Goal: Task Accomplishment & Management: Manage account settings

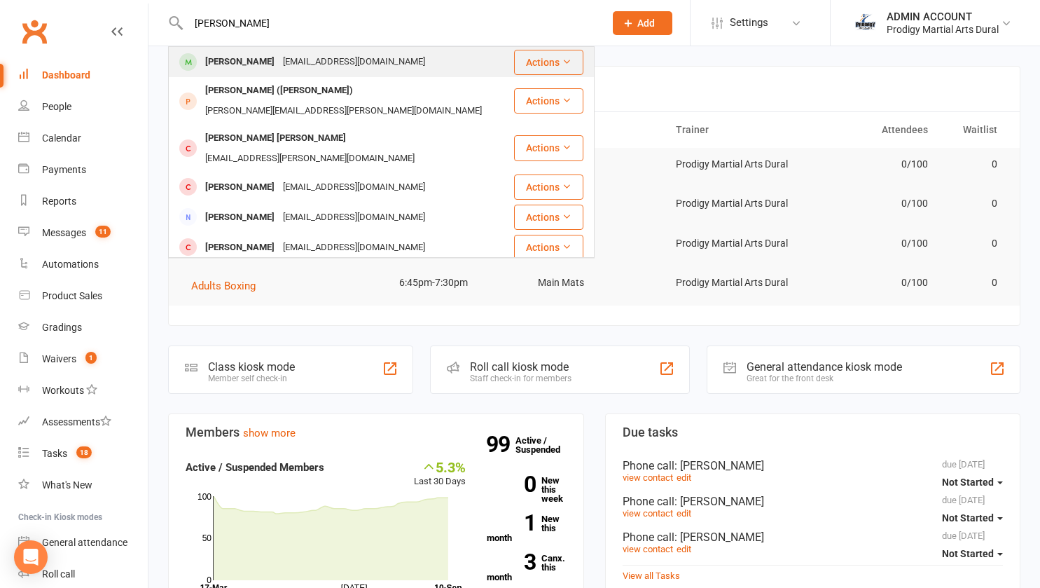
type input "oliver"
click at [229, 59] on div "Oliver Sim" at bounding box center [240, 62] width 78 height 20
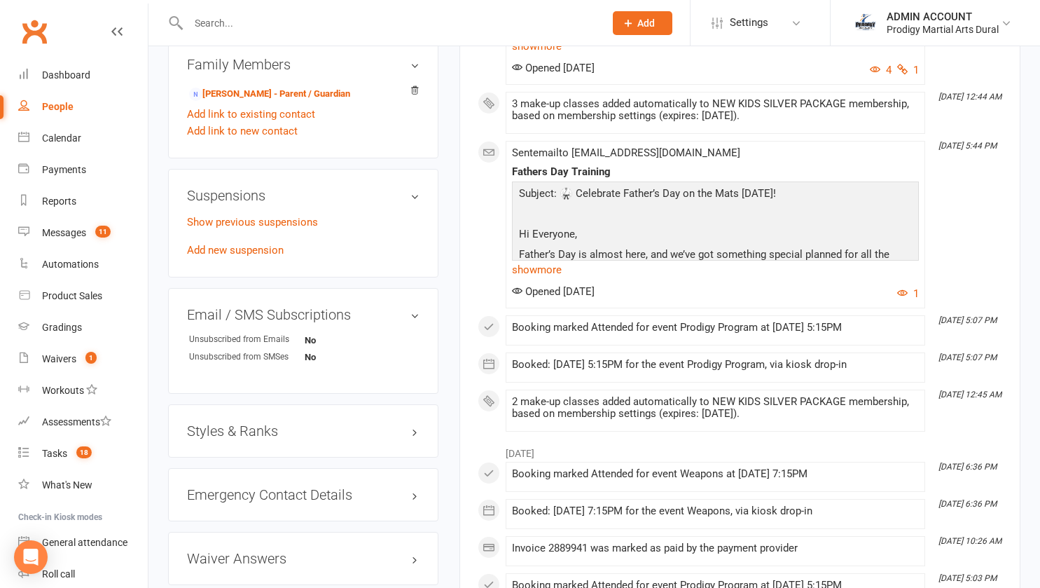
scroll to position [771, 0]
click at [247, 227] on link "Show previous suspensions" at bounding box center [252, 220] width 131 height 13
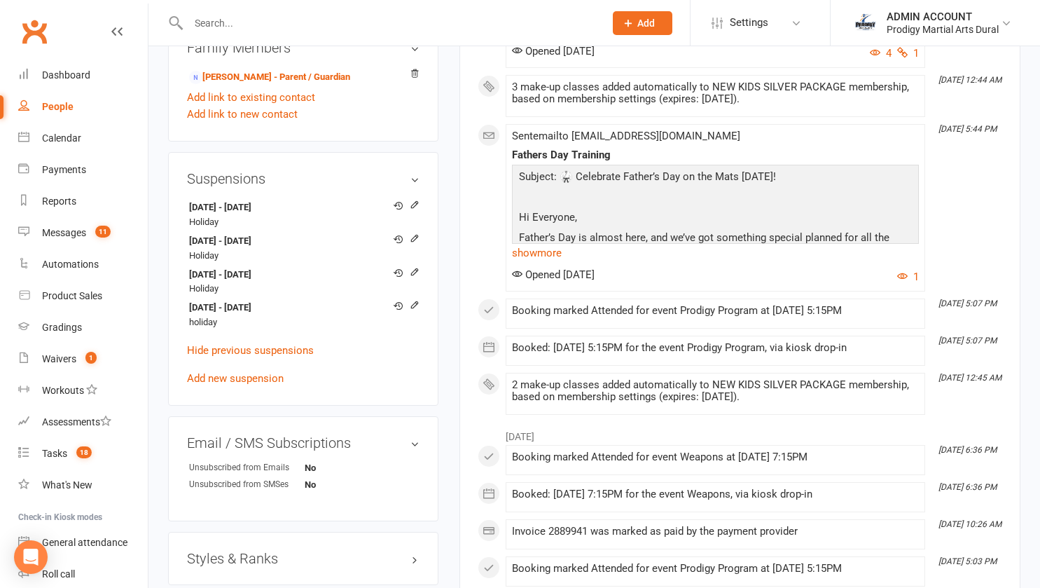
scroll to position [789, 0]
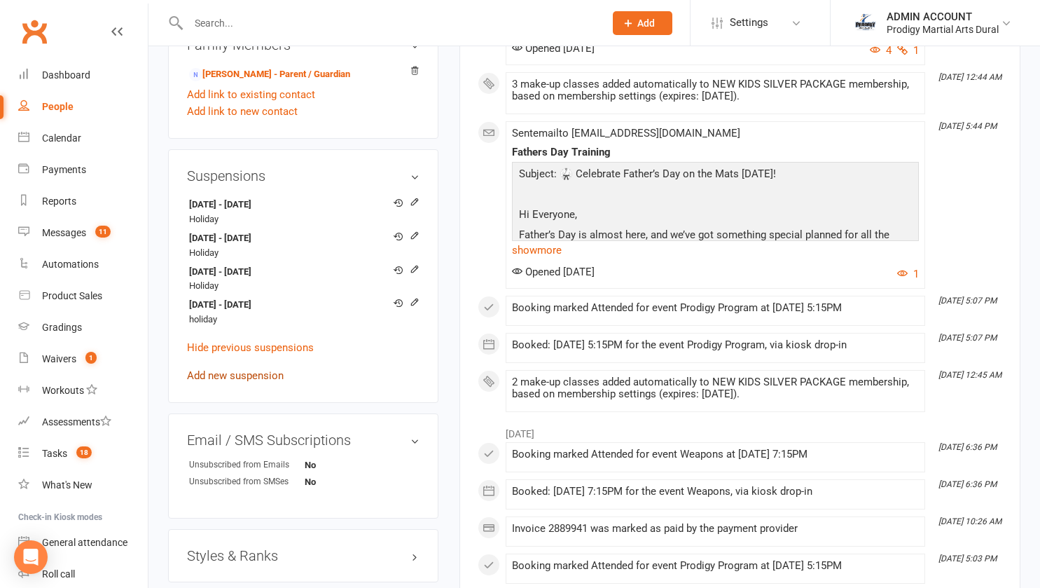
click at [258, 382] on link "Add new suspension" at bounding box center [235, 375] width 97 height 13
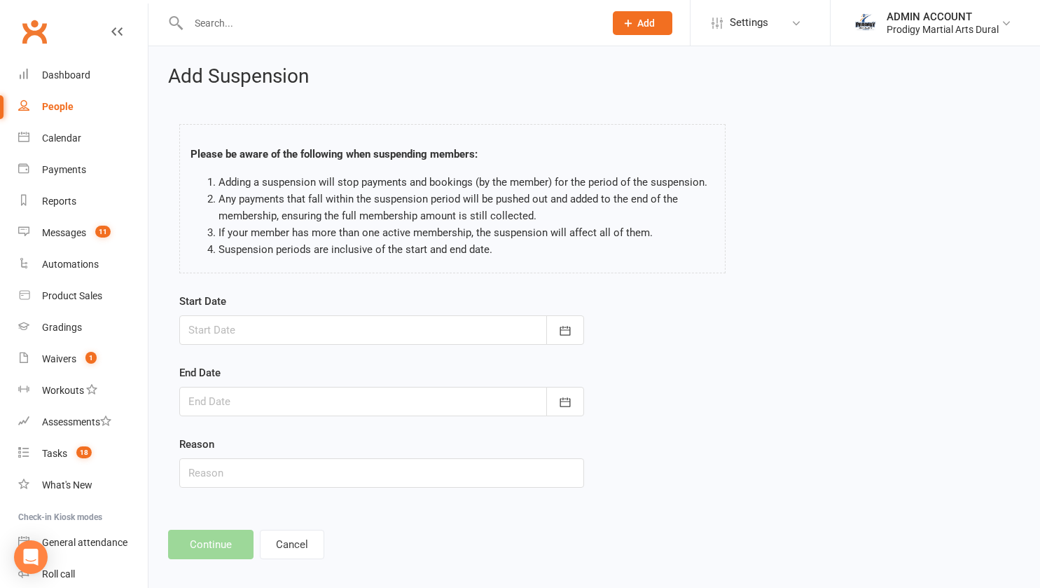
click at [255, 333] on div at bounding box center [381, 329] width 405 height 29
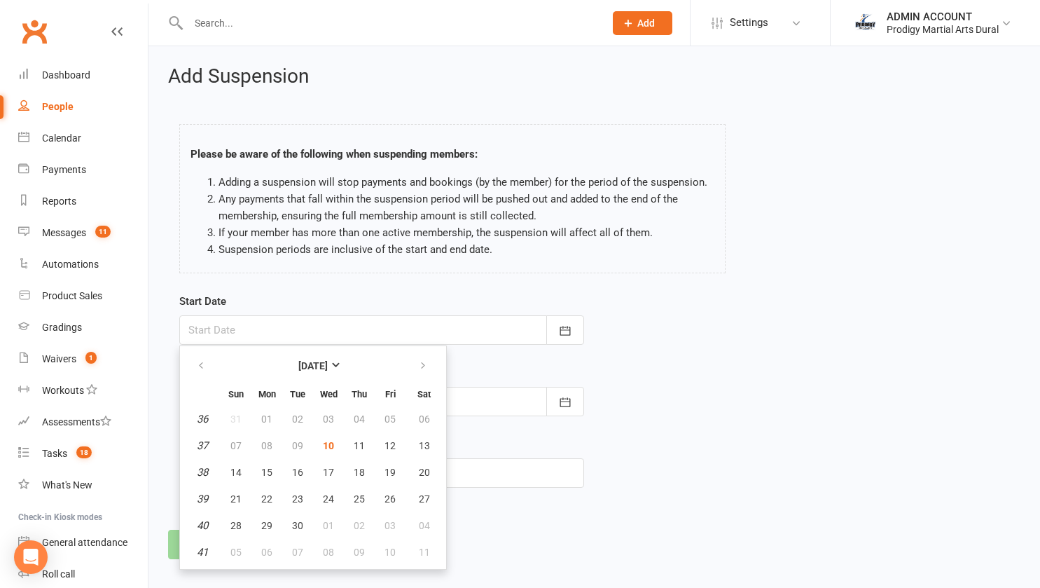
click at [186, 212] on div "Please be aware of the following when suspending members: Adding a suspension w…" at bounding box center [452, 198] width 546 height 149
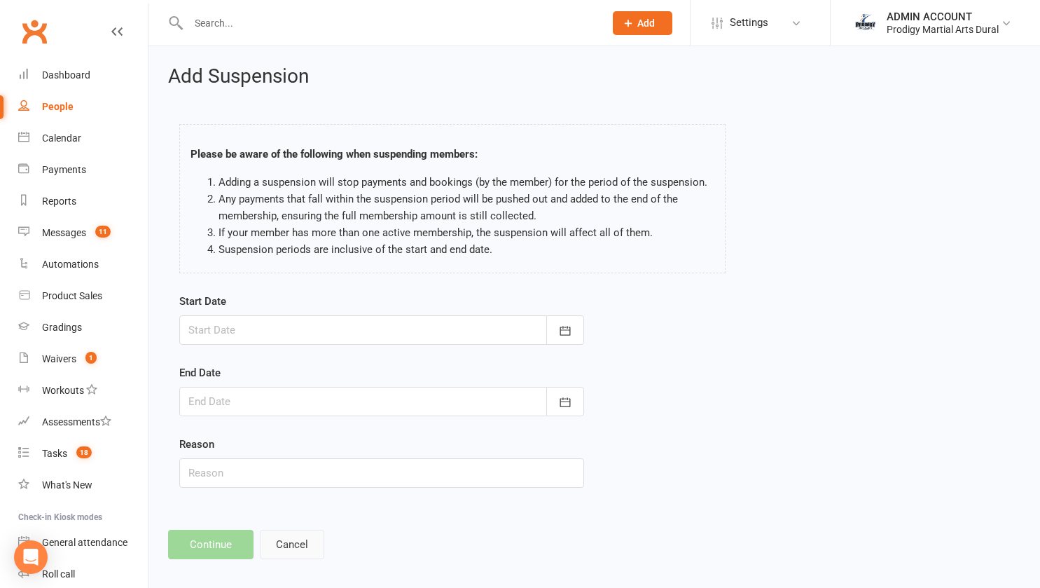
click at [300, 549] on button "Cancel" at bounding box center [292, 544] width 64 height 29
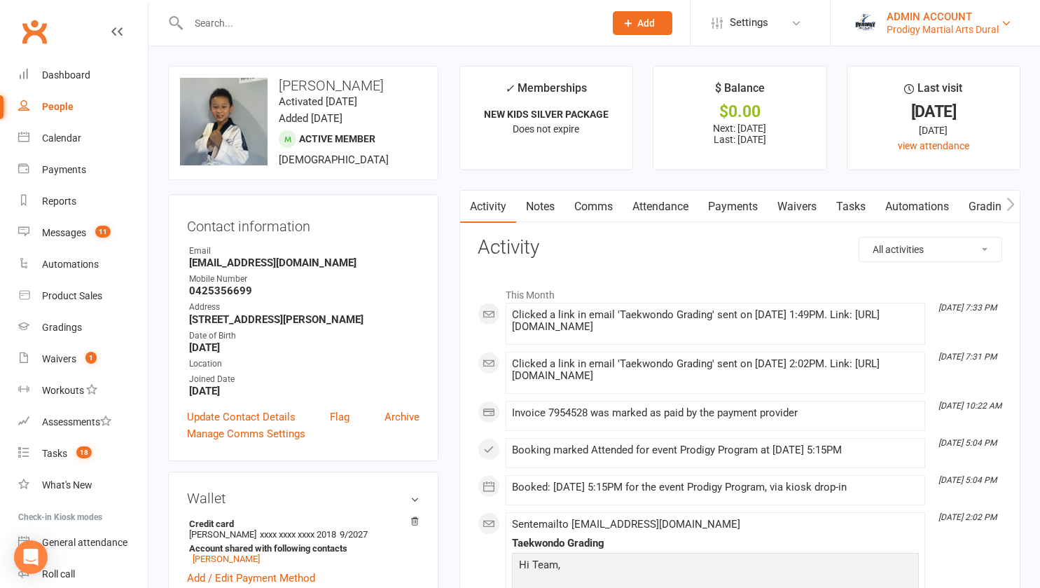
click at [887, 18] on div "ADMIN ACCOUNT" at bounding box center [943, 17] width 112 height 13
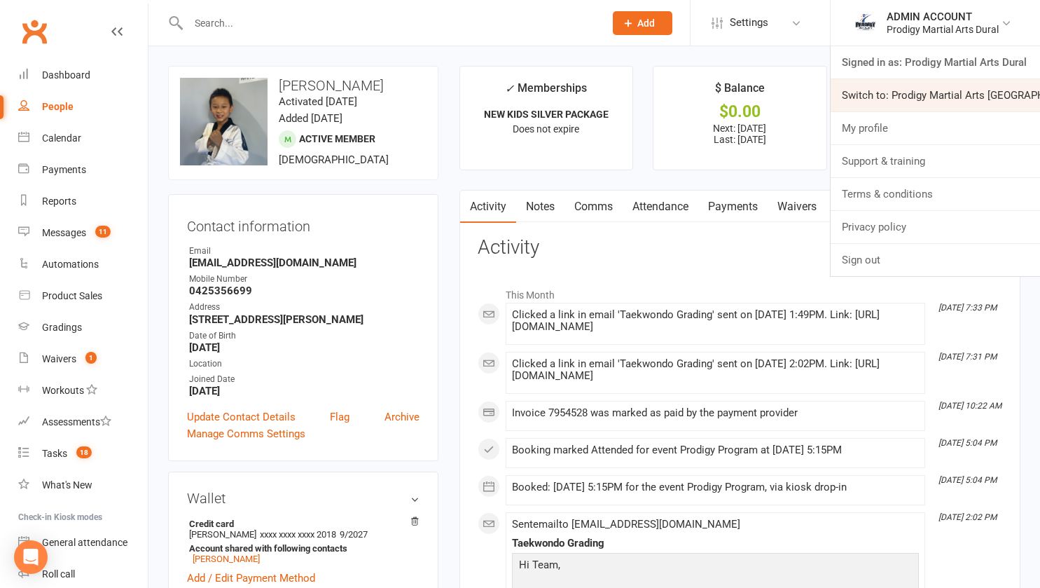
click at [901, 104] on link "Switch to: Prodigy Martial Arts [GEOGRAPHIC_DATA]" at bounding box center [935, 95] width 209 height 32
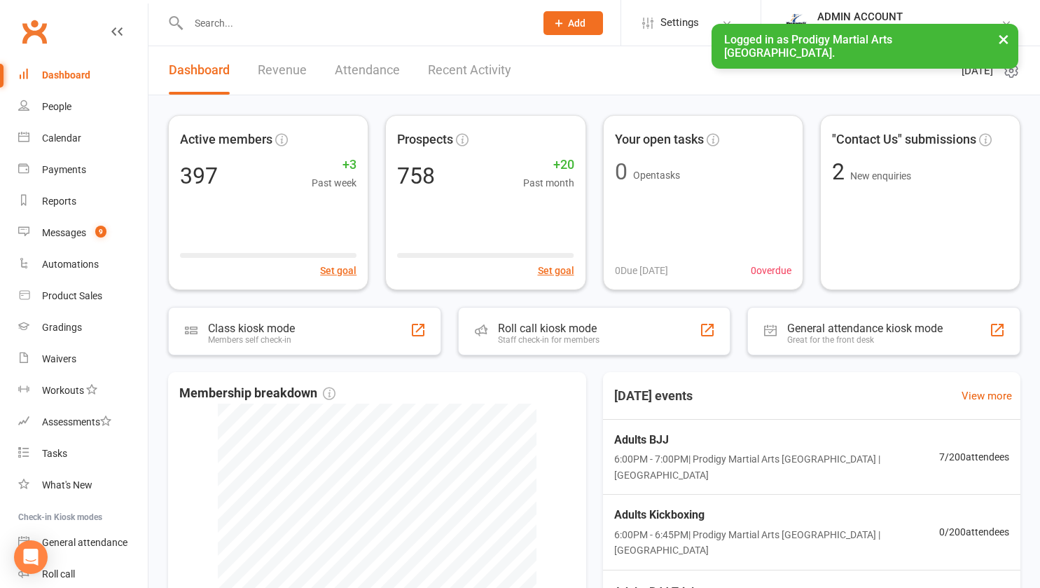
click at [251, 25] on input "text" at bounding box center [354, 23] width 341 height 20
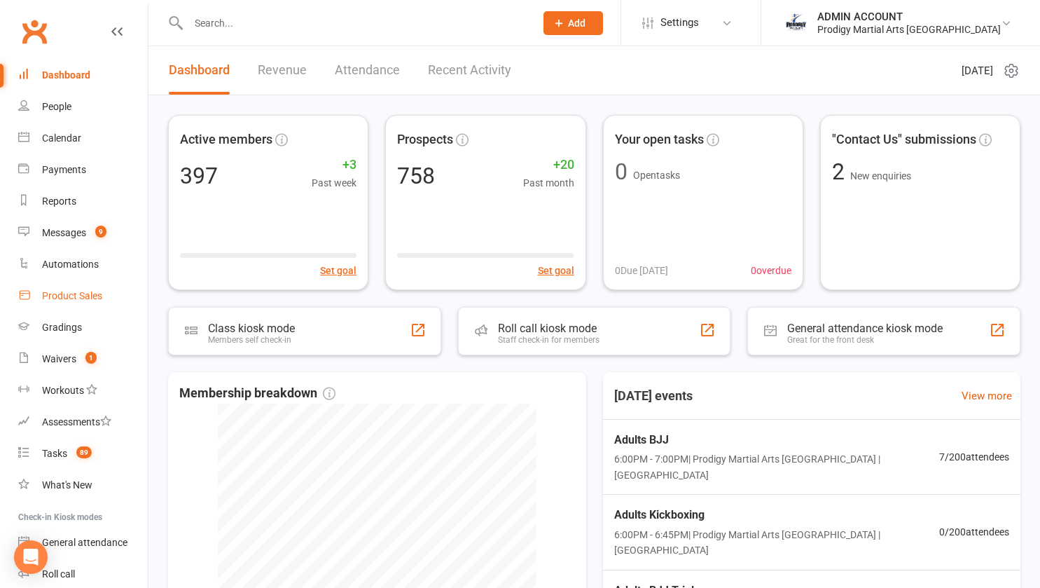
click at [80, 296] on div "Product Sales" at bounding box center [72, 295] width 60 height 11
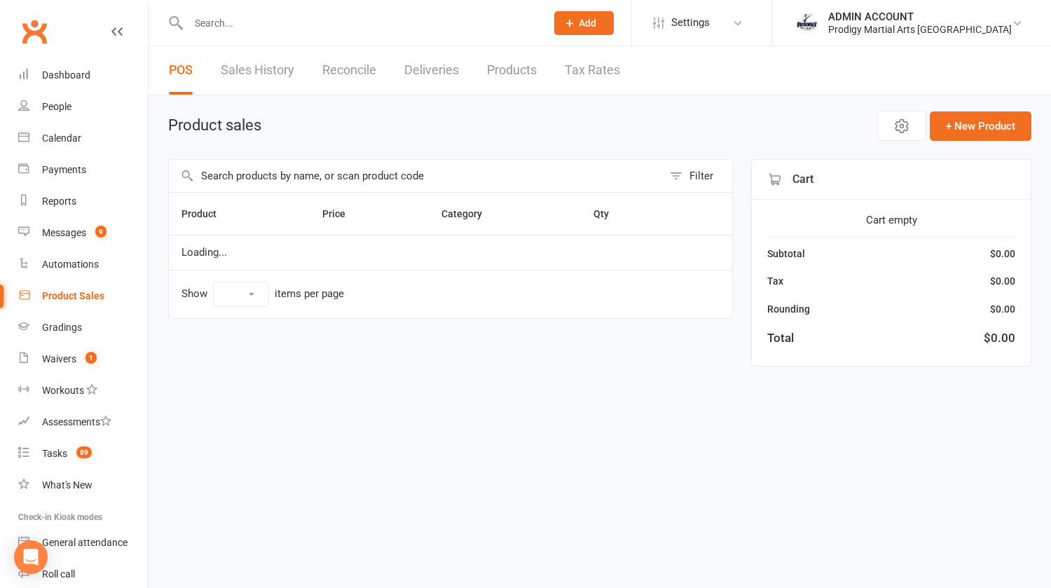
select select "10"
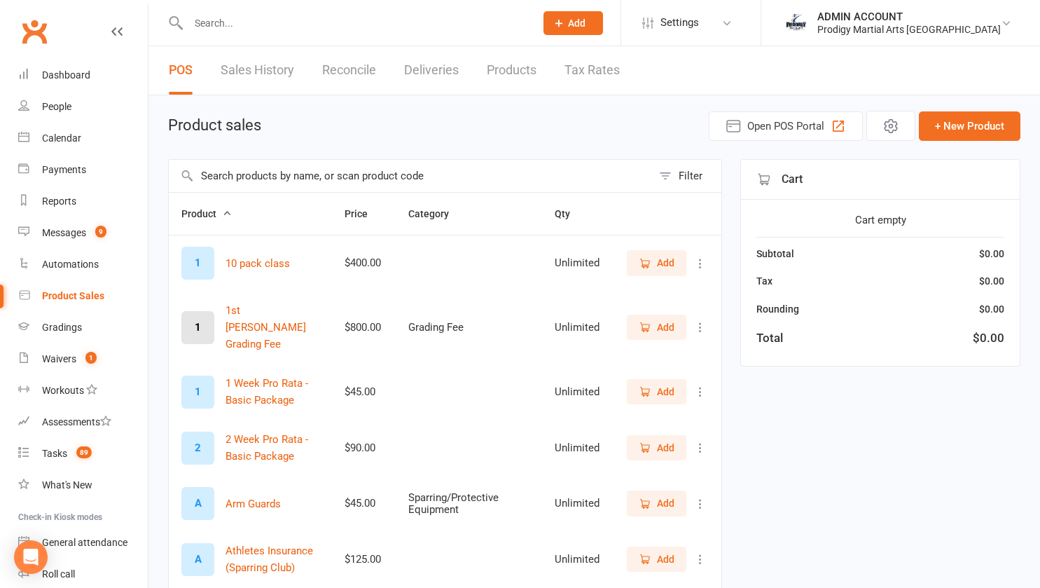
click at [294, 172] on input "text" at bounding box center [410, 176] width 483 height 32
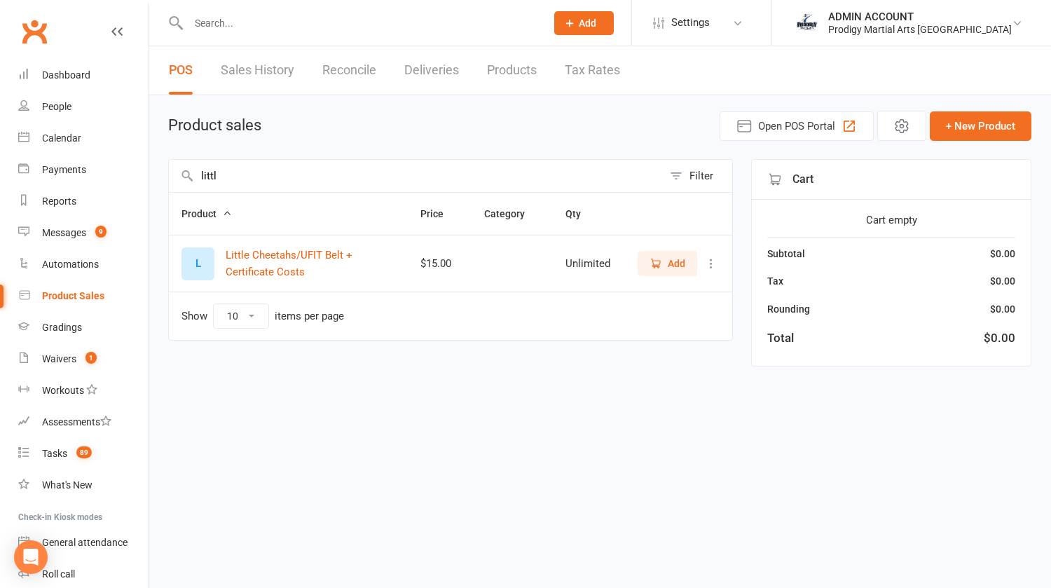
type input "littl"
click at [676, 258] on span "Add" at bounding box center [677, 263] width 18 height 15
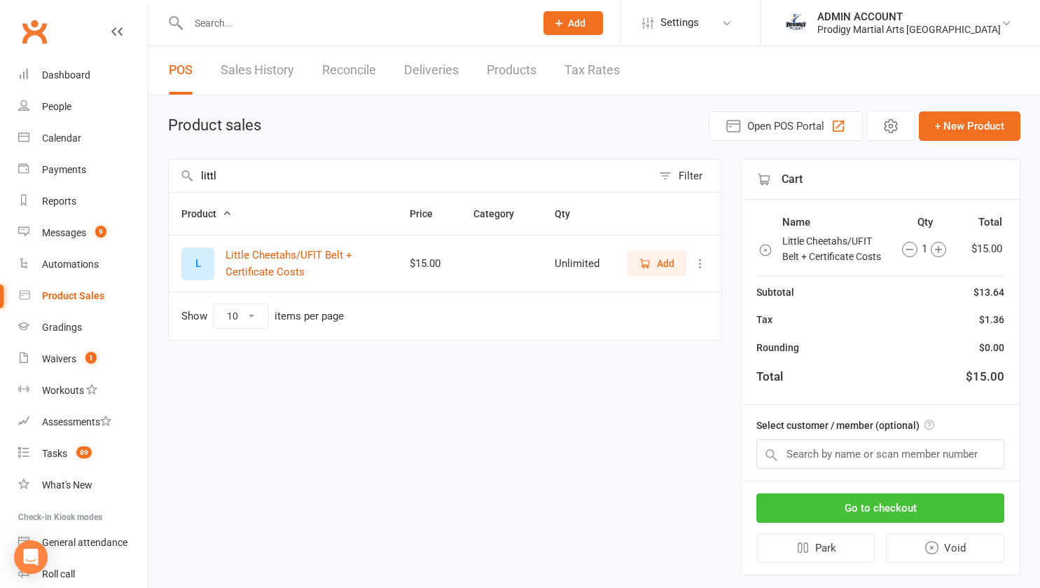
click at [889, 511] on button "Go to checkout" at bounding box center [881, 507] width 248 height 29
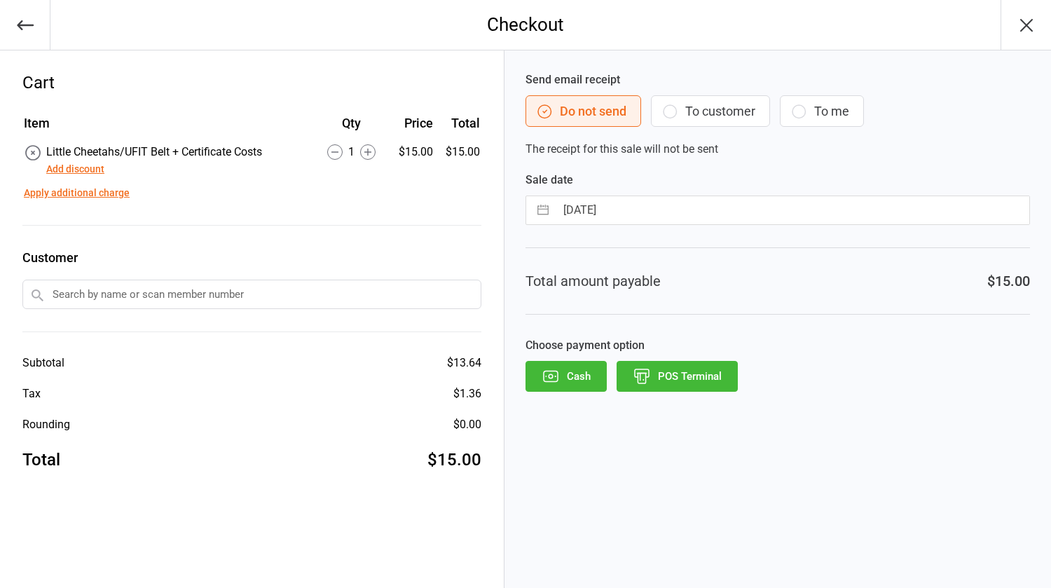
click at [282, 291] on input "text" at bounding box center [251, 294] width 459 height 29
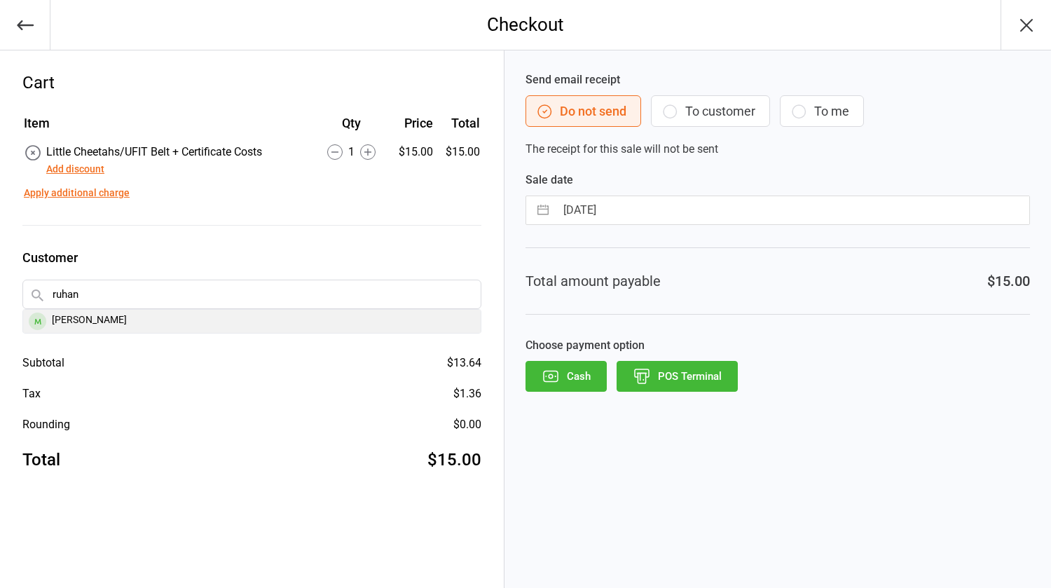
type input "ruhan"
click at [91, 319] on div "Ruhan Ziard" at bounding box center [251, 321] width 457 height 23
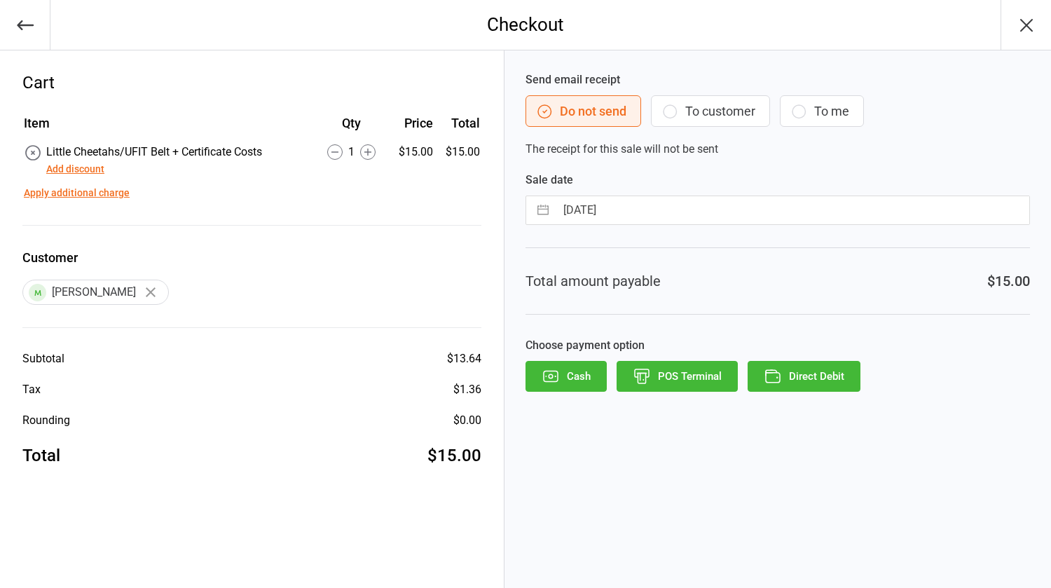
click at [25, 36] on button "button" at bounding box center [25, 25] width 50 height 50
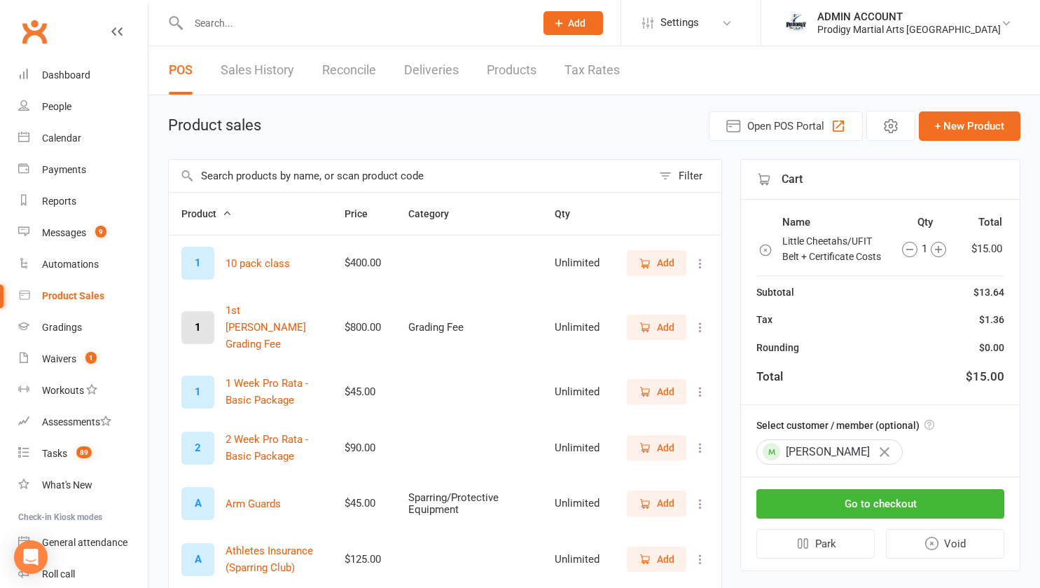
click at [873, 462] on button "button" at bounding box center [885, 452] width 24 height 24
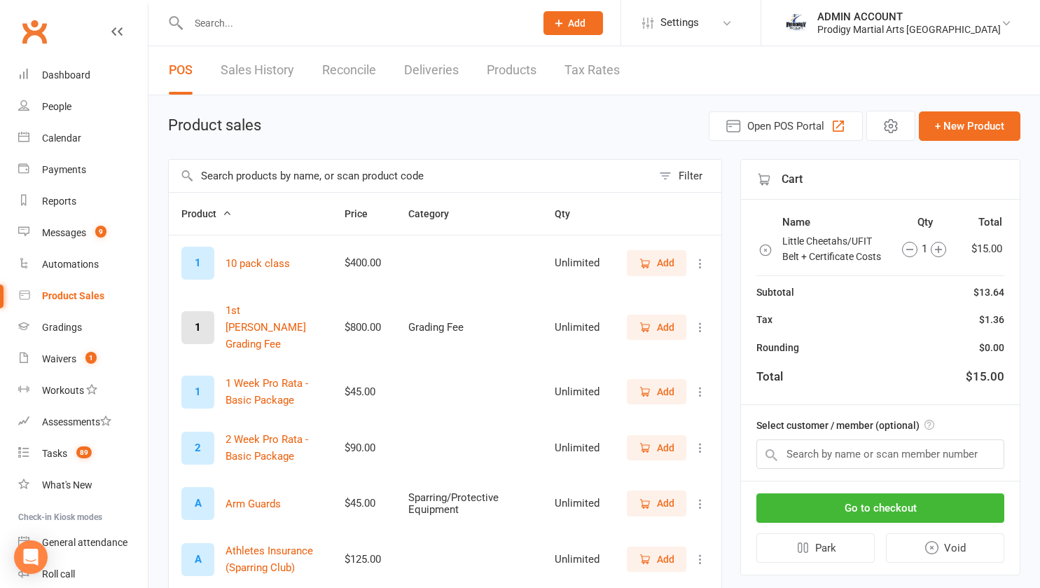
click at [285, 134] on div "Product sales Open POS Portal + New Product" at bounding box center [594, 126] width 853 height 30
click at [55, 353] on div "Waivers" at bounding box center [59, 358] width 34 height 11
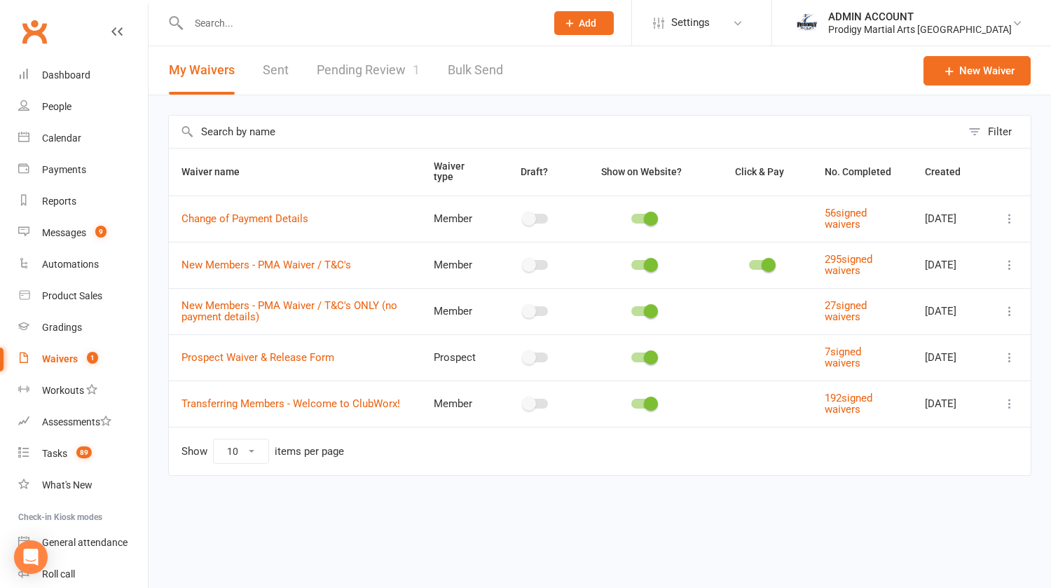
click at [379, 61] on link "Pending Review 1" at bounding box center [368, 70] width 103 height 48
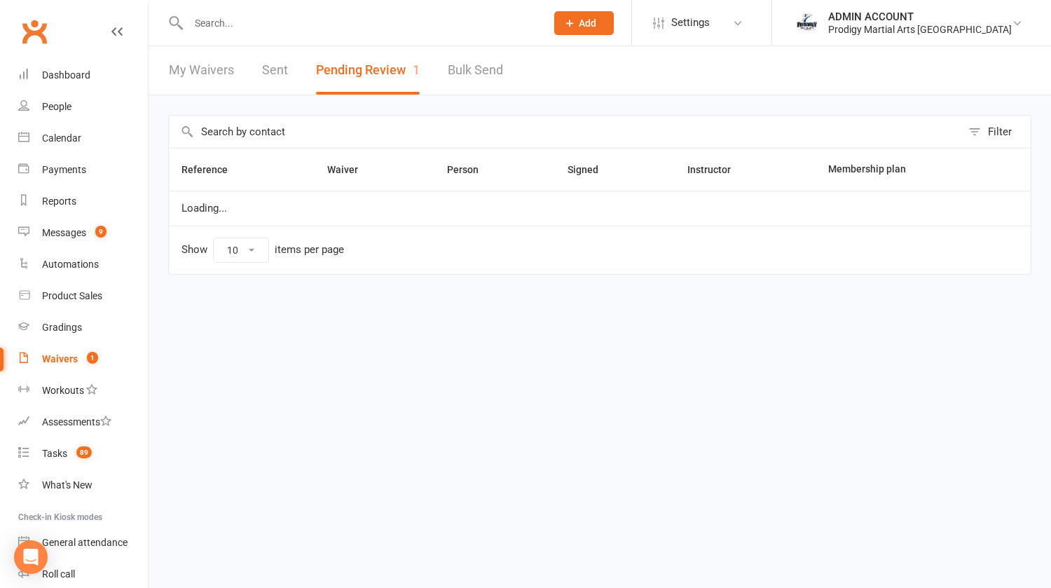
select select "100"
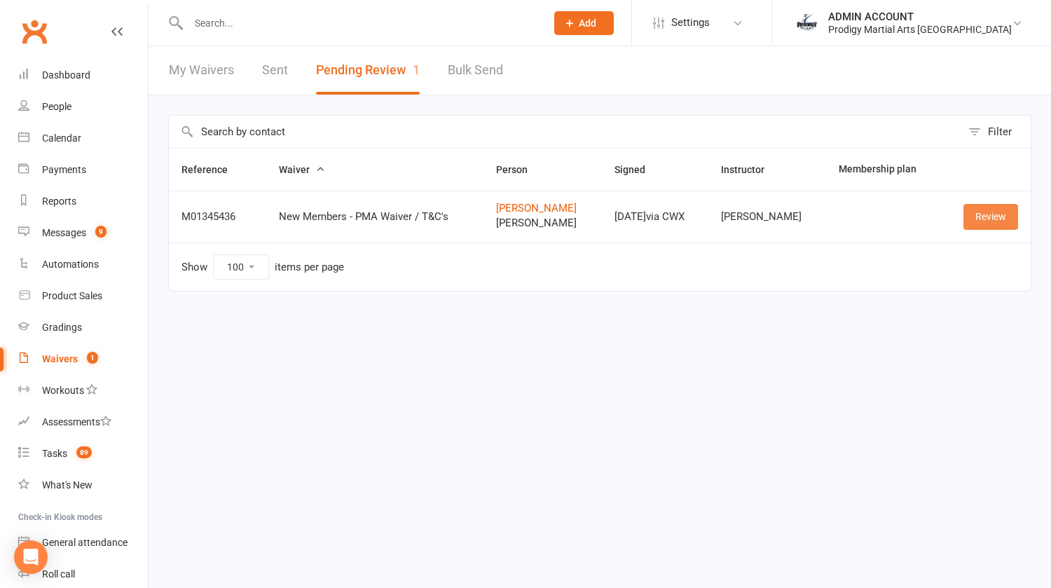
click at [995, 222] on link "Review" at bounding box center [990, 216] width 55 height 25
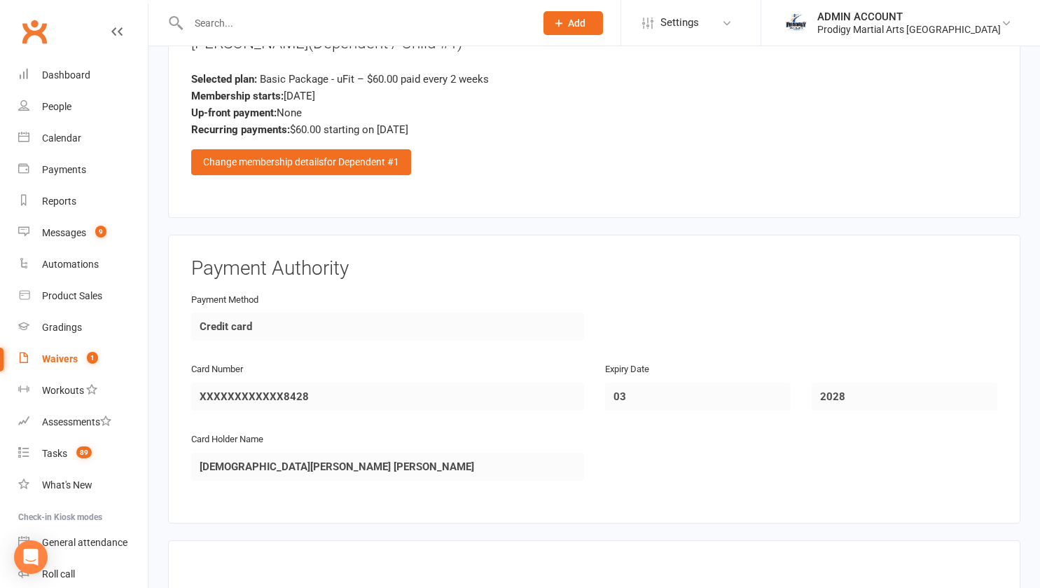
scroll to position [1945, 0]
click at [291, 150] on div "Change membership details for Dependent #1" at bounding box center [301, 162] width 220 height 25
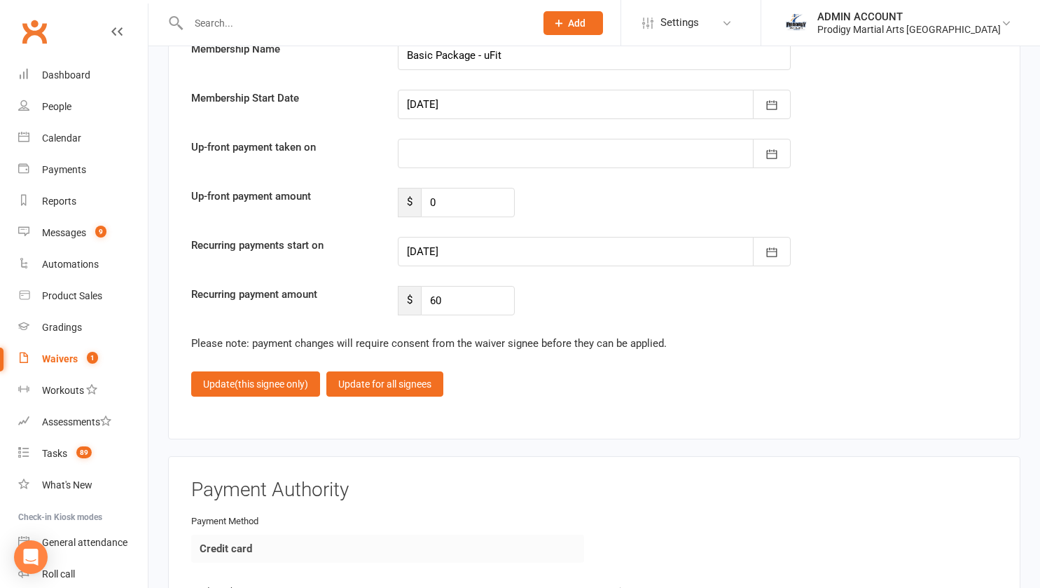
scroll to position [2785, 0]
click at [438, 89] on div at bounding box center [594, 103] width 393 height 29
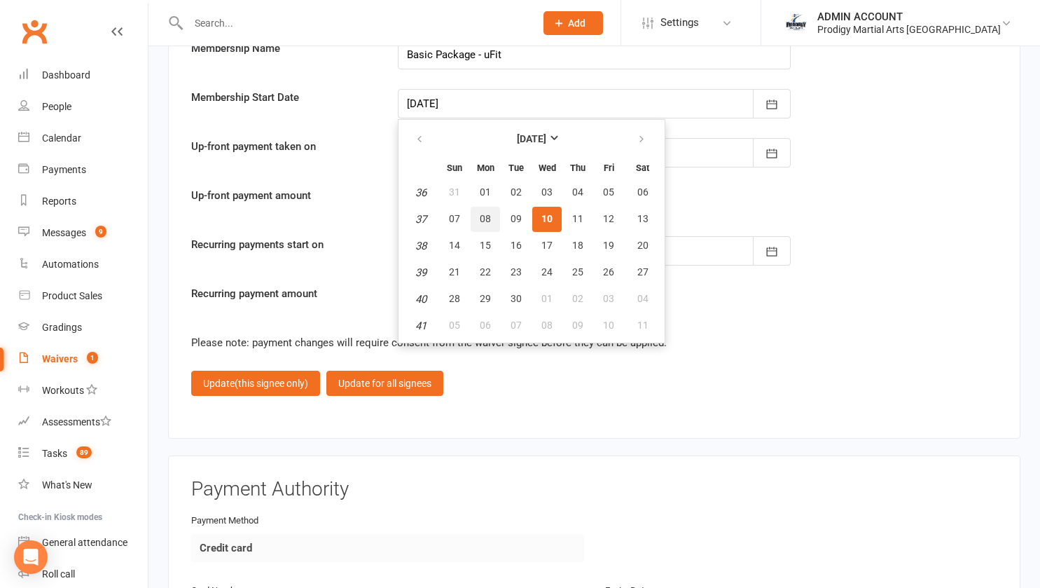
click at [495, 207] on button "08" at bounding box center [485, 219] width 29 height 25
type input "08 Sep 2025"
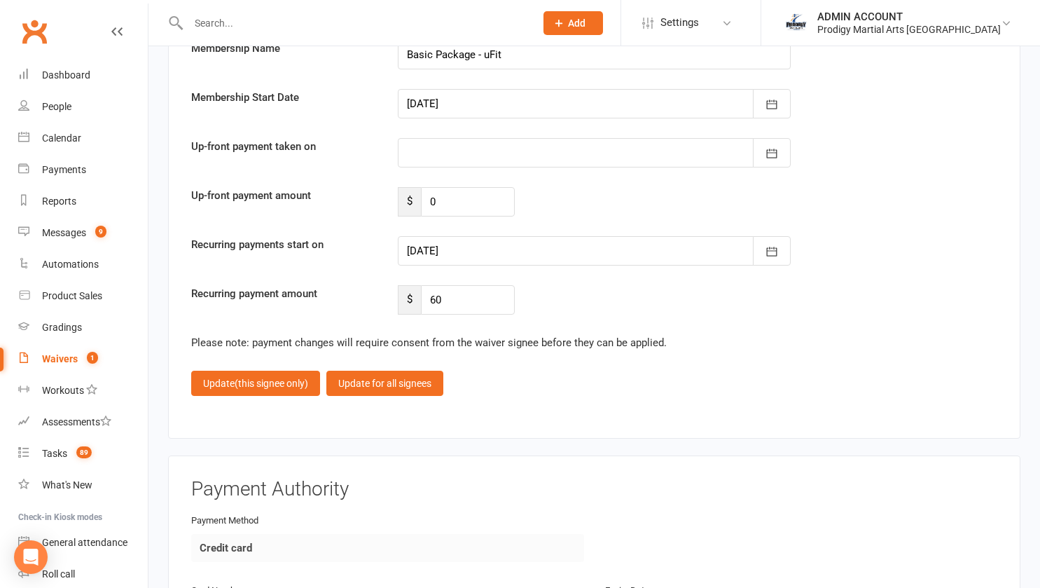
click at [471, 236] on div at bounding box center [594, 250] width 393 height 29
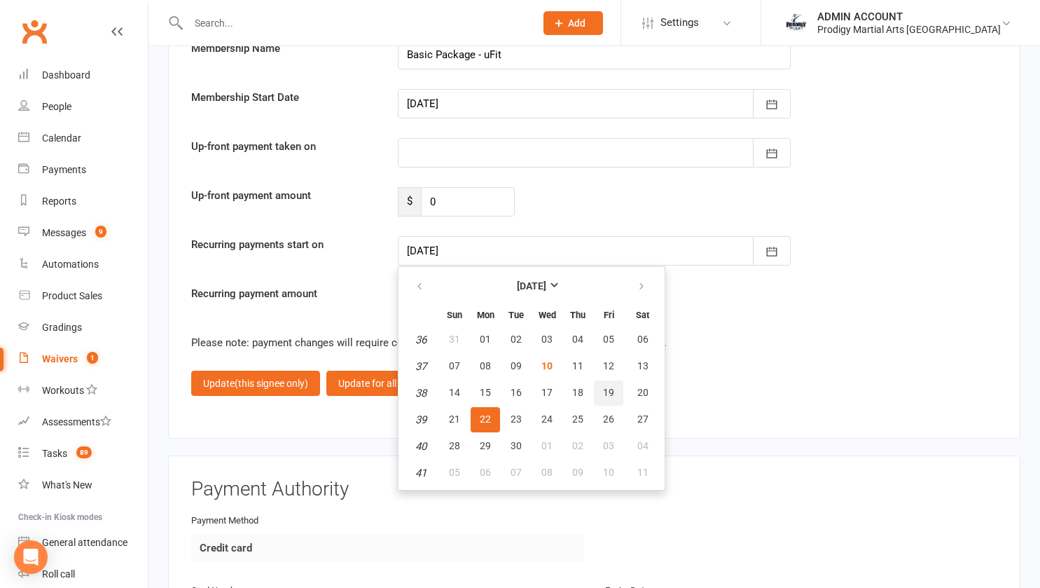
click at [605, 387] on span "19" at bounding box center [608, 392] width 11 height 11
type input "[DATE]"
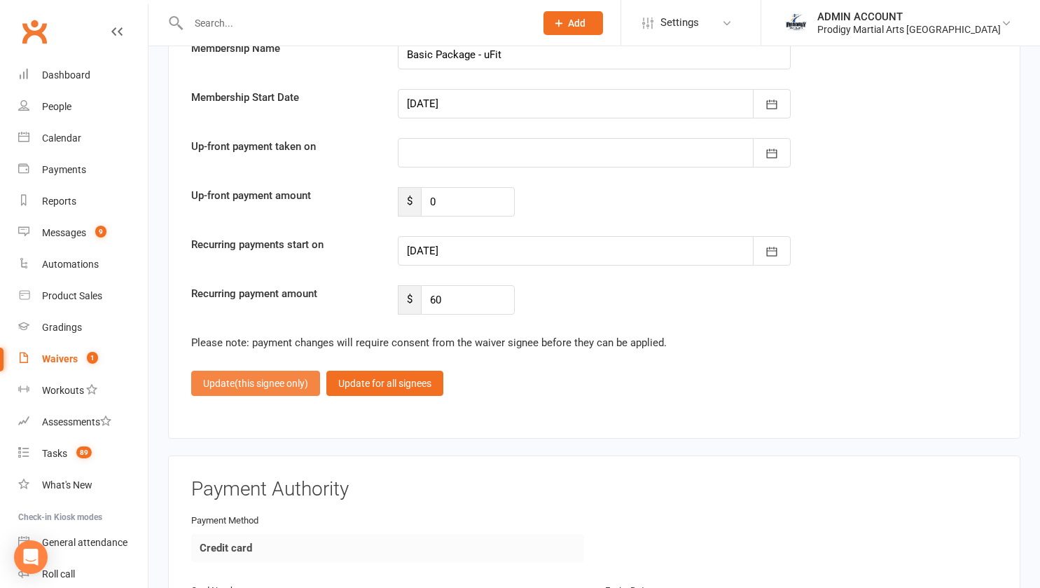
click at [257, 378] on span "(this signee only)" at bounding box center [272, 383] width 74 height 11
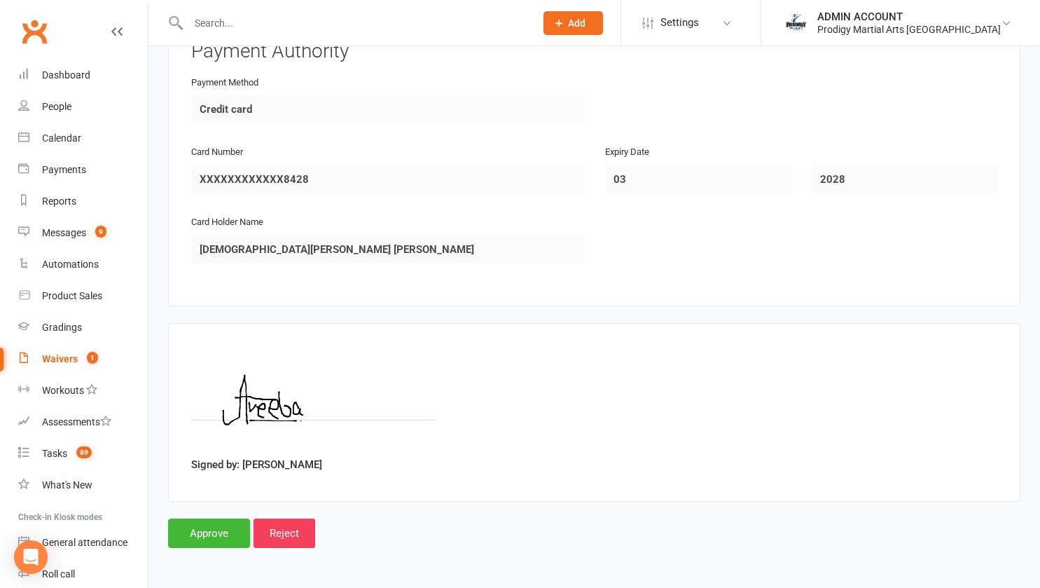
scroll to position [2141, 0]
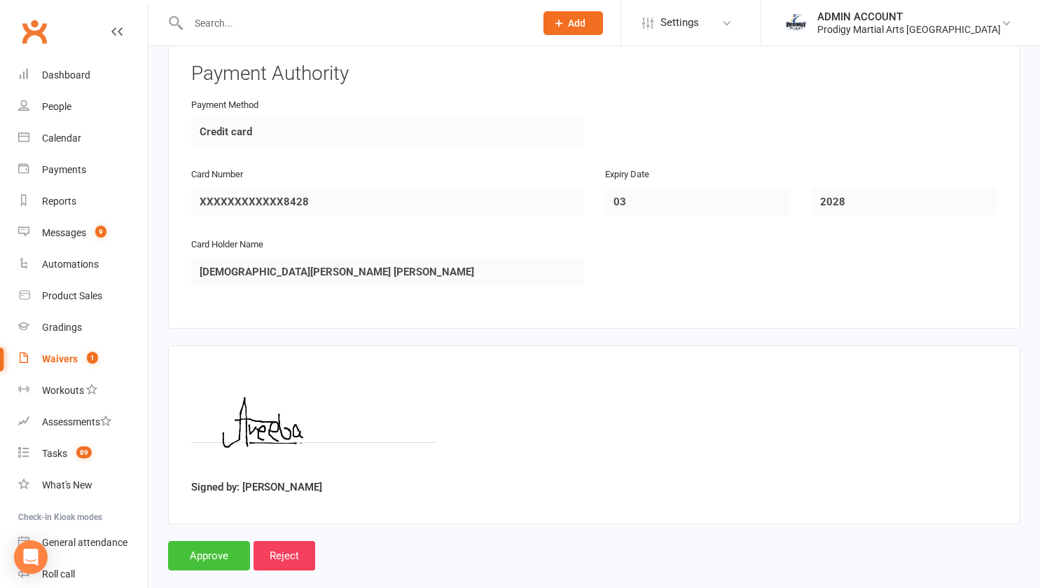
click at [214, 541] on input "Approve" at bounding box center [209, 555] width 82 height 29
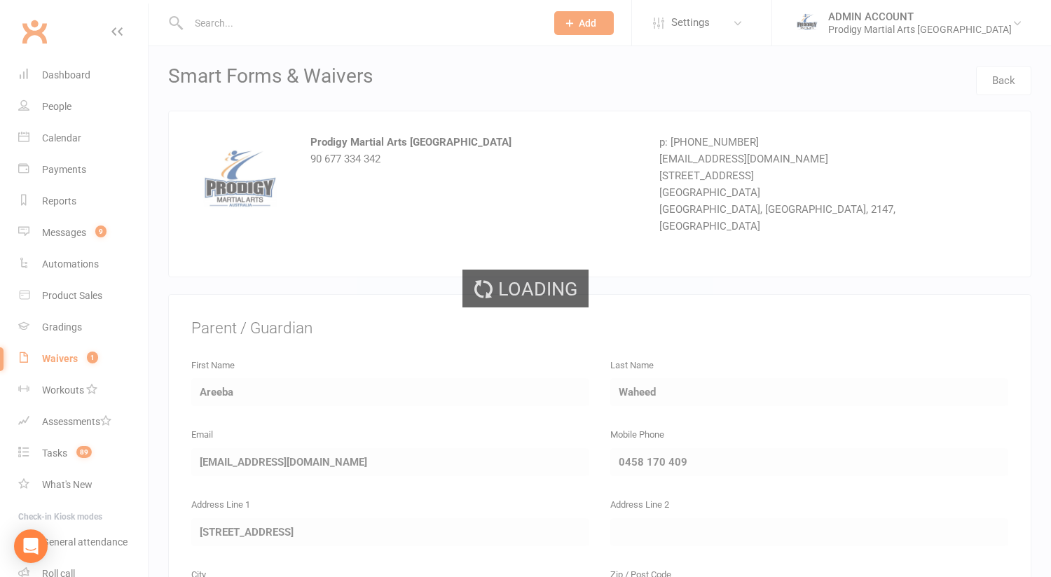
select select "100"
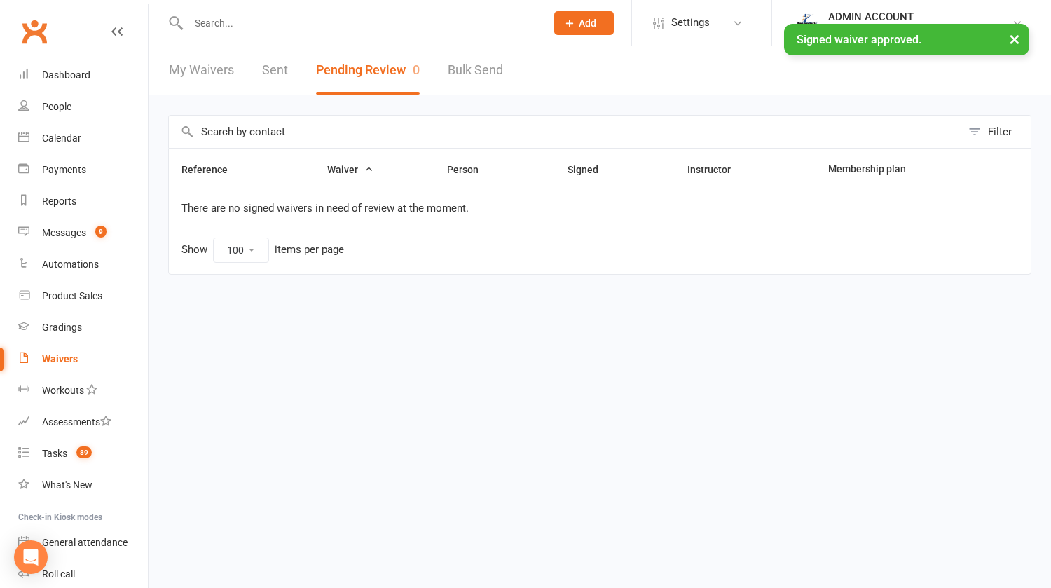
click at [232, 22] on input "text" at bounding box center [360, 23] width 352 height 20
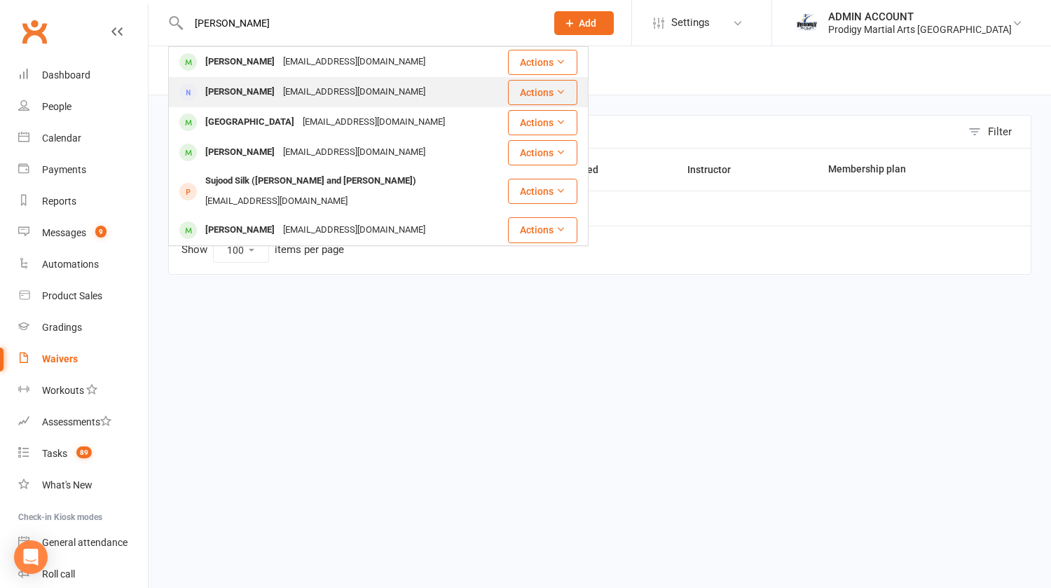
type input "areeb"
click at [261, 94] on div "Areeba Waheed" at bounding box center [240, 92] width 78 height 20
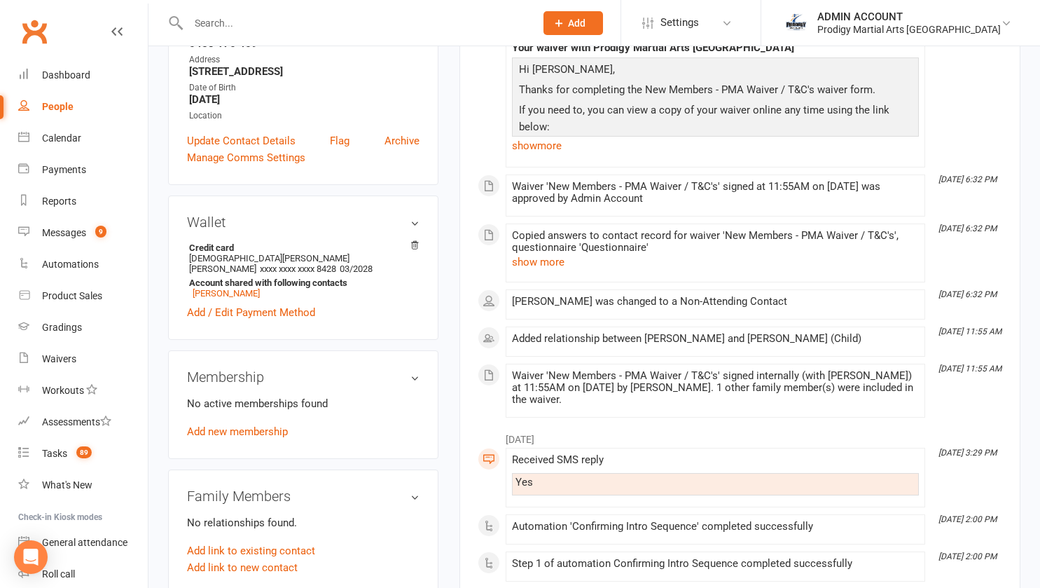
scroll to position [282, 0]
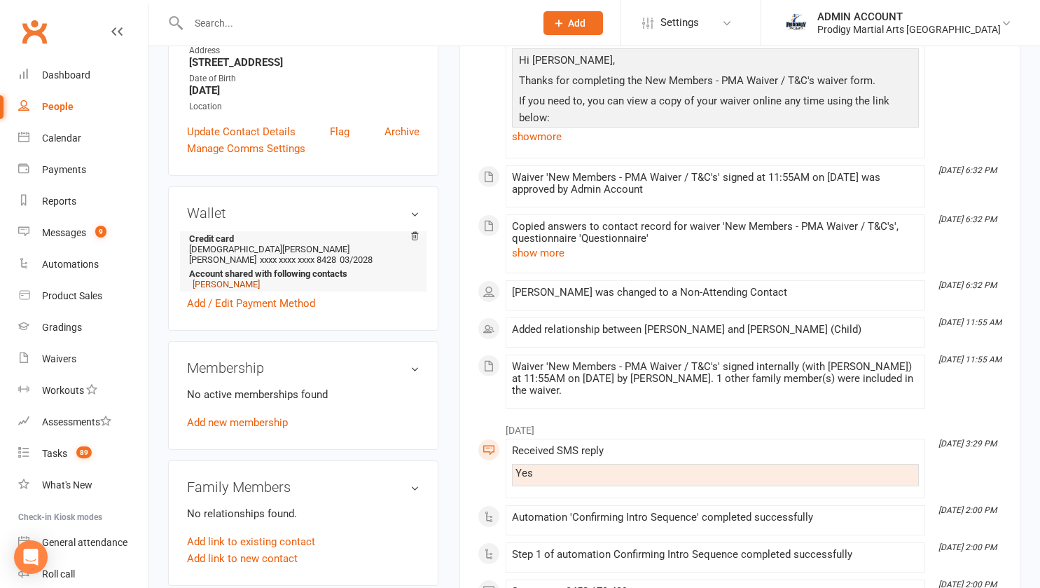
click at [260, 289] on link "Muhammad Hassan Ilyas" at bounding box center [226, 284] width 67 height 11
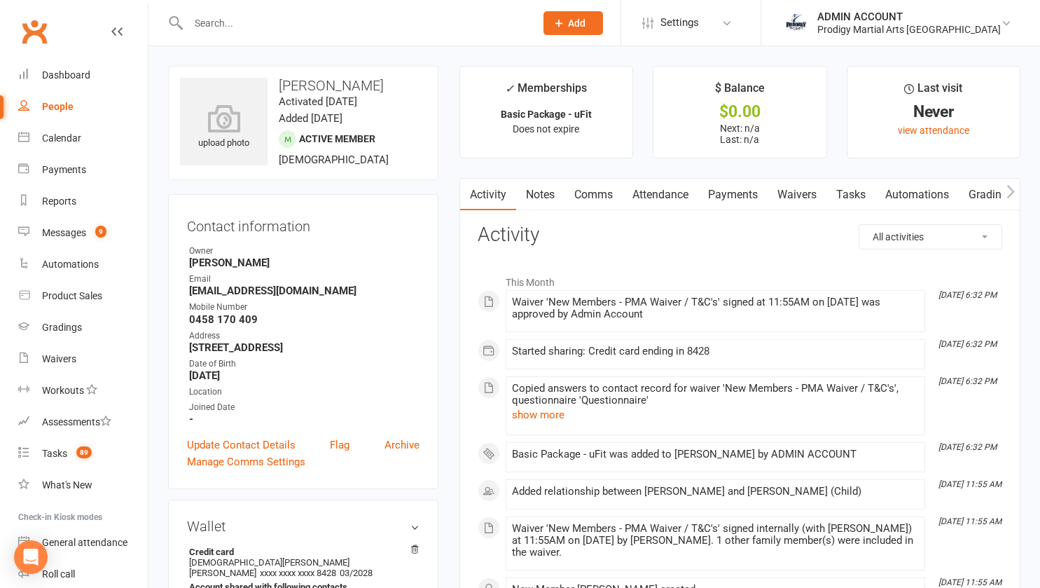
click at [455, 284] on main "✓ Memberships Basic Package - uFit Does not expire $ Balance $0.00 Next: n/a La…" at bounding box center [740, 360] width 582 height 588
click at [242, 453] on link "Update Contact Details" at bounding box center [241, 444] width 109 height 17
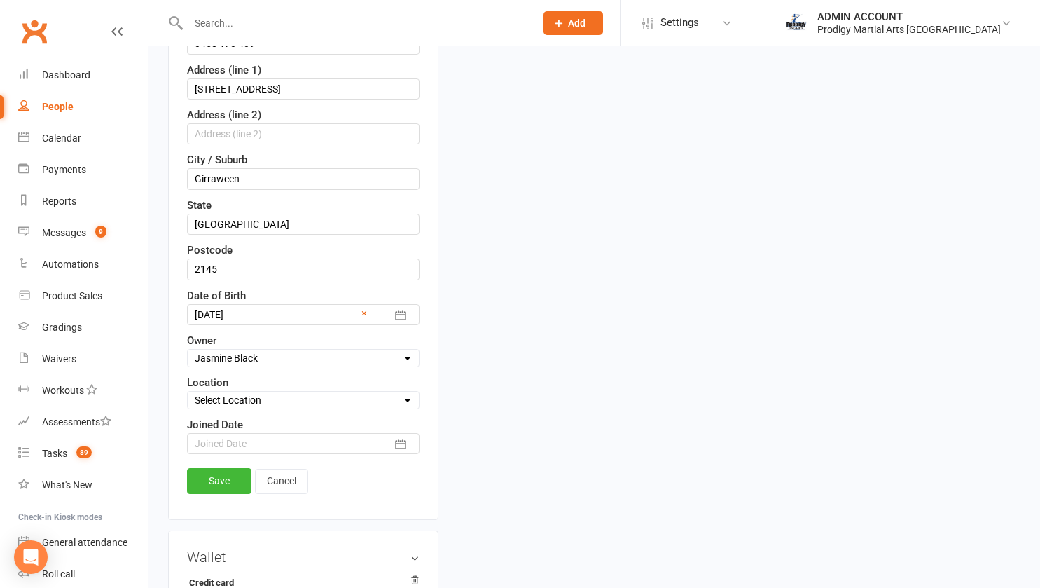
scroll to position [358, 0]
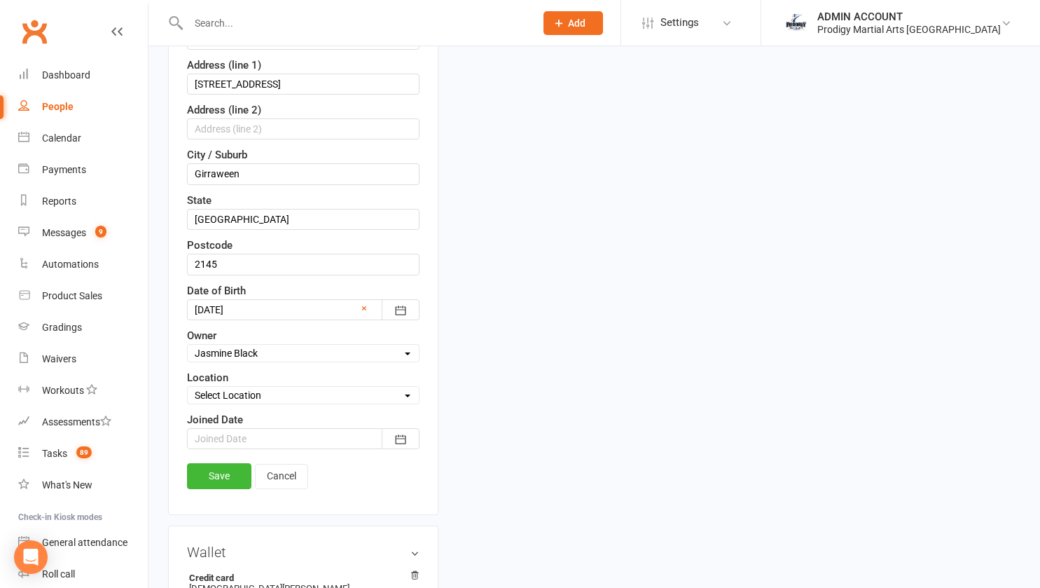
click at [256, 449] on div at bounding box center [303, 438] width 233 height 21
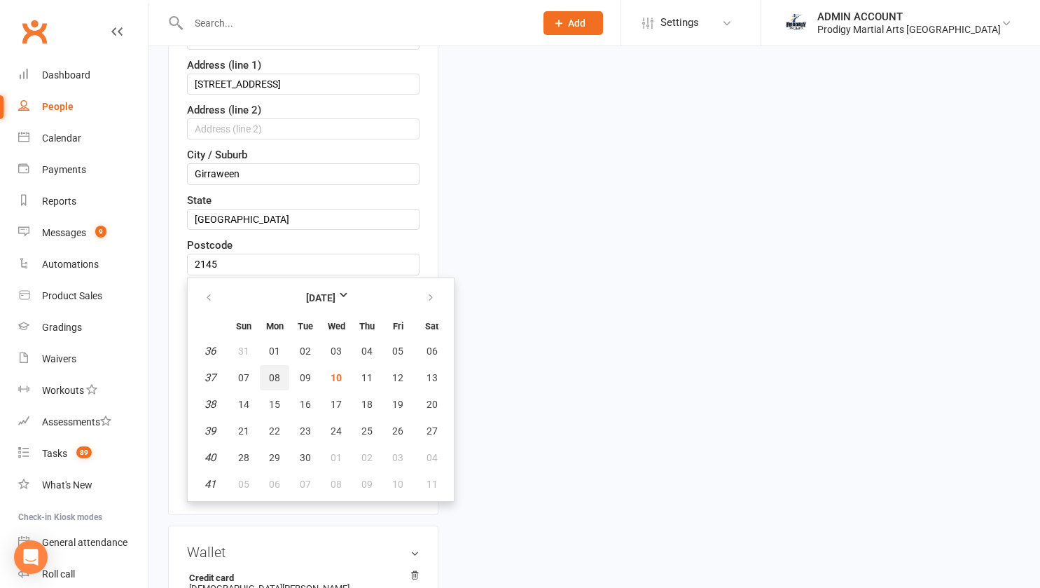
click at [278, 383] on span "08" at bounding box center [274, 377] width 11 height 11
type input "08 Sep 2025"
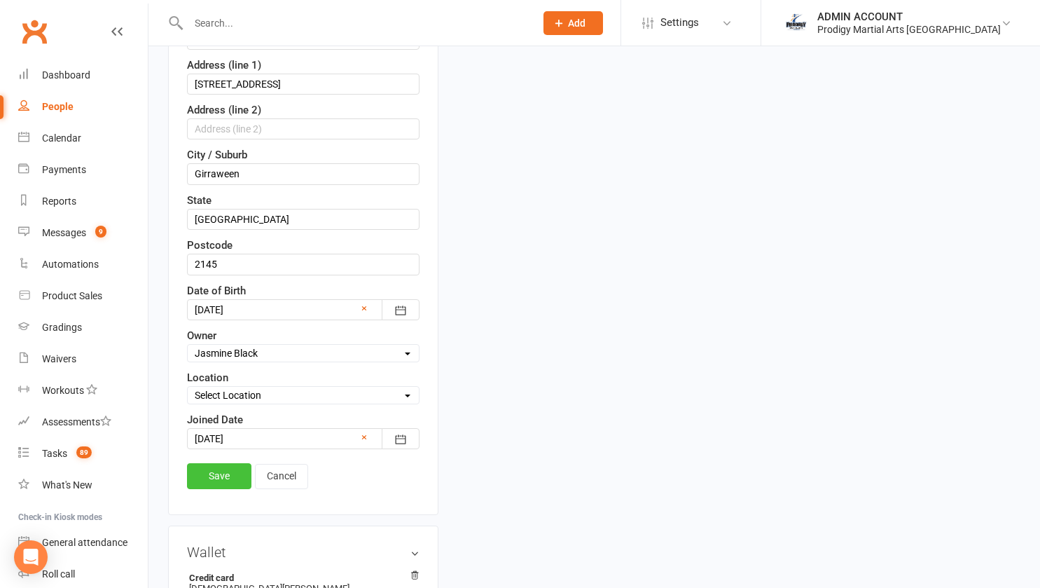
click at [218, 488] on link "Save" at bounding box center [219, 475] width 64 height 25
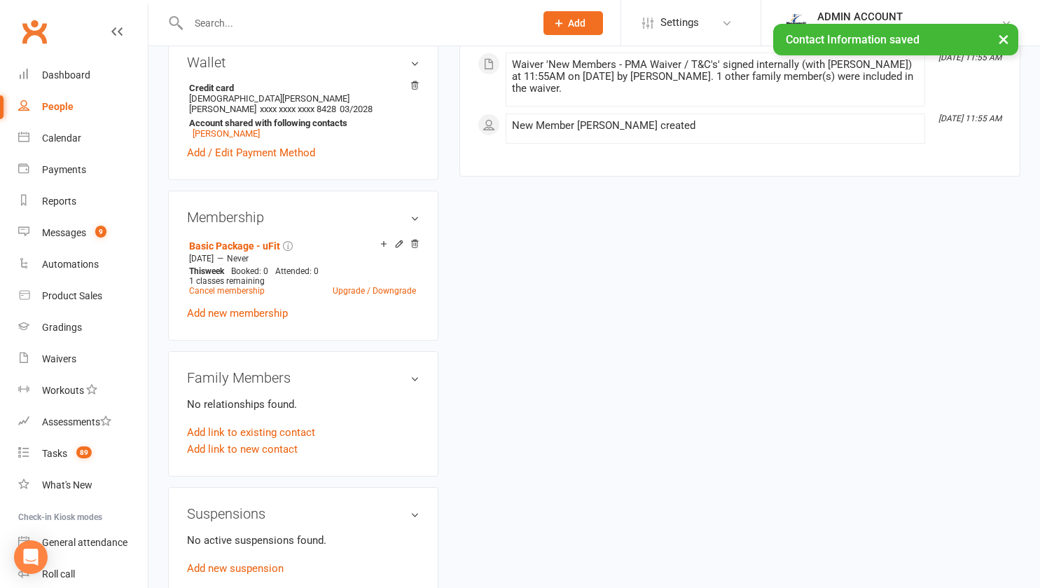
scroll to position [474, 0]
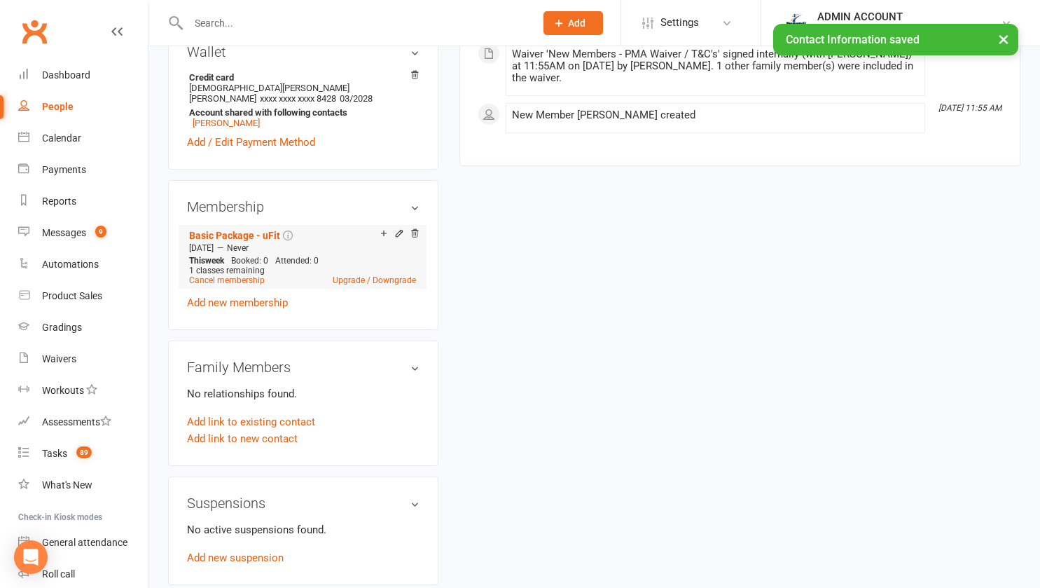
click at [399, 238] on icon at bounding box center [399, 233] width 10 height 10
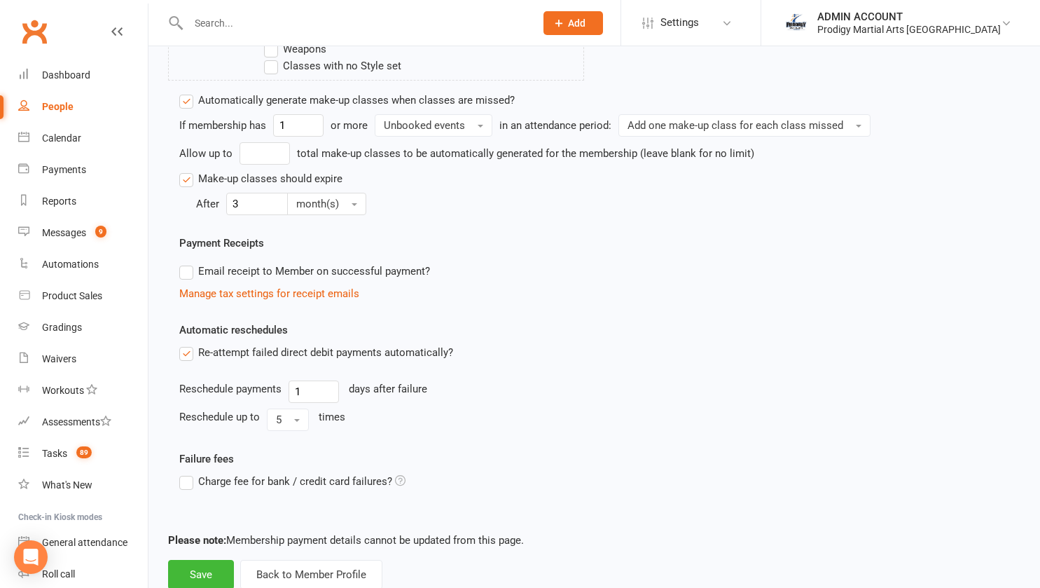
scroll to position [841, 0]
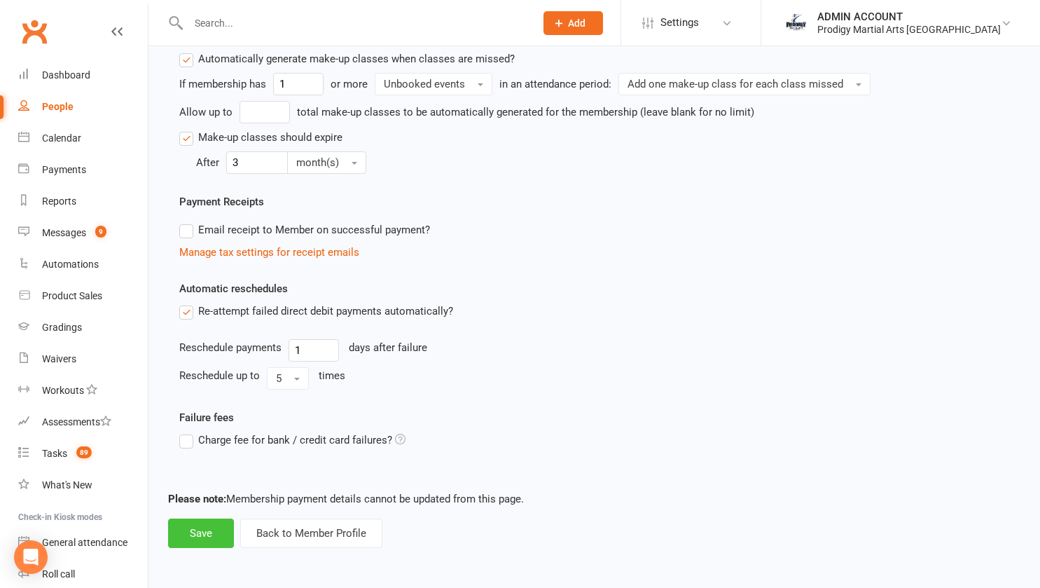
click at [206, 532] on button "Save" at bounding box center [201, 532] width 66 height 29
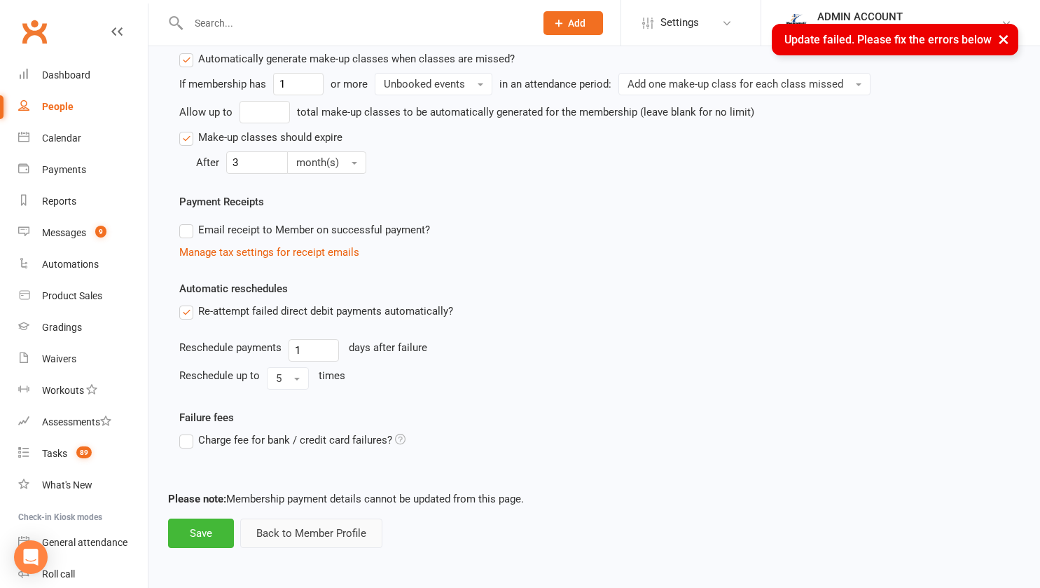
click at [272, 527] on button "Back to Member Profile" at bounding box center [311, 532] width 142 height 29
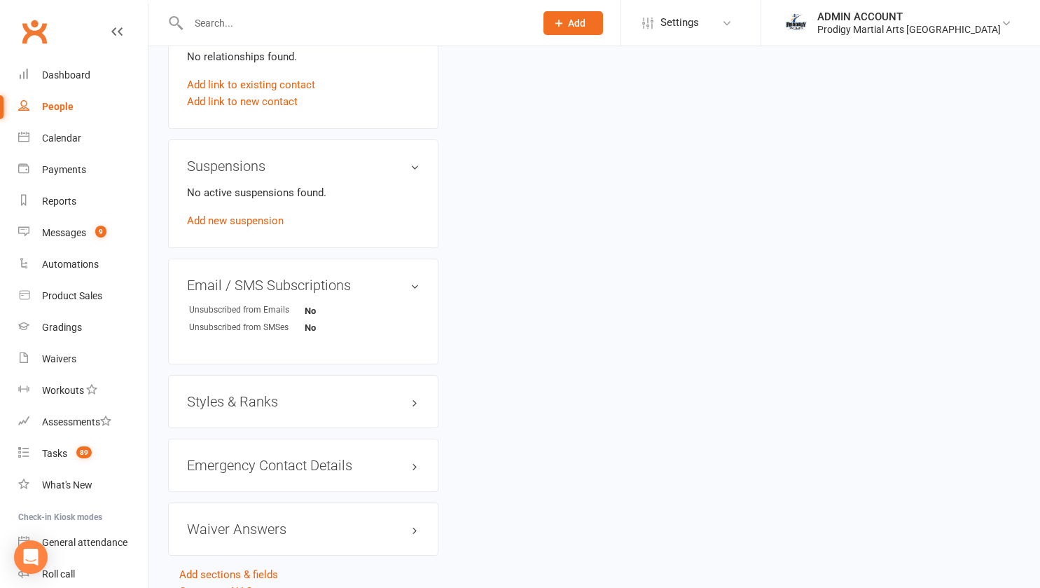
scroll to position [812, 0]
click at [253, 411] on div "Styles & Ranks" at bounding box center [303, 400] width 270 height 53
click at [253, 408] on h3 "Styles & Ranks" at bounding box center [303, 400] width 233 height 15
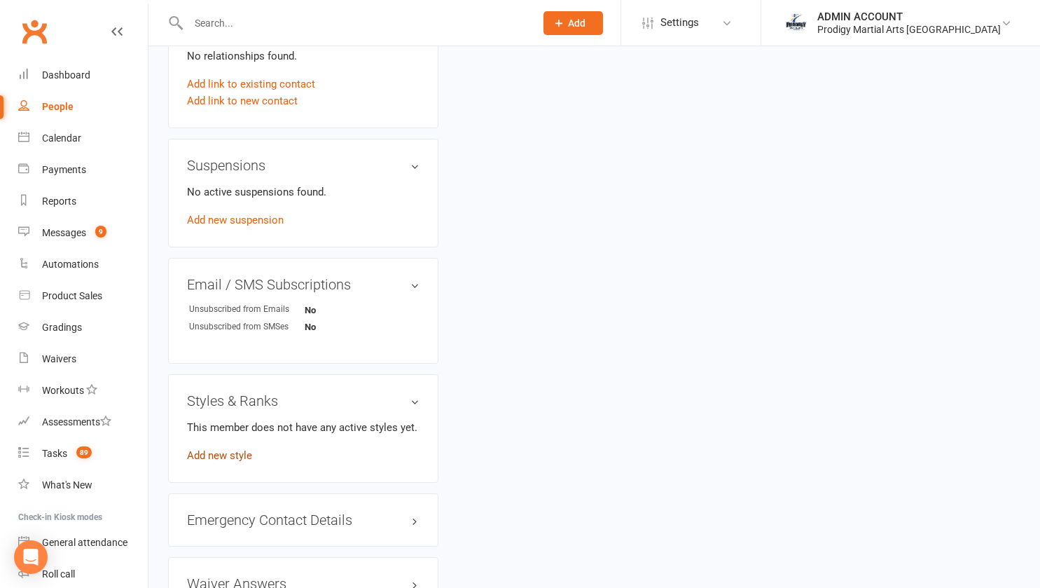
click at [236, 462] on link "Add new style" at bounding box center [219, 455] width 65 height 13
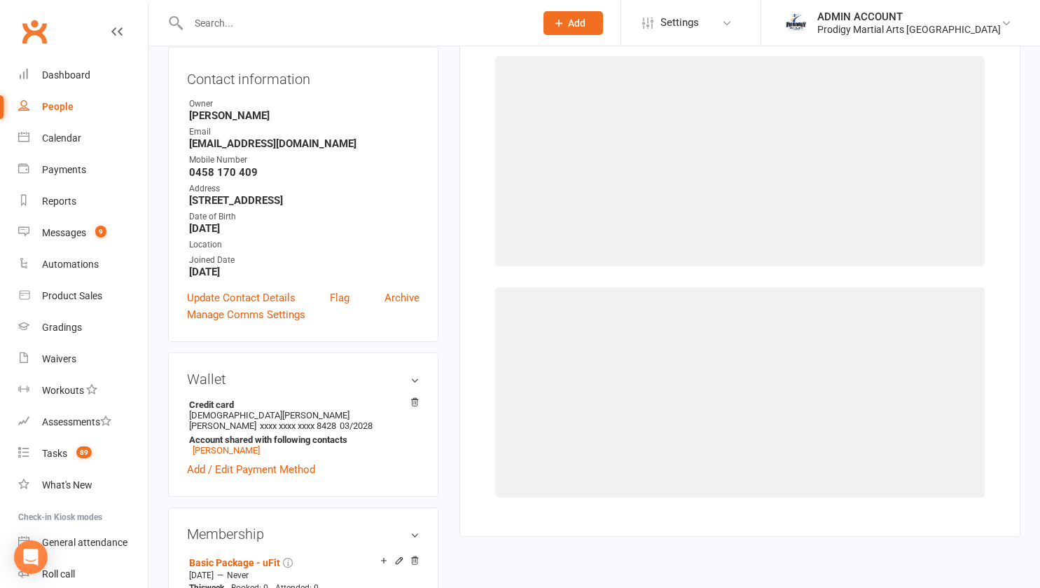
scroll to position [107, 0]
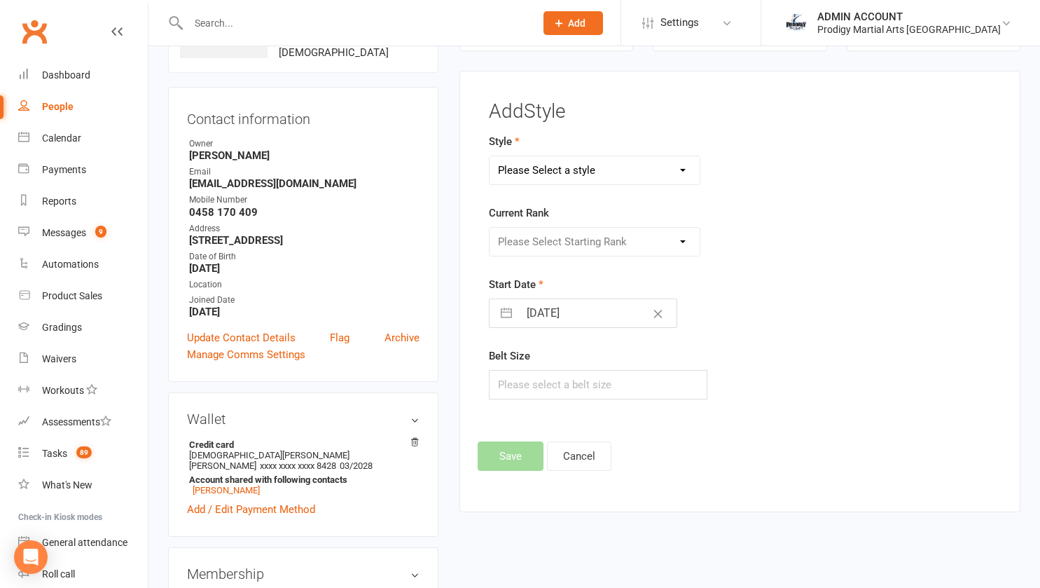
click at [618, 176] on select "Please Select a style Adults Brazilian Jiu Jitsu Adults Mixed Martial Arts Adul…" at bounding box center [595, 170] width 210 height 28
select select "2836"
click at [490, 156] on select "Please Select a style Adults Brazilian Jiu Jitsu Adults Mixed Martial Arts Adul…" at bounding box center [595, 170] width 210 height 28
click at [555, 243] on select "Please Select Starting Rank White Belt Yellow Belt Orange Belt Green Belt Blue …" at bounding box center [595, 242] width 210 height 28
select select "30028"
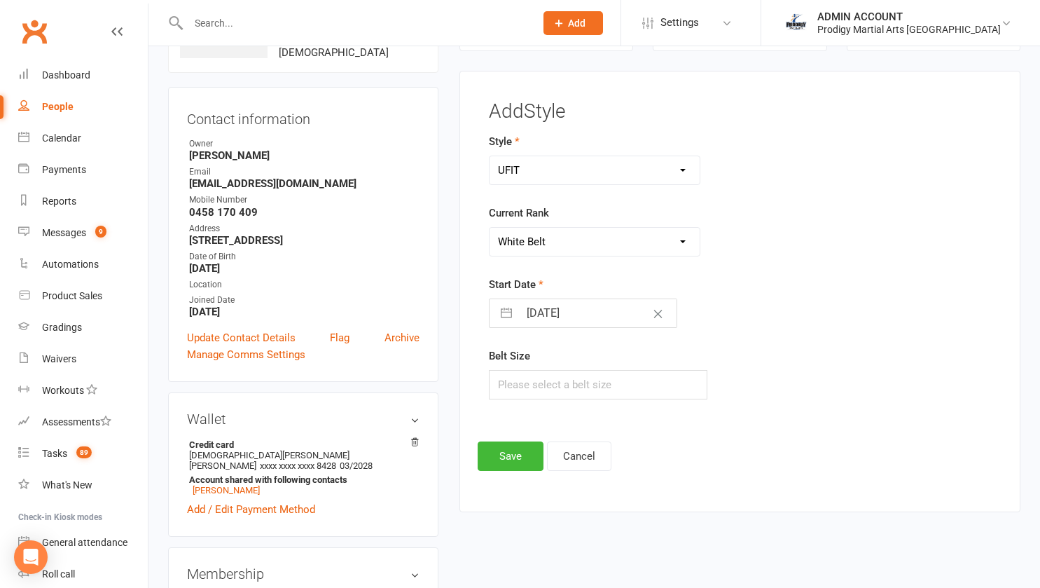
click at [490, 228] on select "Please Select Starting Rank White Belt Yellow Belt Orange Belt Green Belt Blue …" at bounding box center [595, 242] width 210 height 28
click at [543, 315] on input "10 Sep 2025" at bounding box center [598, 313] width 158 height 28
select select "7"
select select "2025"
select select "8"
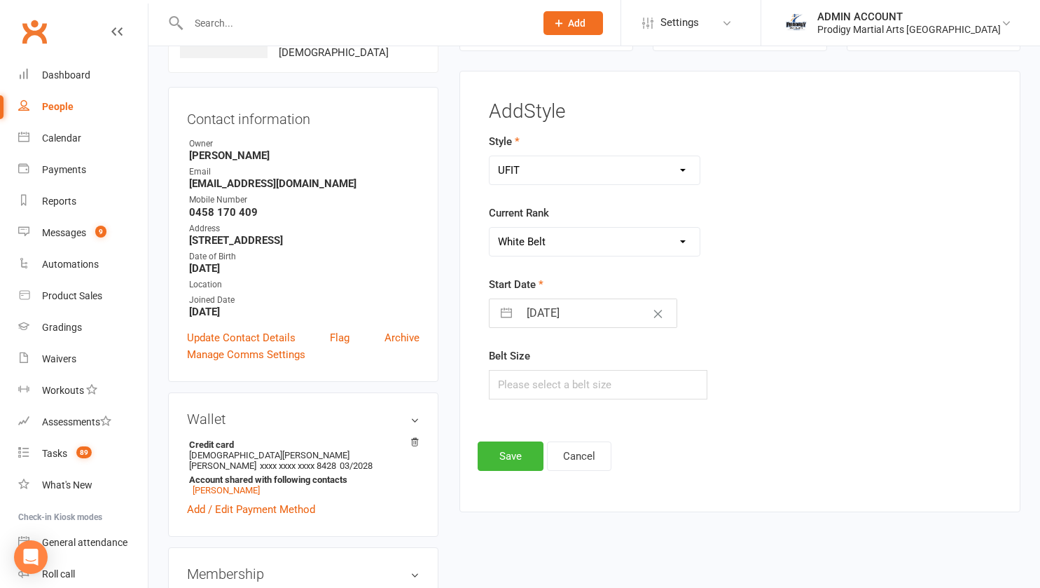
select select "2025"
select select "9"
select select "2025"
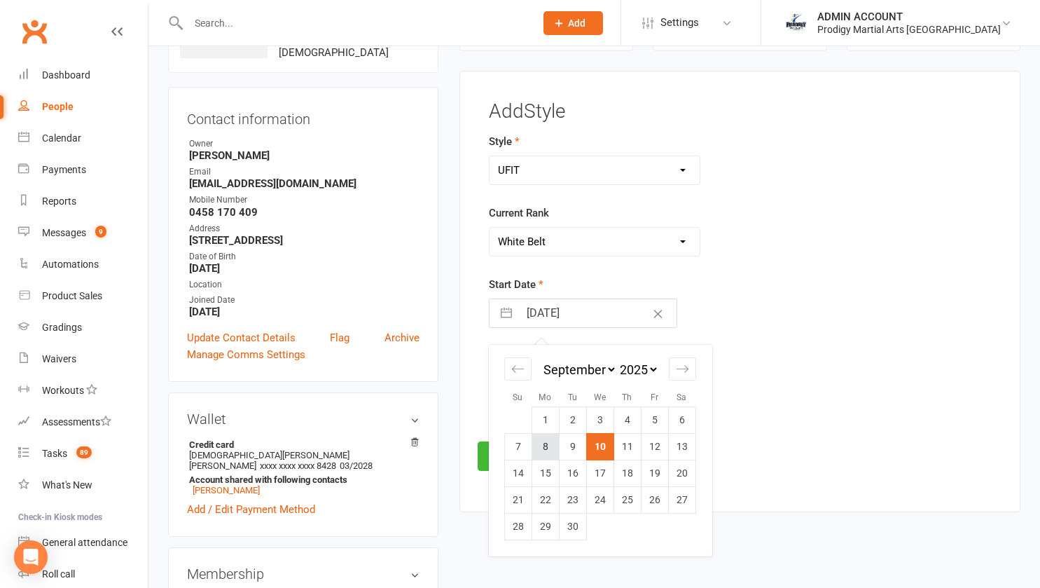
click at [543, 446] on td "8" at bounding box center [545, 447] width 27 height 27
type input "08 Sep 2025"
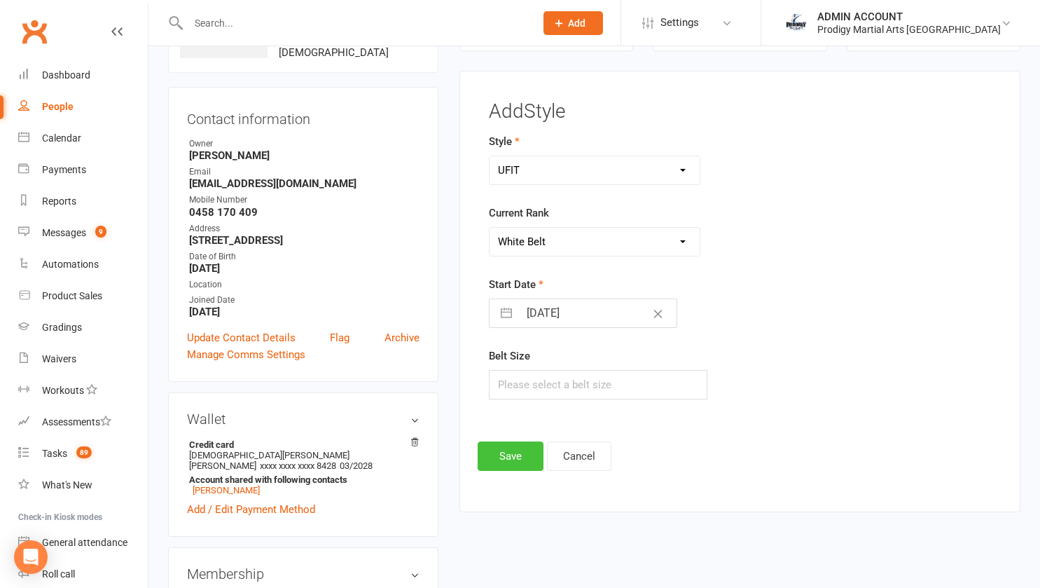
click at [511, 457] on button "Save" at bounding box center [511, 455] width 66 height 29
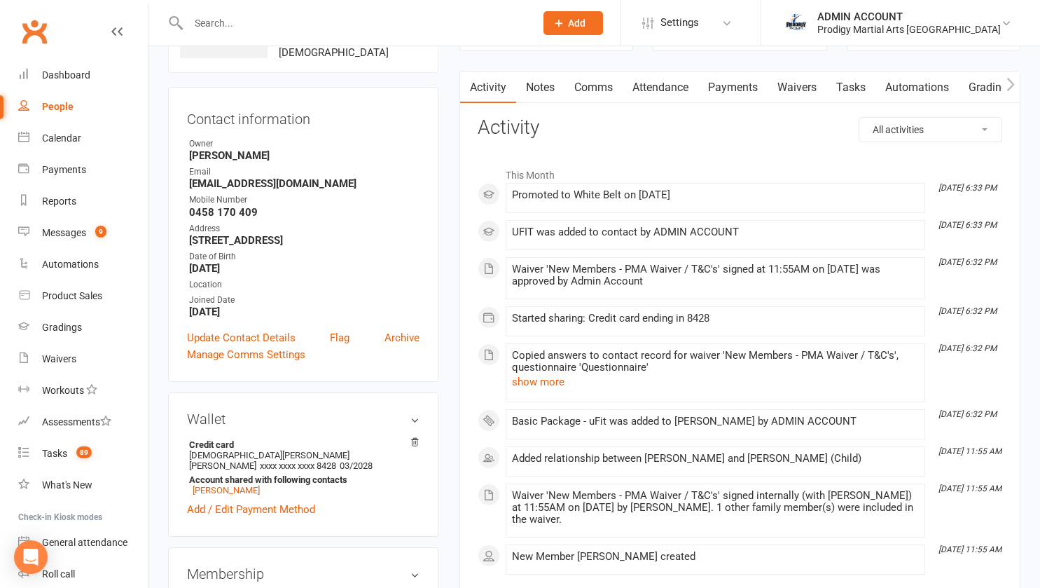
click at [591, 80] on link "Comms" at bounding box center [594, 87] width 58 height 32
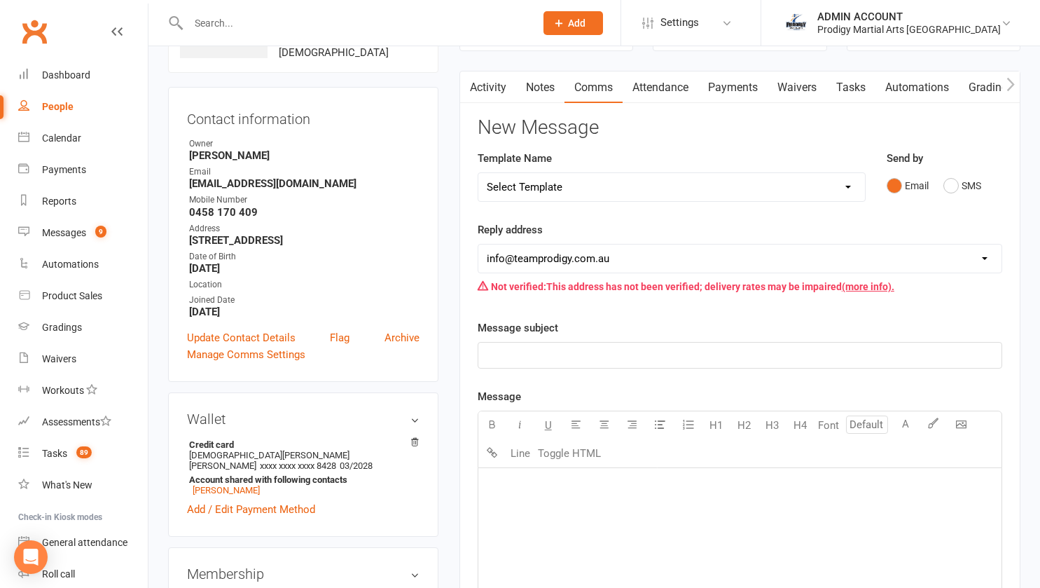
click at [565, 186] on select "Select Template [Email] Existing Member Transfer to Clubworx [Email] Active Kid…" at bounding box center [671, 187] width 387 height 28
select select "27"
click at [478, 173] on select "Select Template [Email] Existing Member Transfer to Clubworx [Email] Active Kid…" at bounding box center [671, 187] width 387 height 28
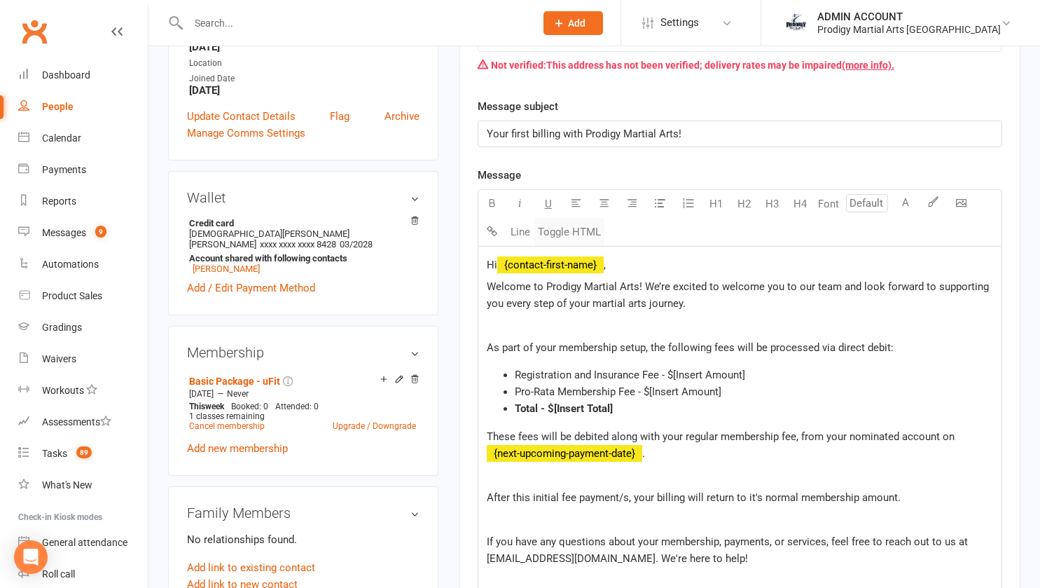
scroll to position [341, 0]
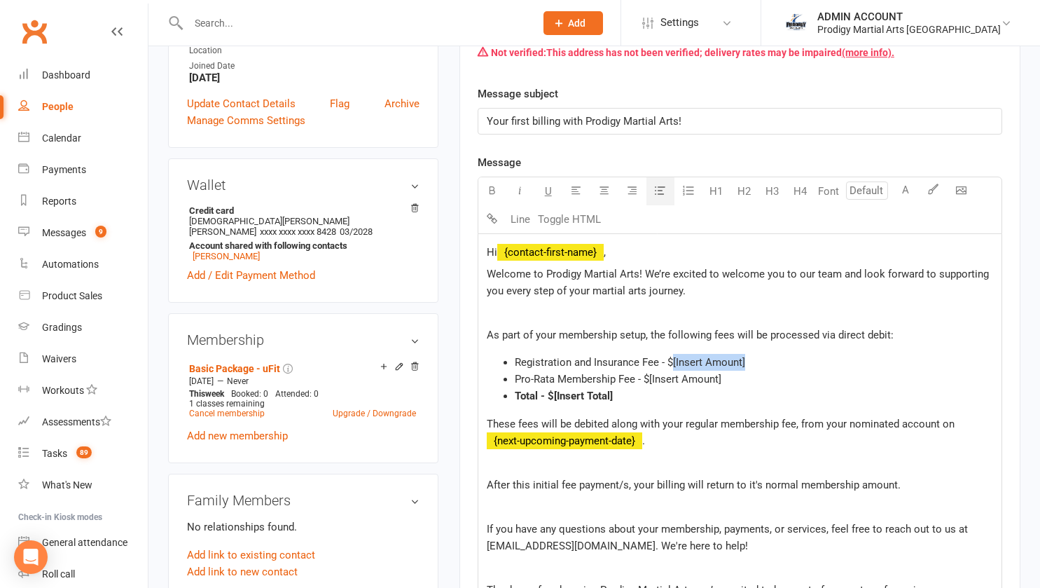
drag, startPoint x: 670, startPoint y: 360, endPoint x: 746, endPoint y: 362, distance: 75.7
click at [746, 362] on li "Registration and Insurance Fee - $[Insert Amount]" at bounding box center [754, 362] width 478 height 17
drag, startPoint x: 649, startPoint y: 379, endPoint x: 722, endPoint y: 381, distance: 72.9
click at [722, 381] on li "Pro-Rata Membership Fee - $[Insert Amount]" at bounding box center [754, 379] width 478 height 17
drag, startPoint x: 553, startPoint y: 395, endPoint x: 616, endPoint y: 395, distance: 63.0
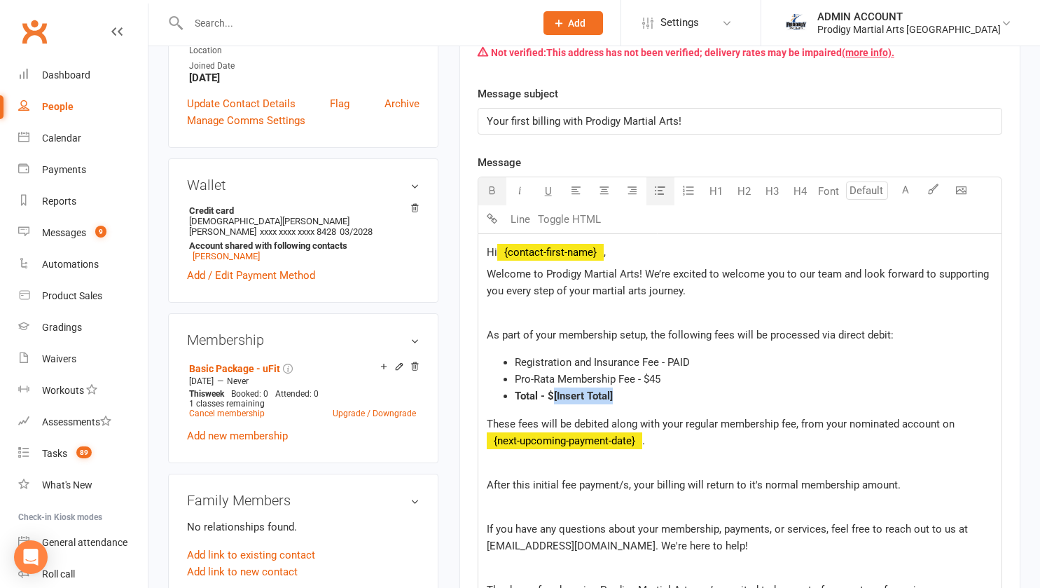
click at [616, 395] on li "Total - $[Insert Total]" at bounding box center [754, 395] width 478 height 17
click at [664, 386] on li "Pro-Rata Membership Fee - $45" at bounding box center [754, 379] width 478 height 17
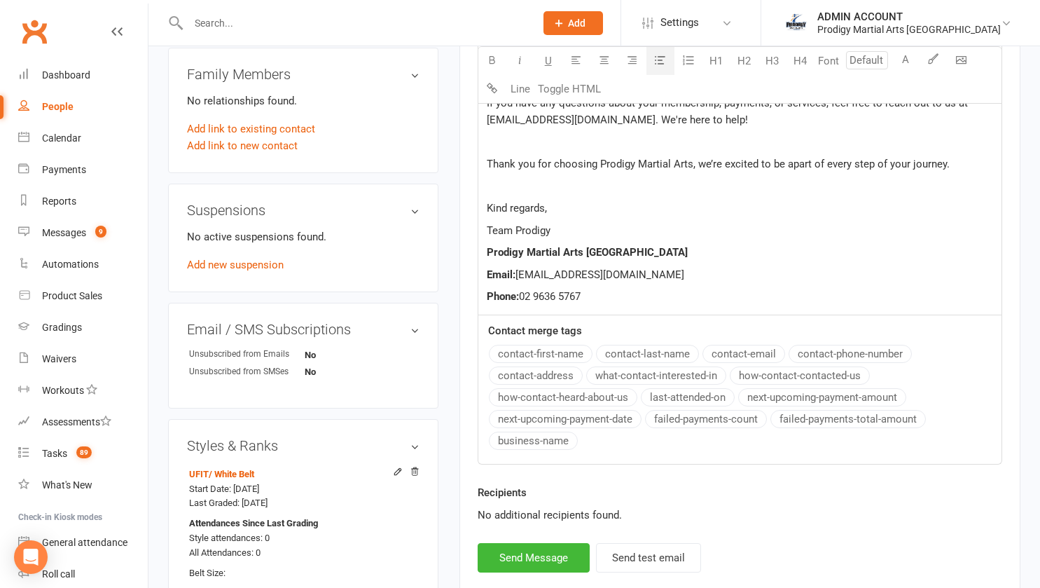
scroll to position [801, 0]
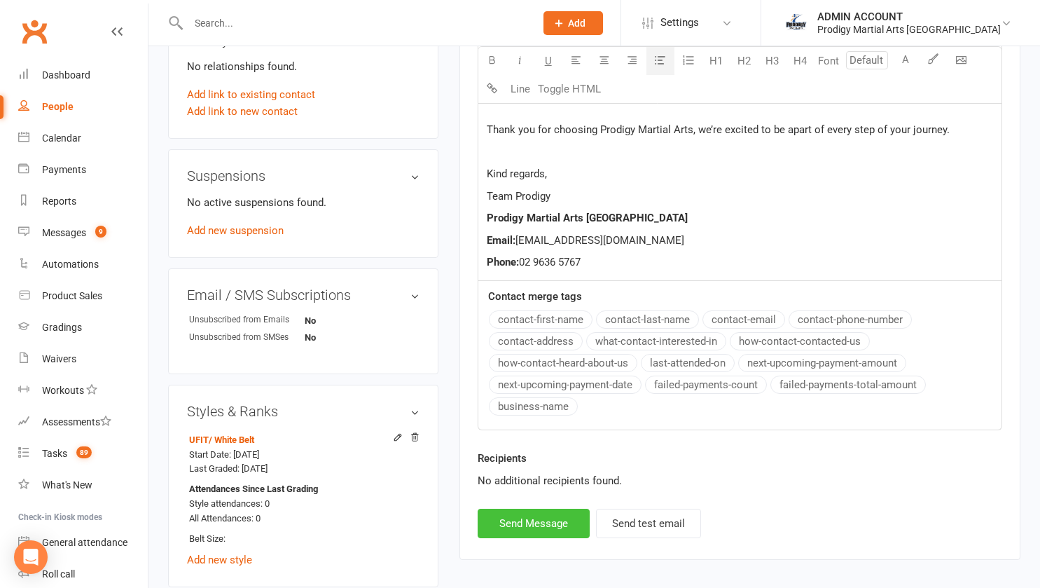
click at [517, 525] on button "Send Message" at bounding box center [534, 523] width 112 height 29
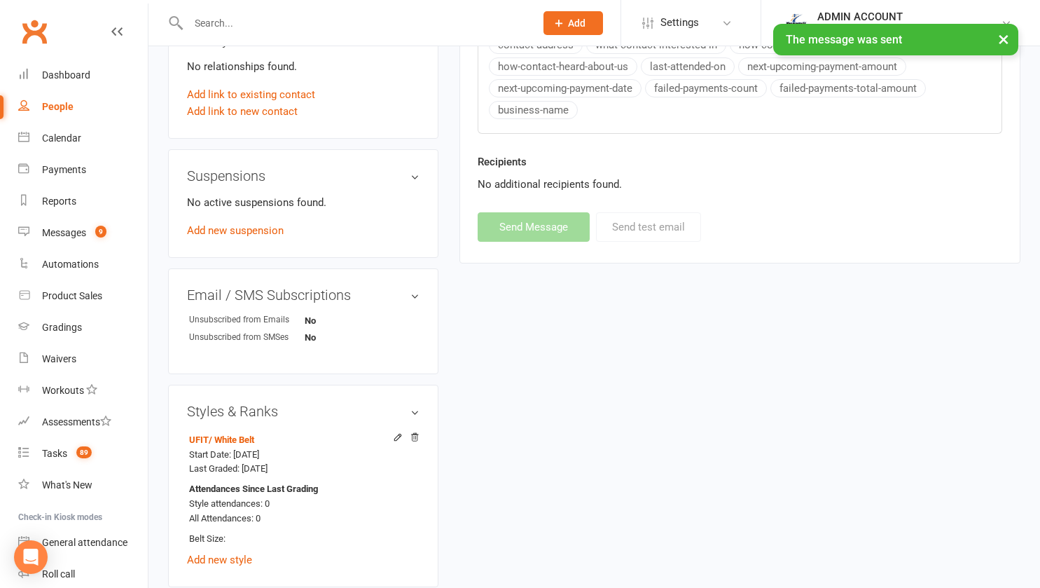
select select
click at [69, 297] on div "Product Sales" at bounding box center [72, 295] width 60 height 11
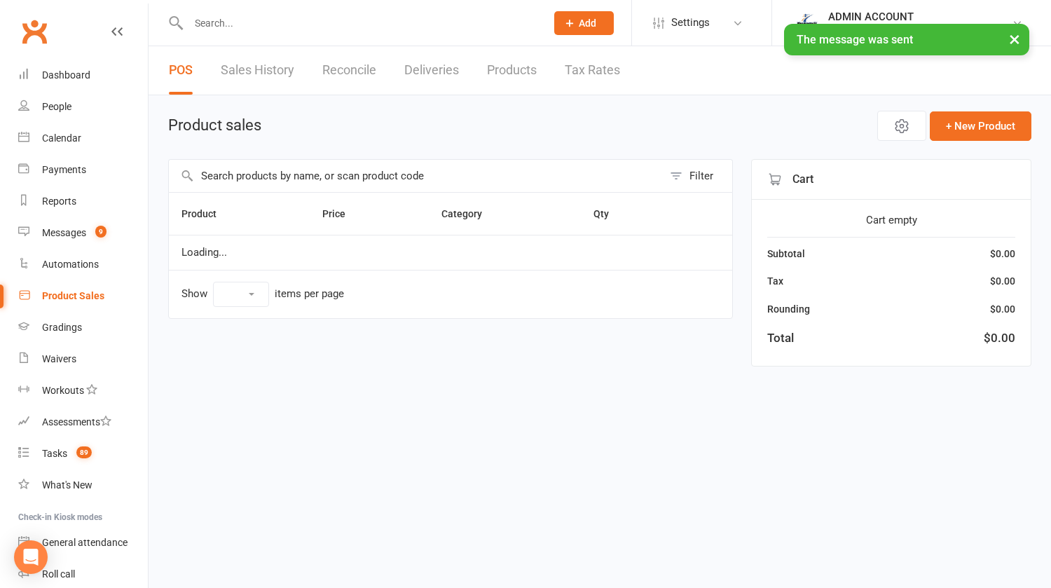
select select "10"
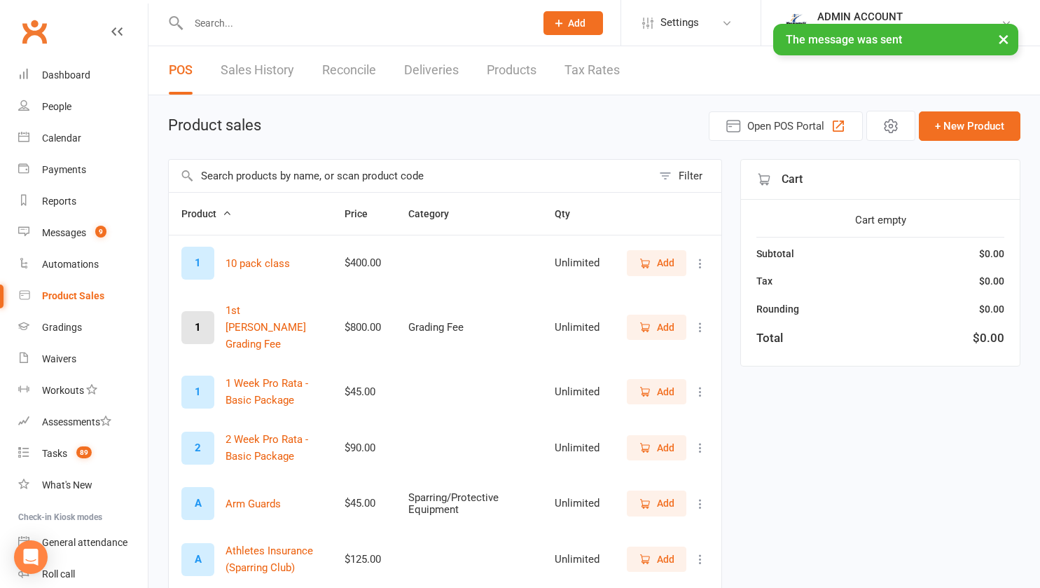
click at [255, 174] on input "text" at bounding box center [410, 176] width 483 height 32
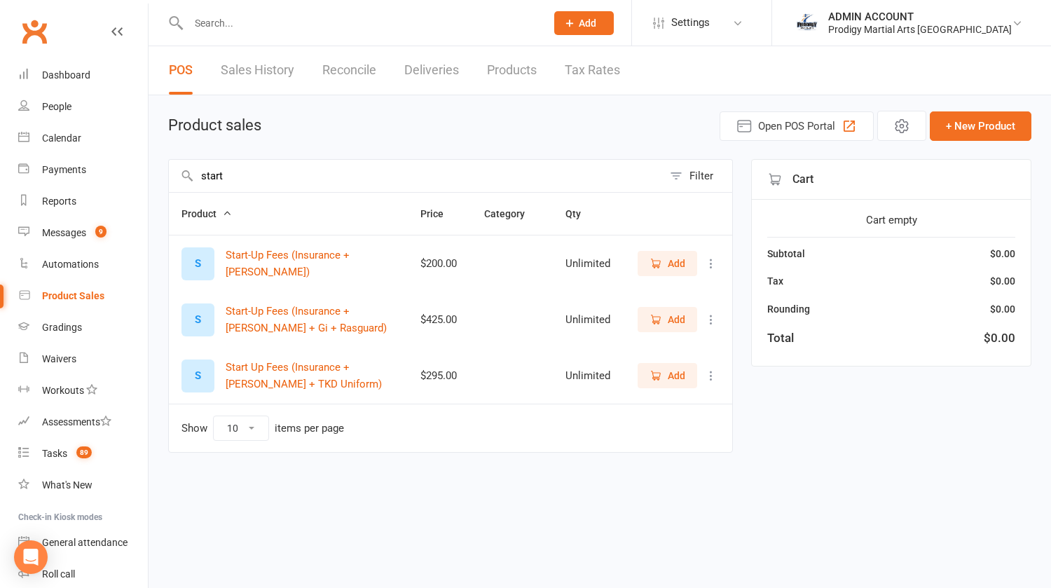
type input "start"
click at [663, 372] on span "Add" at bounding box center [667, 375] width 36 height 15
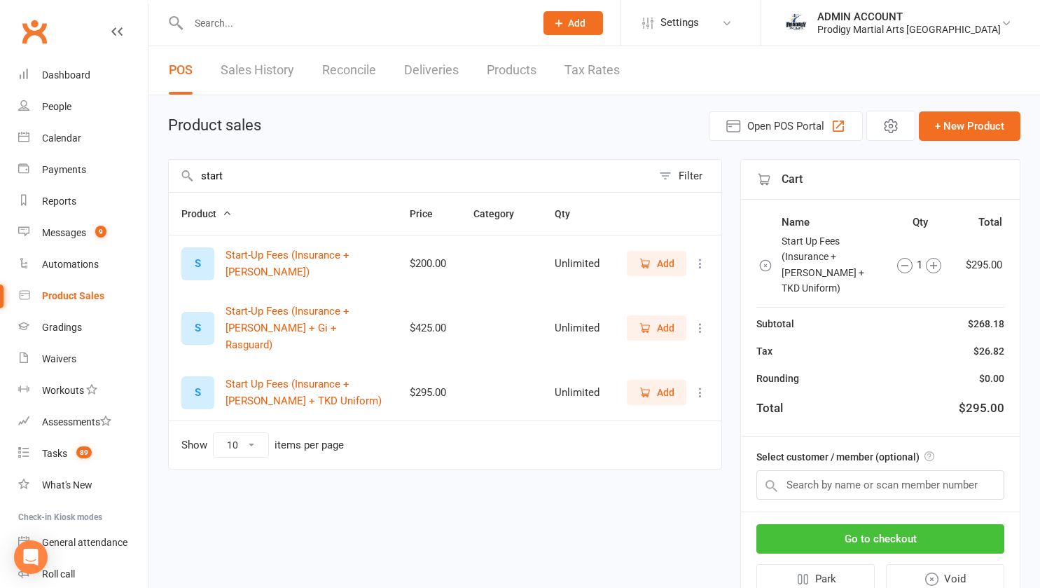
click at [847, 526] on button "Go to checkout" at bounding box center [881, 538] width 248 height 29
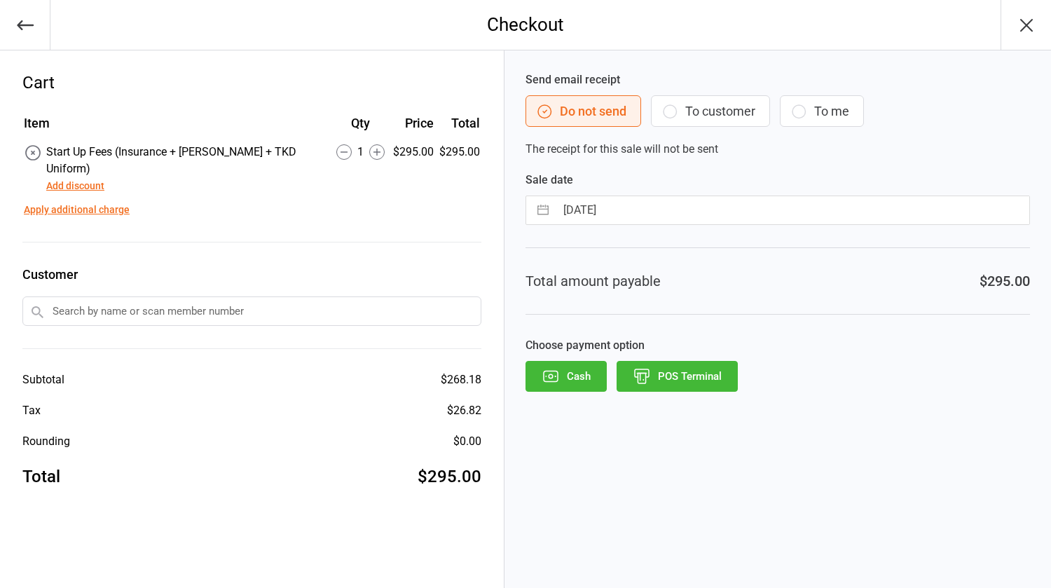
click at [264, 296] on input "text" at bounding box center [251, 310] width 459 height 29
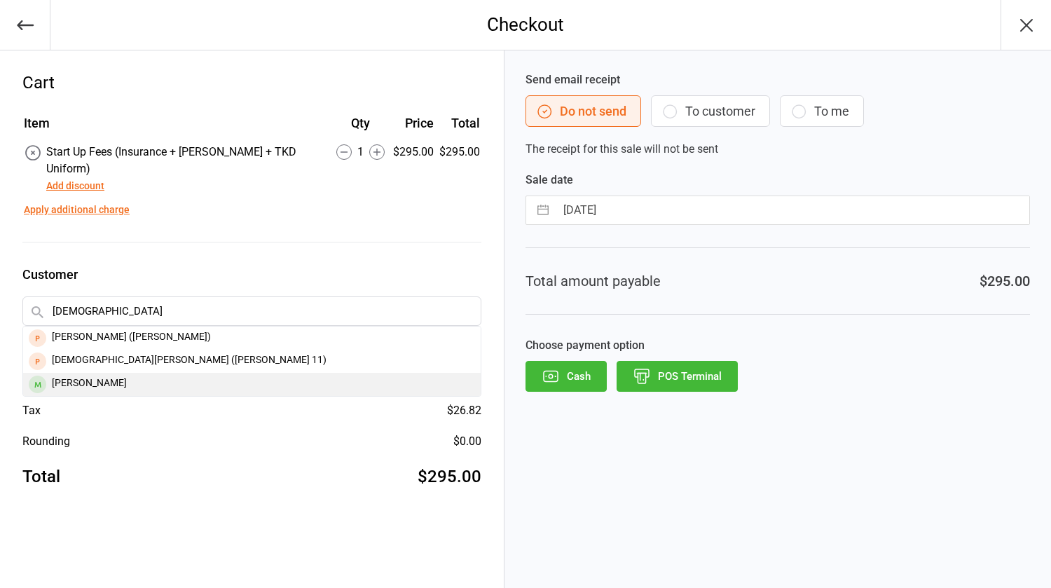
type input "[DEMOGRAPHIC_DATA]"
click at [136, 373] on div "[PERSON_NAME]" at bounding box center [251, 384] width 457 height 23
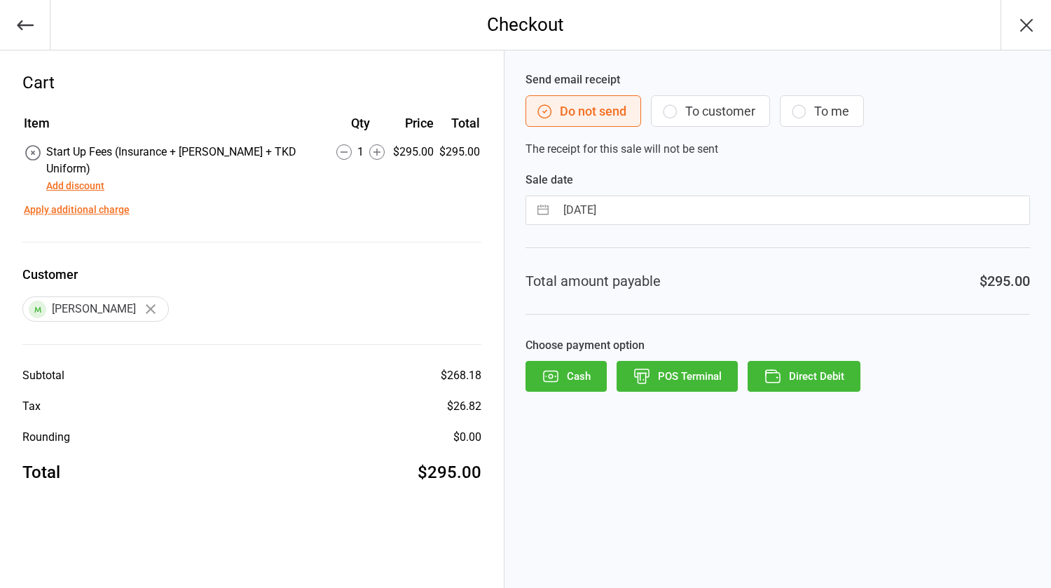
click at [670, 372] on button "POS Terminal" at bounding box center [676, 376] width 121 height 31
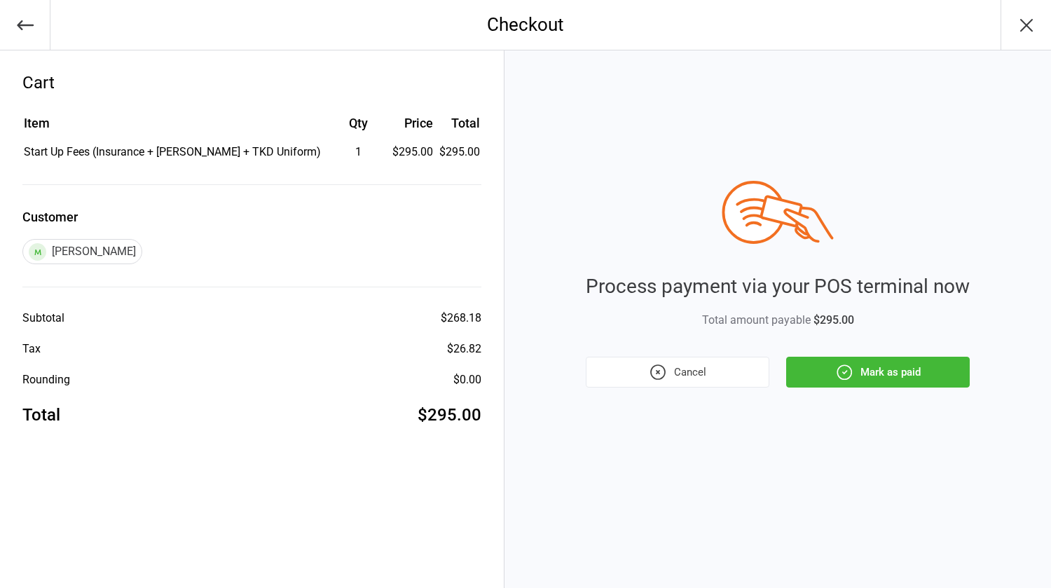
click at [722, 369] on button "Cancel" at bounding box center [678, 372] width 184 height 31
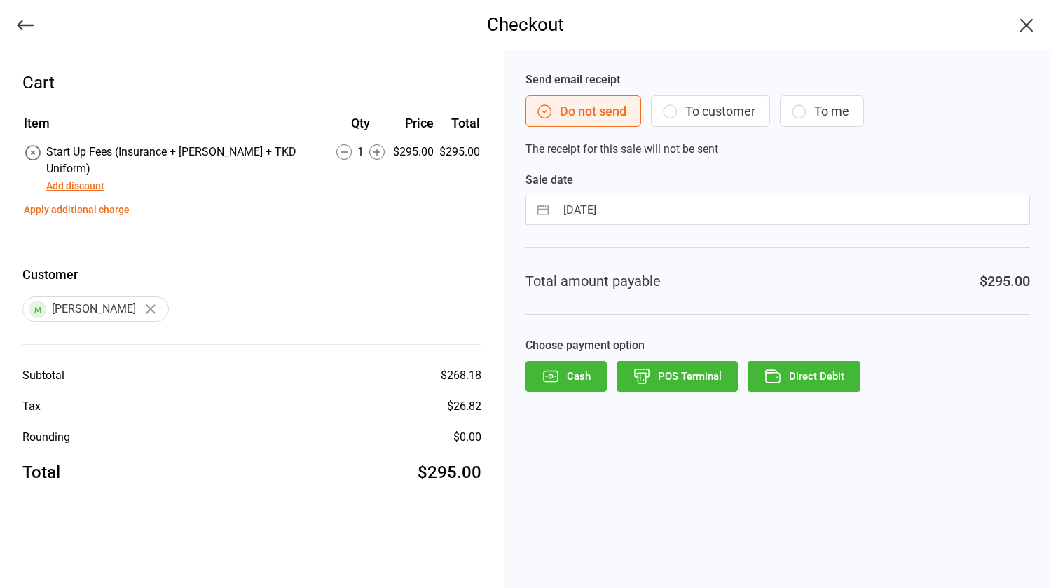
click at [636, 203] on input "[DATE]" at bounding box center [793, 210] width 474 height 28
select select "7"
select select "2025"
select select "8"
select select "2025"
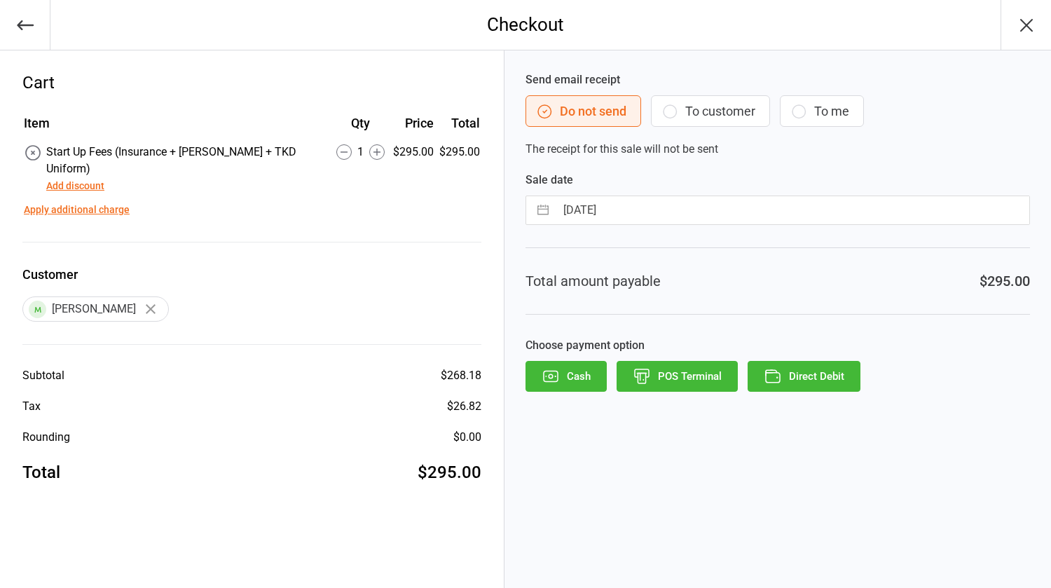
select select "9"
select select "2025"
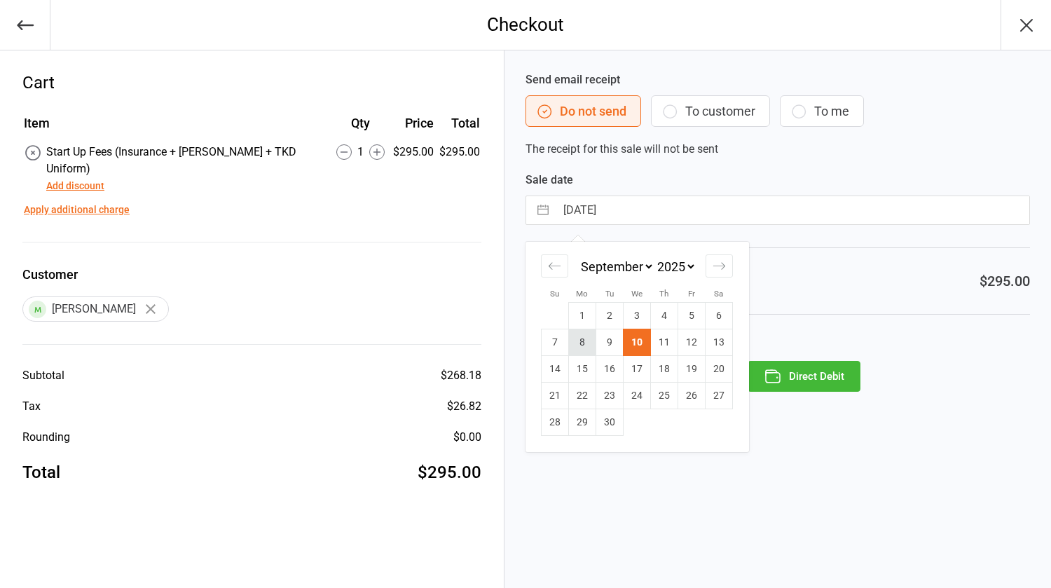
click at [581, 336] on td "8" at bounding box center [582, 342] width 27 height 27
type input "[DATE]"
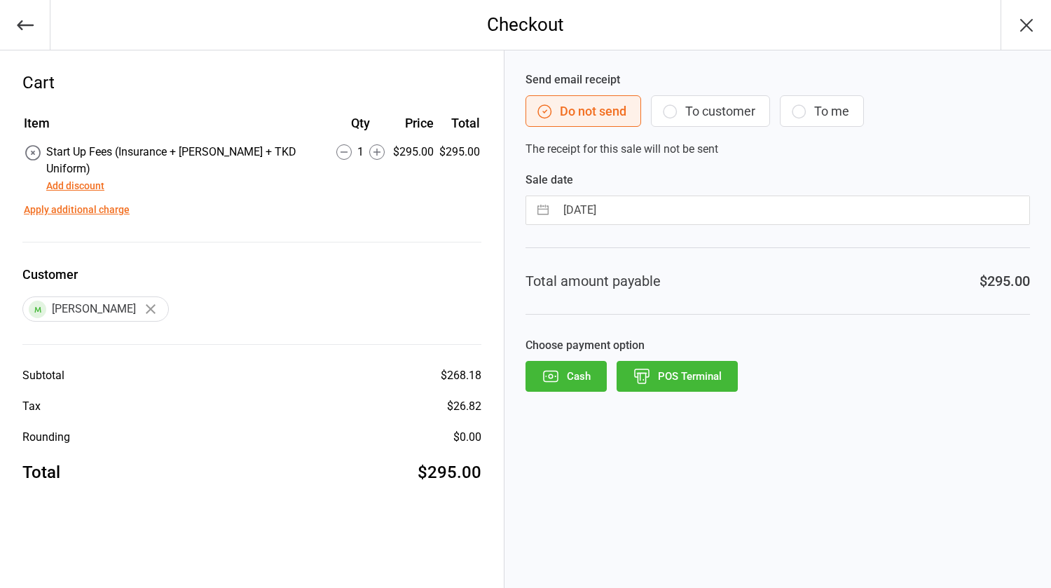
click at [680, 376] on button "POS Terminal" at bounding box center [676, 376] width 121 height 31
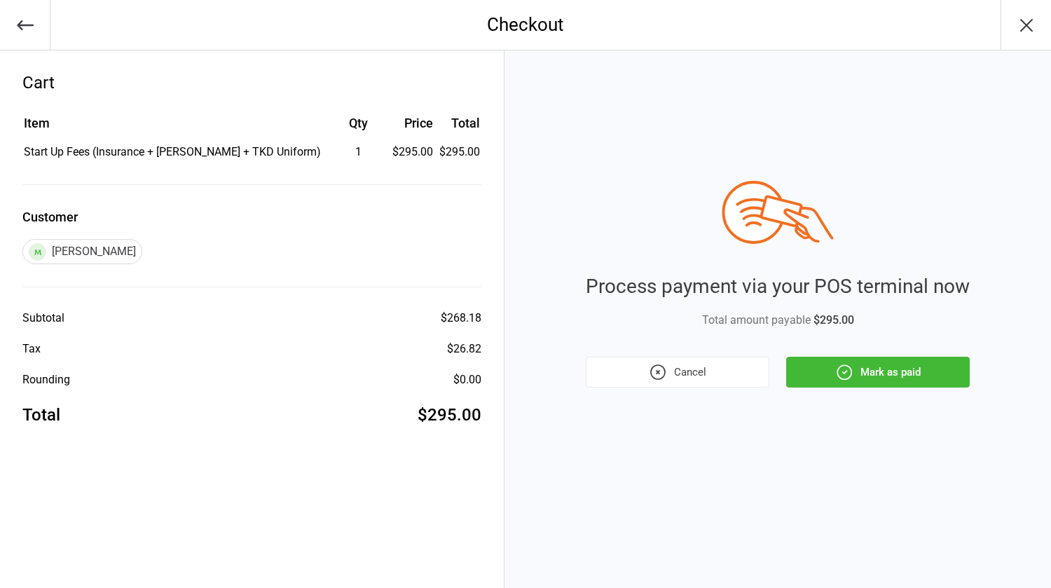
click at [836, 379] on icon "button" at bounding box center [844, 372] width 18 height 18
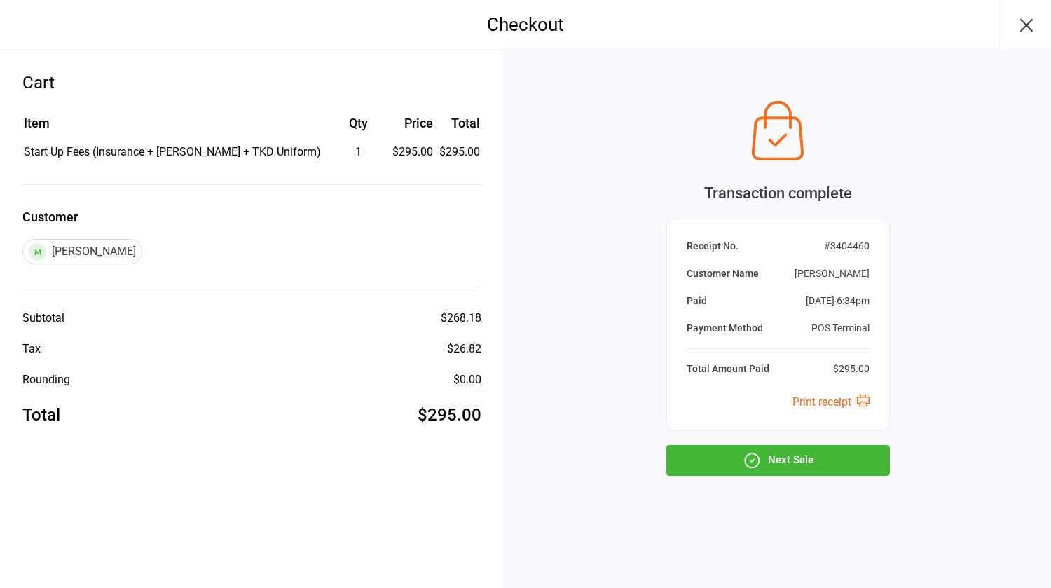
click at [715, 462] on button "Next Sale" at bounding box center [777, 460] width 223 height 31
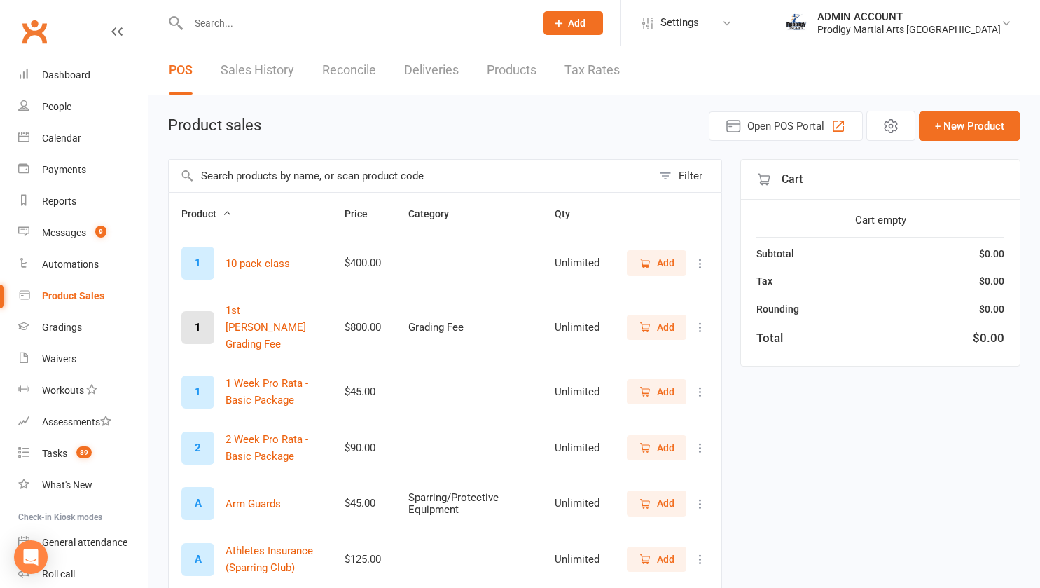
click at [262, 180] on input "text" at bounding box center [410, 176] width 483 height 32
click at [665, 384] on span "Add" at bounding box center [666, 391] width 18 height 15
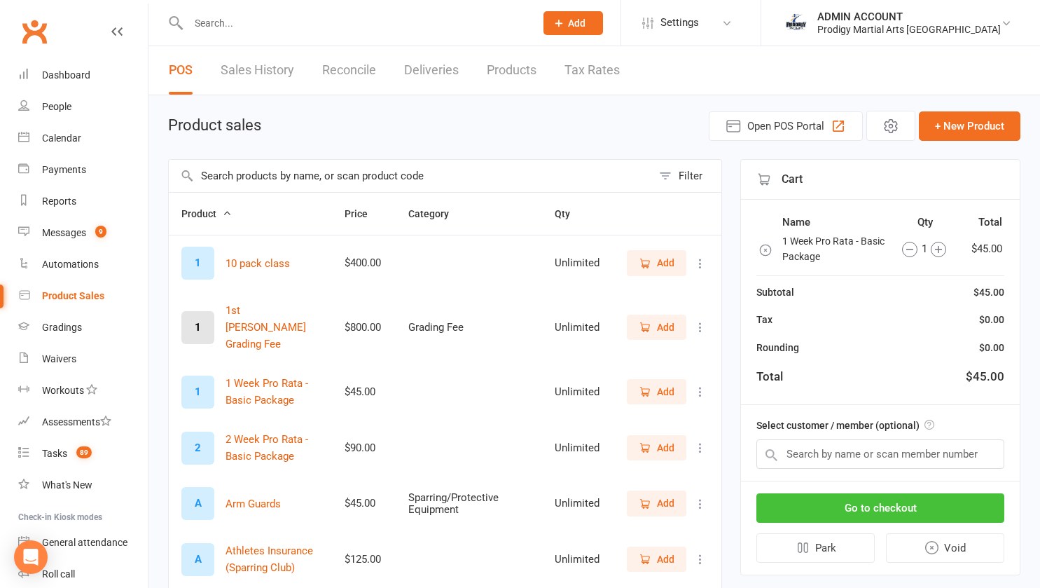
click at [846, 506] on button "Go to checkout" at bounding box center [881, 507] width 248 height 29
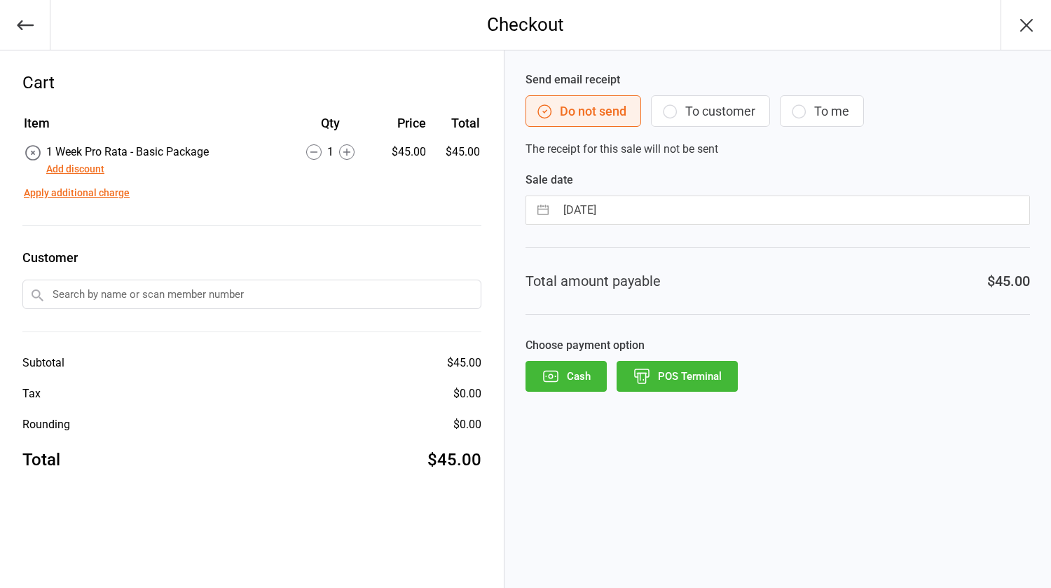
click at [219, 284] on input "text" at bounding box center [251, 294] width 459 height 29
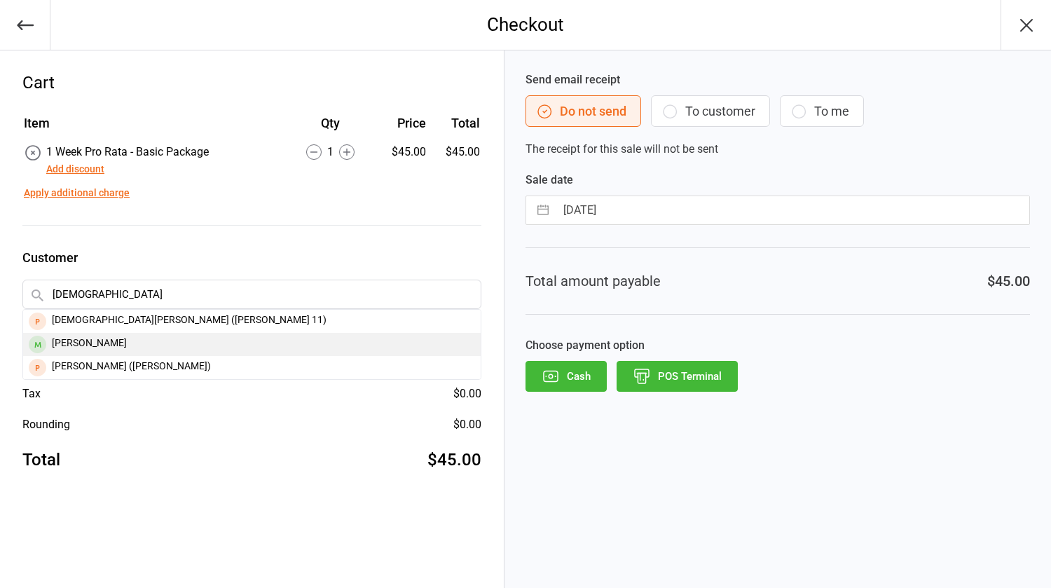
type input "[DEMOGRAPHIC_DATA]"
click at [124, 343] on div "[PERSON_NAME]" at bounding box center [251, 344] width 457 height 23
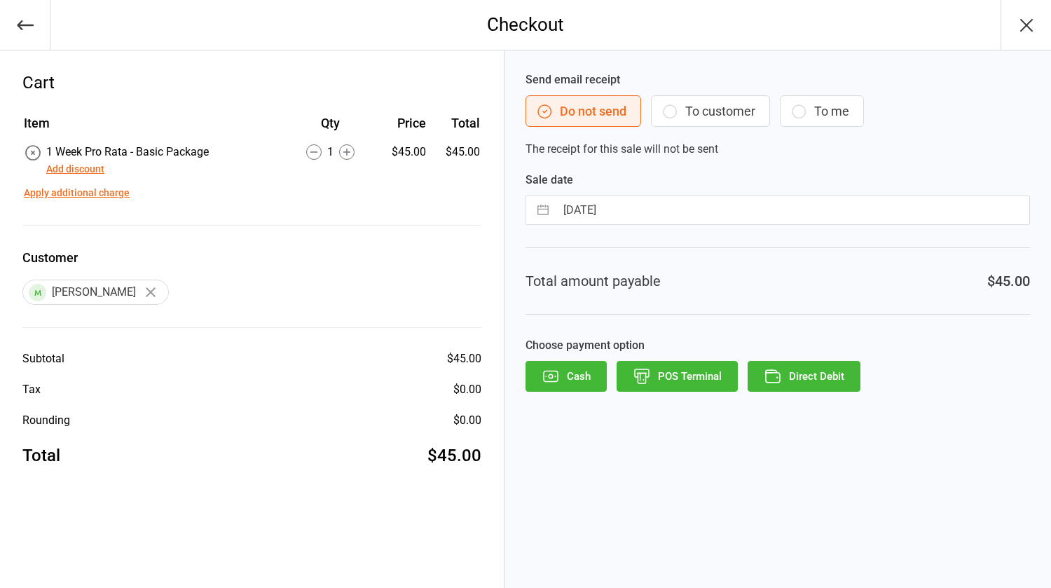
click at [90, 165] on button "Add discount" at bounding box center [75, 169] width 58 height 15
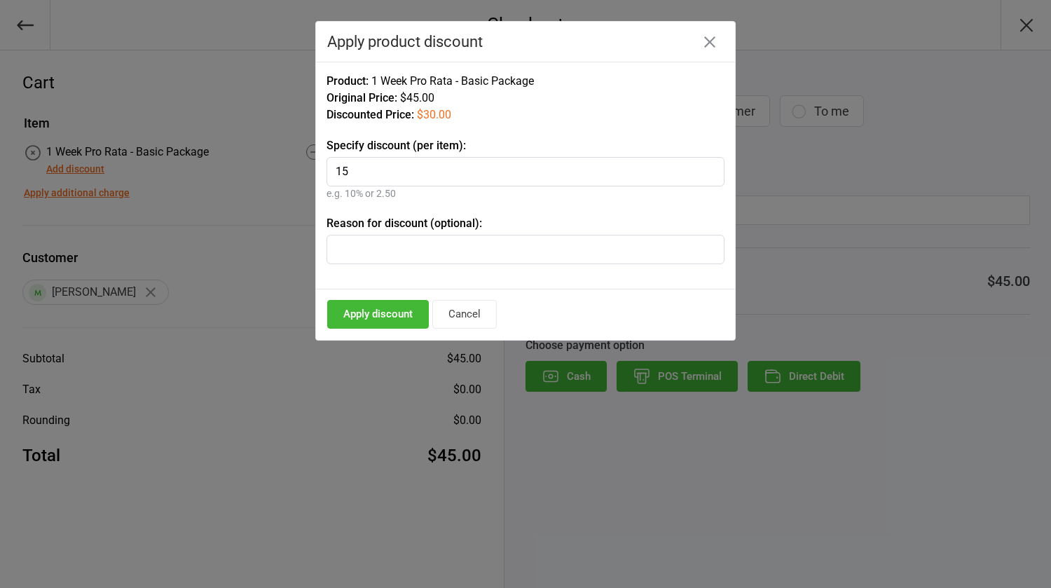
type input "15"
click at [377, 254] on input "text" at bounding box center [525, 249] width 398 height 29
type input "Ufit"
click at [385, 312] on button "Apply discount" at bounding box center [378, 314] width 102 height 29
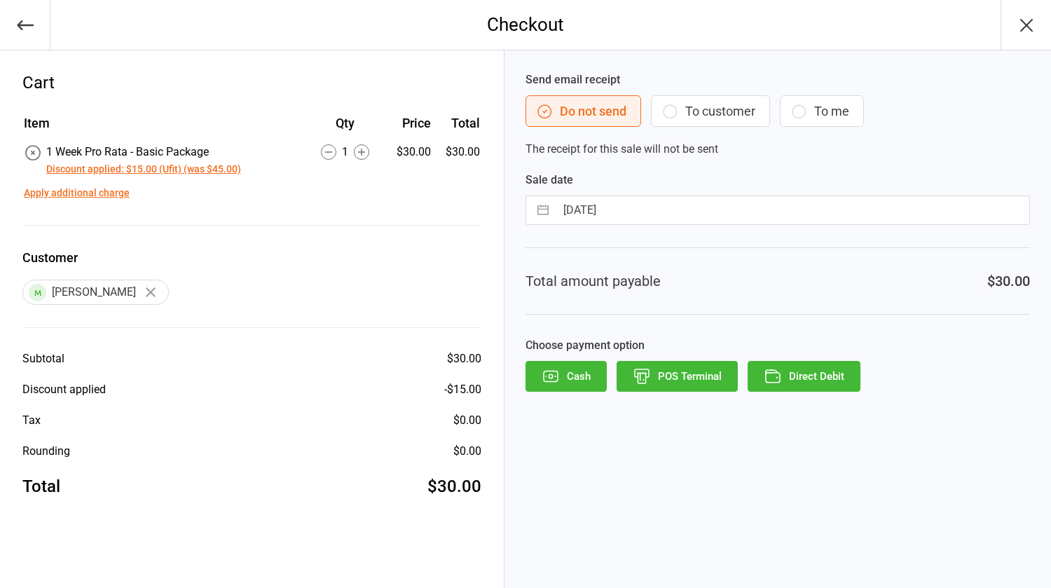
click at [787, 372] on button "Direct Debit" at bounding box center [803, 376] width 113 height 31
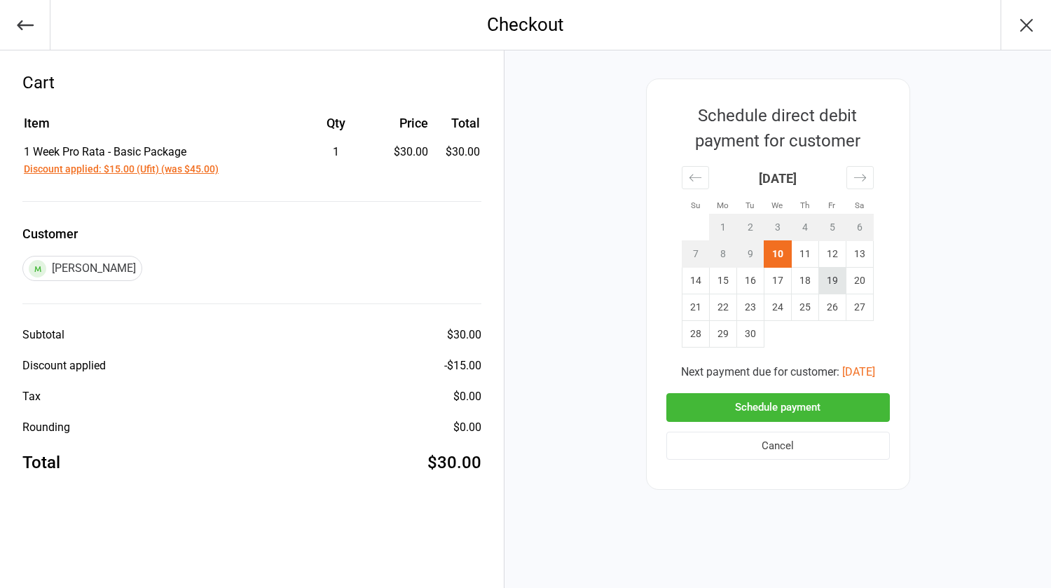
click at [834, 279] on td "19" at bounding box center [831, 281] width 27 height 27
click at [778, 404] on button "Schedule payment" at bounding box center [777, 407] width 223 height 29
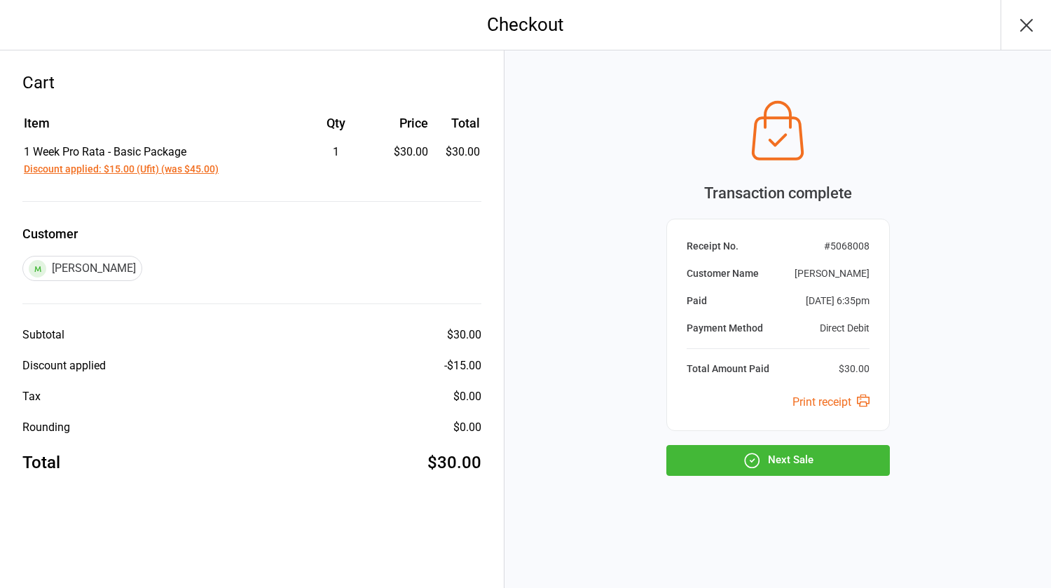
click at [758, 464] on icon "button" at bounding box center [752, 460] width 14 height 14
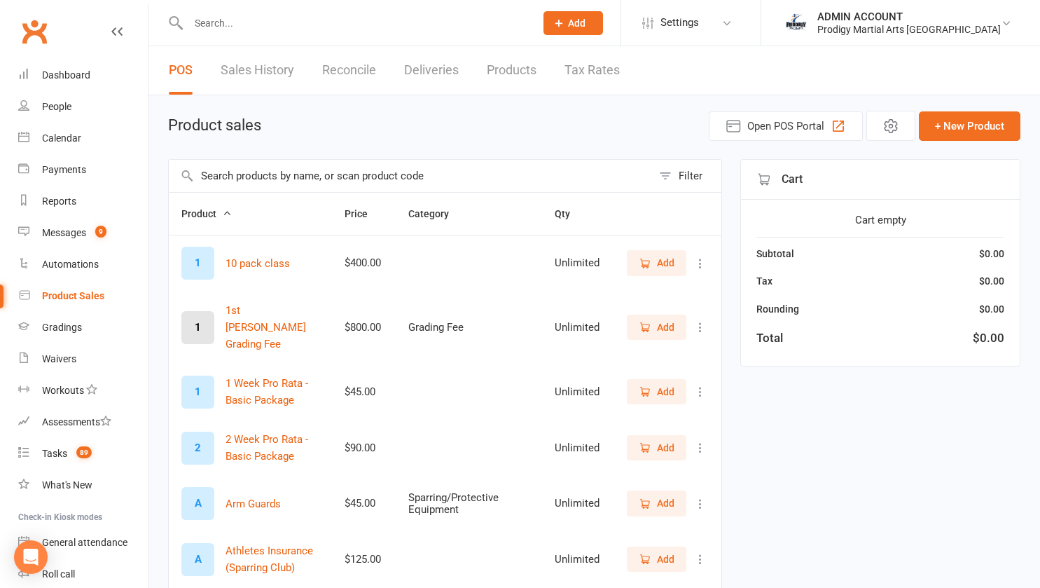
click at [277, 24] on input "text" at bounding box center [354, 23] width 341 height 20
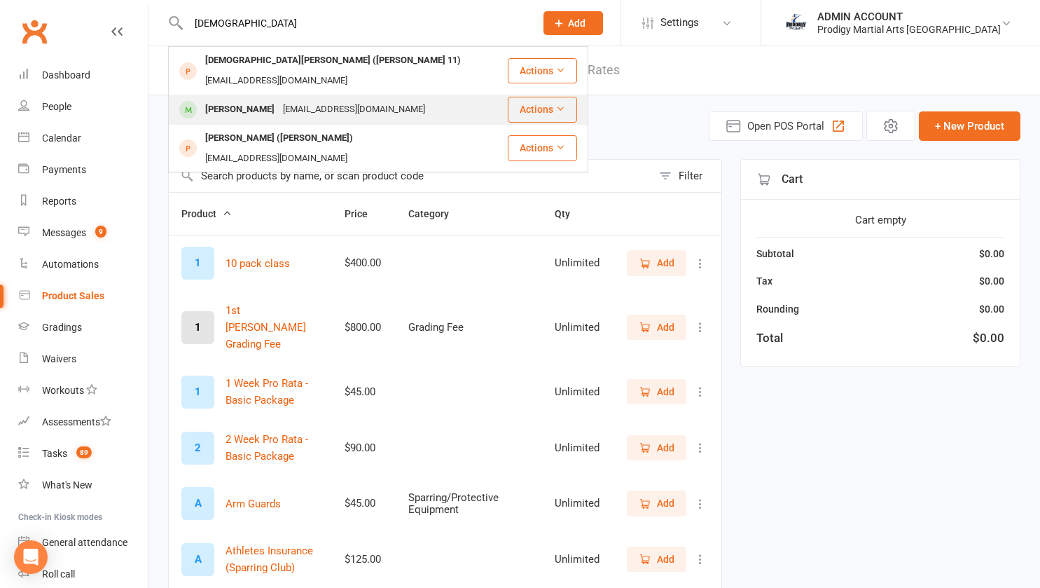
type input "[DEMOGRAPHIC_DATA]"
click at [265, 99] on div "[PERSON_NAME]" at bounding box center [240, 109] width 78 height 20
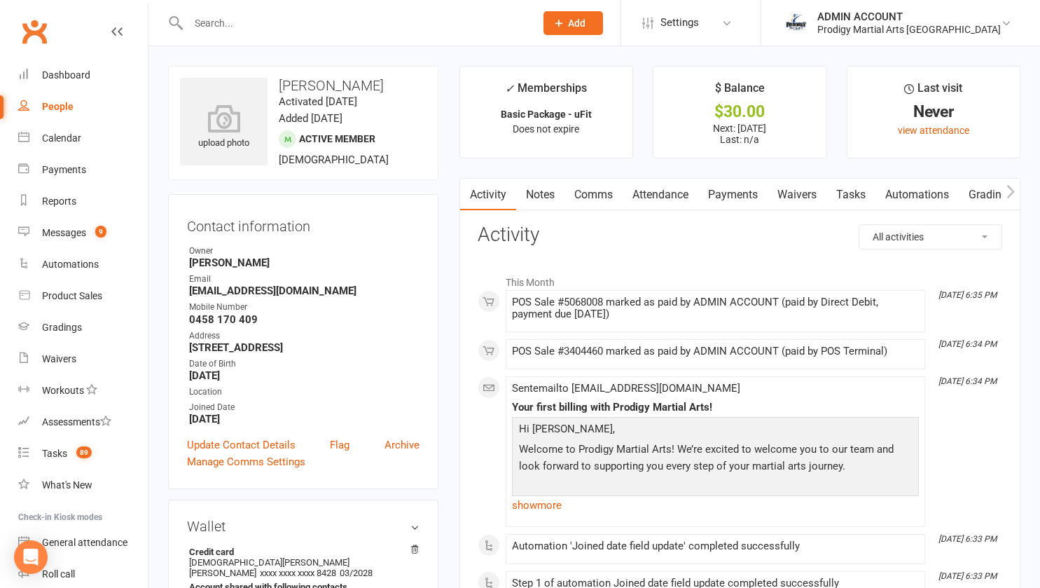
click at [589, 196] on link "Comms" at bounding box center [594, 195] width 58 height 32
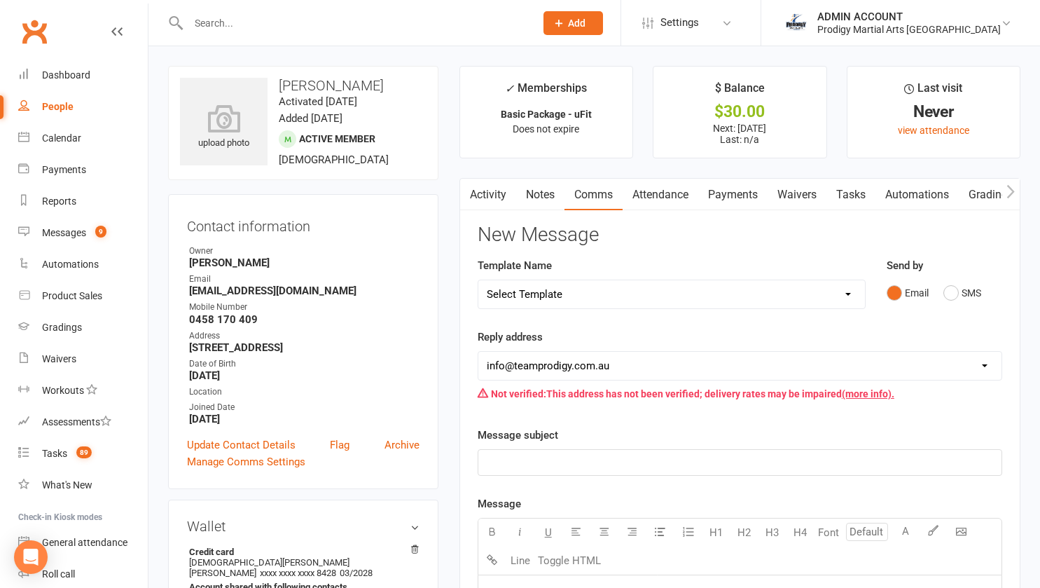
click at [566, 295] on select "Select Template [Email] Existing Member Transfer to Clubworx [Email] Active Kid…" at bounding box center [671, 294] width 387 height 28
click at [566, 280] on select "Select Template [Email] Existing Member Transfer to Clubworx [Email] Active Kid…" at bounding box center [671, 294] width 387 height 28
click at [566, 284] on select "Select Template [Email] Existing Member Transfer to Clubworx [Email] Active Kid…" at bounding box center [671, 294] width 387 height 28
select select "27"
click at [478, 280] on select "Select Template [Email] Existing Member Transfer to Clubworx [Email] Active Kid…" at bounding box center [671, 294] width 387 height 28
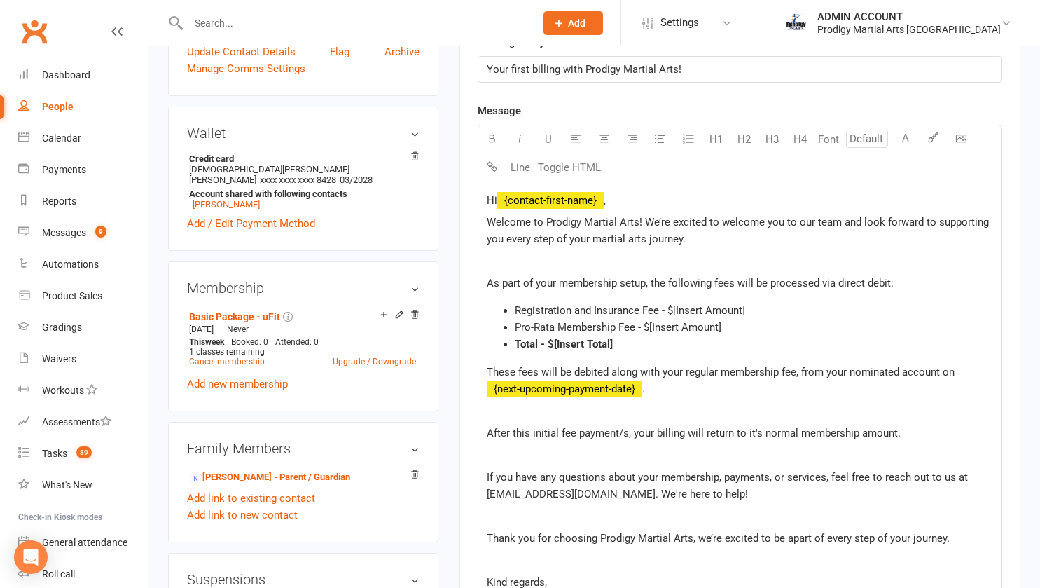
scroll to position [423, 0]
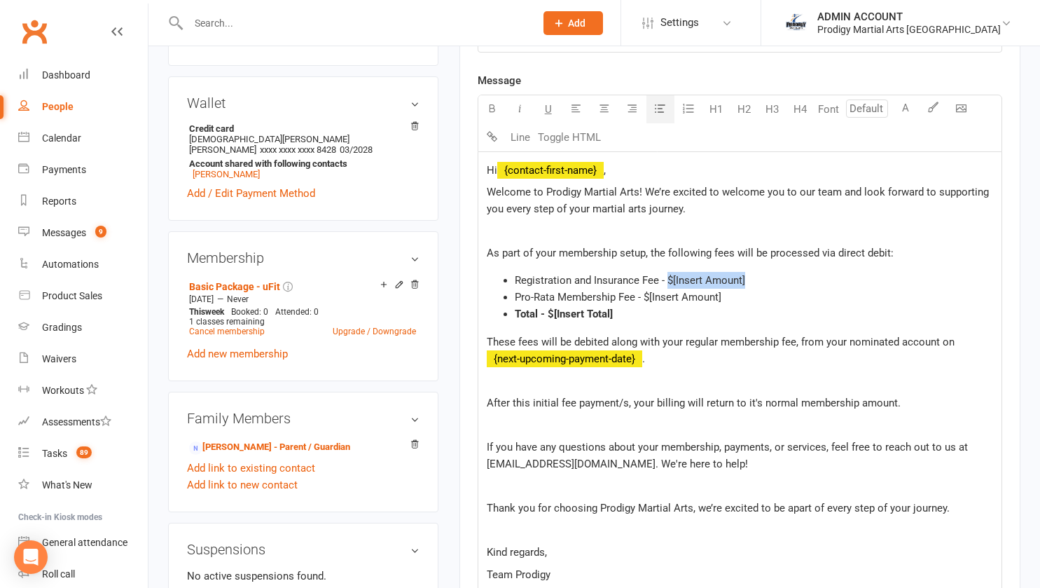
drag, startPoint x: 669, startPoint y: 279, endPoint x: 748, endPoint y: 278, distance: 79.2
click at [748, 278] on li "Registration and Insurance Fee - $[Insert Amount]" at bounding box center [754, 280] width 478 height 17
drag, startPoint x: 651, startPoint y: 296, endPoint x: 724, endPoint y: 295, distance: 72.9
click at [724, 295] on li "Pro-Rata Membership Fee - $[Insert Amount]" at bounding box center [754, 297] width 478 height 17
drag, startPoint x: 553, startPoint y: 314, endPoint x: 614, endPoint y: 314, distance: 60.9
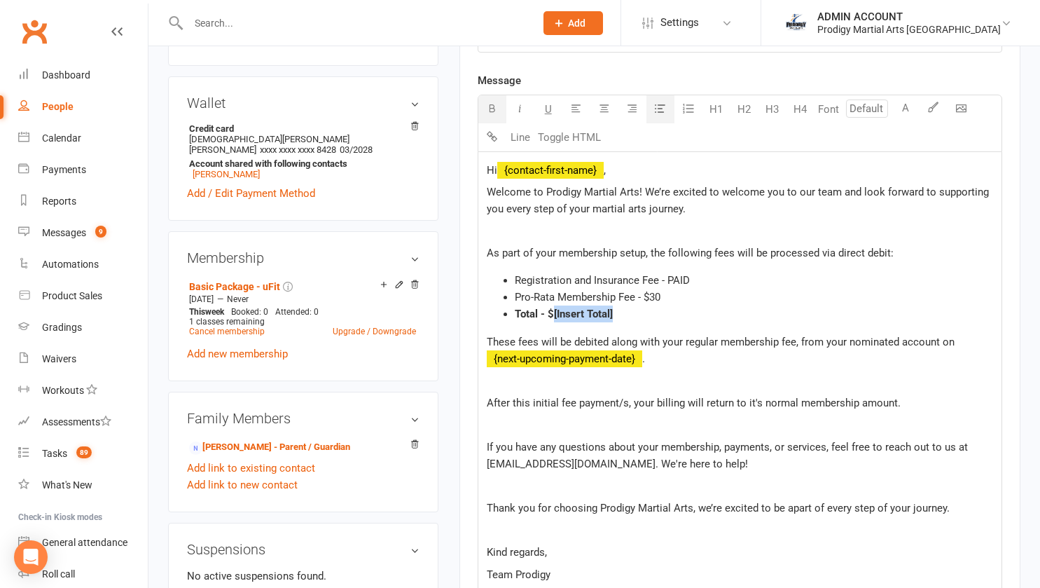
click at [614, 314] on li "Total - $[Insert Total]" at bounding box center [754, 313] width 478 height 17
click at [633, 165] on p "Hi ﻿ {contact-first-name} ," at bounding box center [740, 170] width 506 height 17
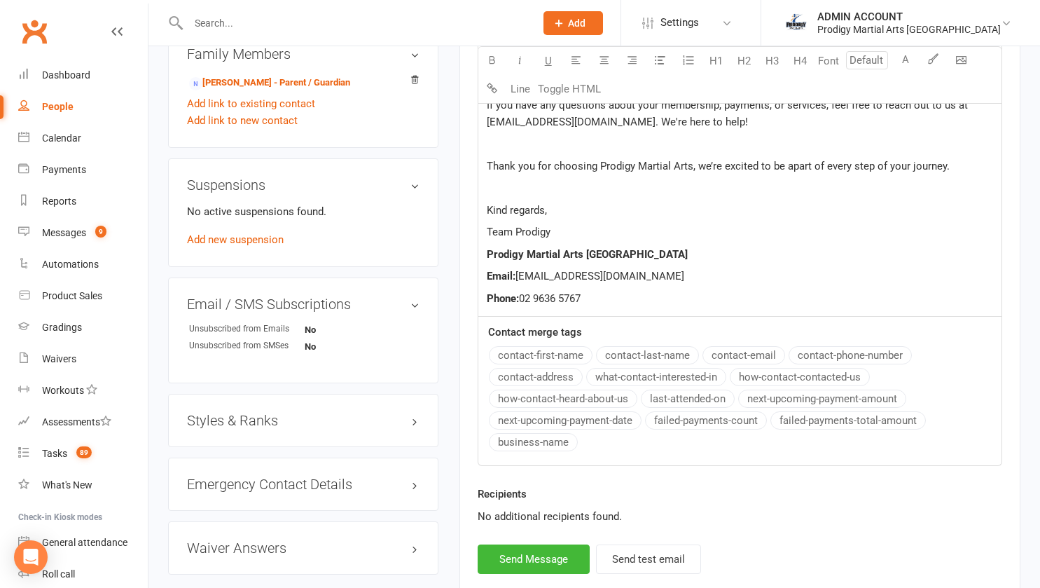
scroll to position [788, 0]
click at [533, 556] on button "Send Message" at bounding box center [534, 558] width 112 height 29
select select
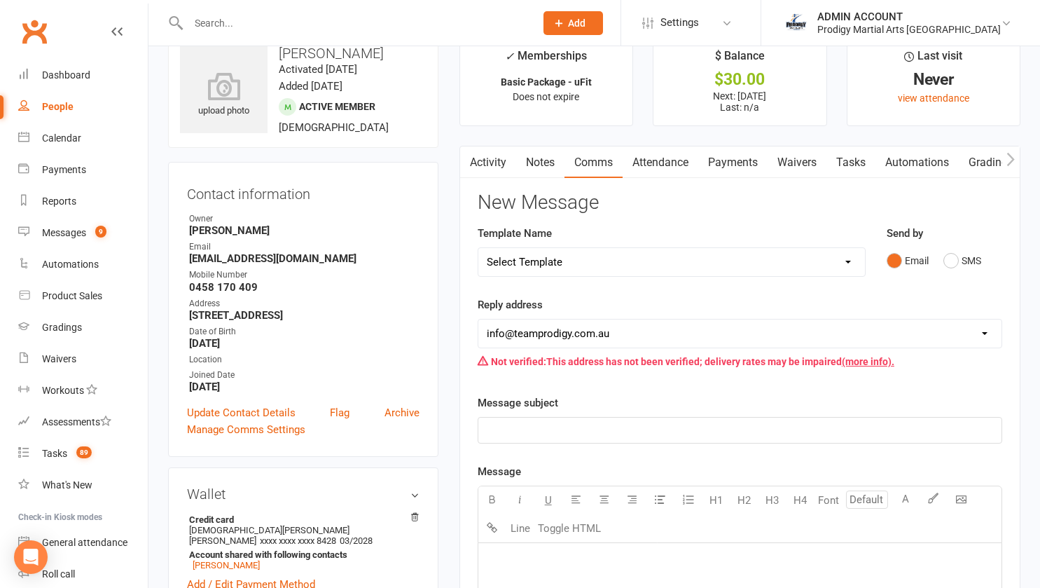
scroll to position [0, 0]
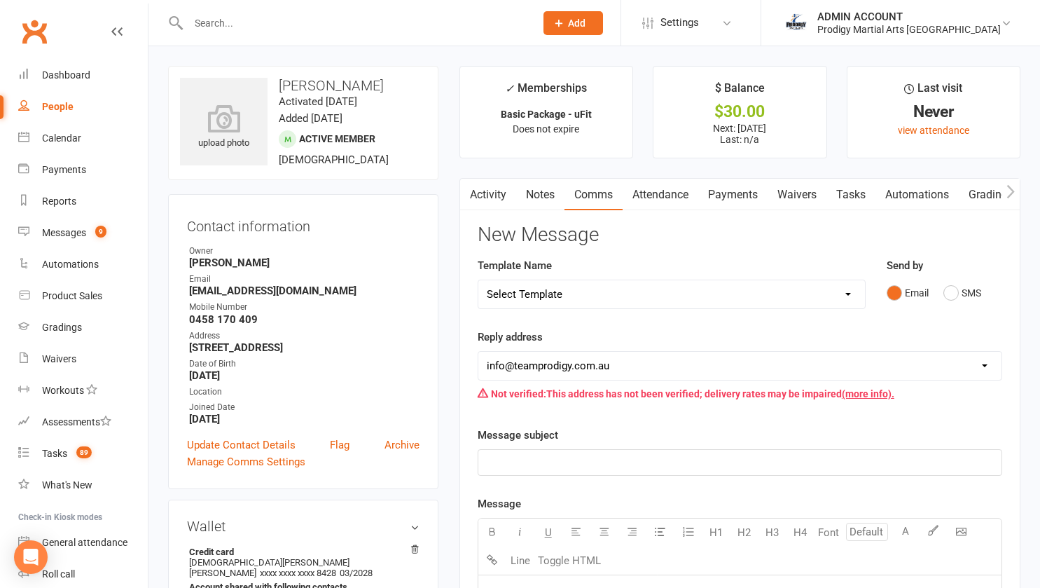
drag, startPoint x: 280, startPoint y: 82, endPoint x: 305, endPoint y: 99, distance: 30.1
click at [305, 93] on h3 "[PERSON_NAME]" at bounding box center [303, 85] width 247 height 15
copy h3 "[PERSON_NAME]"
click at [895, 14] on div "ADMIN ACCOUNT" at bounding box center [910, 17] width 184 height 13
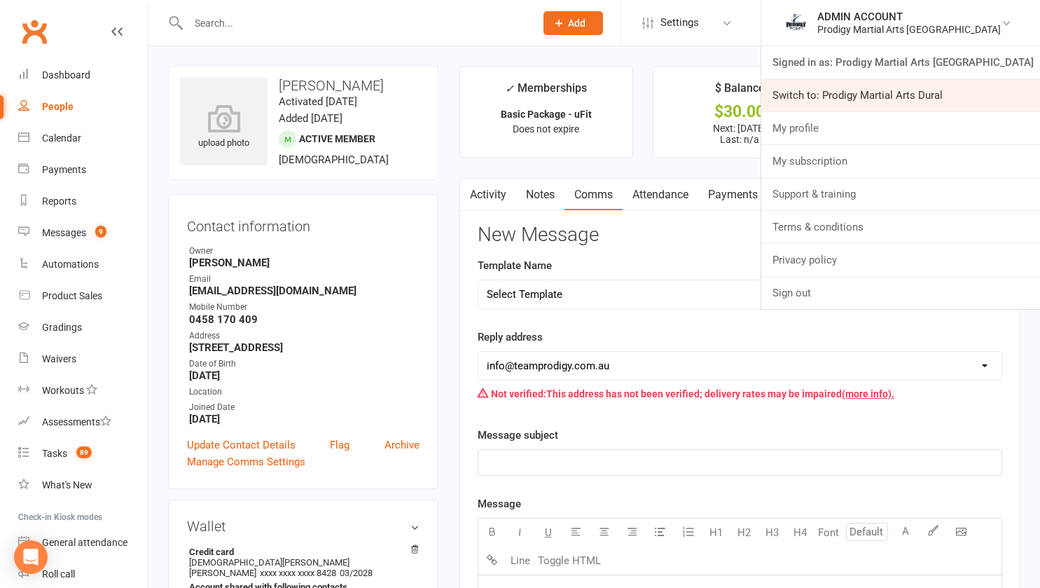
click at [899, 96] on link "Switch to: Prodigy Martial Arts Dural" at bounding box center [900, 95] width 279 height 32
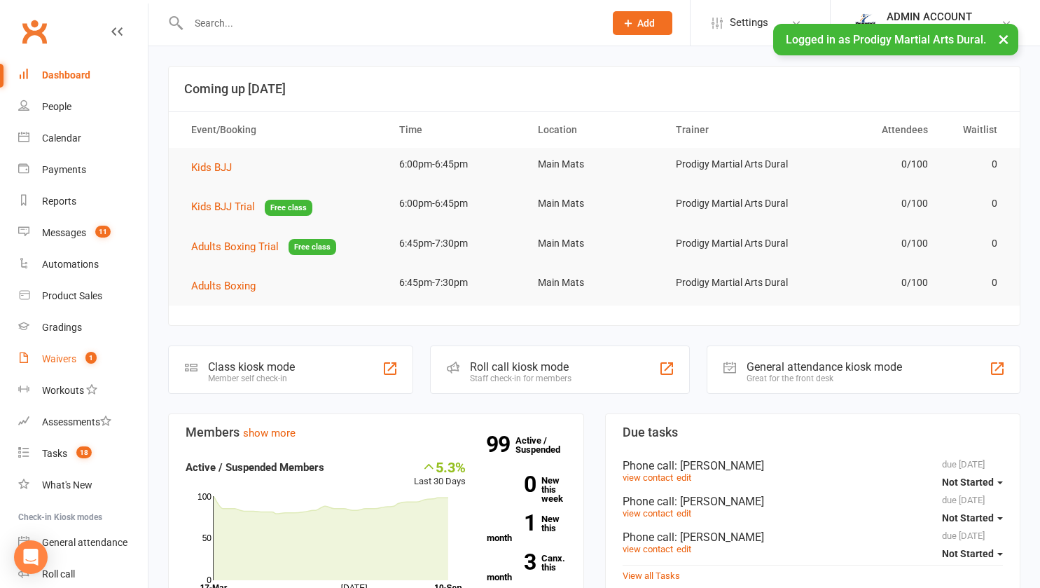
click at [48, 371] on link "Waivers 1" at bounding box center [83, 359] width 130 height 32
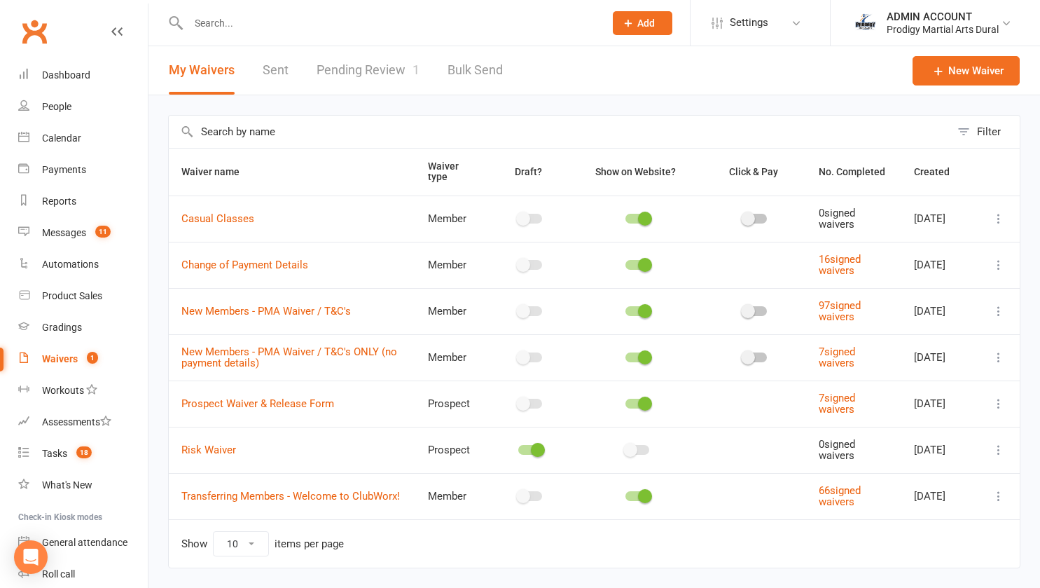
click at [359, 71] on link "Pending Review 1" at bounding box center [368, 70] width 103 height 48
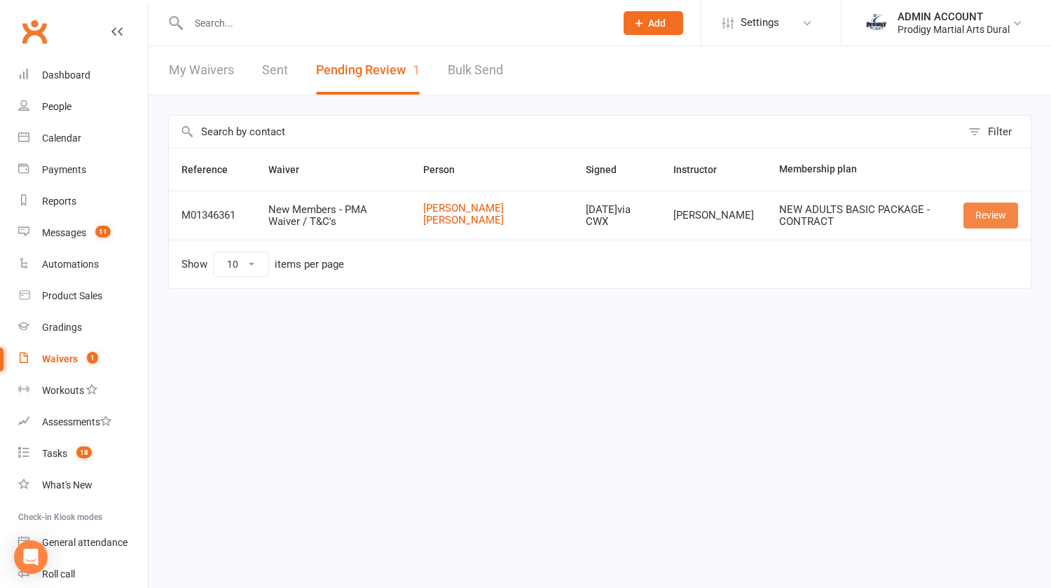
click at [981, 217] on link "Review" at bounding box center [990, 214] width 55 height 25
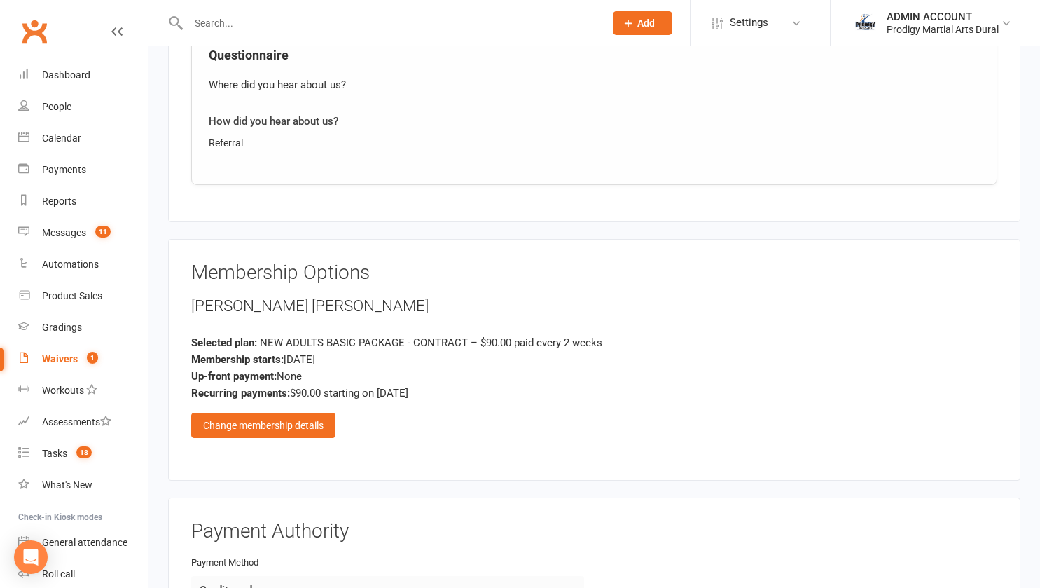
scroll to position [1040, 0]
click at [272, 412] on div "Change membership details" at bounding box center [263, 424] width 144 height 25
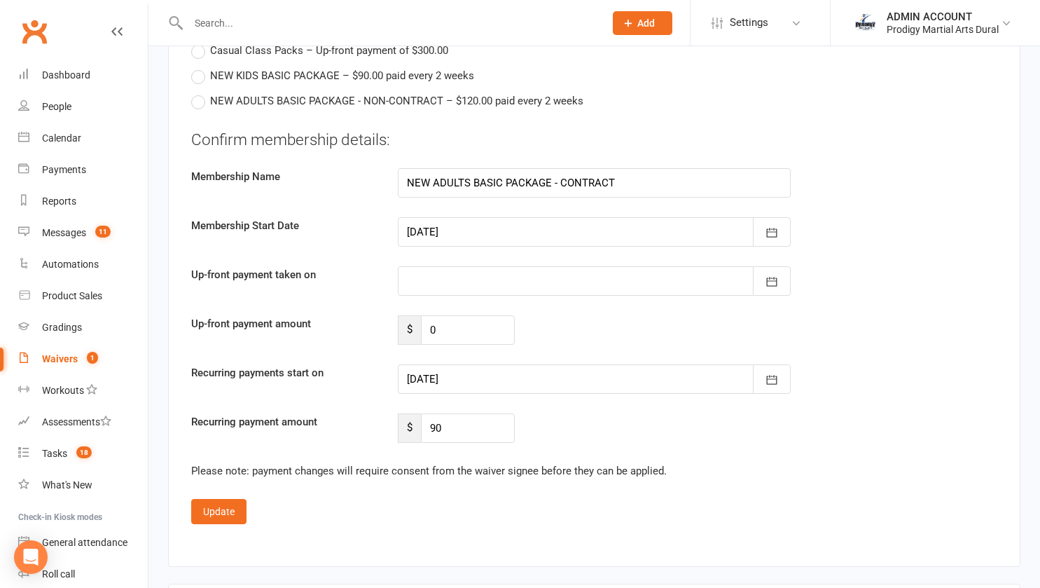
scroll to position [1973, 0]
click at [519, 216] on div at bounding box center [594, 230] width 393 height 29
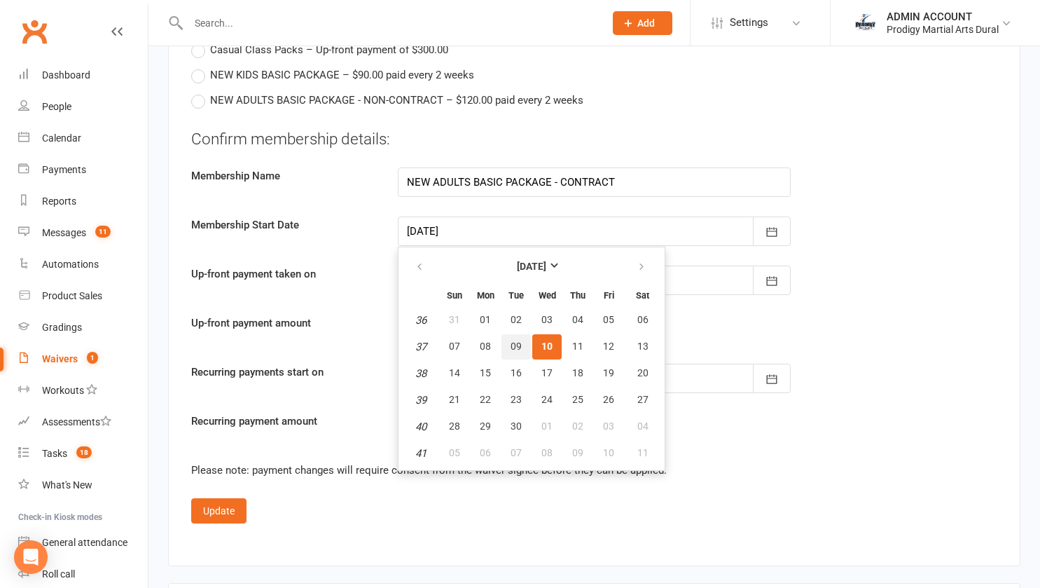
click at [507, 334] on button "09" at bounding box center [516, 346] width 29 height 25
type input "09 Sep 2025"
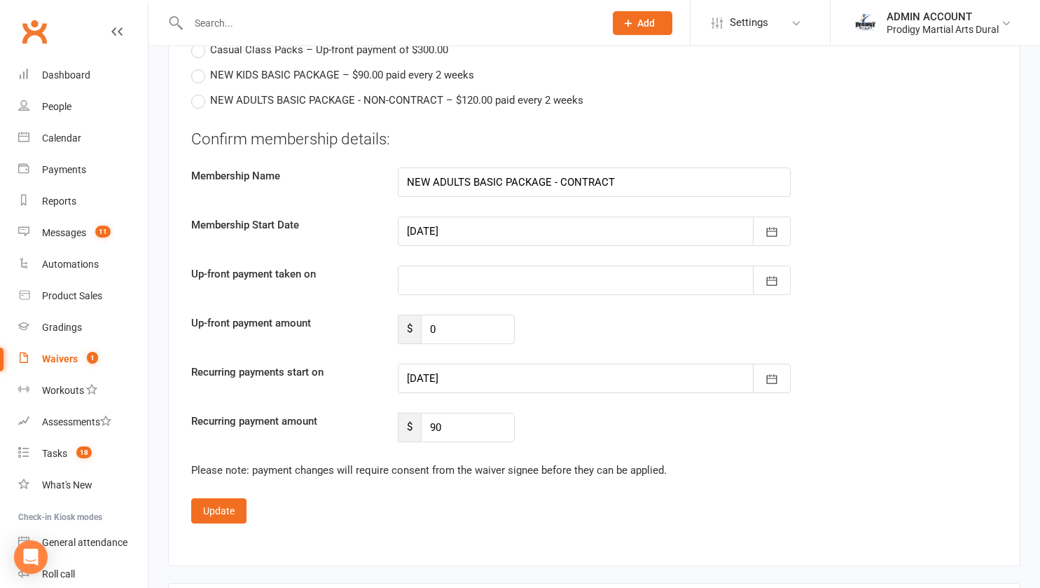
click at [481, 364] on div at bounding box center [594, 378] width 393 height 29
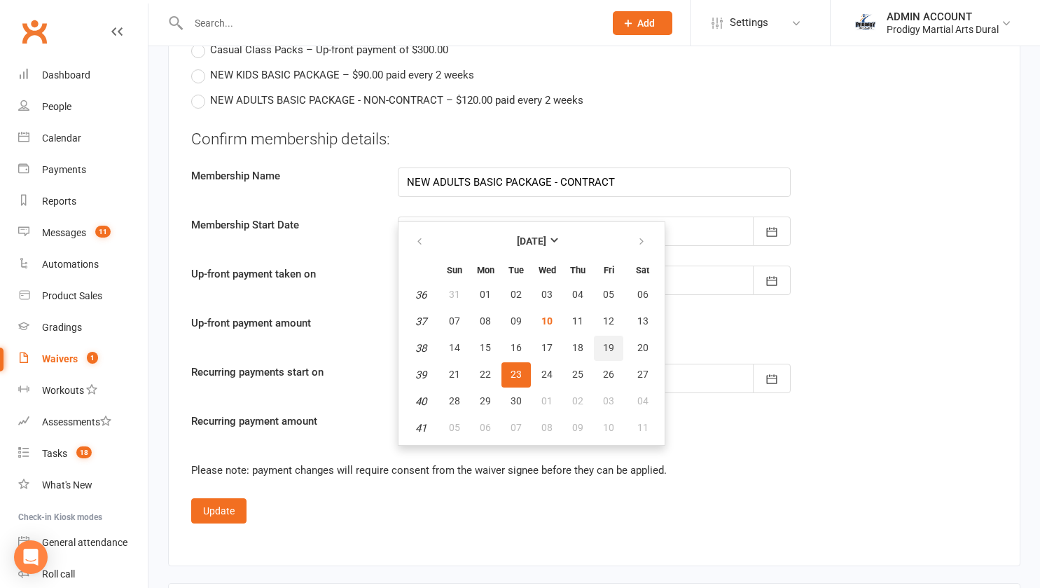
click at [609, 342] on span "19" at bounding box center [608, 347] width 11 height 11
type input "19 Sep 2025"
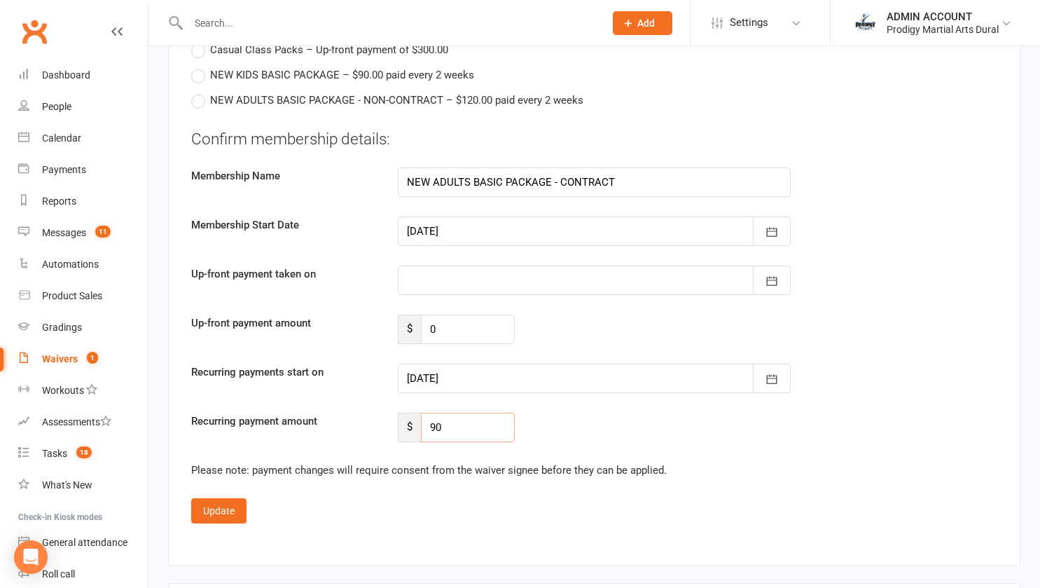
drag, startPoint x: 453, startPoint y: 407, endPoint x: 418, endPoint y: 404, distance: 35.1
click at [418, 413] on div "$ 90" at bounding box center [456, 427] width 117 height 29
type input "75"
click at [217, 498] on button "Update" at bounding box center [218, 510] width 55 height 25
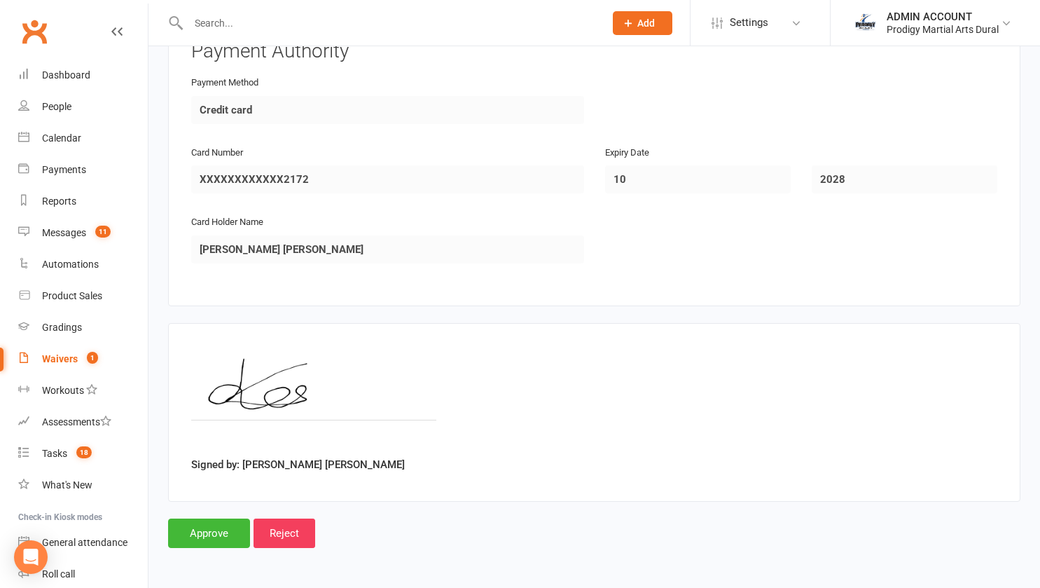
scroll to position [1498, 0]
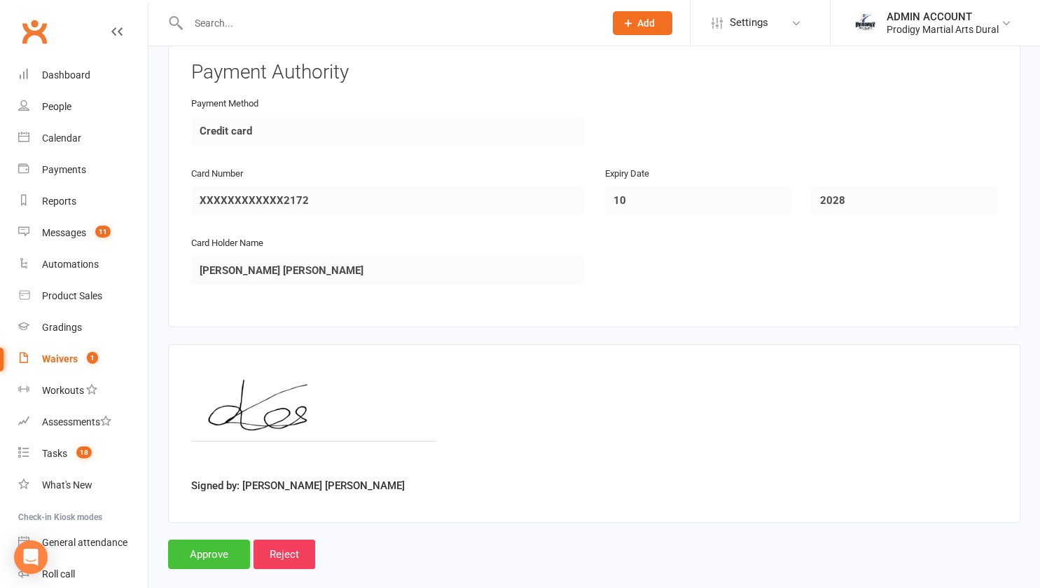
click at [221, 539] on input "Approve" at bounding box center [209, 553] width 82 height 29
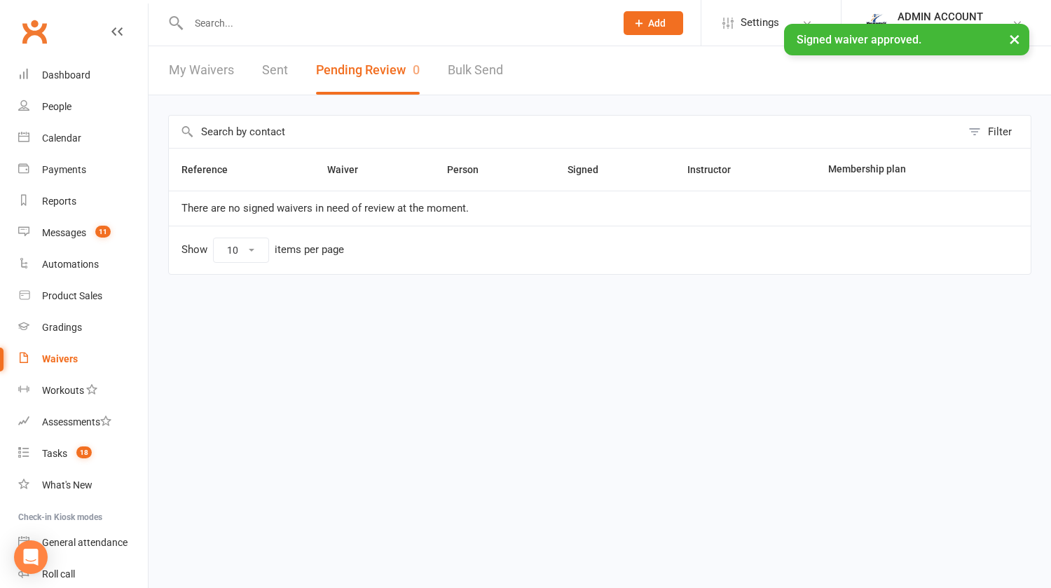
click at [299, 24] on div "× Signed waiver approved." at bounding box center [516, 24] width 1033 height 0
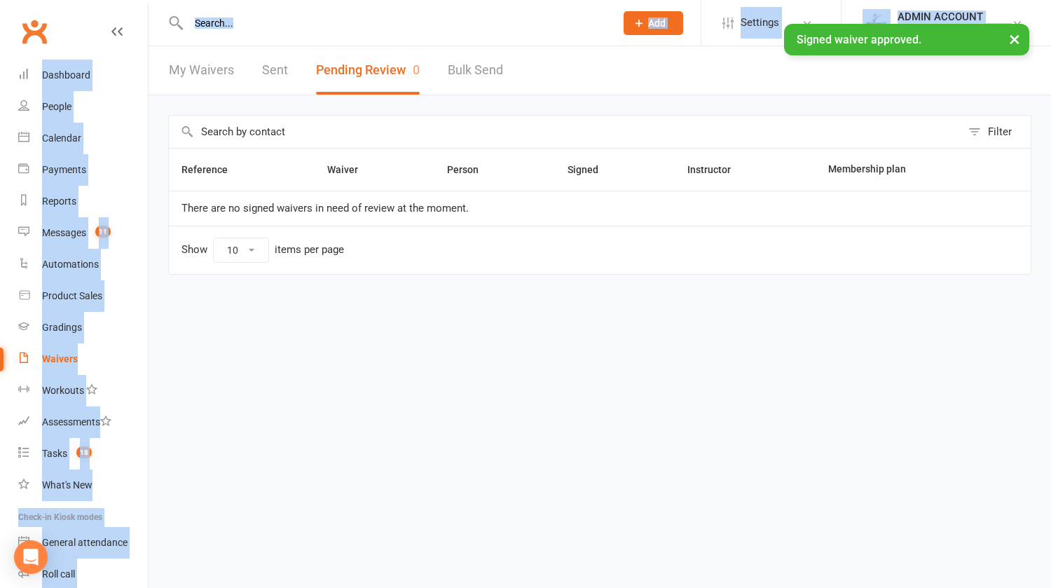
drag, startPoint x: 232, startPoint y: 27, endPoint x: 212, endPoint y: 22, distance: 20.7
click at [212, 22] on ui-view "Prospect Member Non-attending contact Class / event Appointment Grading event T…" at bounding box center [525, 159] width 1051 height 310
click at [212, 22] on input "text" at bounding box center [394, 23] width 421 height 20
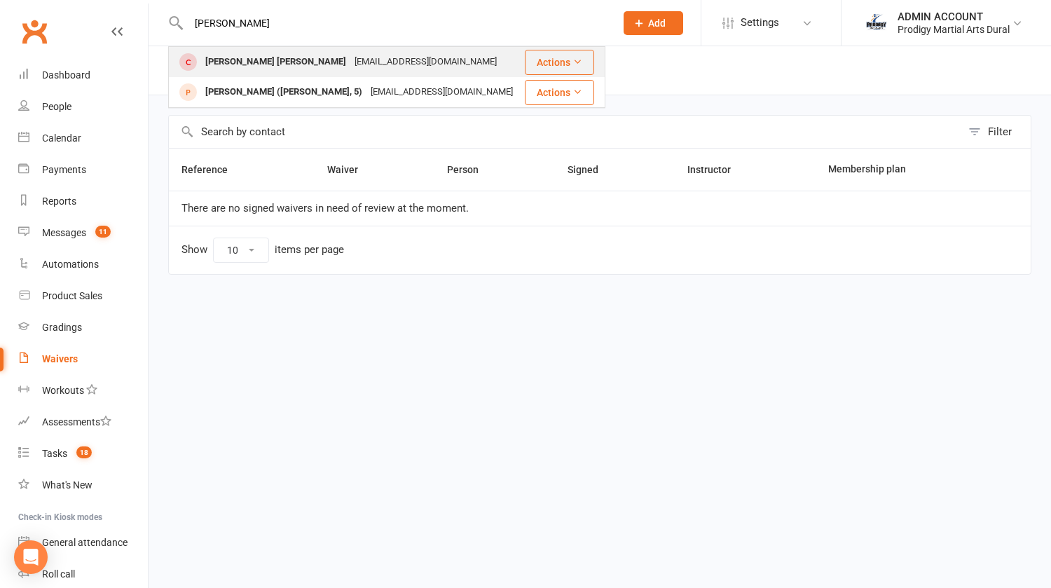
type input "kane"
click at [223, 62] on div "Kane Simpson" at bounding box center [275, 62] width 149 height 20
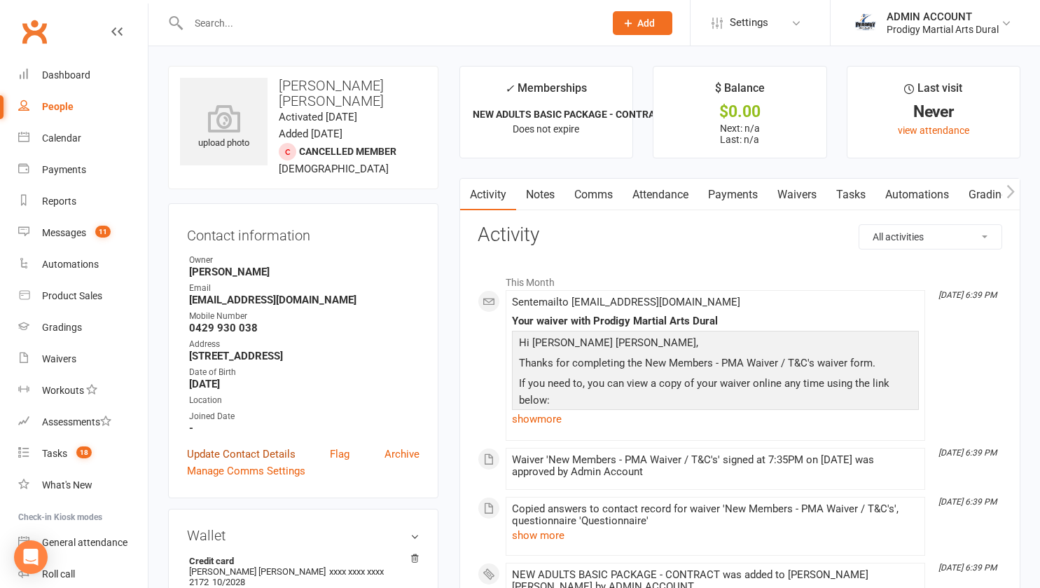
click at [253, 446] on link "Update Contact Details" at bounding box center [241, 454] width 109 height 17
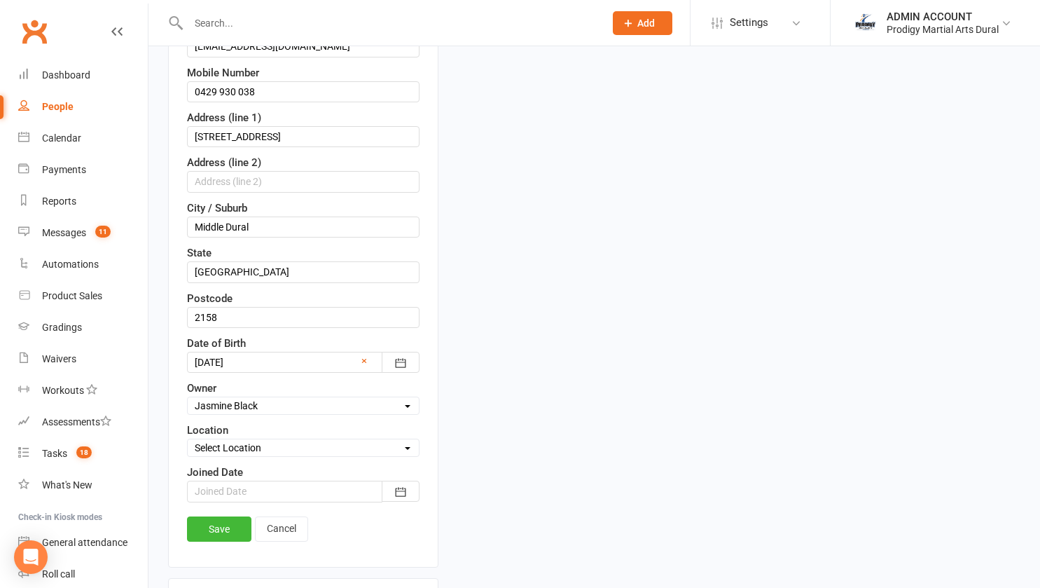
scroll to position [317, 0]
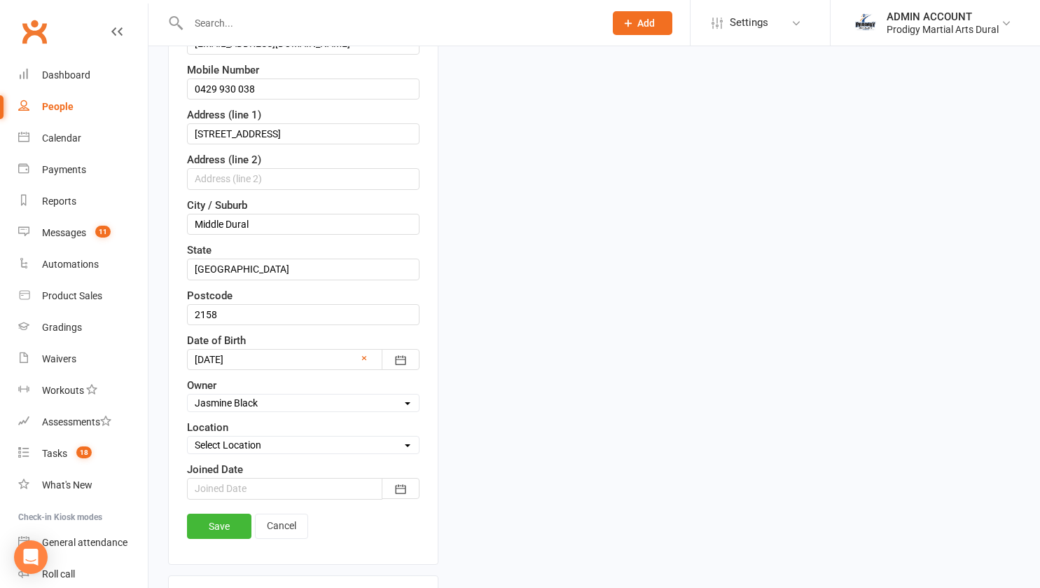
click at [240, 478] on div at bounding box center [303, 488] width 233 height 21
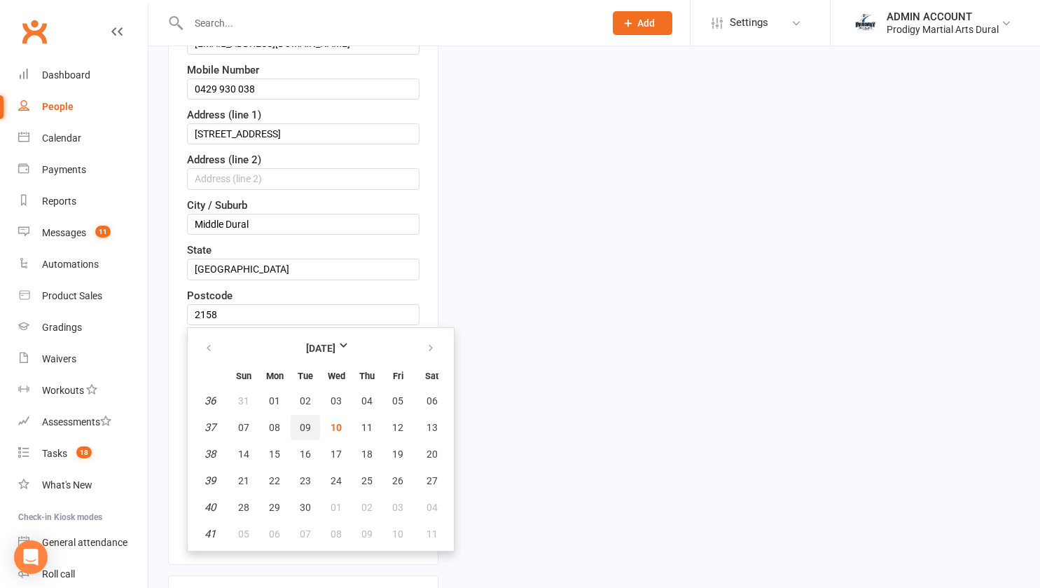
click at [301, 422] on span "09" at bounding box center [305, 427] width 11 height 11
type input "09 Sep 2025"
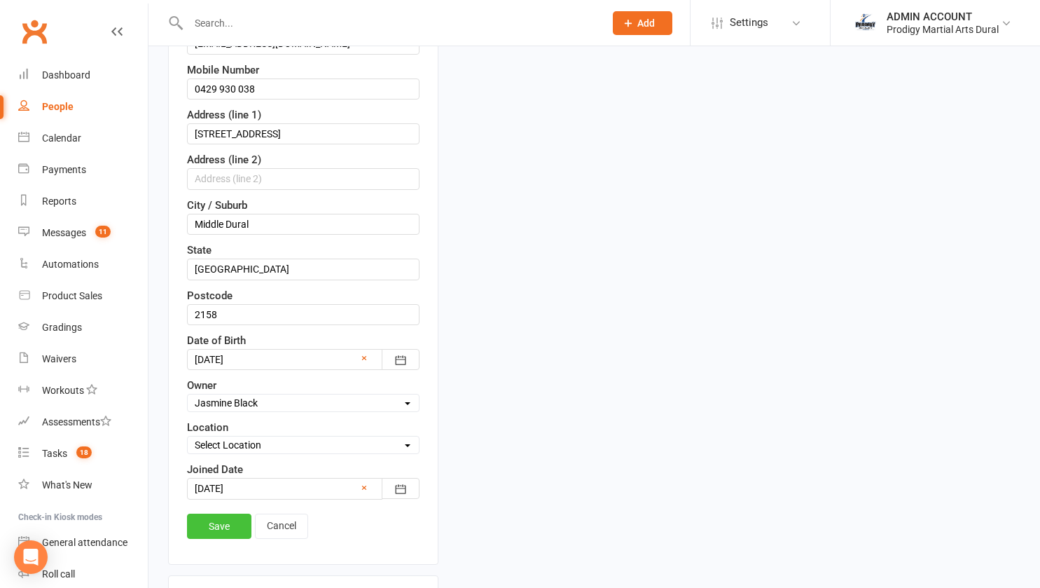
click at [223, 520] on link "Save" at bounding box center [219, 525] width 64 height 25
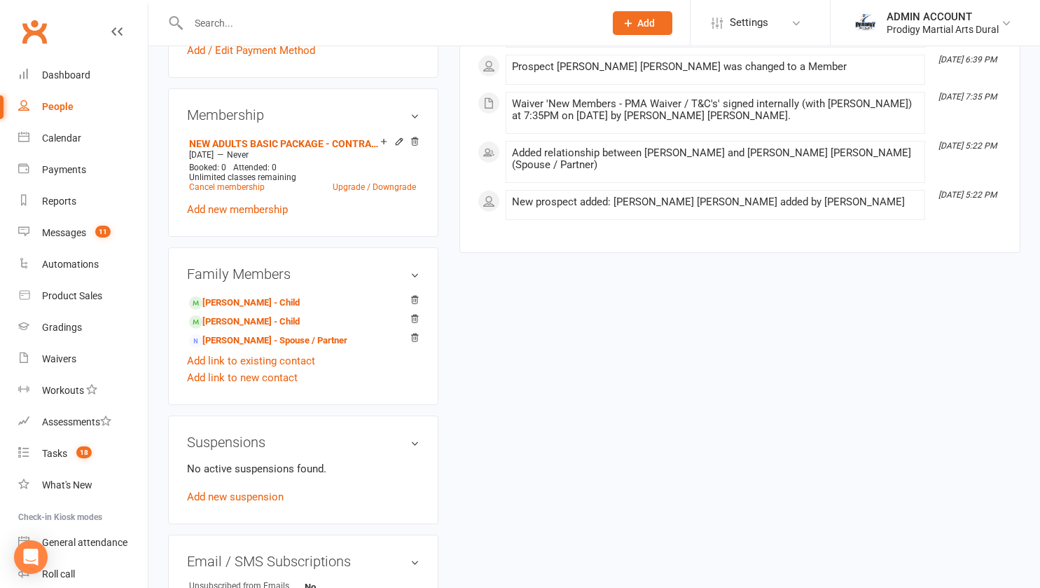
scroll to position [570, 0]
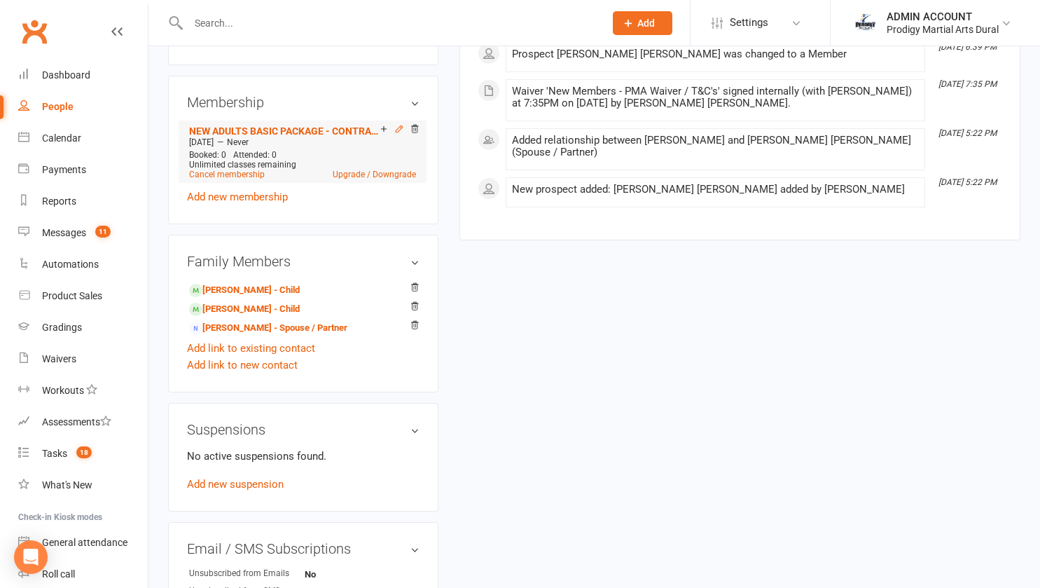
drag, startPoint x: 452, startPoint y: 389, endPoint x: 399, endPoint y: 104, distance: 289.2
click at [399, 126] on icon at bounding box center [399, 129] width 6 height 6
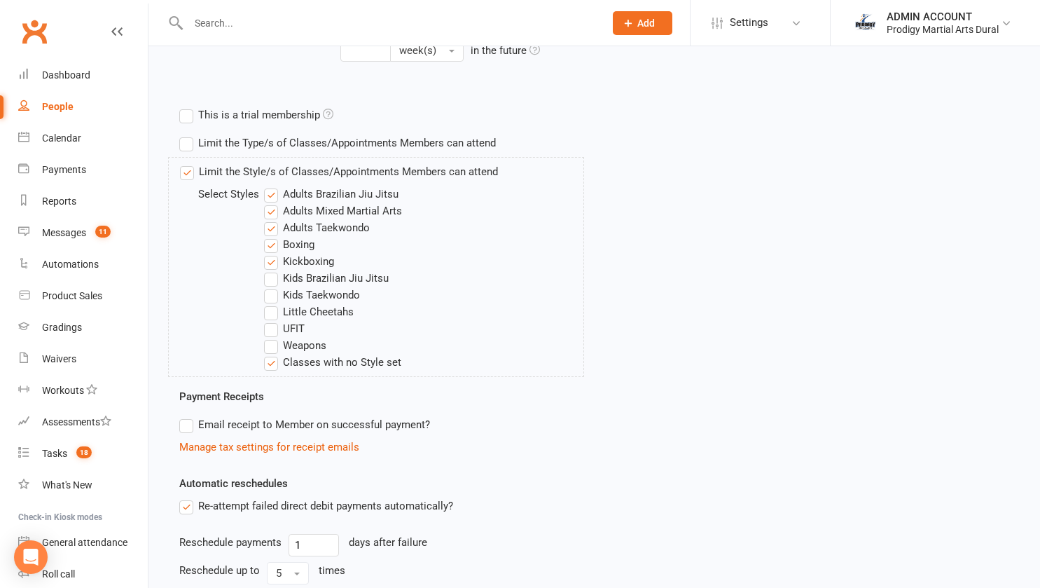
scroll to position [488, 0]
drag, startPoint x: 273, startPoint y: 261, endPoint x: 272, endPoint y: 227, distance: 34.3
click at [272, 227] on label "Adults Taekwondo" at bounding box center [317, 227] width 106 height 17
click at [272, 219] on input "Adults Taekwondo" at bounding box center [268, 219] width 9 height 0
click at [272, 227] on label "Adults Taekwondo" at bounding box center [317, 227] width 106 height 17
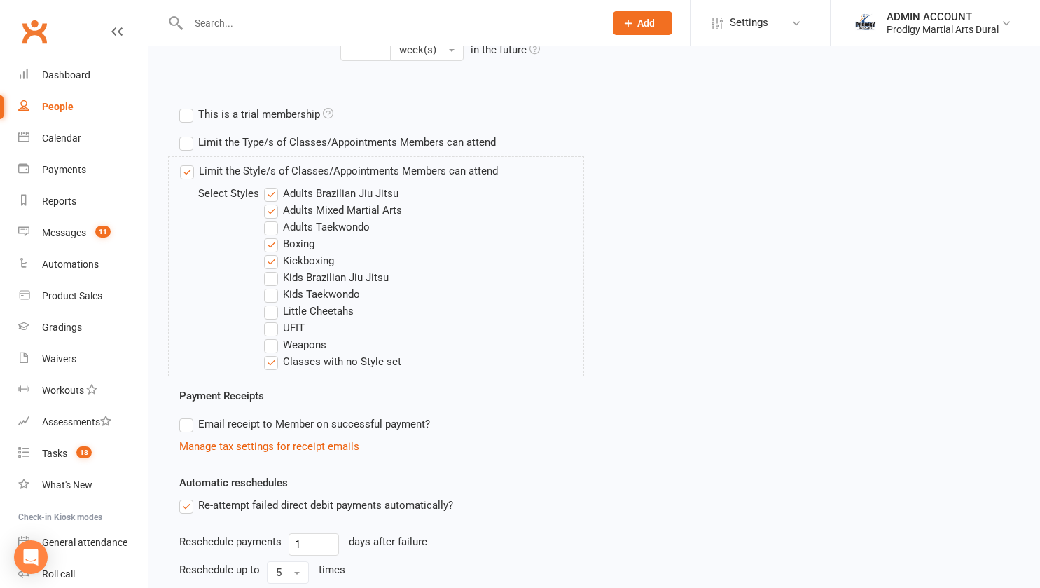
click at [272, 219] on input "Adults Taekwondo" at bounding box center [268, 219] width 9 height 0
click at [272, 227] on label "Adults Taekwondo" at bounding box center [317, 227] width 106 height 17
click at [272, 219] on input "Adults Taekwondo" at bounding box center [268, 219] width 9 height 0
click at [272, 215] on label "Adults Mixed Martial Arts" at bounding box center [333, 210] width 138 height 17
click at [272, 202] on input "Adults Mixed Martial Arts" at bounding box center [268, 202] width 9 height 0
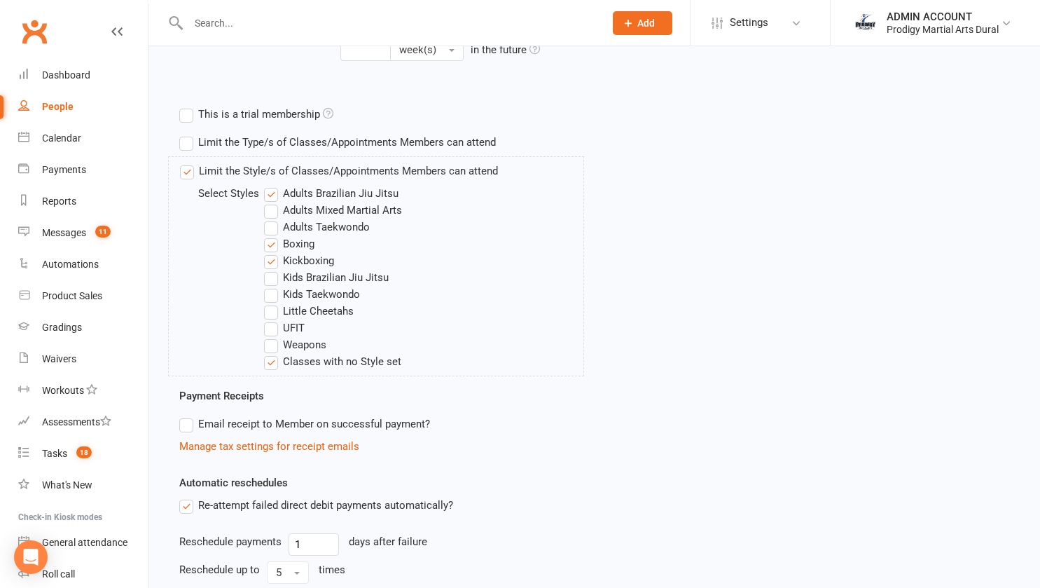
click at [270, 193] on label "Adults Brazilian Jiu Jitsu" at bounding box center [331, 193] width 134 height 17
click at [270, 185] on input "Adults Brazilian Jiu Jitsu" at bounding box center [268, 185] width 9 height 0
click at [272, 265] on label "Kickboxing" at bounding box center [299, 260] width 70 height 17
click at [272, 252] on input "Kickboxing" at bounding box center [268, 252] width 9 height 0
click at [268, 366] on label "Classes with no Style set" at bounding box center [332, 361] width 137 height 17
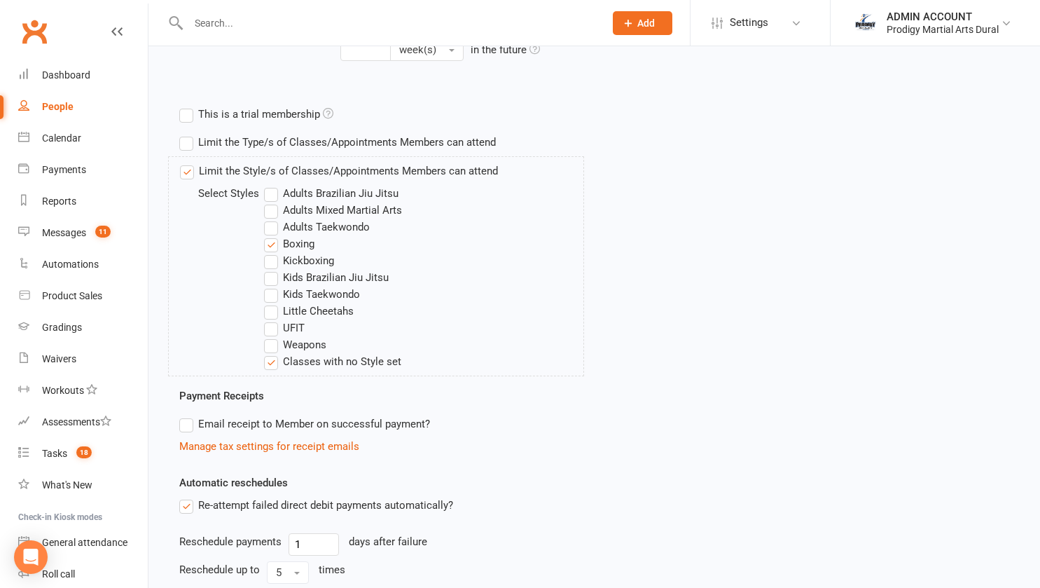
click at [268, 353] on input "Classes with no Style set" at bounding box center [268, 353] width 9 height 0
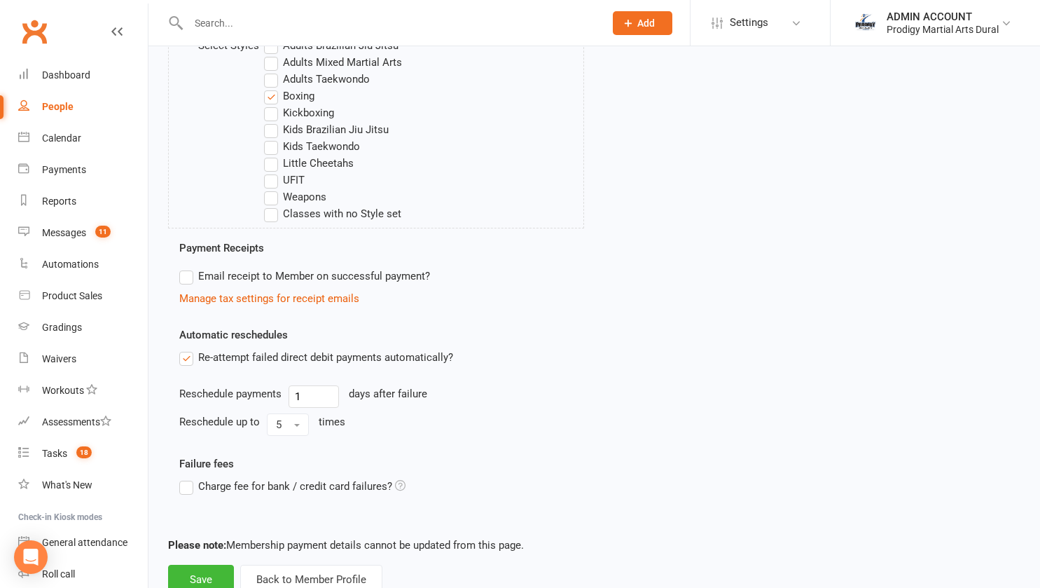
scroll to position [682, 0]
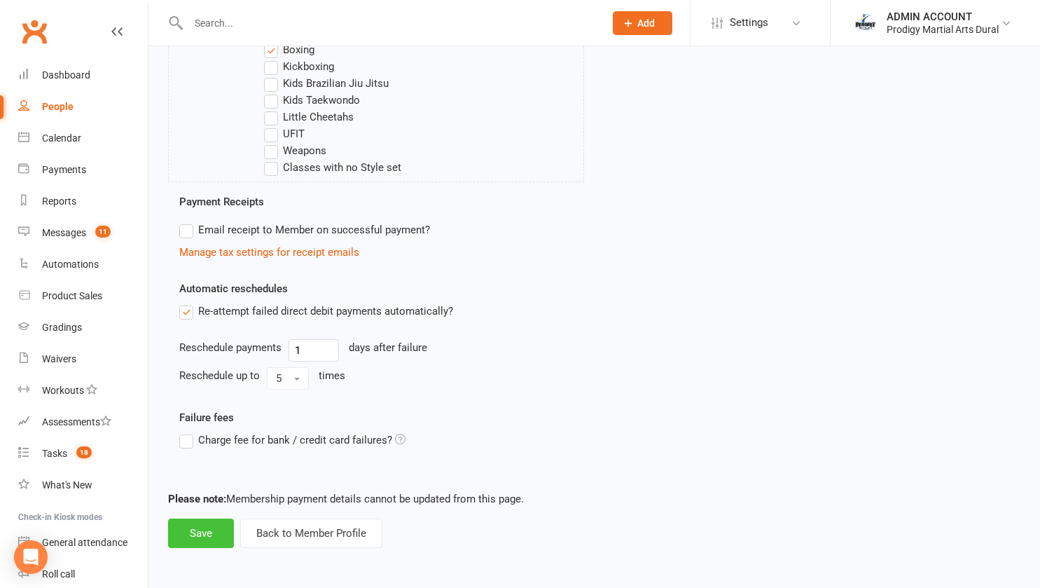
click at [207, 533] on button "Save" at bounding box center [201, 532] width 66 height 29
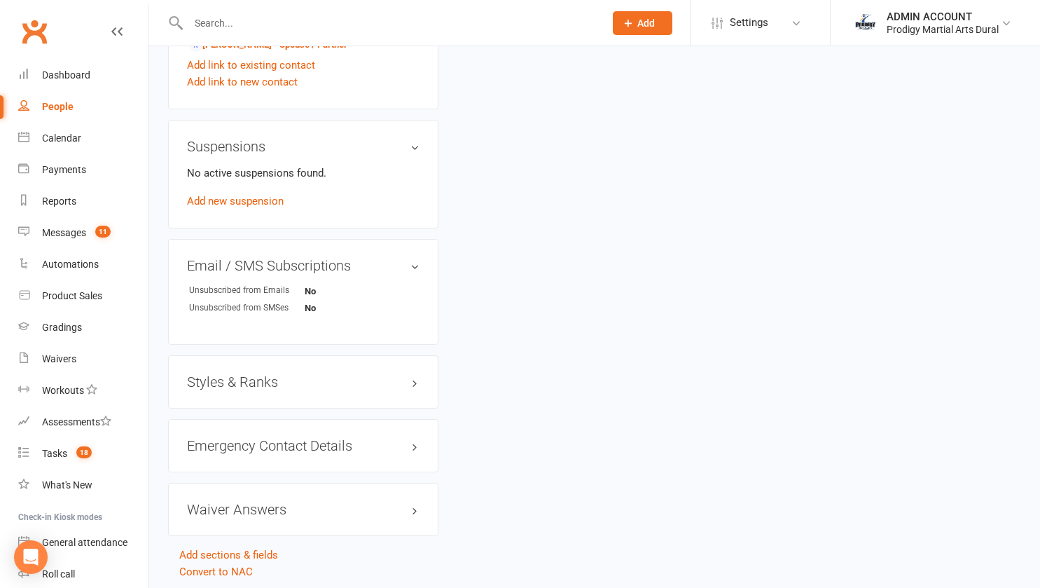
scroll to position [853, 0]
click at [343, 373] on h3 "Styles & Ranks" at bounding box center [303, 380] width 233 height 15
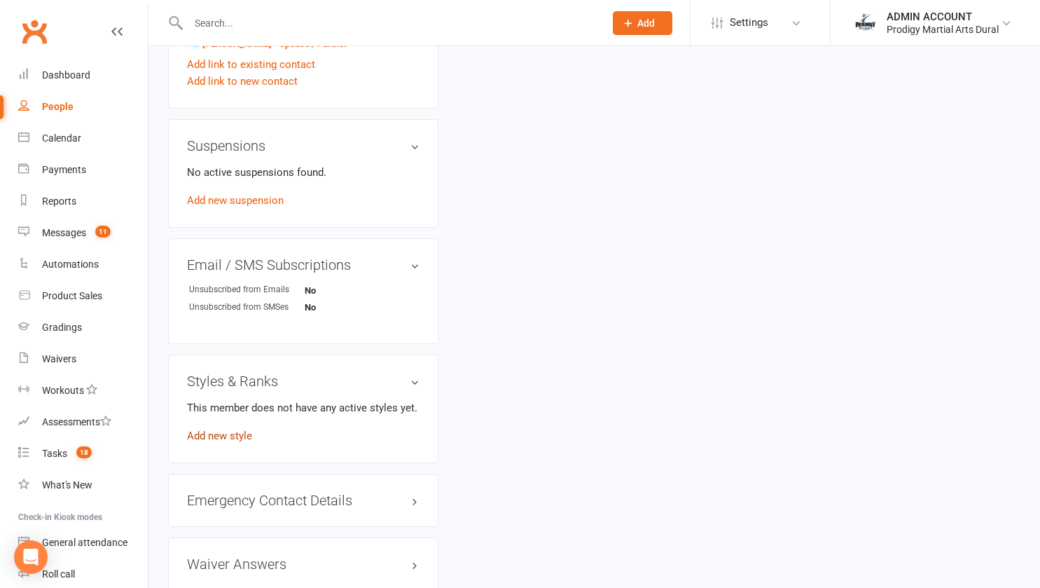
click at [226, 429] on link "Add new style" at bounding box center [219, 435] width 65 height 13
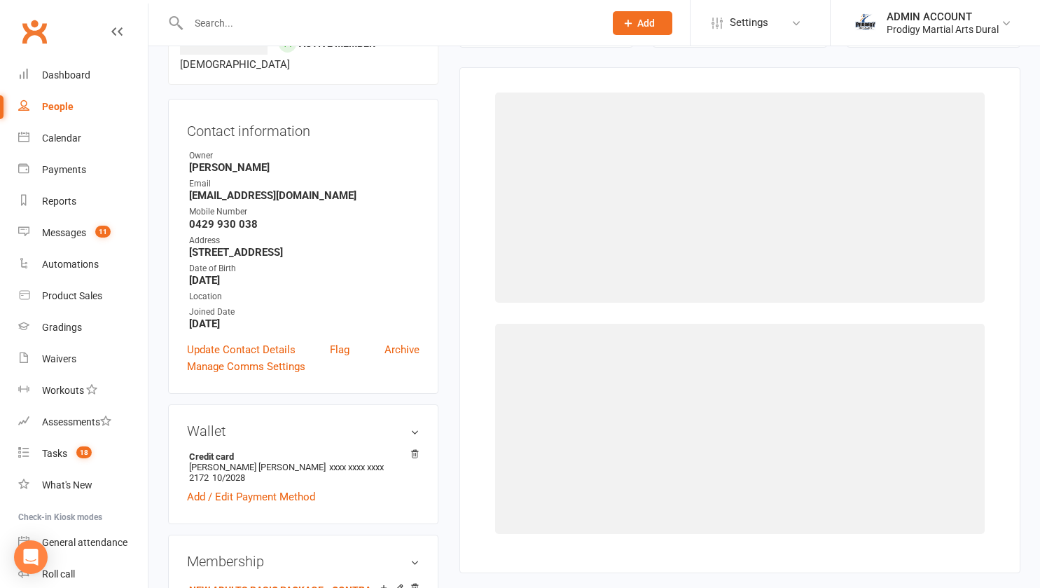
scroll to position [107, 0]
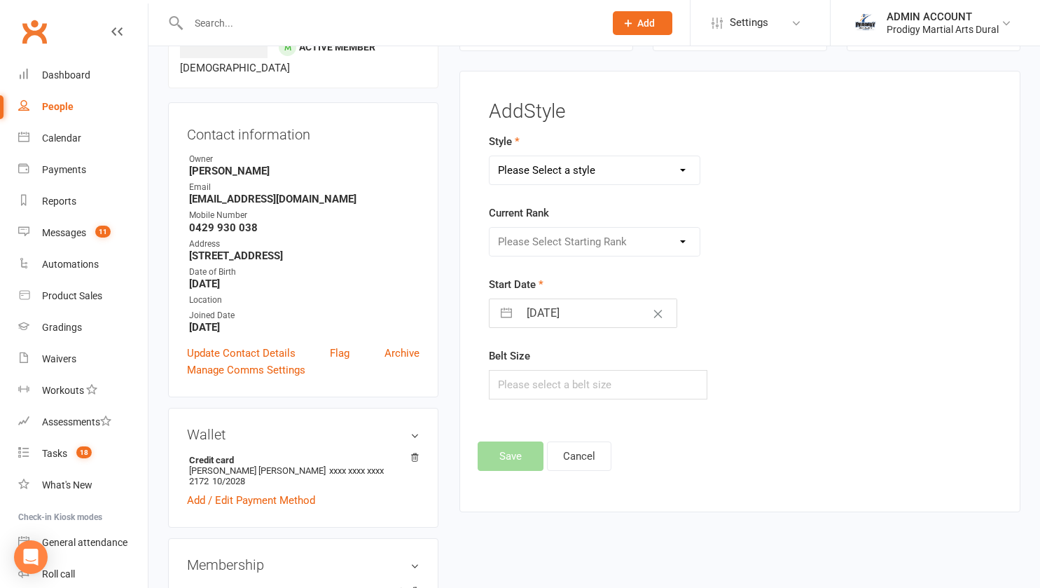
click at [593, 168] on select "Please Select a style Adults Brazilian Jiu Jitsu Adults Mixed Martial Arts Adul…" at bounding box center [595, 170] width 210 height 28
select select "2882"
click at [490, 156] on select "Please Select a style Adults Brazilian Jiu Jitsu Adults Mixed Martial Arts Adul…" at bounding box center [595, 170] width 210 height 28
click at [538, 242] on select "Please Select Starting Rank No Rank" at bounding box center [595, 242] width 210 height 28
select select "30718"
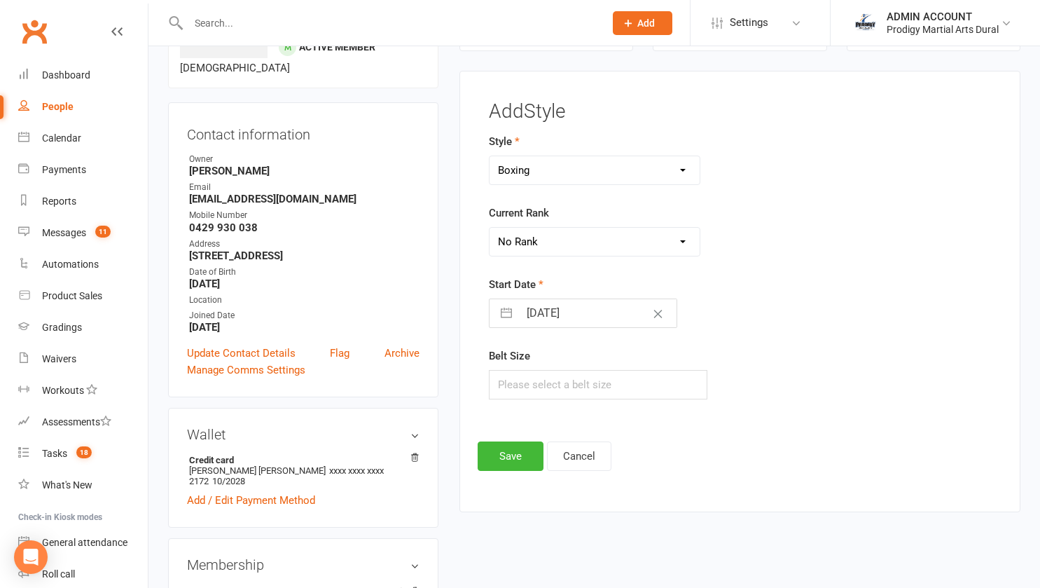
click at [490, 228] on select "Please Select Starting Rank No Rank" at bounding box center [595, 242] width 210 height 28
click at [524, 310] on input "[DATE]" at bounding box center [598, 313] width 158 height 28
select select "7"
select select "2025"
select select "8"
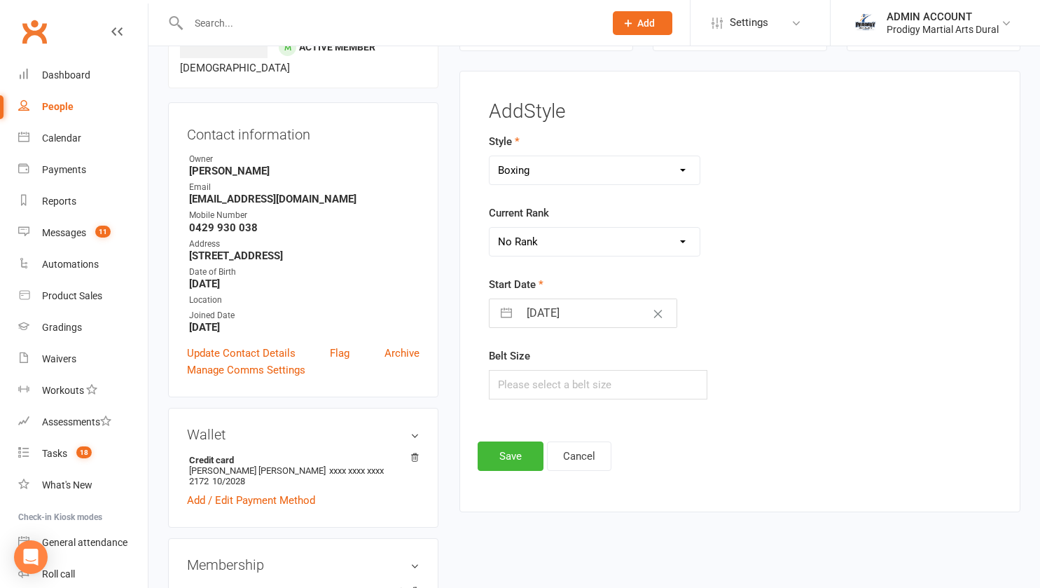
select select "2025"
select select "9"
select select "2025"
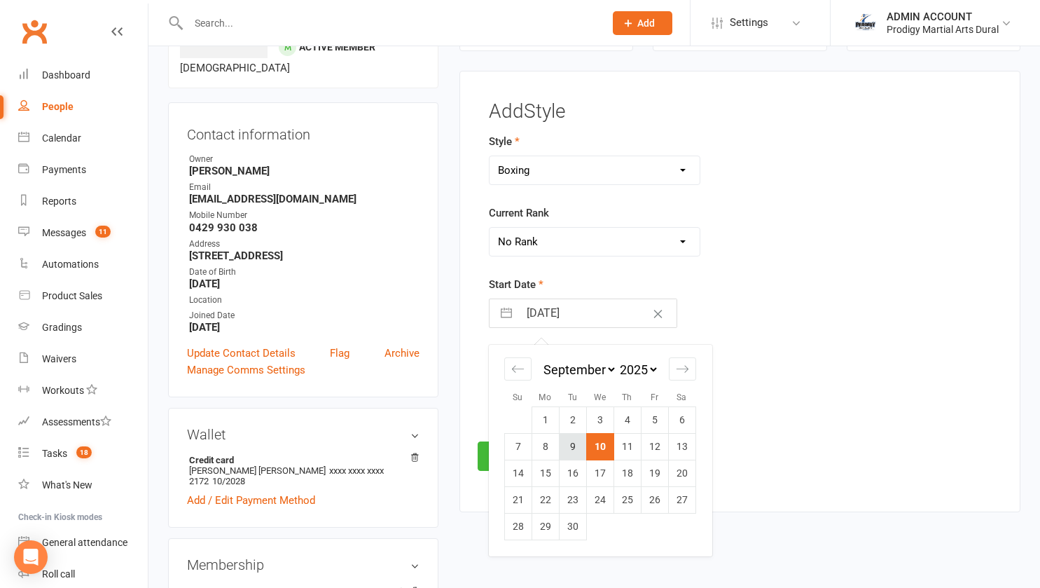
click at [569, 443] on td "9" at bounding box center [572, 447] width 27 height 27
type input "[DATE]"
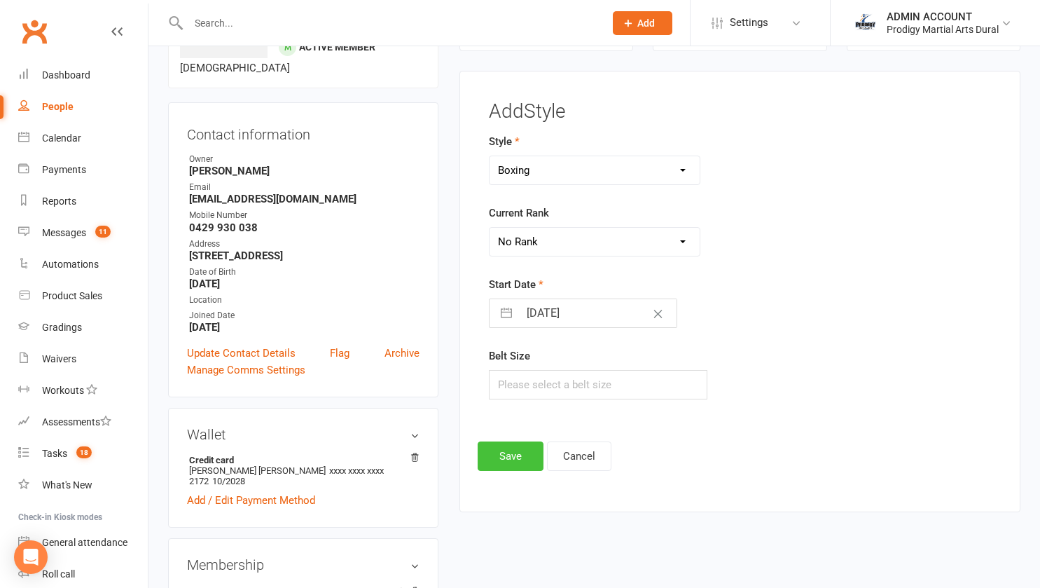
click at [506, 461] on button "Save" at bounding box center [511, 455] width 66 height 29
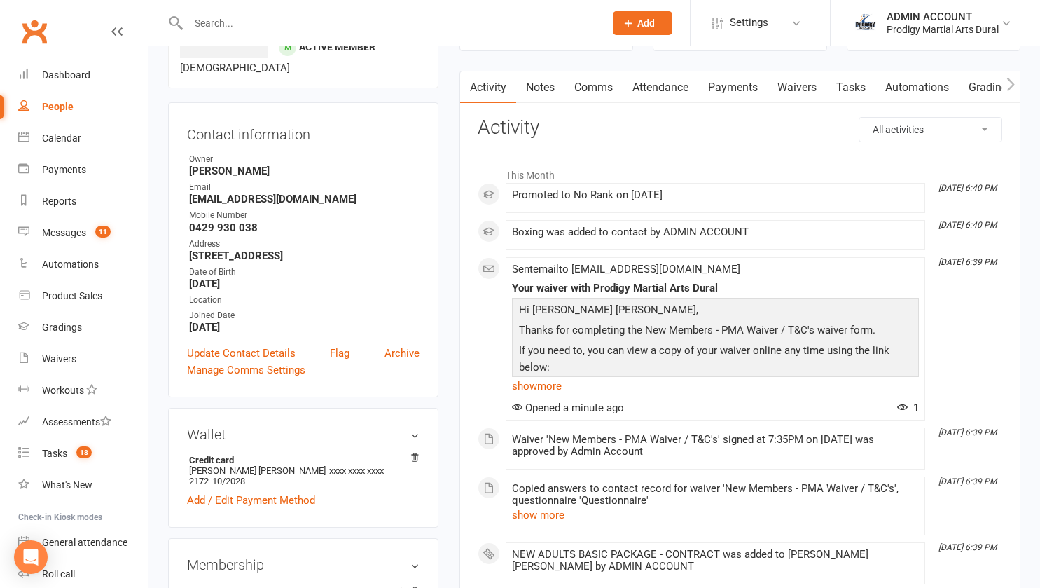
click at [599, 85] on link "Comms" at bounding box center [594, 87] width 58 height 32
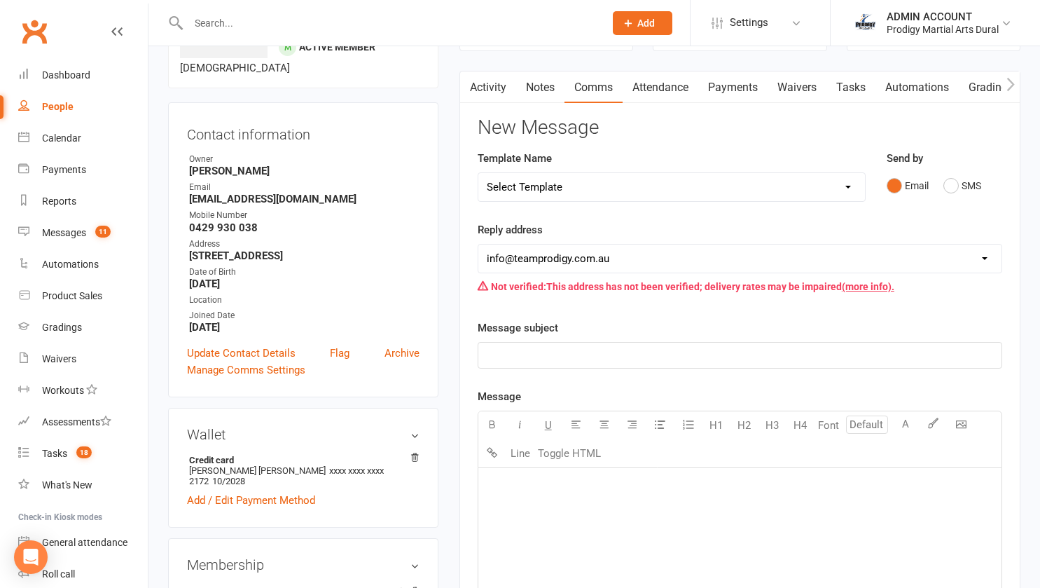
click at [564, 192] on select "Select Template [Email] Welcome to Red Belt! [Email] 5x Trial Info [Email] Acti…" at bounding box center [671, 187] width 387 height 28
select select "15"
click at [478, 173] on select "Select Template [Email] Welcome to Red Belt! [Email] 5x Trial Info [Email] Acti…" at bounding box center [671, 187] width 387 height 28
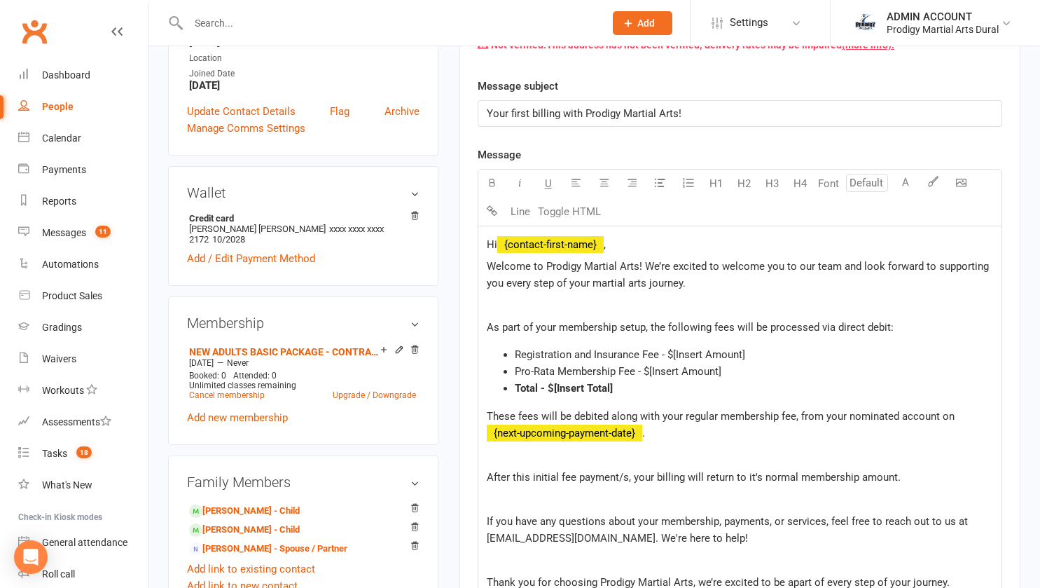
scroll to position [352, 0]
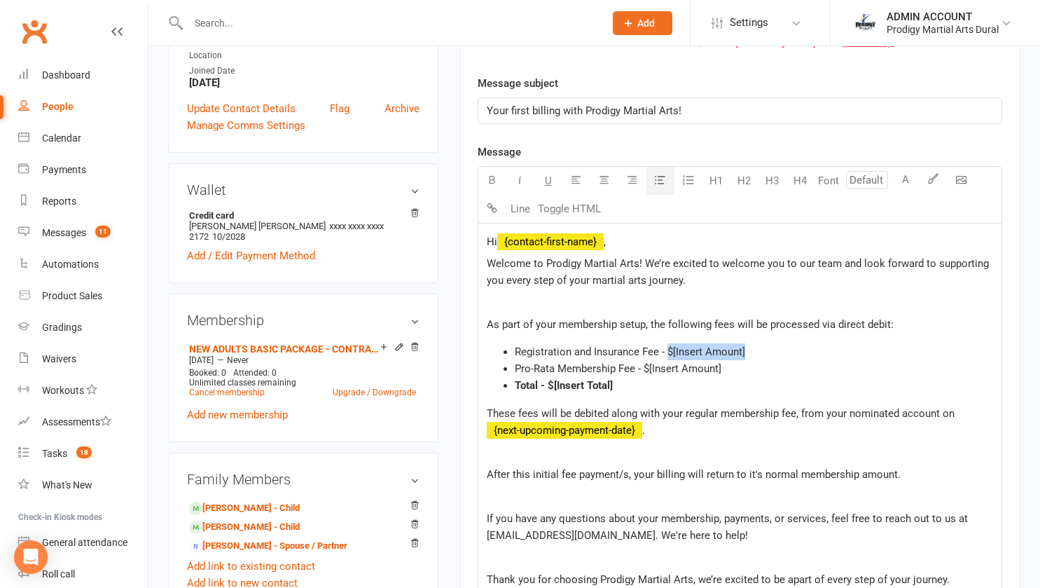
drag, startPoint x: 667, startPoint y: 352, endPoint x: 747, endPoint y: 350, distance: 79.9
click at [747, 350] on li "Registration and Insurance Fee - $[Insert Amount]" at bounding box center [754, 351] width 478 height 17
click at [670, 368] on li "Pro-Rata Membership Fee - $45" at bounding box center [754, 368] width 478 height 17
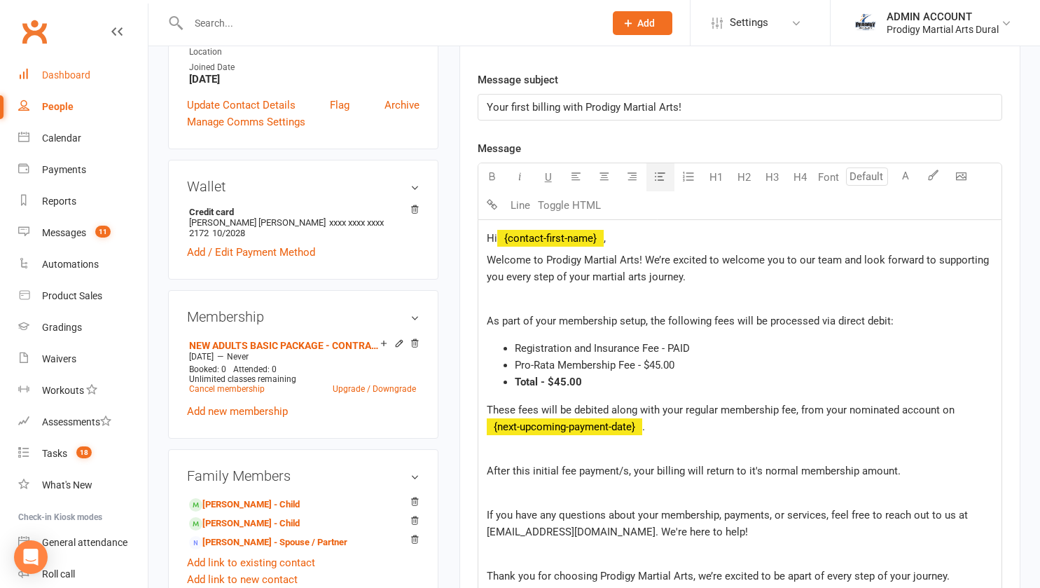
scroll to position [356, 0]
click at [724, 366] on li "Pro-Rata Membership Fee - $45.00" at bounding box center [754, 364] width 478 height 17
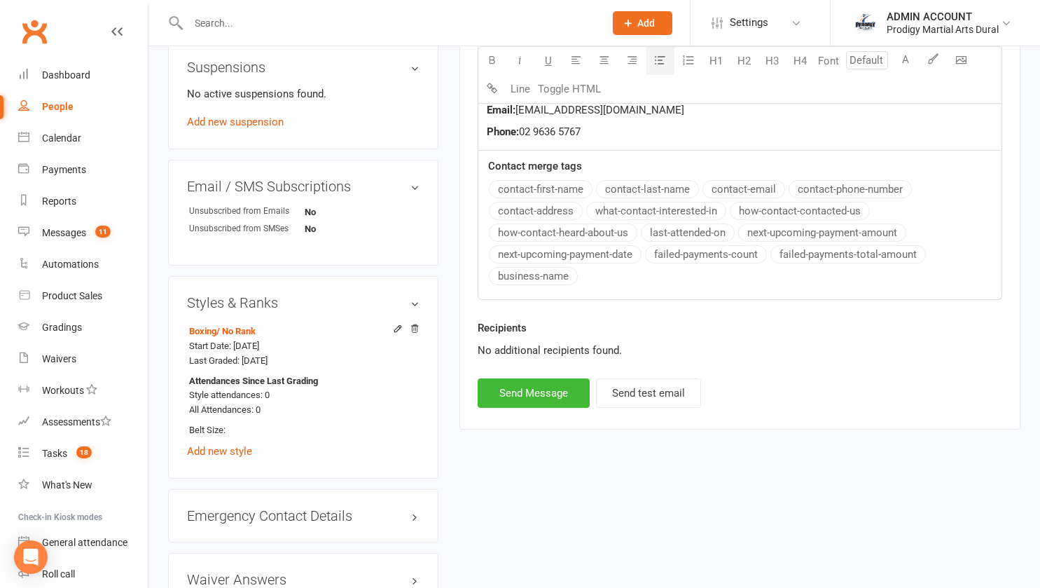
scroll to position [1028, 0]
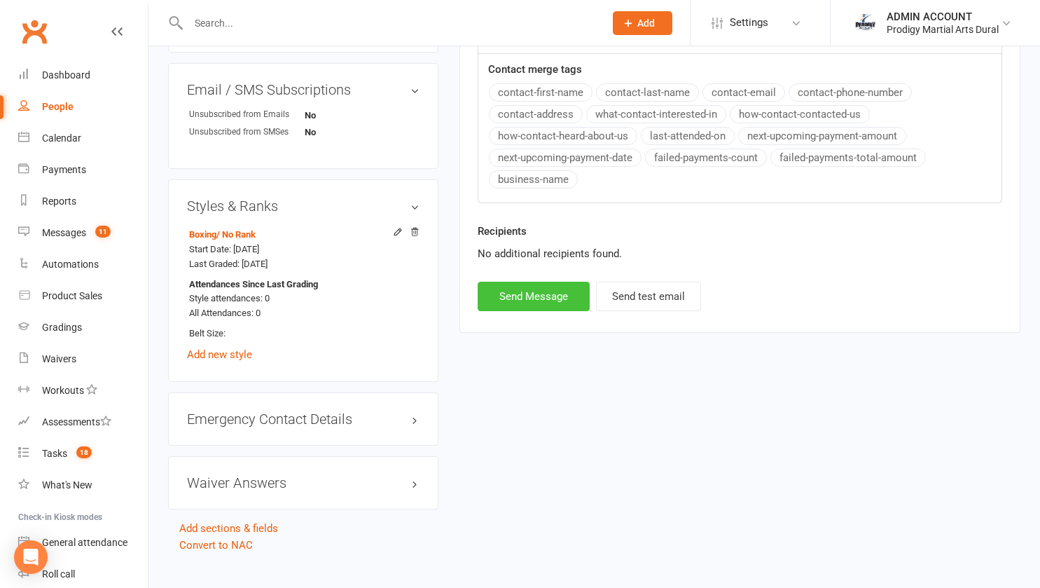
click at [538, 288] on button "Send Message" at bounding box center [534, 296] width 112 height 29
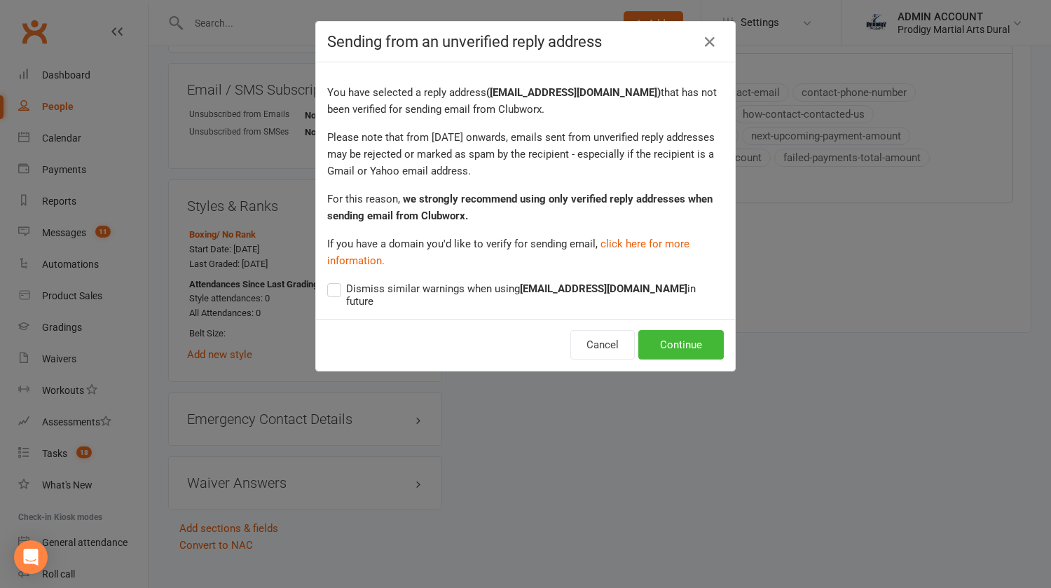
click at [420, 291] on span "Dismiss similar warnings when using info@teamprodigy.com.au in future" at bounding box center [535, 293] width 378 height 27
click at [420, 280] on input "Dismiss similar warnings when using info@teamprodigy.com.au in future" at bounding box center [525, 280] width 396 height 0
click at [668, 337] on button "Continue" at bounding box center [680, 344] width 85 height 29
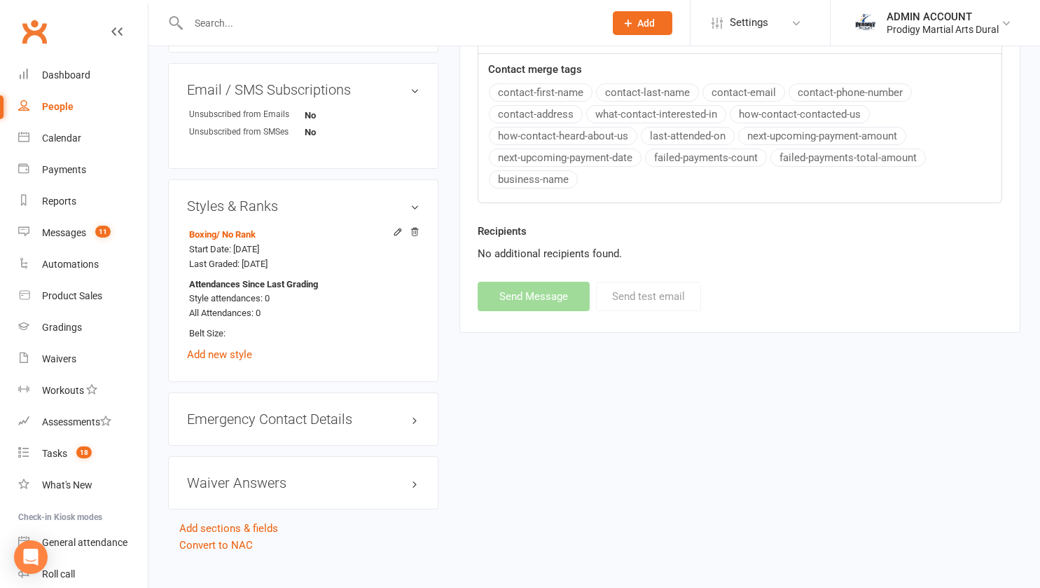
select select
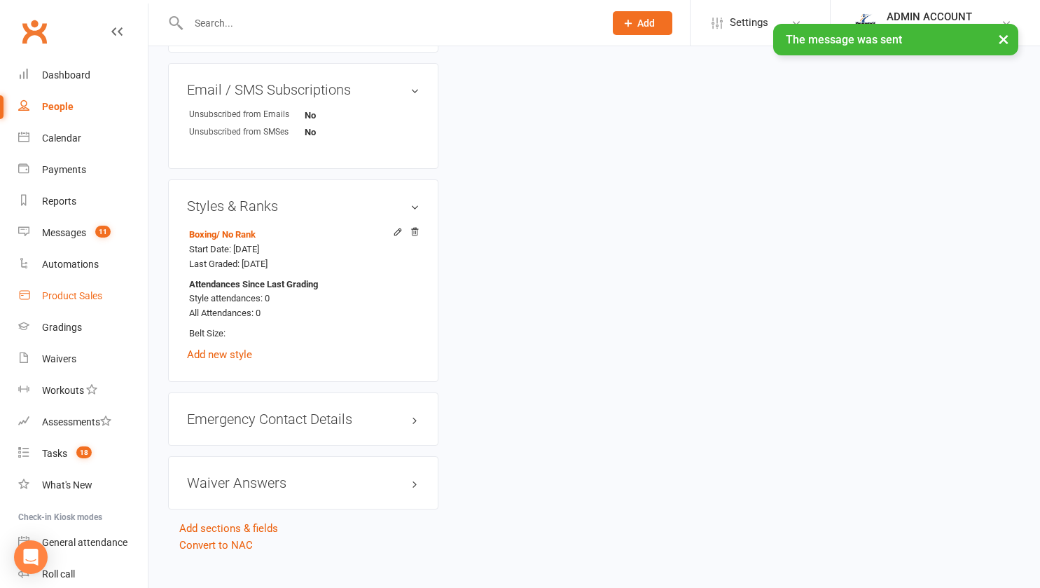
click at [67, 289] on link "Product Sales" at bounding box center [83, 296] width 130 height 32
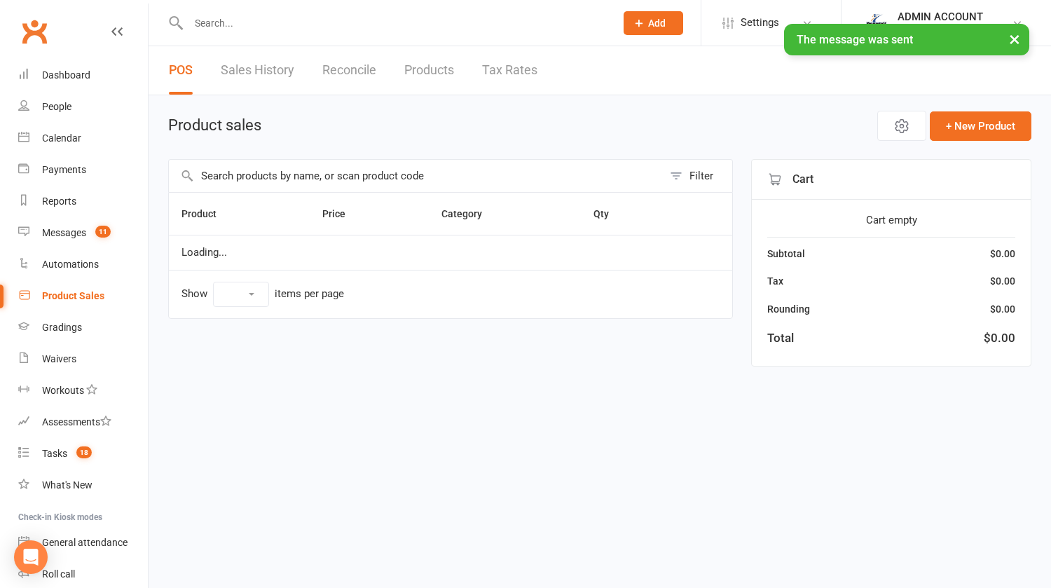
select select "10"
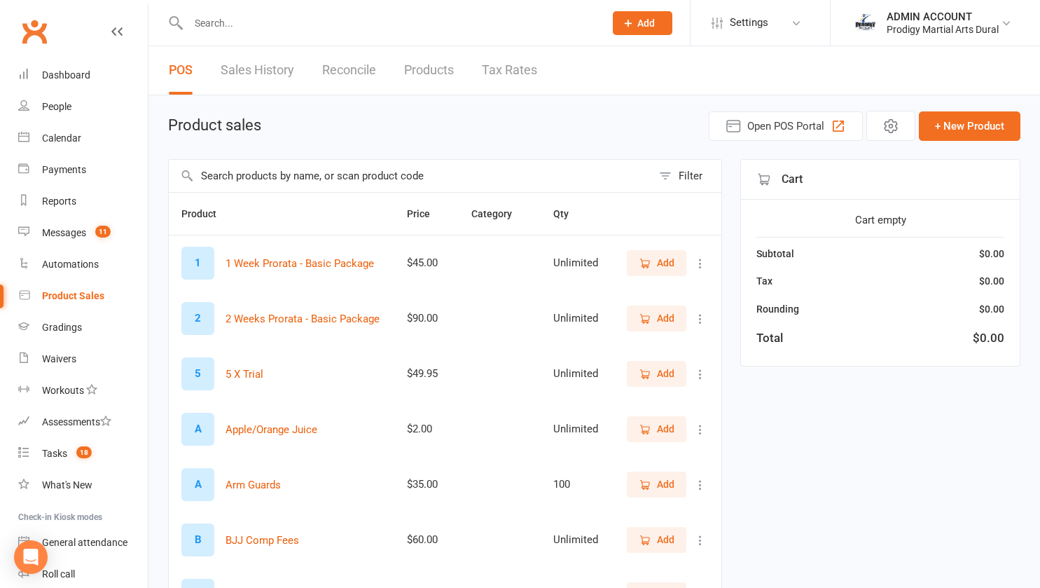
click at [317, 174] on input "text" at bounding box center [410, 176] width 483 height 32
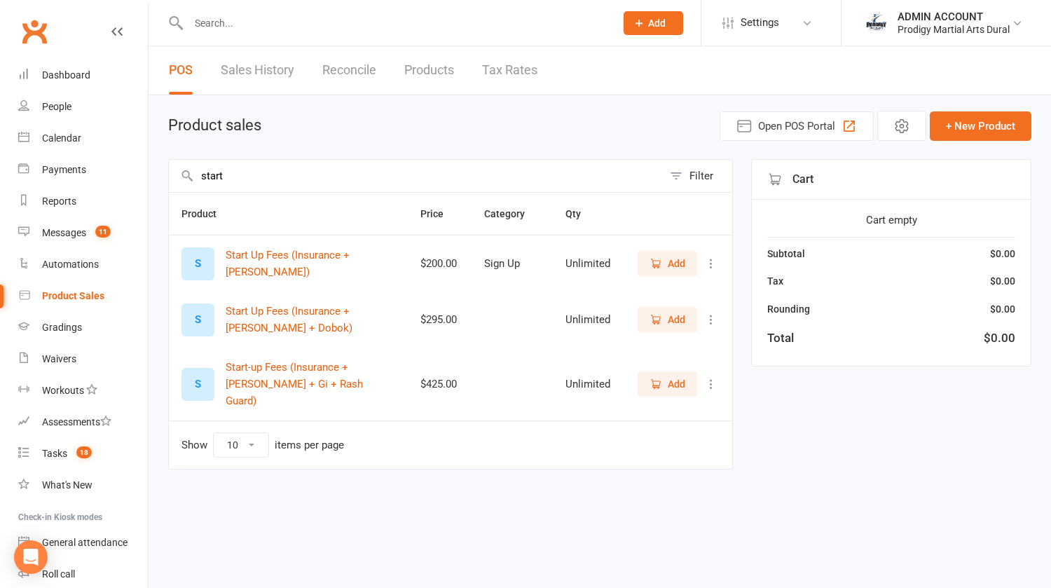
click at [659, 263] on icon "button" at bounding box center [657, 264] width 8 height 7
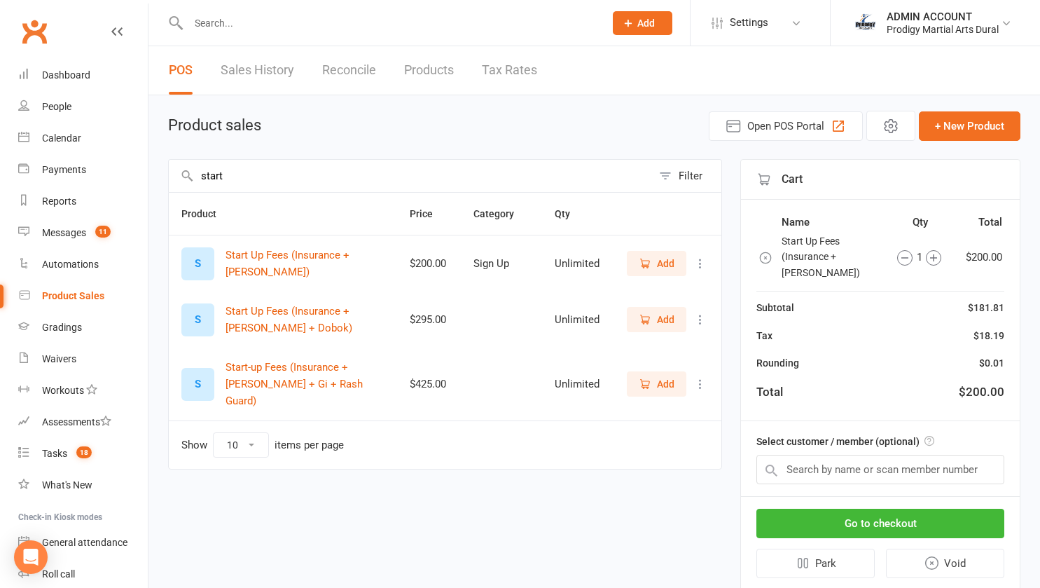
click at [486, 172] on input "start" at bounding box center [410, 176] width 483 height 32
type input "s"
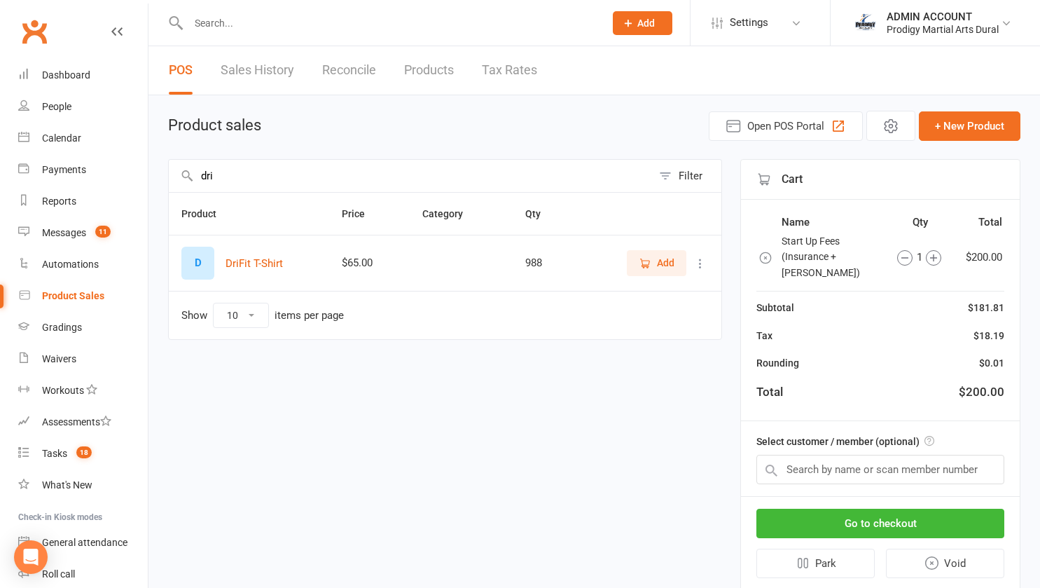
type input "dri"
click at [661, 262] on span "Add" at bounding box center [666, 262] width 18 height 15
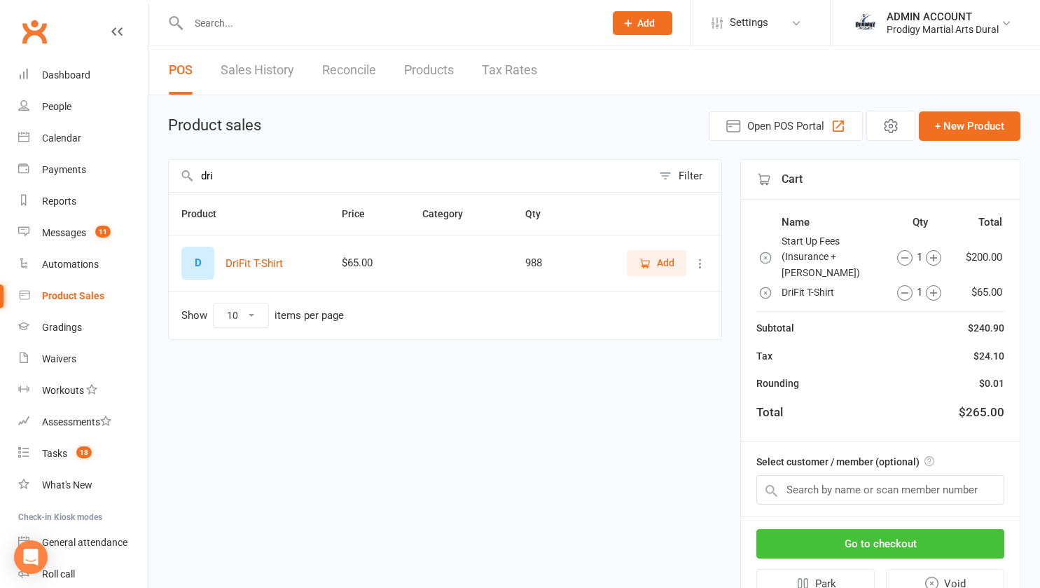
click at [841, 530] on button "Go to checkout" at bounding box center [881, 543] width 248 height 29
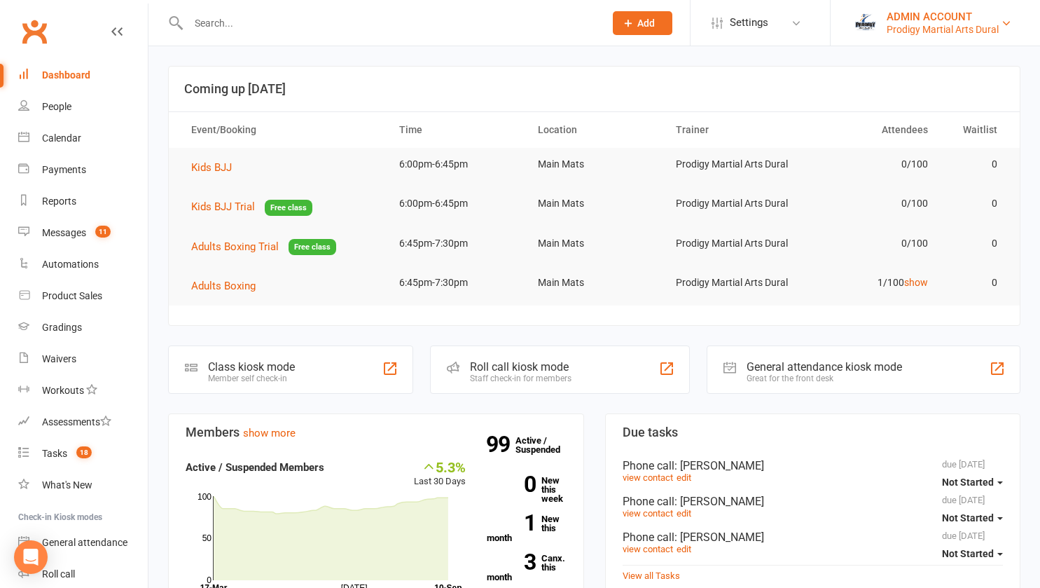
click at [909, 17] on div "ADMIN ACCOUNT" at bounding box center [943, 17] width 112 height 13
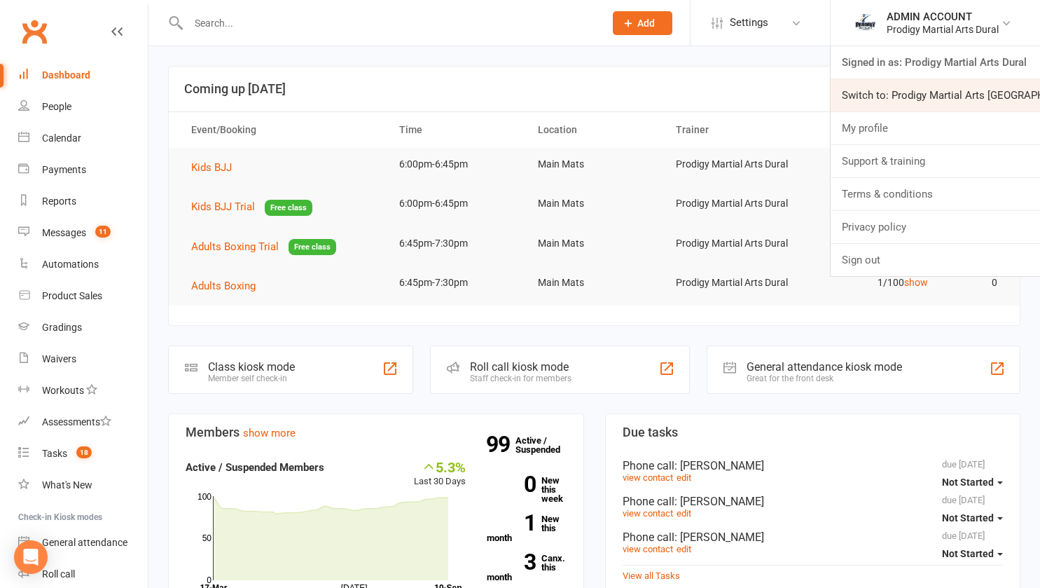
click at [911, 91] on link "Switch to: Prodigy Martial Arts [GEOGRAPHIC_DATA]" at bounding box center [935, 95] width 209 height 32
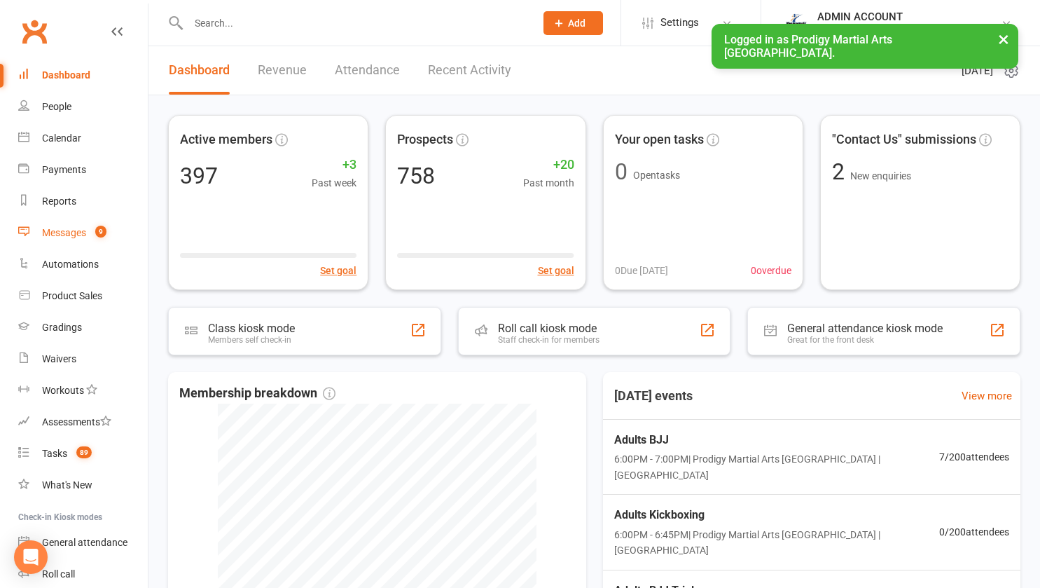
click at [61, 229] on div "Messages" at bounding box center [64, 232] width 44 height 11
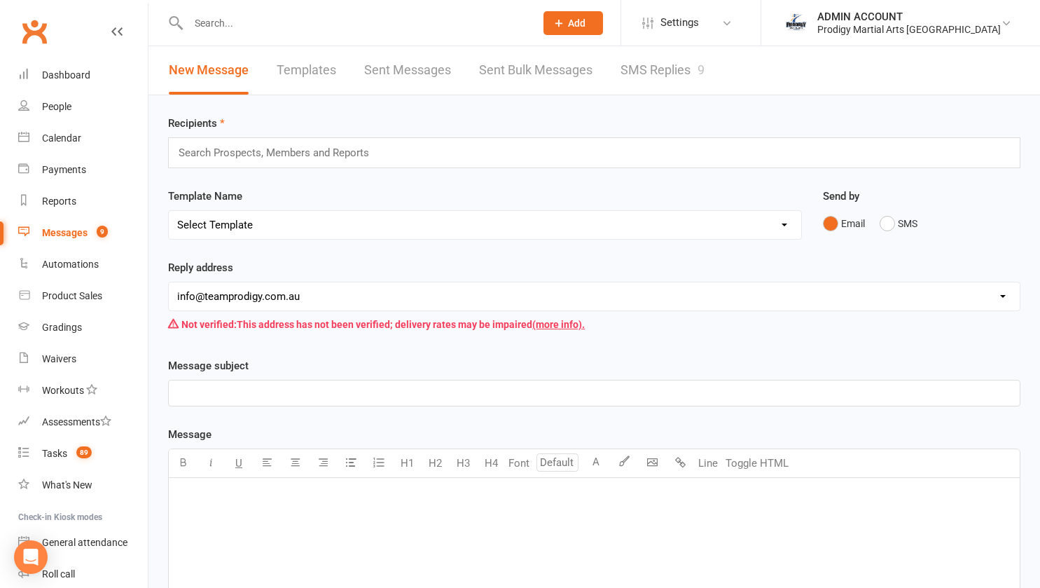
click at [294, 68] on link "Templates" at bounding box center [307, 70] width 60 height 48
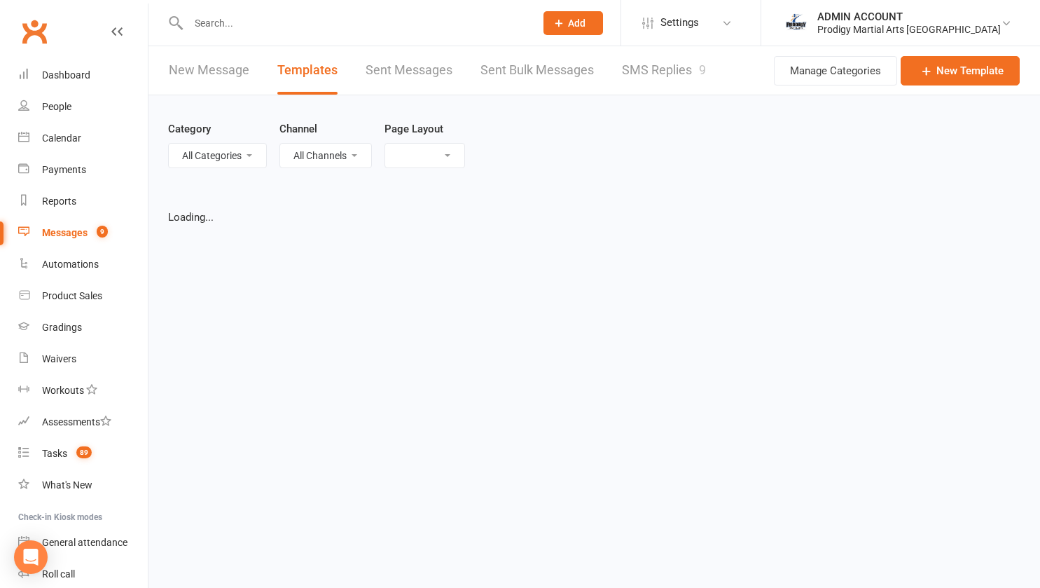
select select "grid"
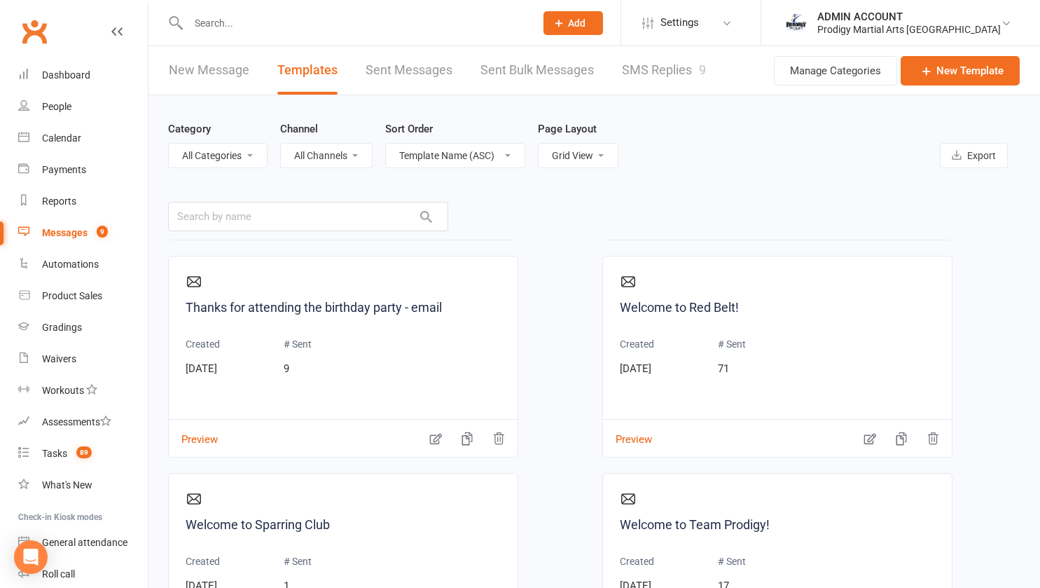
scroll to position [162, 0]
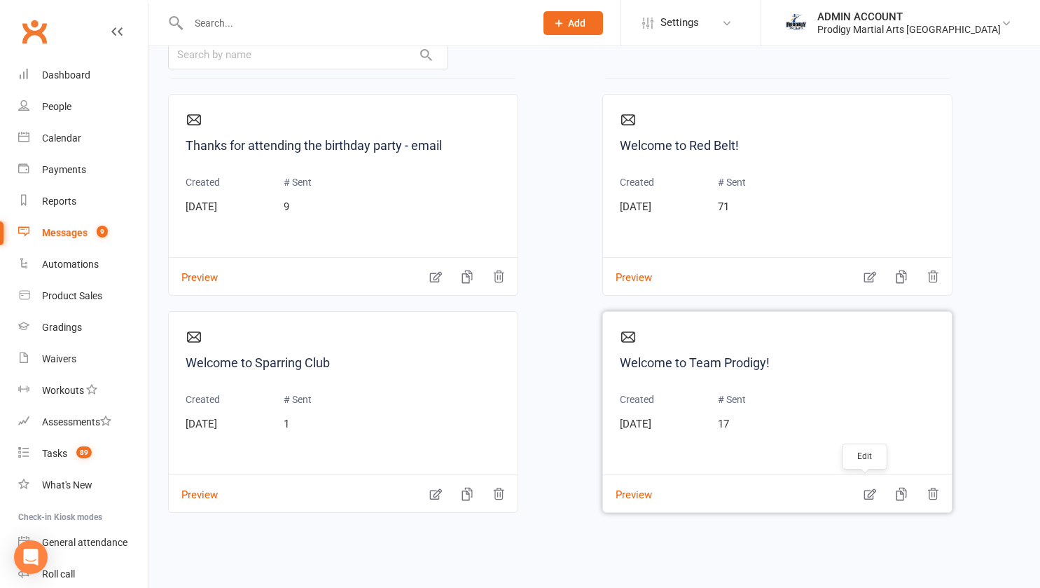
click at [869, 496] on icon "button" at bounding box center [870, 494] width 14 height 14
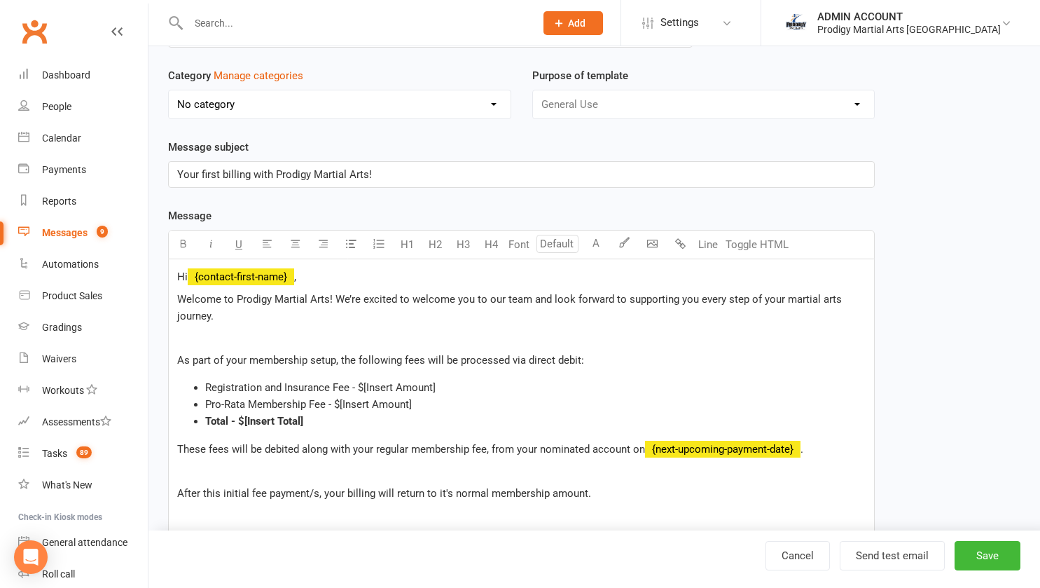
scroll to position [104, 0]
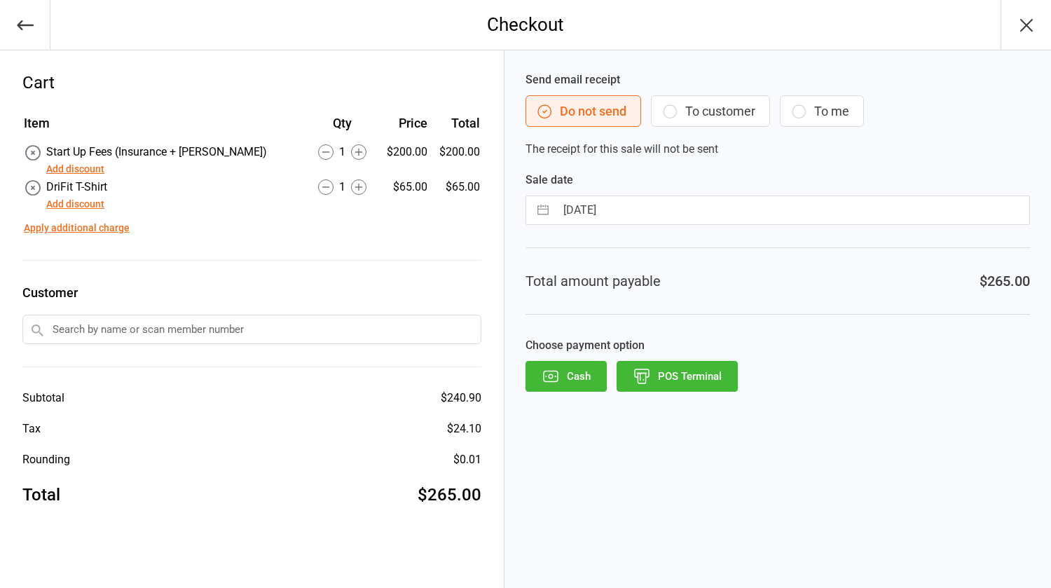
click at [251, 328] on input "text" at bounding box center [251, 329] width 459 height 29
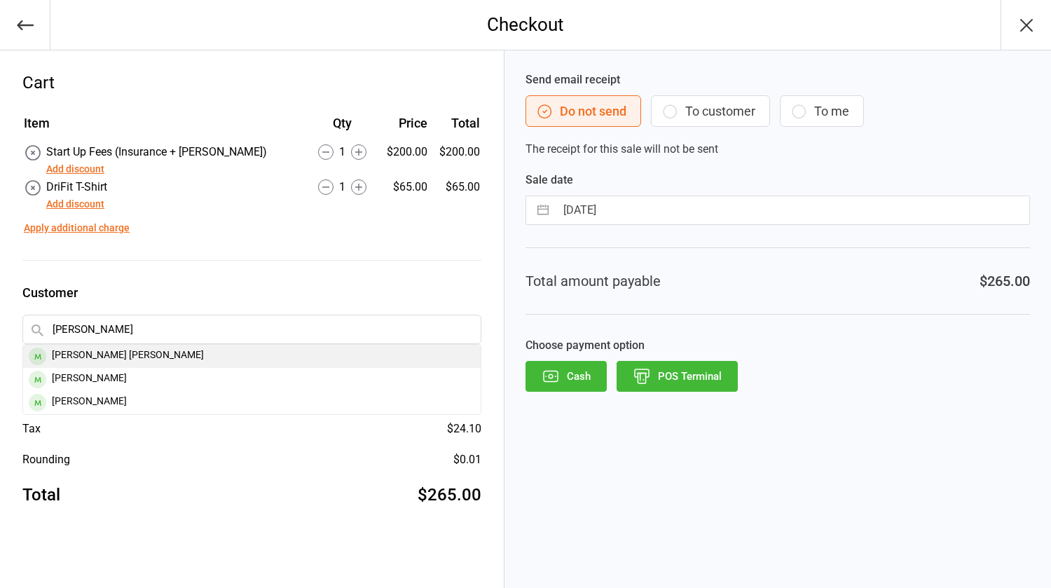
type input "[PERSON_NAME]"
click at [77, 354] on div "[PERSON_NAME] [PERSON_NAME]" at bounding box center [251, 356] width 457 height 23
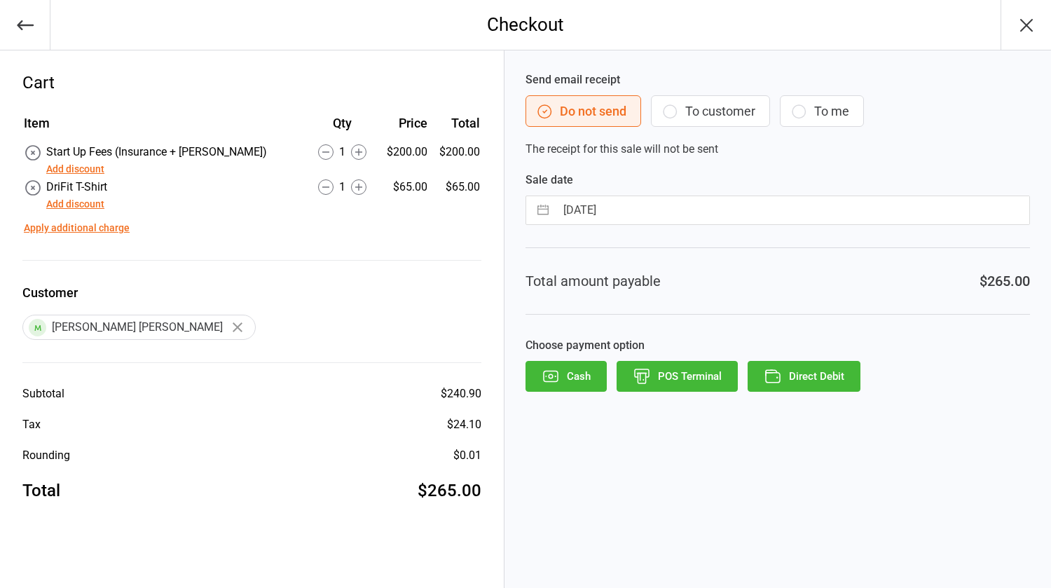
drag, startPoint x: 668, startPoint y: 371, endPoint x: 596, endPoint y: 210, distance: 176.3
click at [596, 210] on div "Send email receipt Do not send To customer To me The receipt for this sale will…" at bounding box center [777, 318] width 546 height 537
click at [578, 214] on input "[DATE]" at bounding box center [793, 210] width 474 height 28
select select "7"
select select "2025"
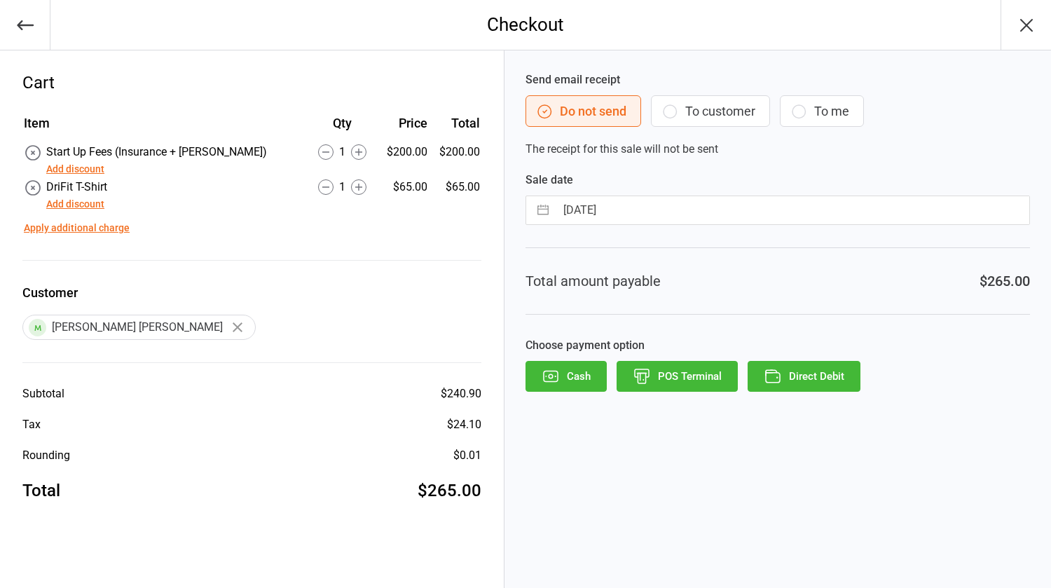
select select "8"
select select "2025"
select select "9"
select select "2025"
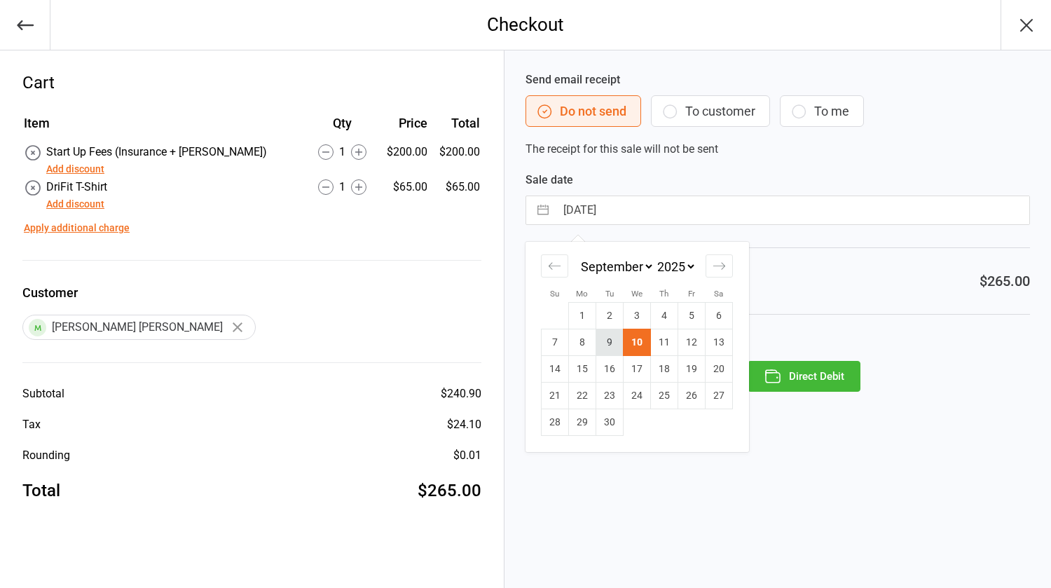
click at [602, 338] on td "9" at bounding box center [609, 342] width 27 height 27
type input "[DATE]"
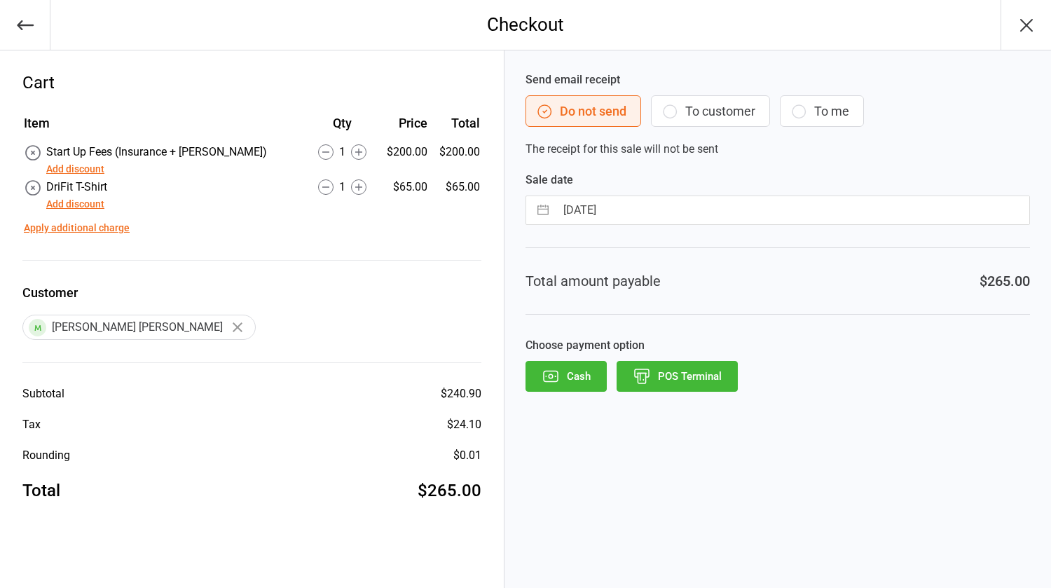
click at [658, 378] on button "POS Terminal" at bounding box center [676, 376] width 121 height 31
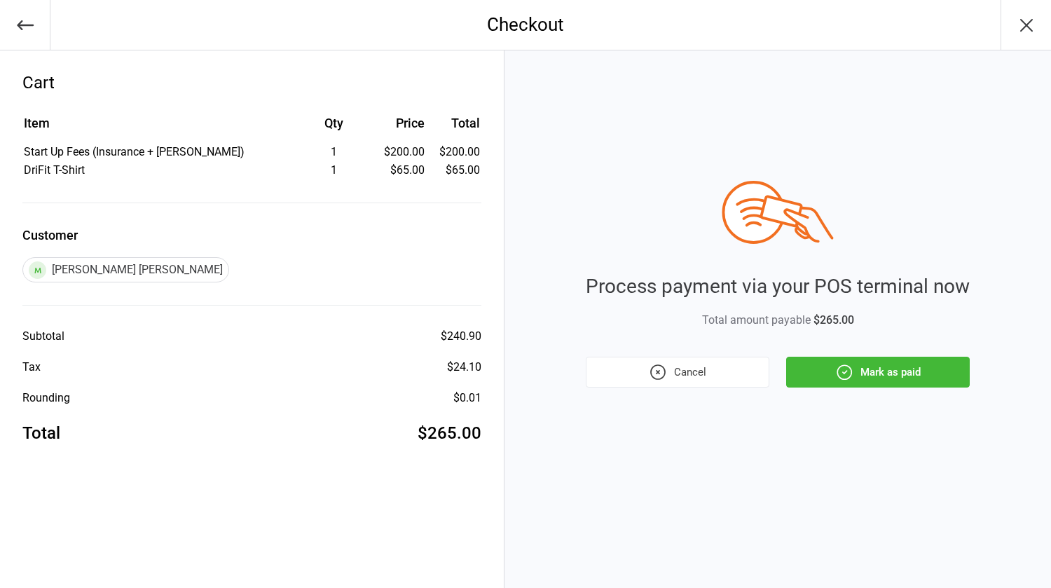
click at [861, 365] on button "Mark as paid" at bounding box center [878, 372] width 184 height 31
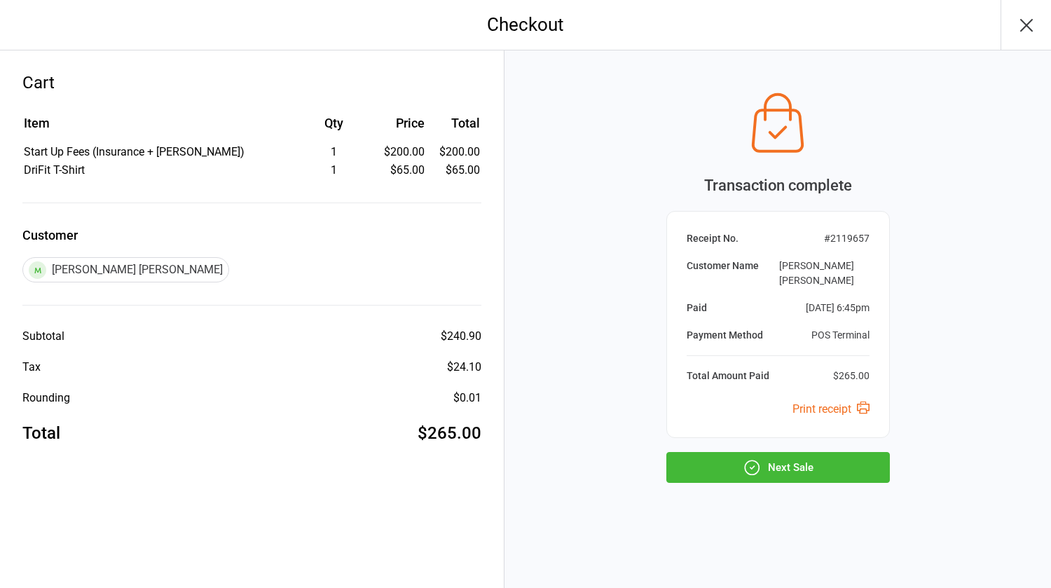
click at [757, 458] on icon "button" at bounding box center [752, 467] width 18 height 18
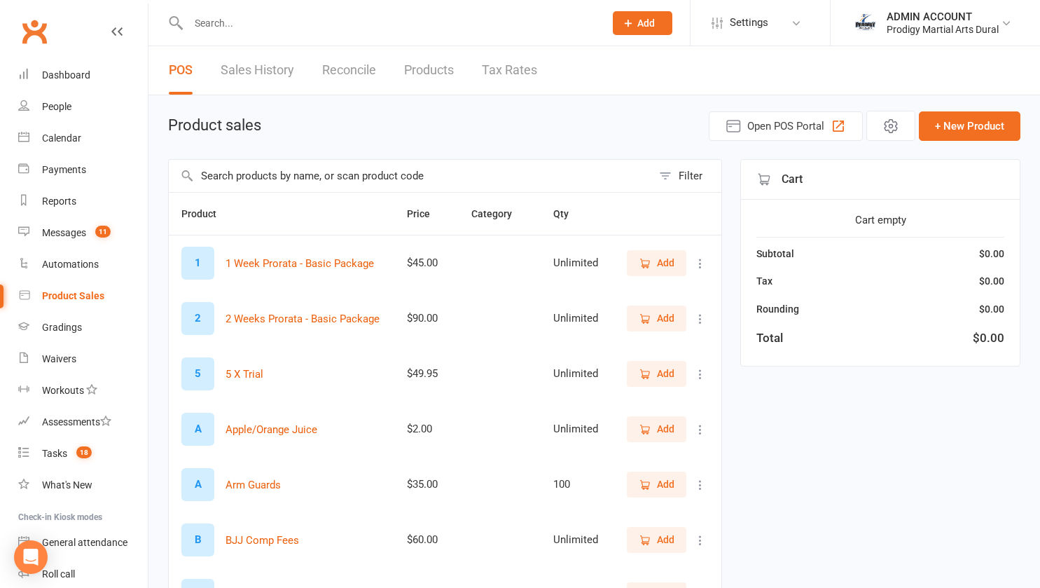
click at [338, 169] on input "text" at bounding box center [410, 176] width 483 height 32
click at [649, 264] on icon "button" at bounding box center [646, 263] width 8 height 7
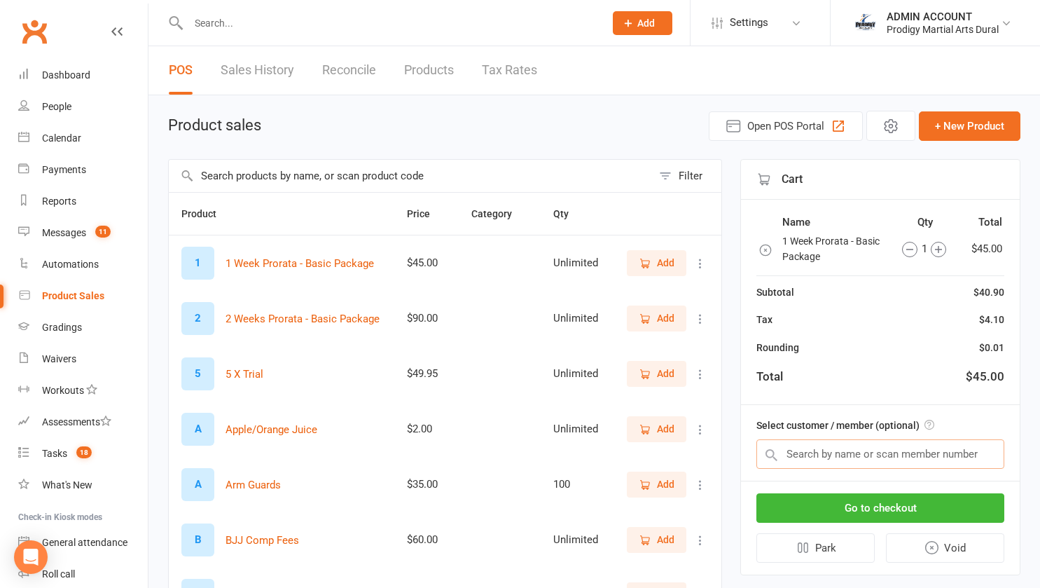
click at [824, 451] on input "text" at bounding box center [881, 453] width 248 height 29
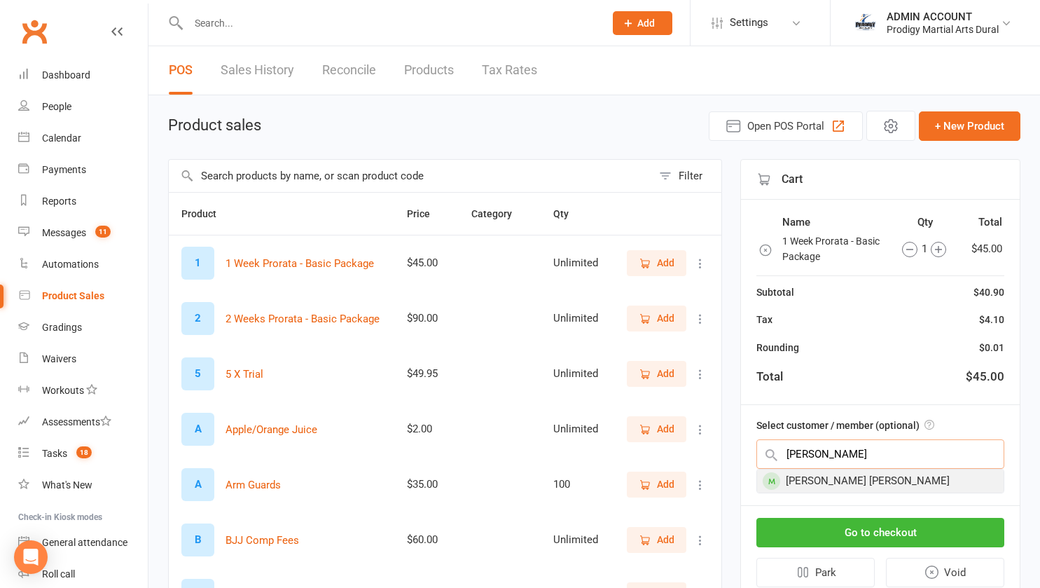
type input "[PERSON_NAME]"
click at [802, 477] on div "[PERSON_NAME] [PERSON_NAME]" at bounding box center [880, 480] width 247 height 23
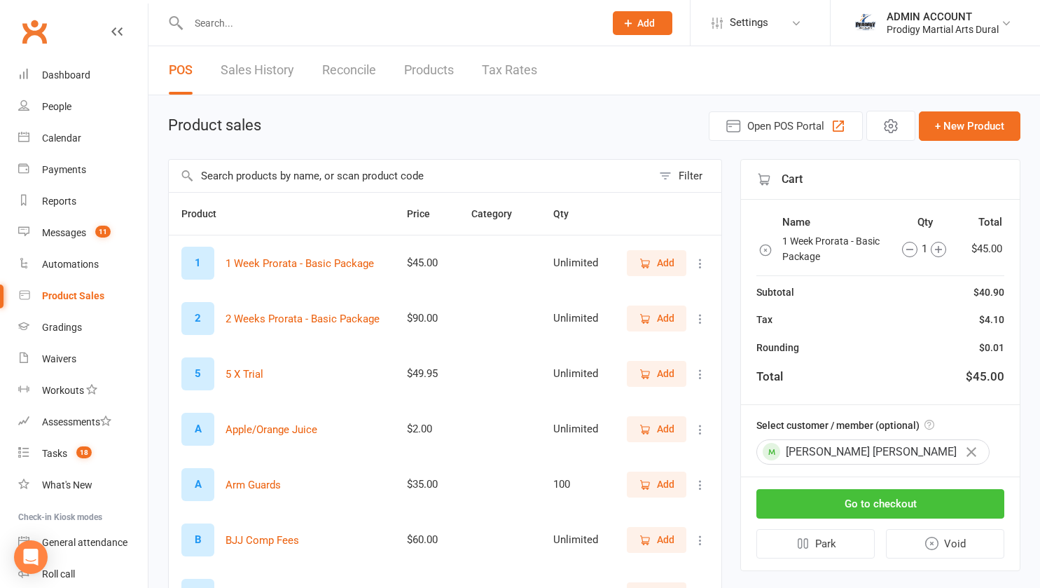
click at [840, 501] on button "Go to checkout" at bounding box center [881, 503] width 248 height 29
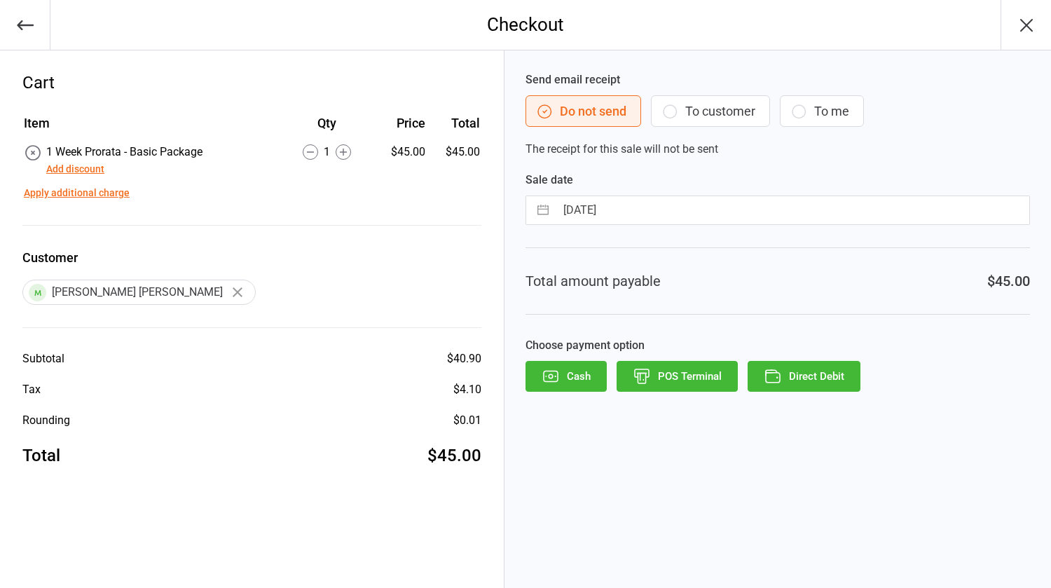
click at [787, 369] on button "Direct Debit" at bounding box center [803, 376] width 113 height 31
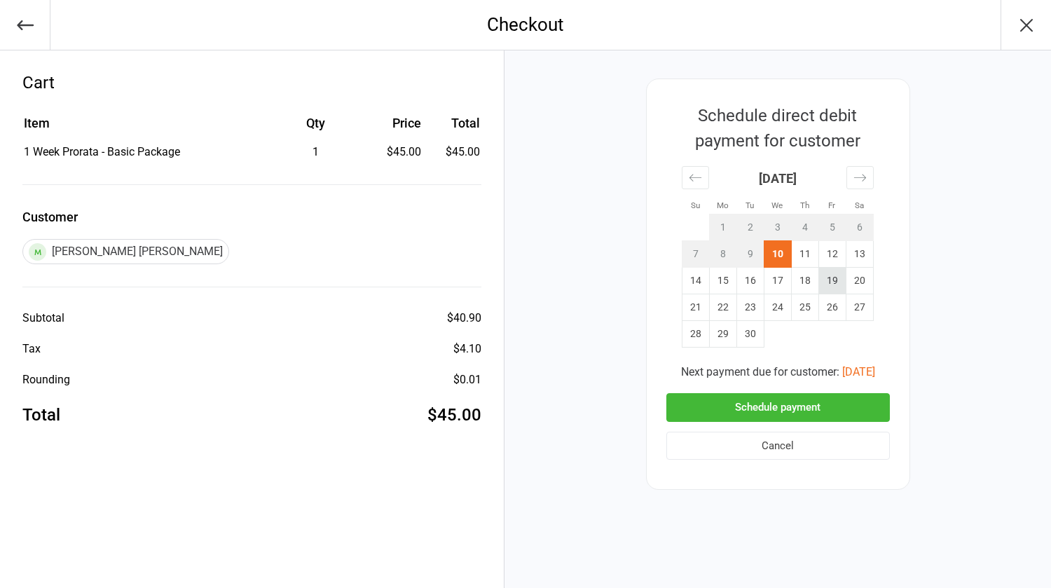
click at [828, 277] on td "19" at bounding box center [831, 281] width 27 height 27
click at [786, 406] on button "Schedule payment" at bounding box center [777, 407] width 223 height 29
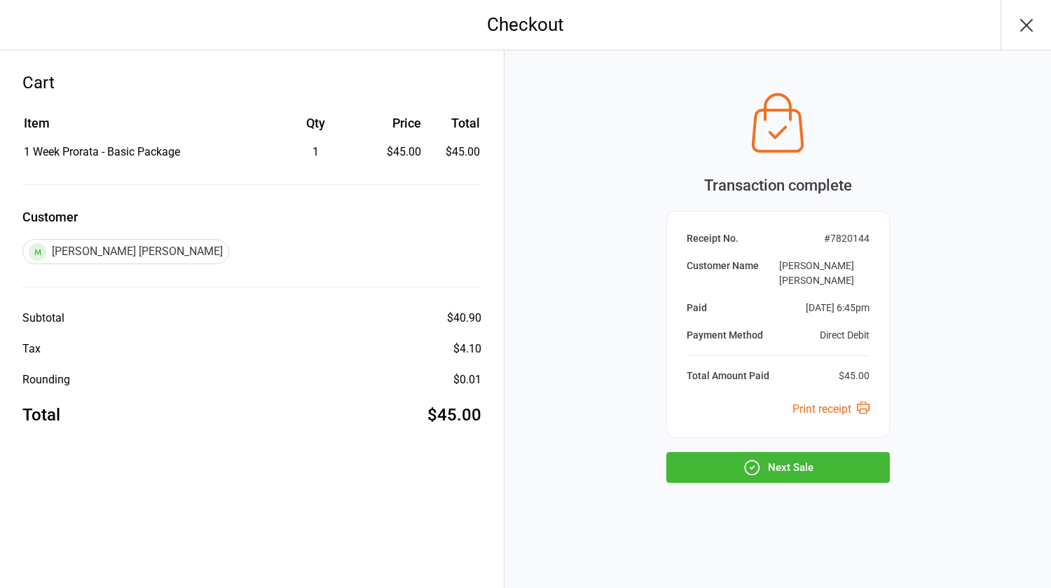
click at [771, 460] on button "Next Sale" at bounding box center [777, 467] width 223 height 31
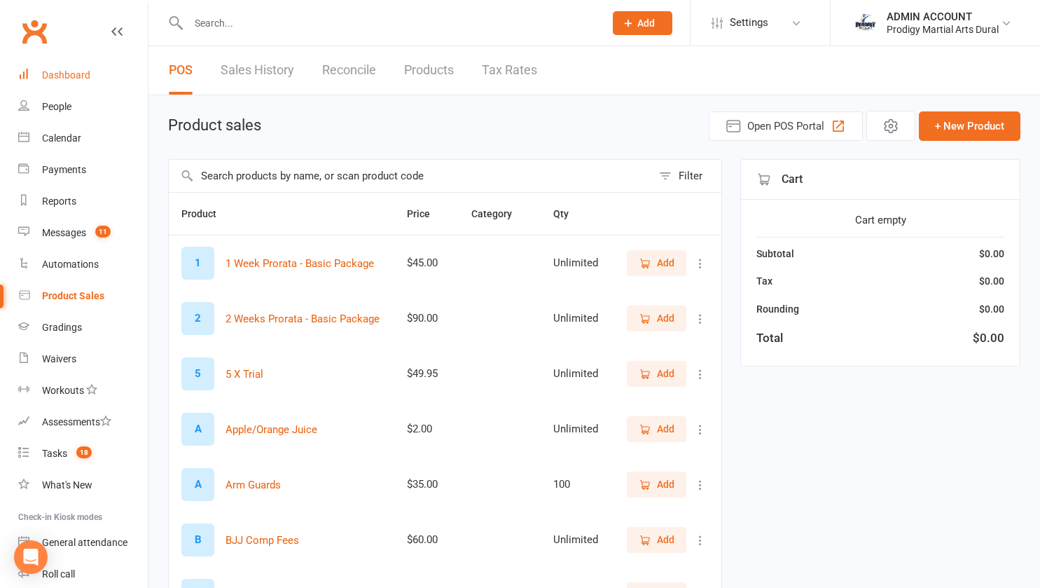
click at [60, 81] on div "Dashboard" at bounding box center [66, 74] width 48 height 11
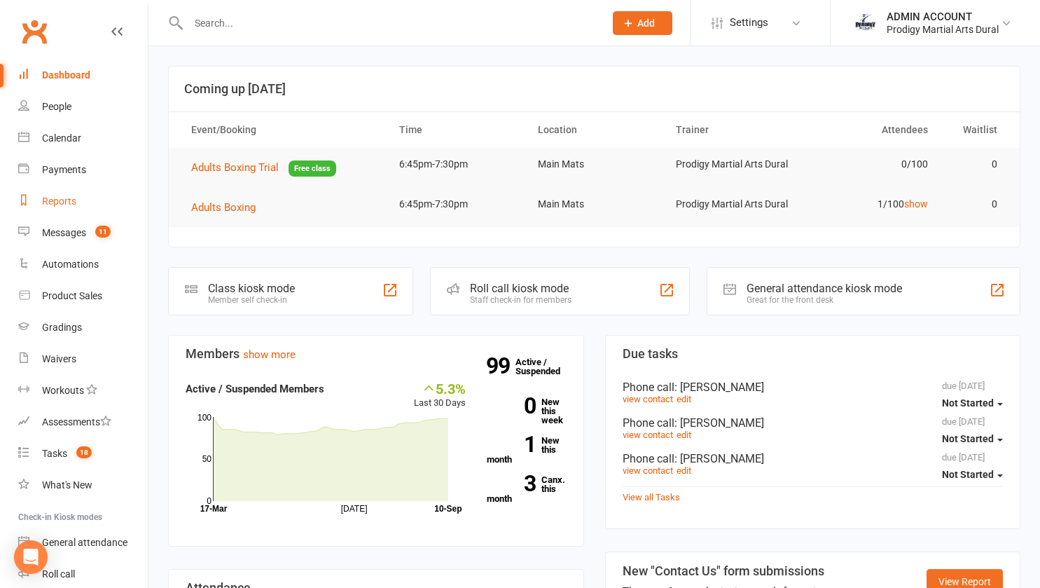
click at [80, 205] on link "Reports" at bounding box center [83, 202] width 130 height 32
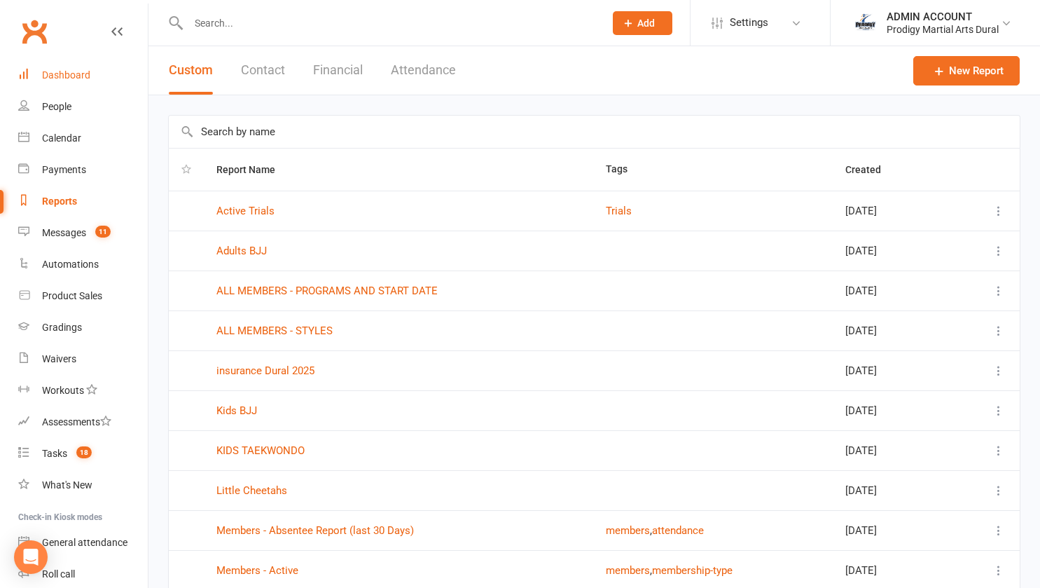
click at [67, 69] on link "Dashboard" at bounding box center [83, 76] width 130 height 32
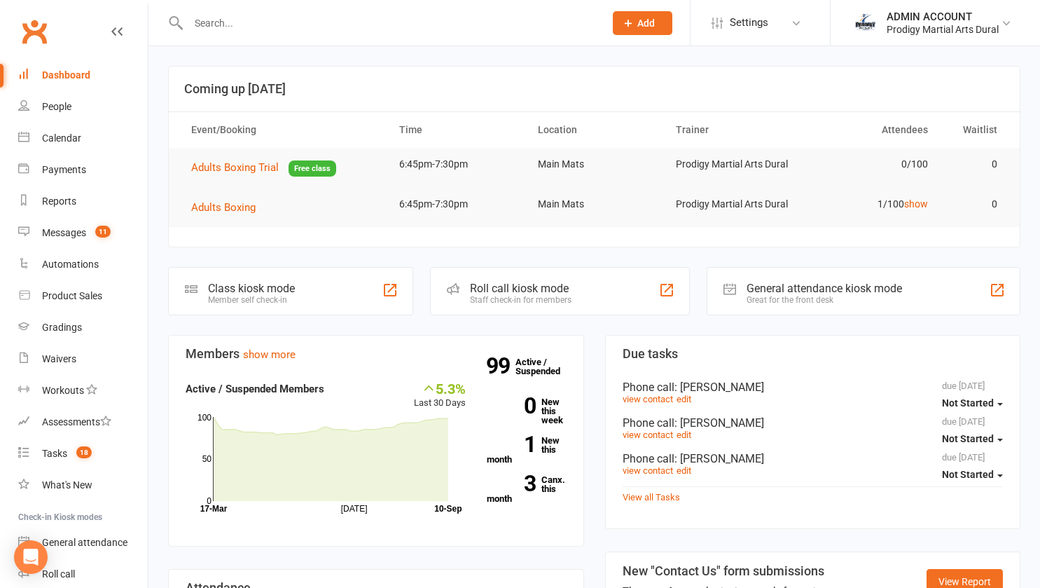
click at [387, 18] on input "text" at bounding box center [389, 23] width 411 height 20
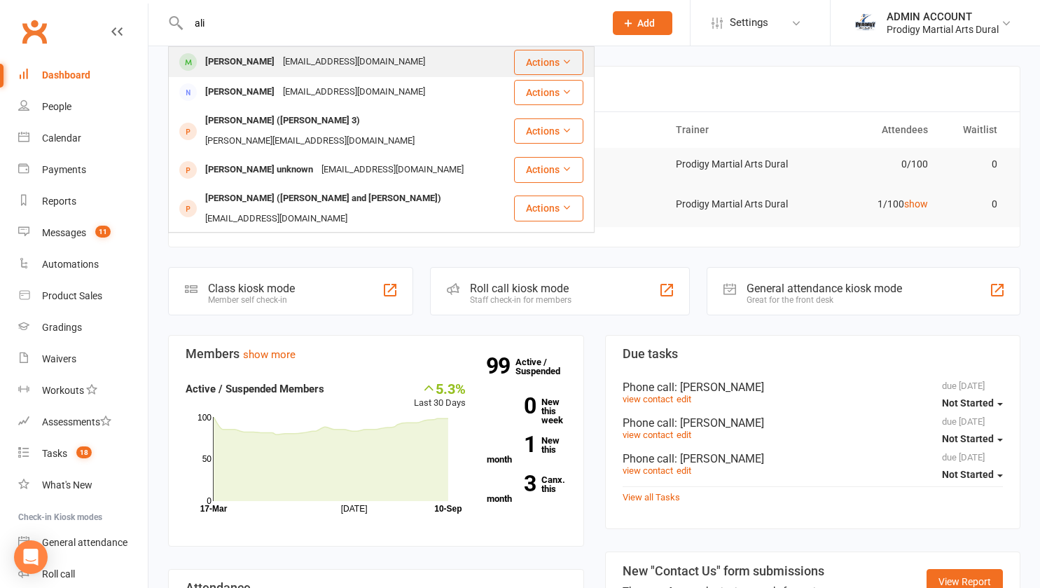
type input "ali"
click at [279, 63] on div "[EMAIL_ADDRESS][DOMAIN_NAME]" at bounding box center [354, 62] width 151 height 20
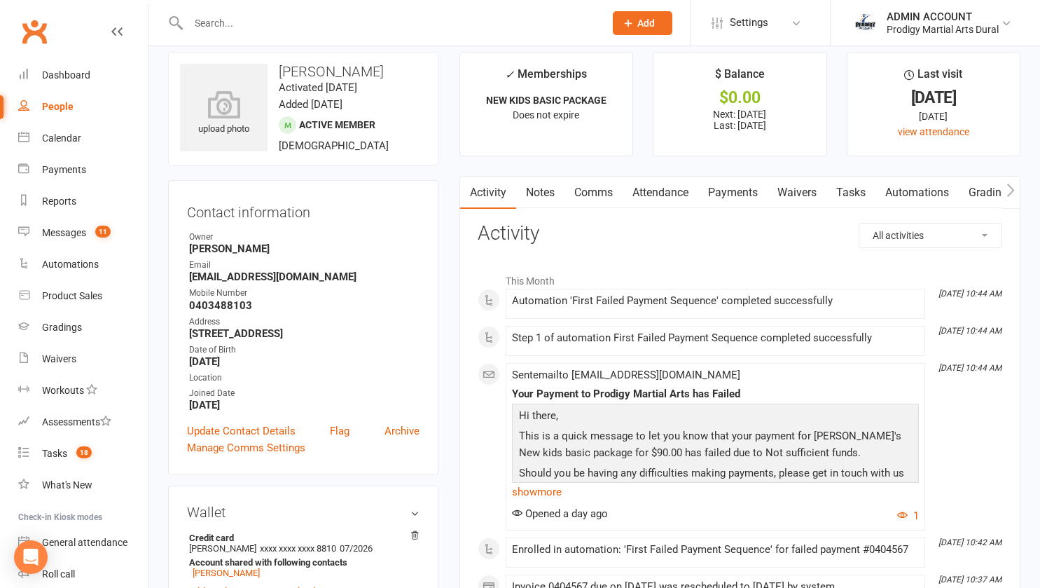
scroll to position [11, 0]
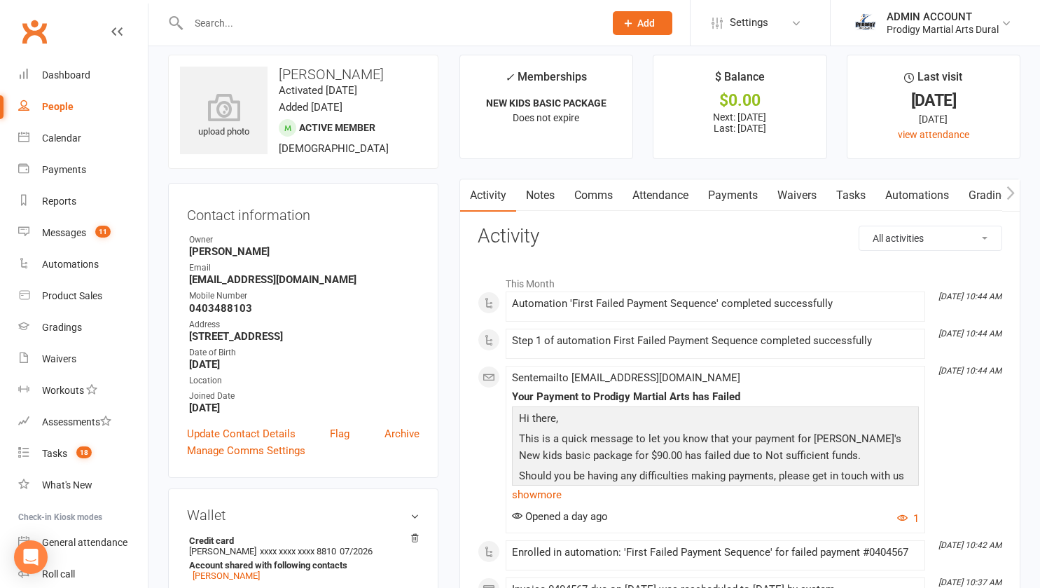
click at [736, 194] on link "Payments" at bounding box center [732, 195] width 69 height 32
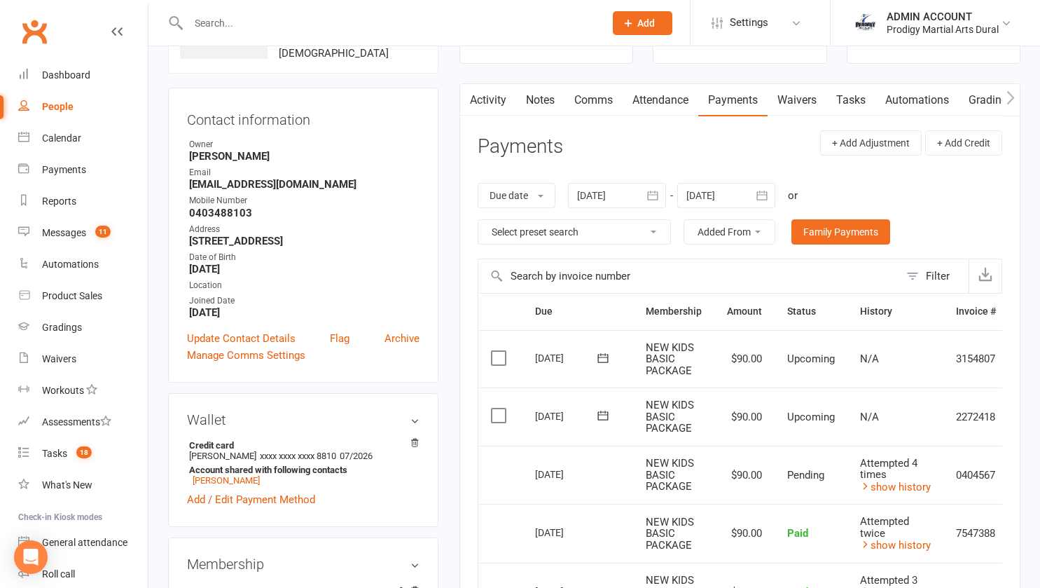
scroll to position [116, 0]
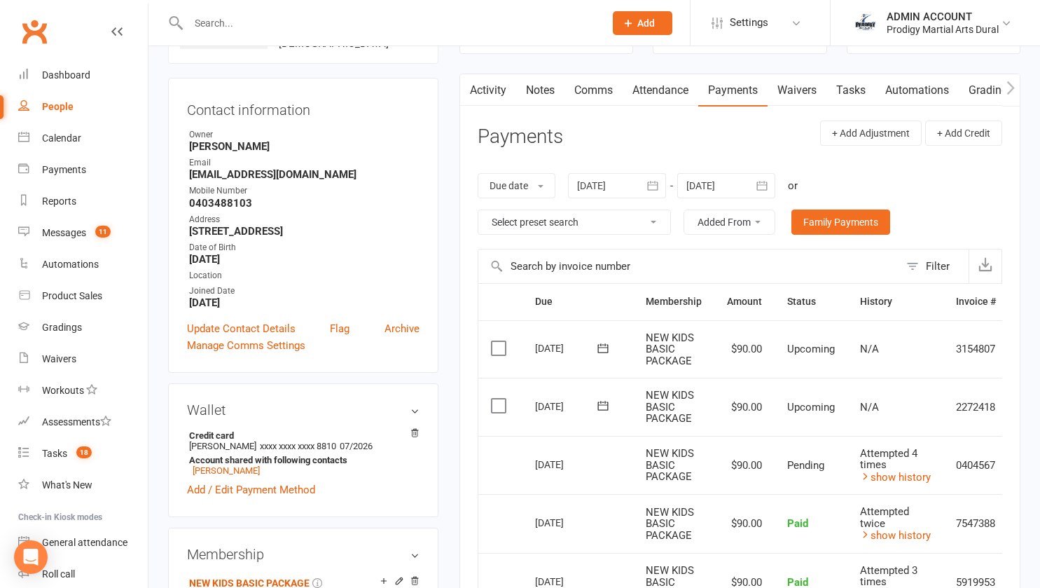
click at [722, 185] on div at bounding box center [726, 185] width 98 height 25
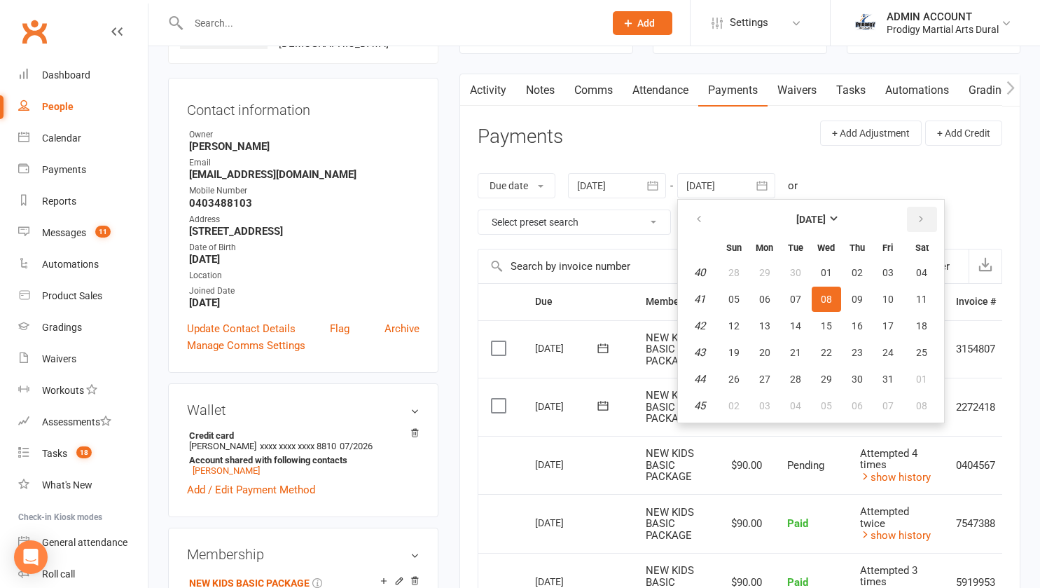
click at [922, 214] on icon "button" at bounding box center [921, 219] width 10 height 11
click at [863, 376] on span "27" at bounding box center [857, 378] width 11 height 11
type input "27 Nov 2025"
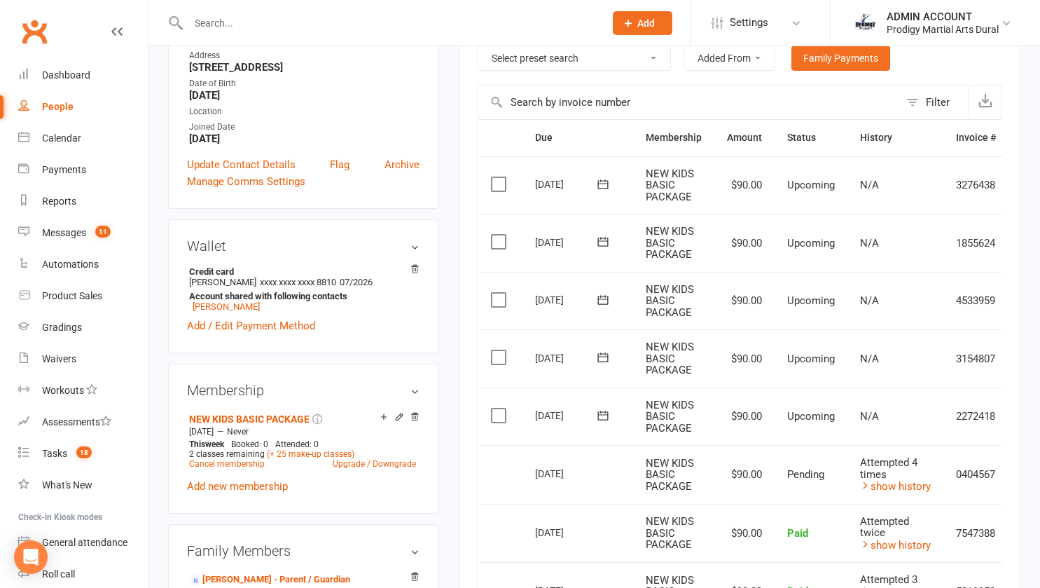
scroll to position [282, 0]
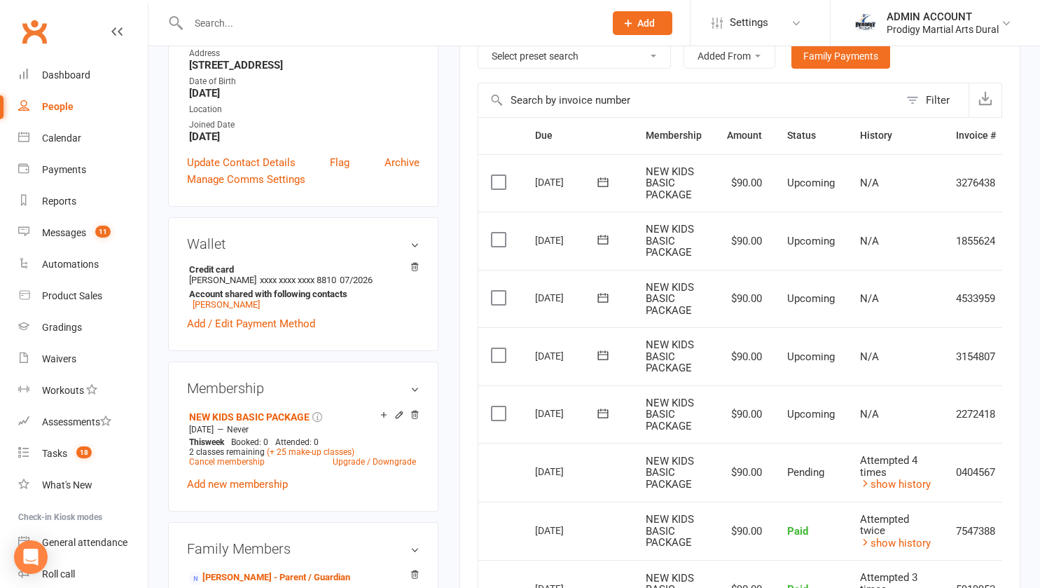
click at [497, 409] on label at bounding box center [500, 413] width 19 height 14
click at [497, 406] on input "checkbox" at bounding box center [495, 406] width 9 height 0
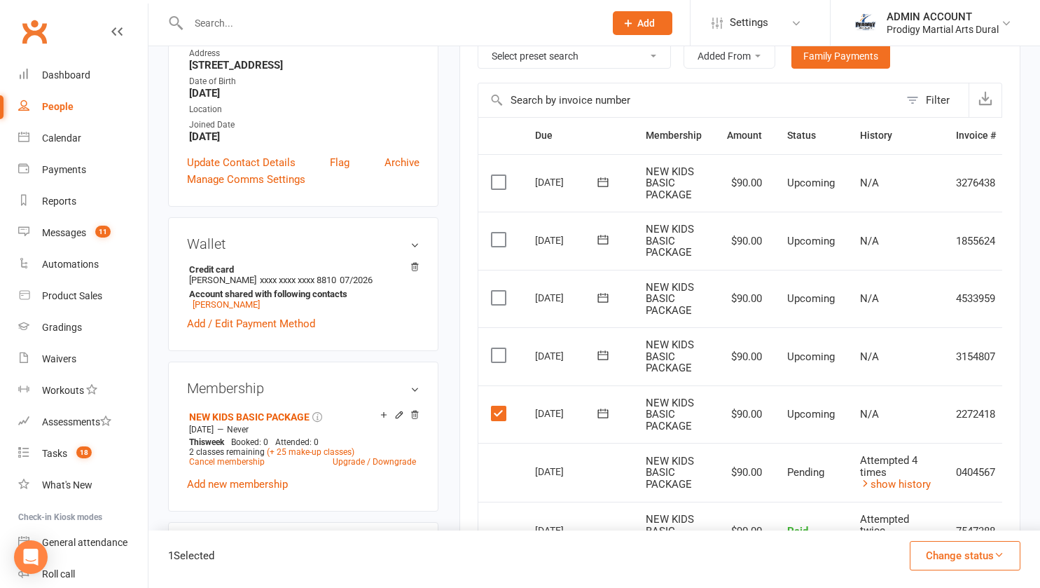
click at [497, 409] on label at bounding box center [500, 413] width 19 height 14
click at [497, 406] on input "checkbox" at bounding box center [495, 406] width 9 height 0
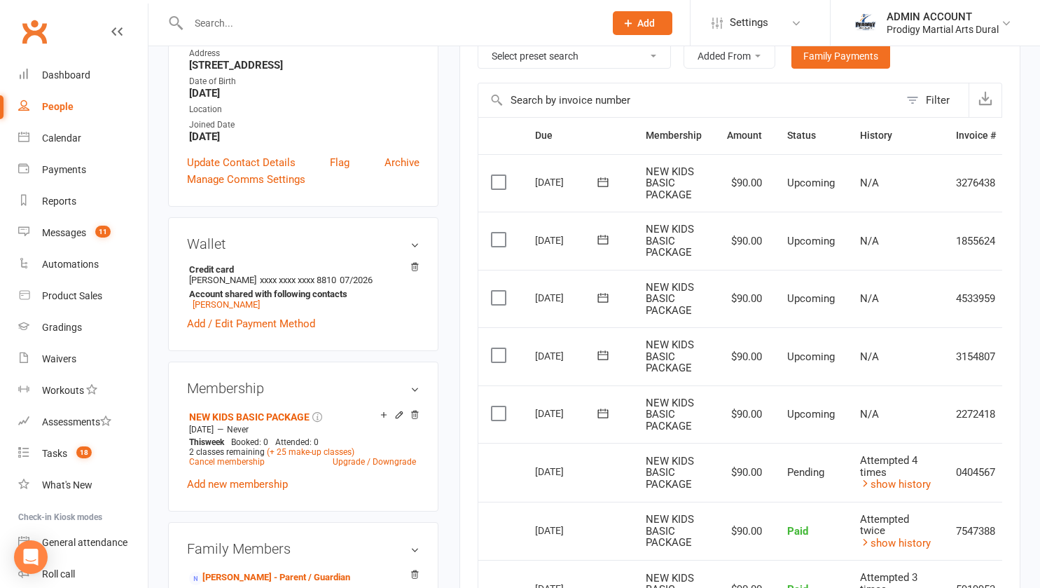
click at [496, 413] on label at bounding box center [500, 413] width 19 height 14
click at [496, 406] on input "checkbox" at bounding box center [495, 406] width 9 height 0
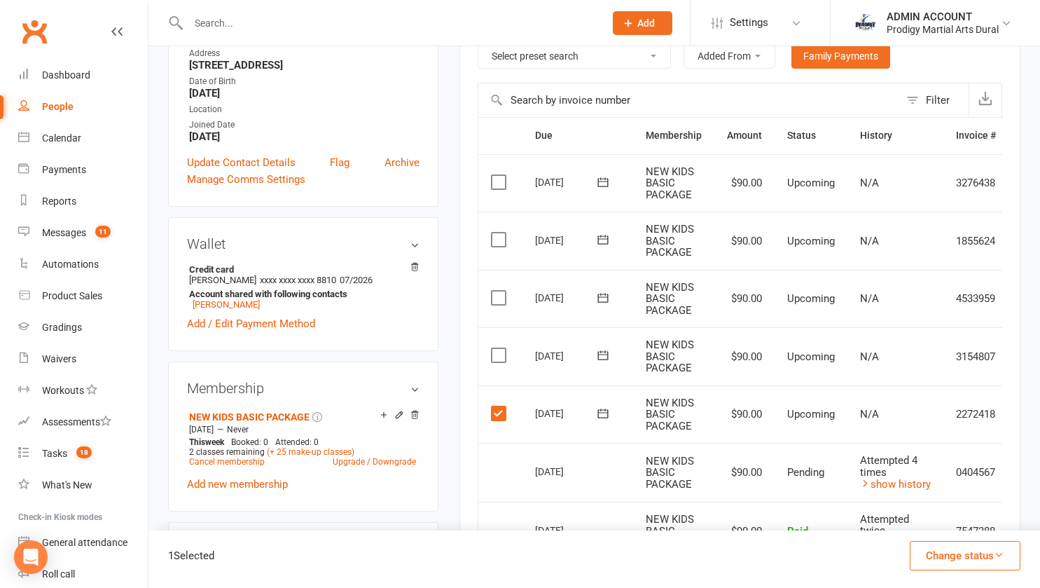
click at [499, 353] on label at bounding box center [500, 355] width 19 height 14
click at [499, 348] on input "checkbox" at bounding box center [495, 348] width 9 height 0
click at [497, 296] on label at bounding box center [500, 298] width 19 height 14
click at [497, 291] on input "checkbox" at bounding box center [495, 291] width 9 height 0
click at [499, 240] on label at bounding box center [500, 240] width 19 height 14
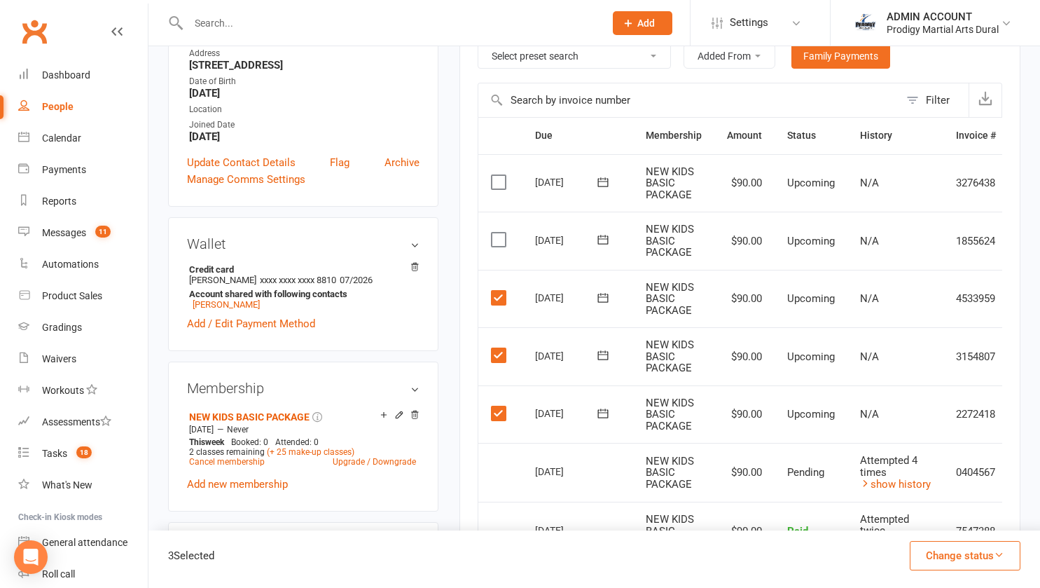
click at [499, 233] on input "checkbox" at bounding box center [495, 233] width 9 height 0
click at [947, 556] on button "Change status" at bounding box center [965, 555] width 111 height 29
click at [911, 513] on link "Skipped" at bounding box center [950, 518] width 139 height 28
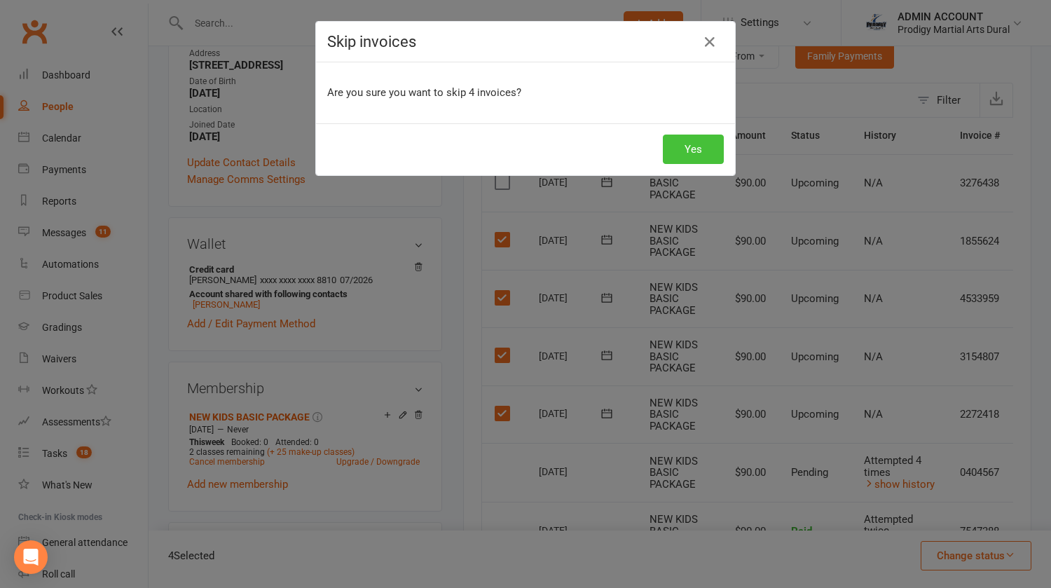
click at [691, 146] on button "Yes" at bounding box center [693, 148] width 61 height 29
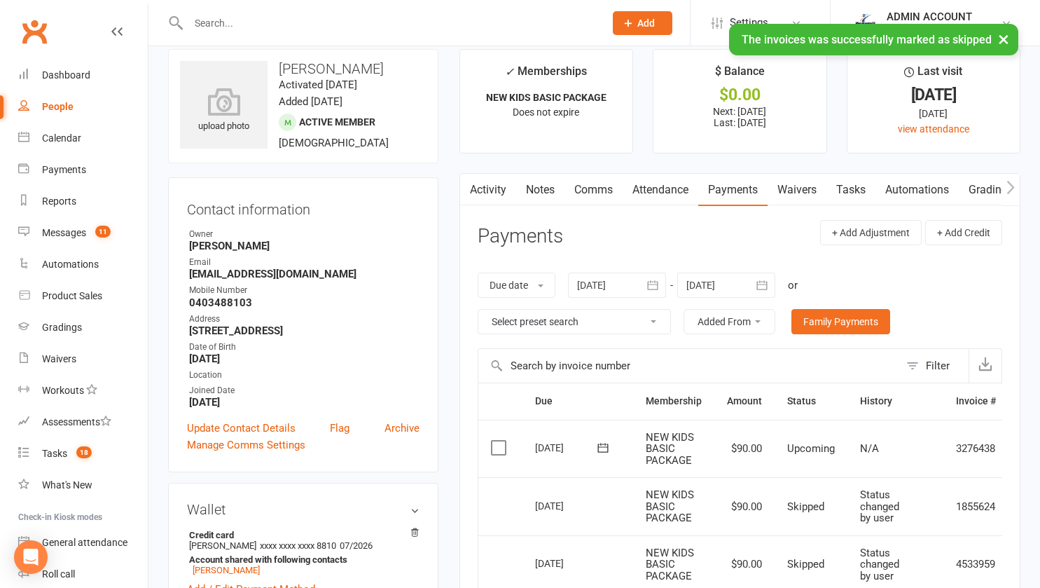
scroll to position [0, 0]
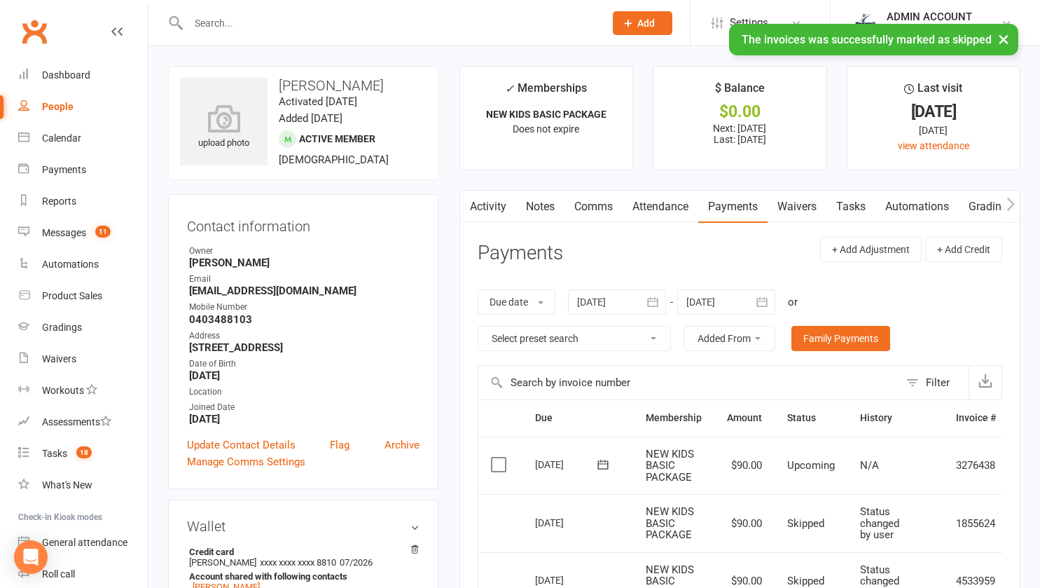
click at [545, 205] on link "Notes" at bounding box center [540, 207] width 48 height 32
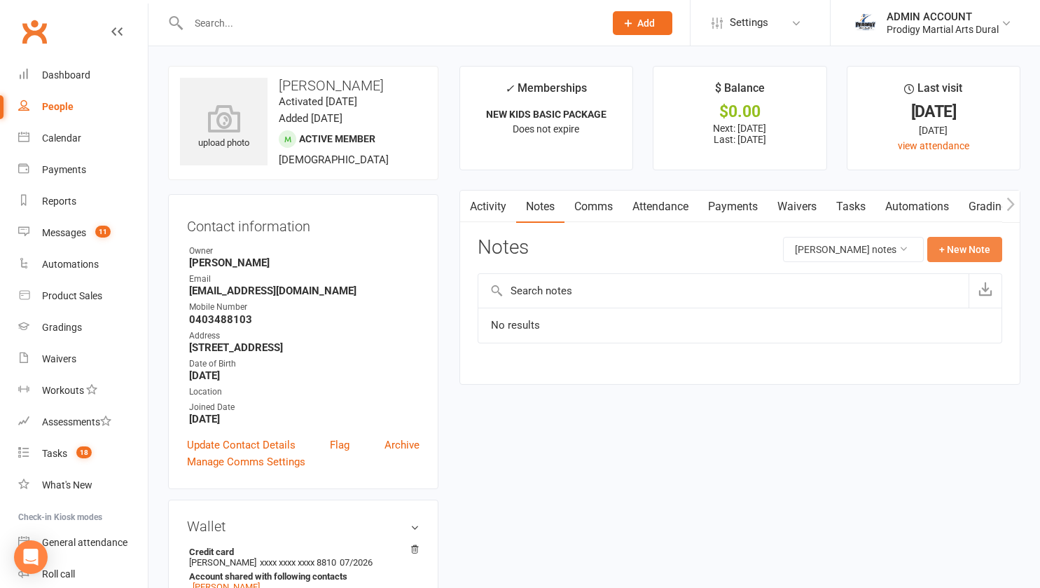
click at [952, 240] on button "+ New Note" at bounding box center [964, 249] width 75 height 25
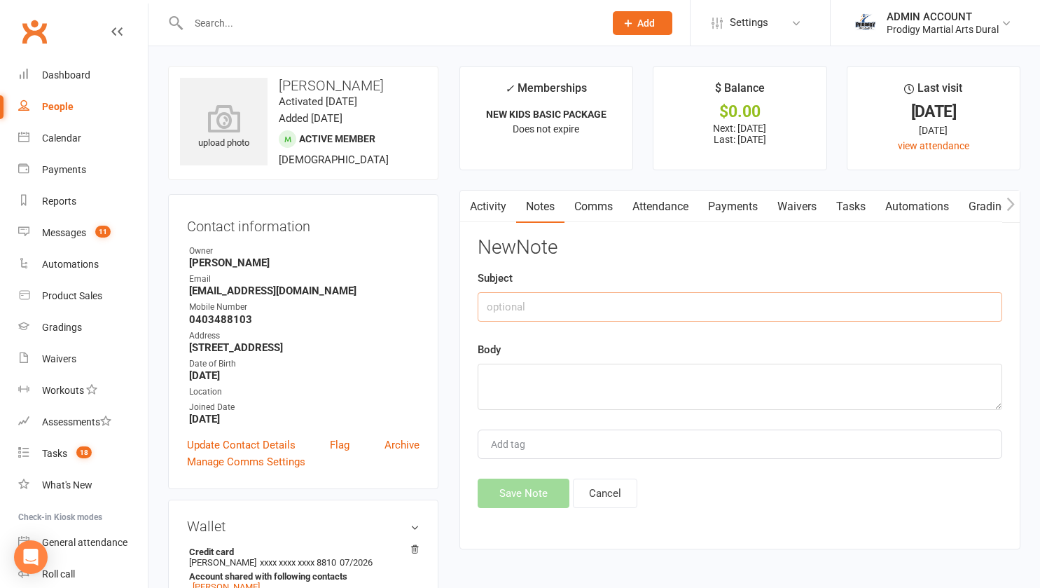
click at [573, 308] on input "text" at bounding box center [740, 306] width 525 height 29
type input "Skipped payments"
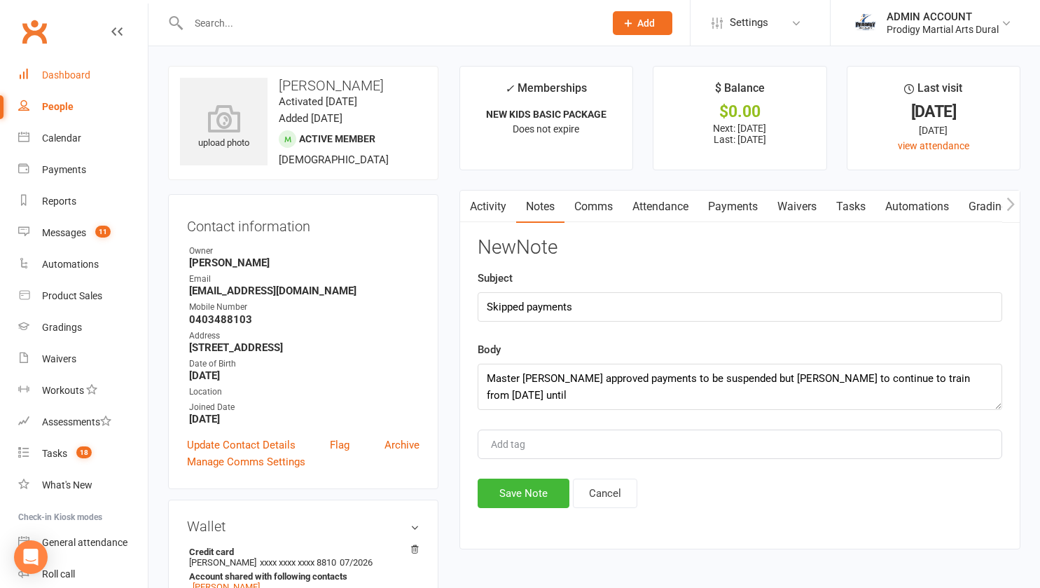
drag, startPoint x: 725, startPoint y: 212, endPoint x: 63, endPoint y: 73, distance: 676.4
click at [970, 378] on textarea "Master Peter approved payments to be suspended but Ali to continue to train fro…" at bounding box center [740, 387] width 525 height 46
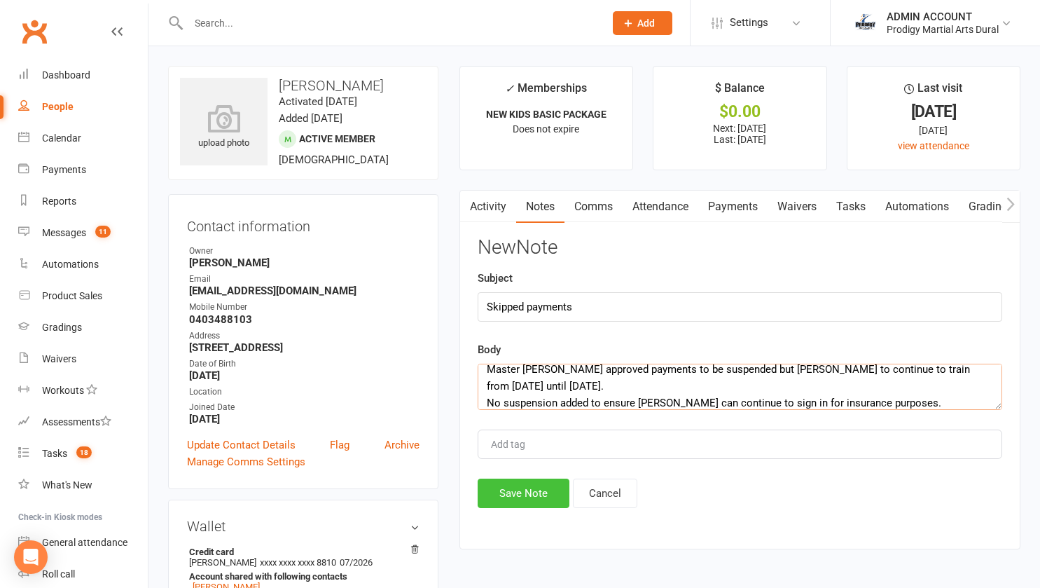
type textarea "Master Peter approved payments to be suspended but Ali to continue to train fro…"
click at [535, 490] on button "Save Note" at bounding box center [524, 492] width 92 height 29
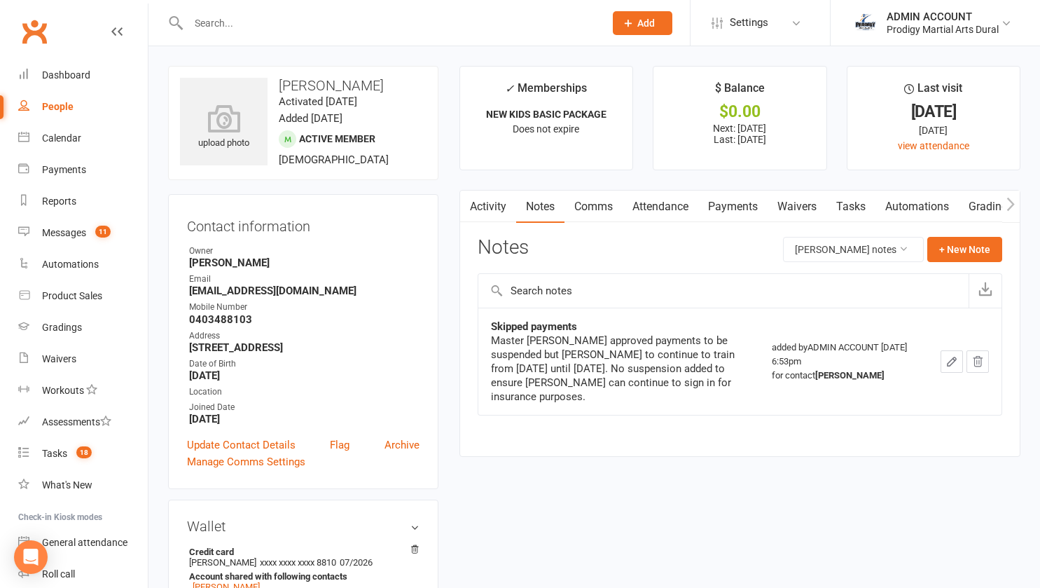
click at [917, 37] on li "ADMIN ACCOUNT Prodigy Martial Arts Dural Signed in as: Prodigy Martial Arts Dur…" at bounding box center [935, 23] width 210 height 46
click at [915, 20] on div "ADMIN ACCOUNT" at bounding box center [943, 17] width 112 height 13
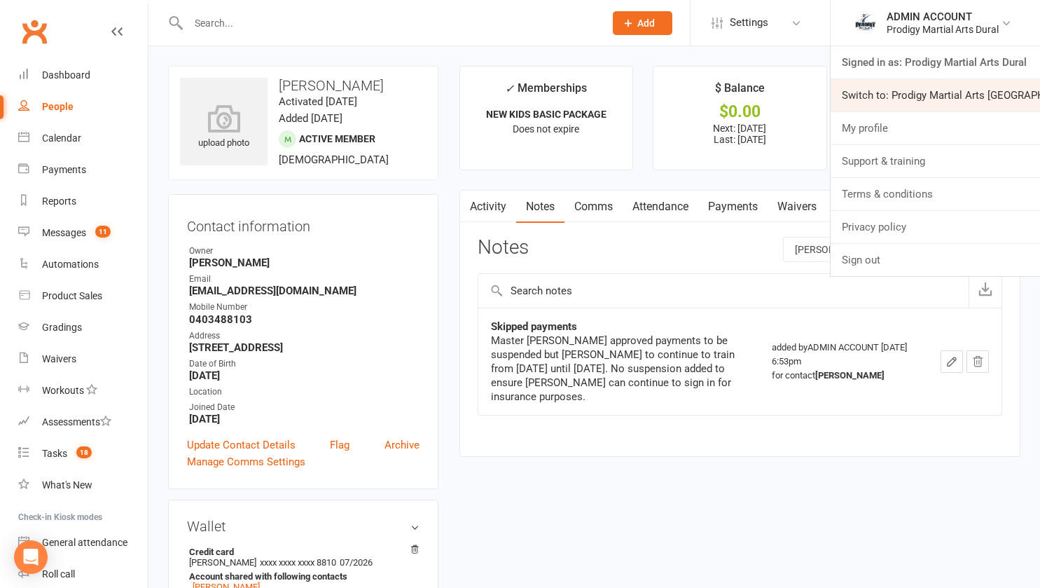
click at [911, 95] on link "Switch to: Prodigy Martial Arts Seven Hills" at bounding box center [935, 95] width 209 height 32
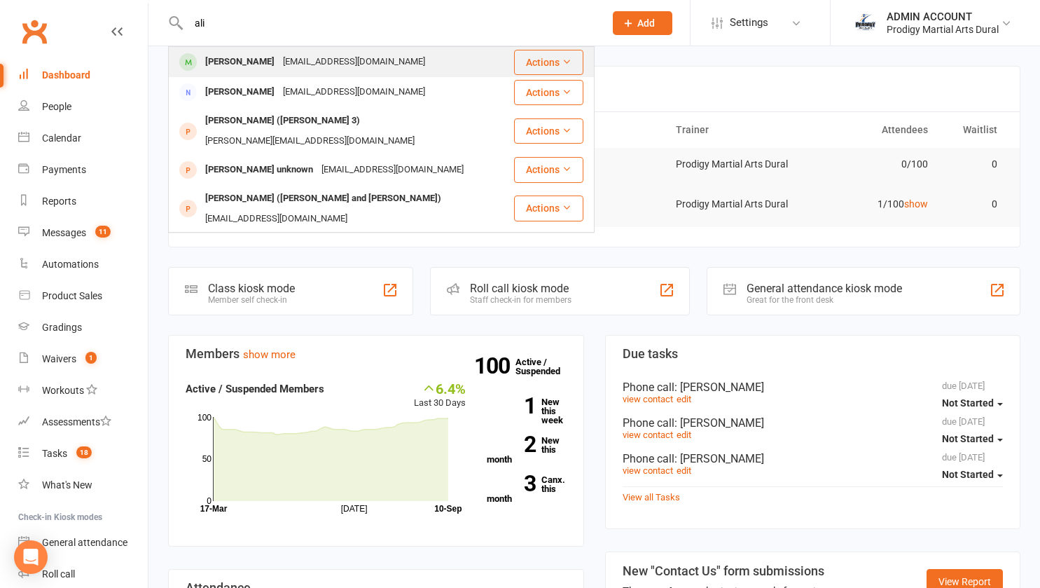
type input "ali"
click at [241, 63] on div "Ali Salameh" at bounding box center [240, 62] width 78 height 20
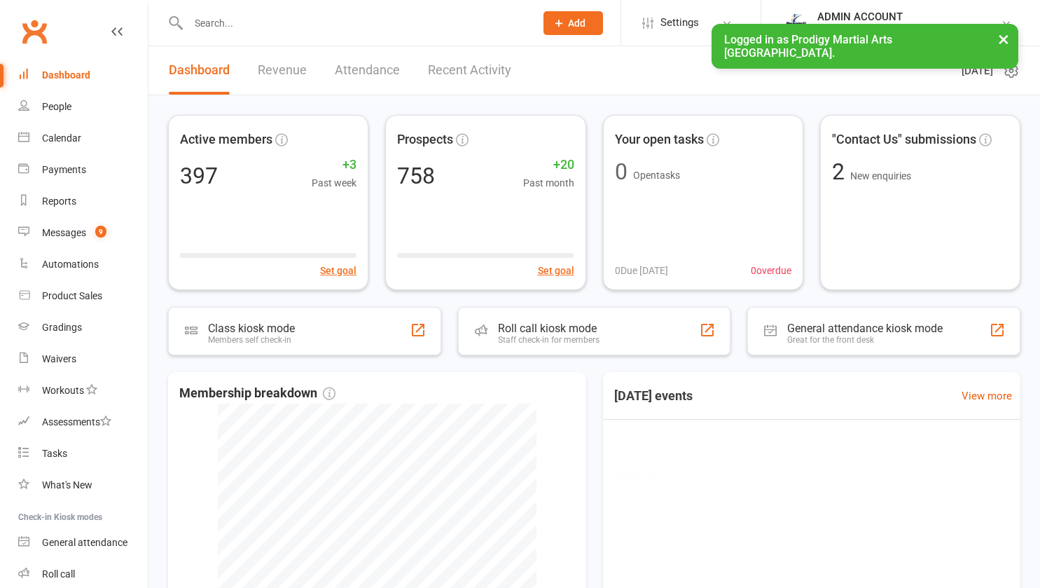
click at [248, 19] on input "text" at bounding box center [354, 23] width 341 height 20
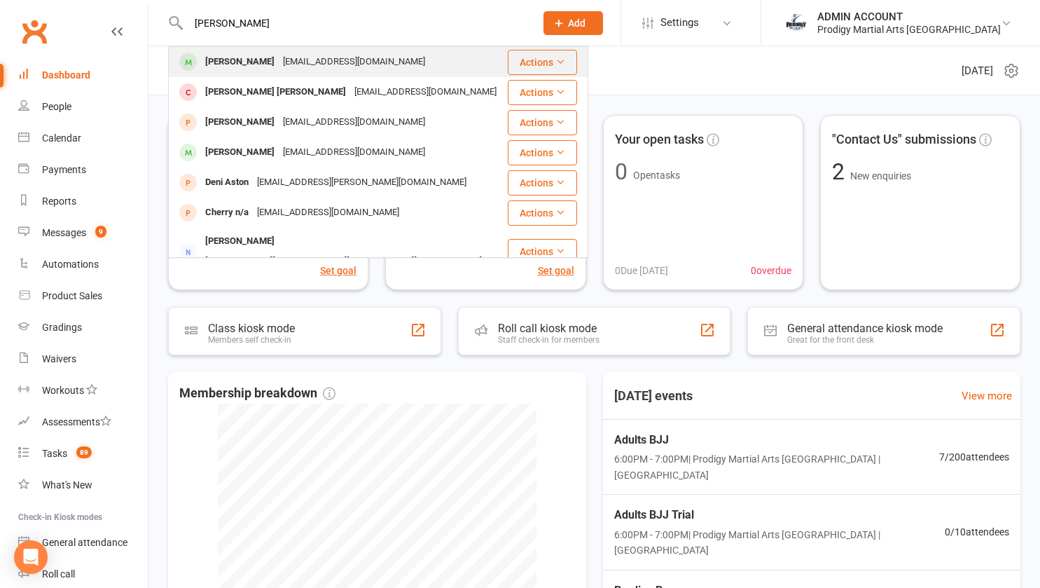
type input "[PERSON_NAME]"
click at [235, 60] on div "[PERSON_NAME]" at bounding box center [240, 62] width 78 height 20
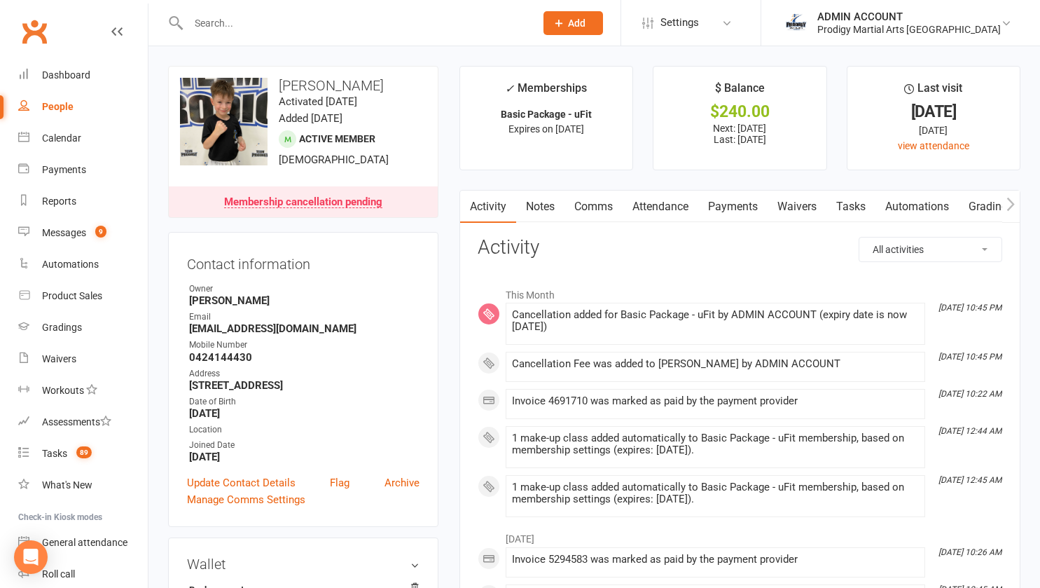
click at [731, 215] on link "Payments" at bounding box center [732, 207] width 69 height 32
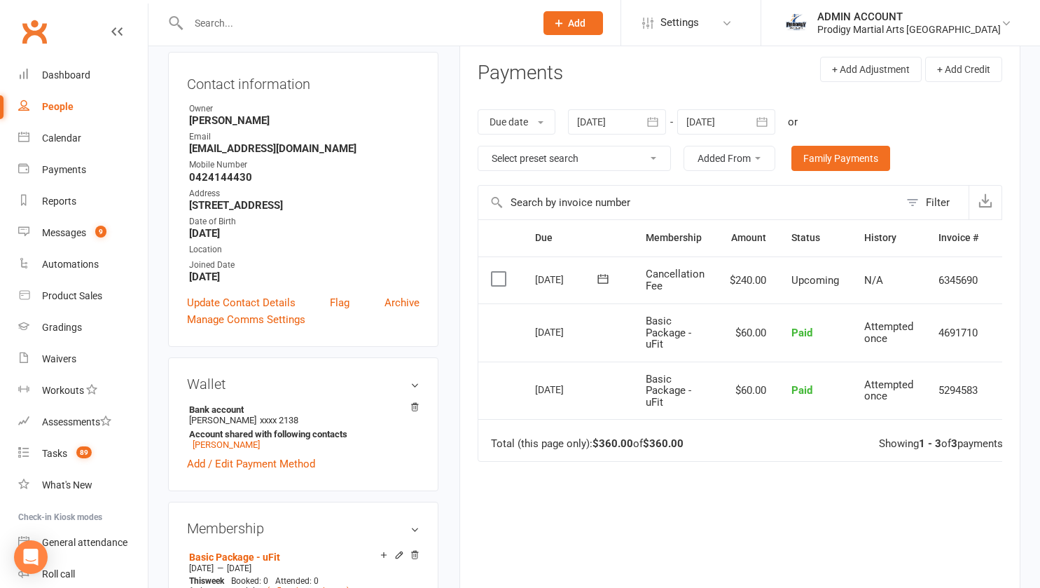
scroll to position [181, 0]
click at [609, 279] on icon at bounding box center [603, 278] width 14 height 14
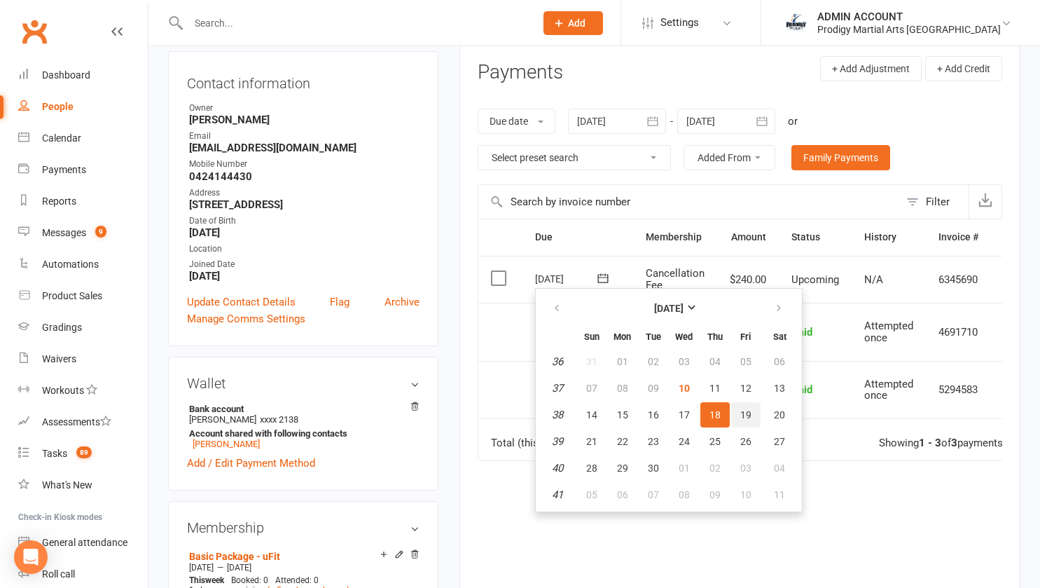
click at [744, 413] on span "19" at bounding box center [745, 414] width 11 height 11
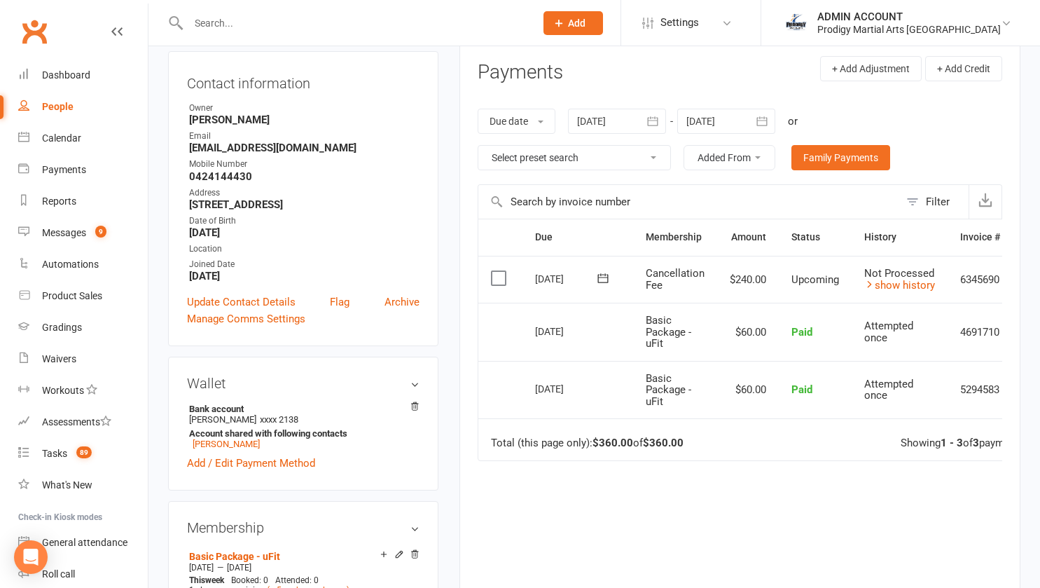
click at [603, 271] on button at bounding box center [603, 278] width 28 height 15
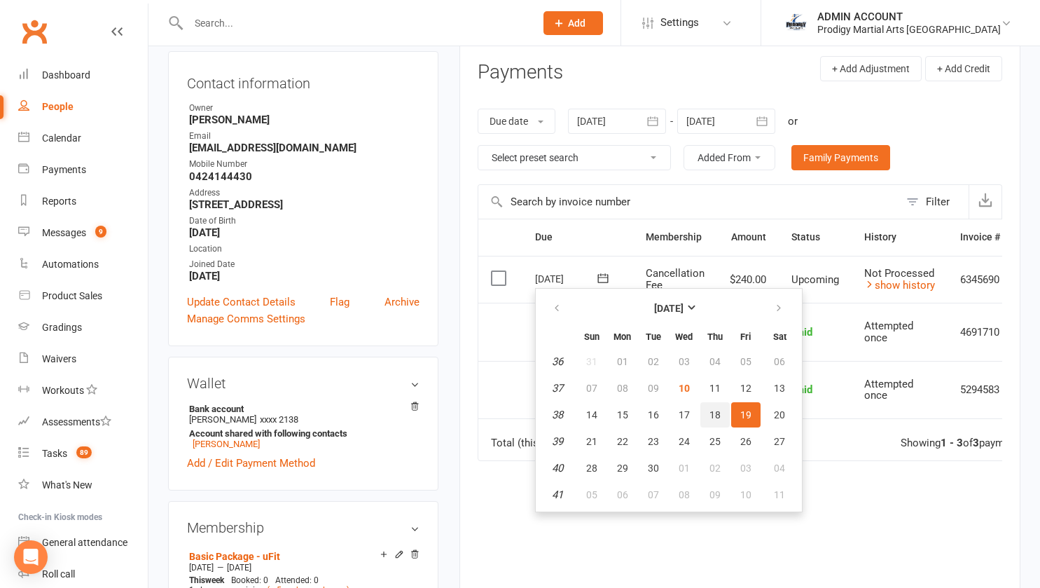
click at [714, 418] on span "18" at bounding box center [715, 414] width 11 height 11
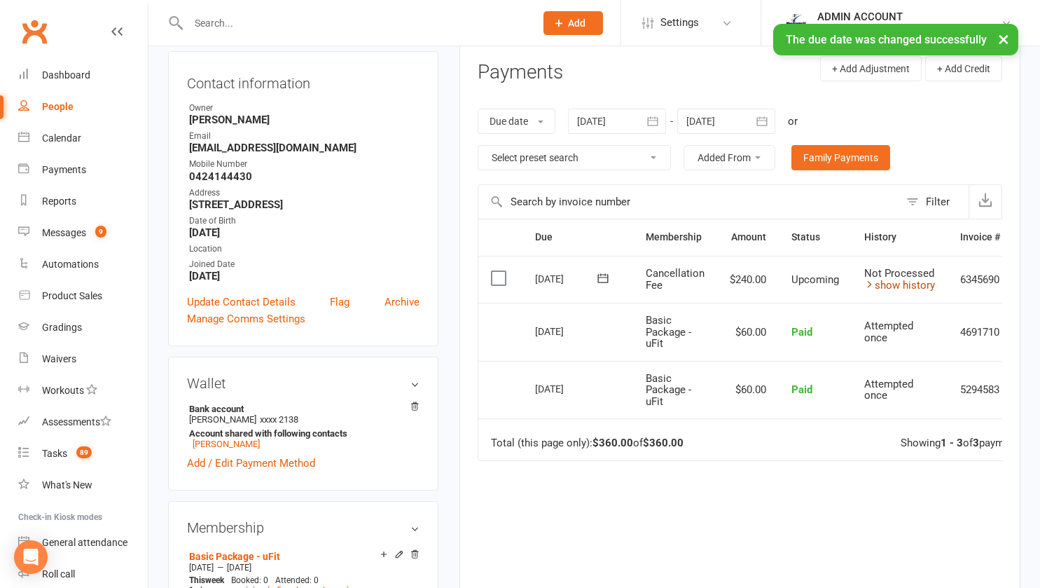
click at [890, 282] on link "show history" at bounding box center [899, 285] width 71 height 13
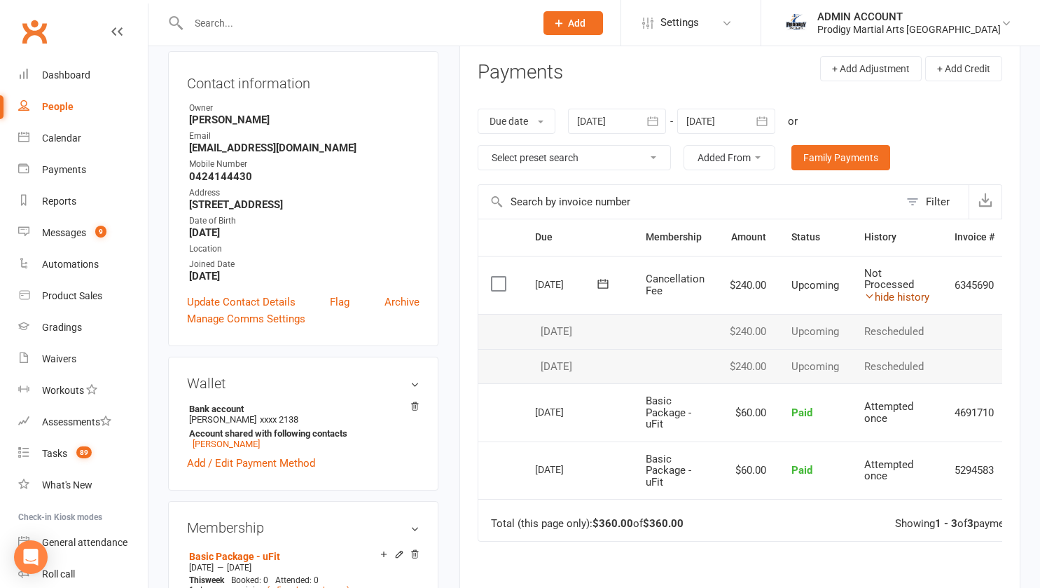
click at [890, 292] on link "hide history" at bounding box center [896, 297] width 65 height 13
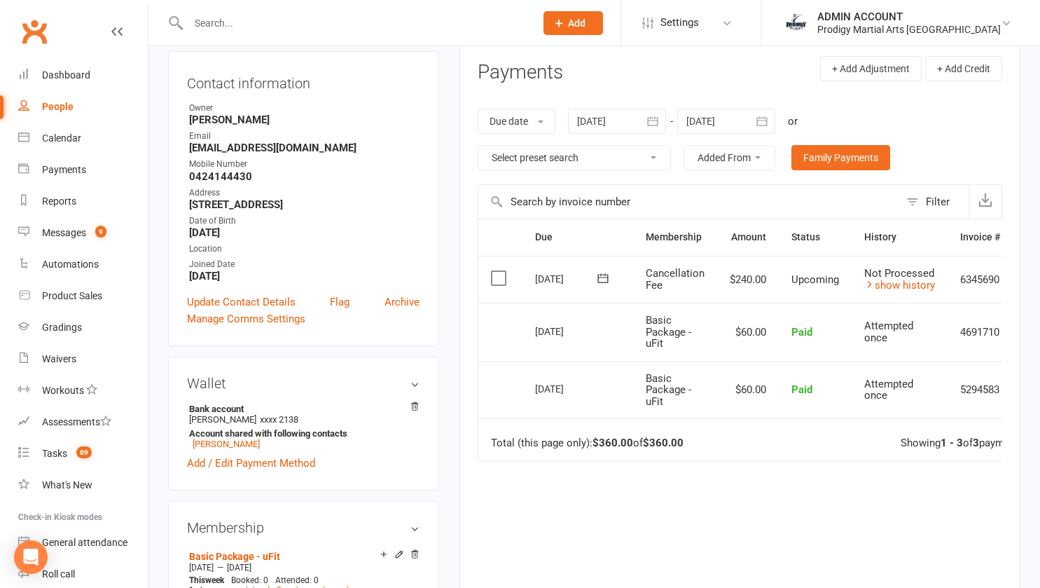
click at [386, 25] on input "text" at bounding box center [354, 23] width 341 height 20
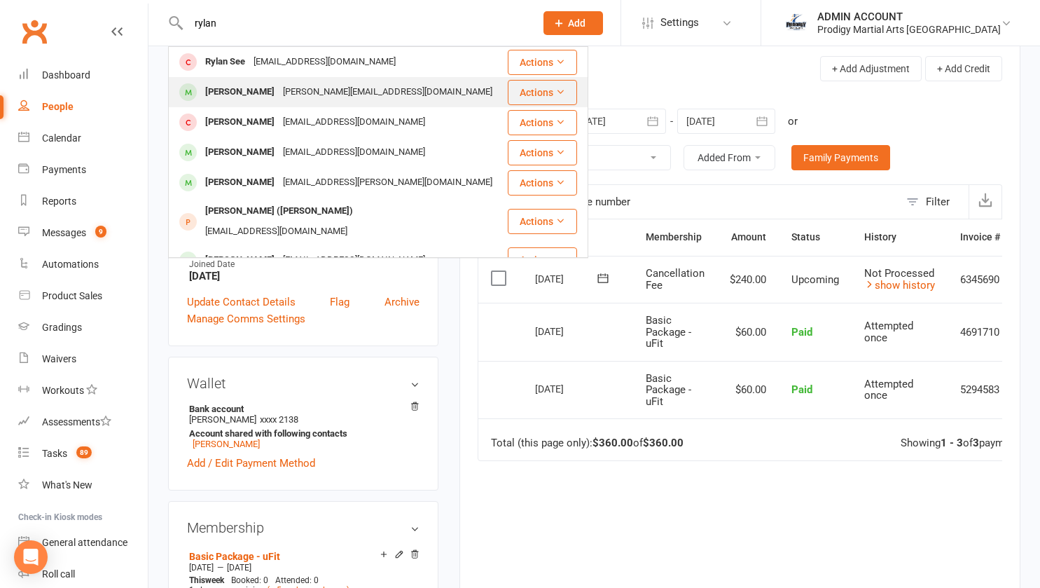
type input "rylan"
click at [242, 87] on div "Rylan Camaliri" at bounding box center [240, 92] width 78 height 20
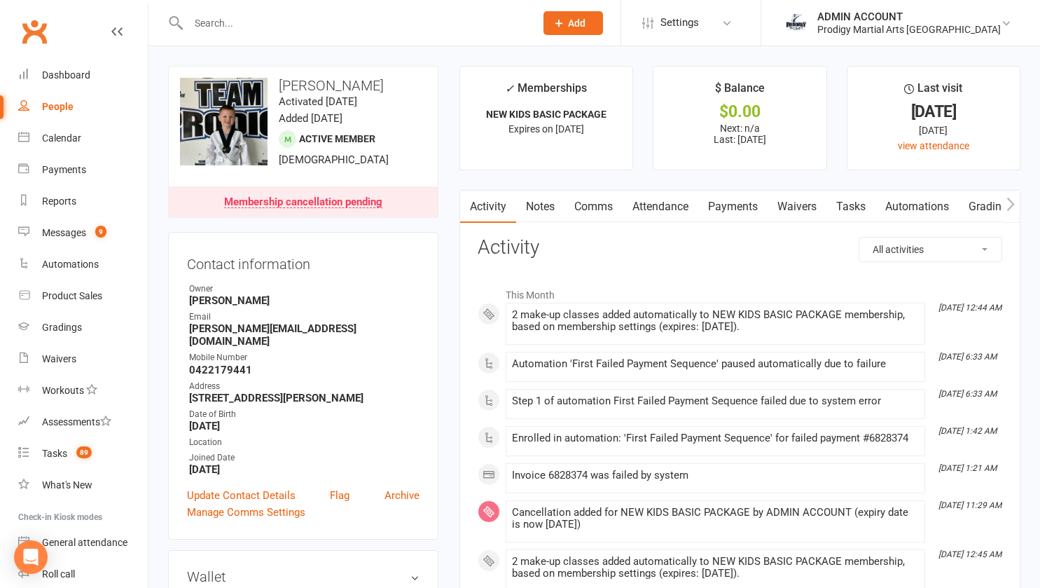
click at [725, 204] on link "Payments" at bounding box center [732, 207] width 69 height 32
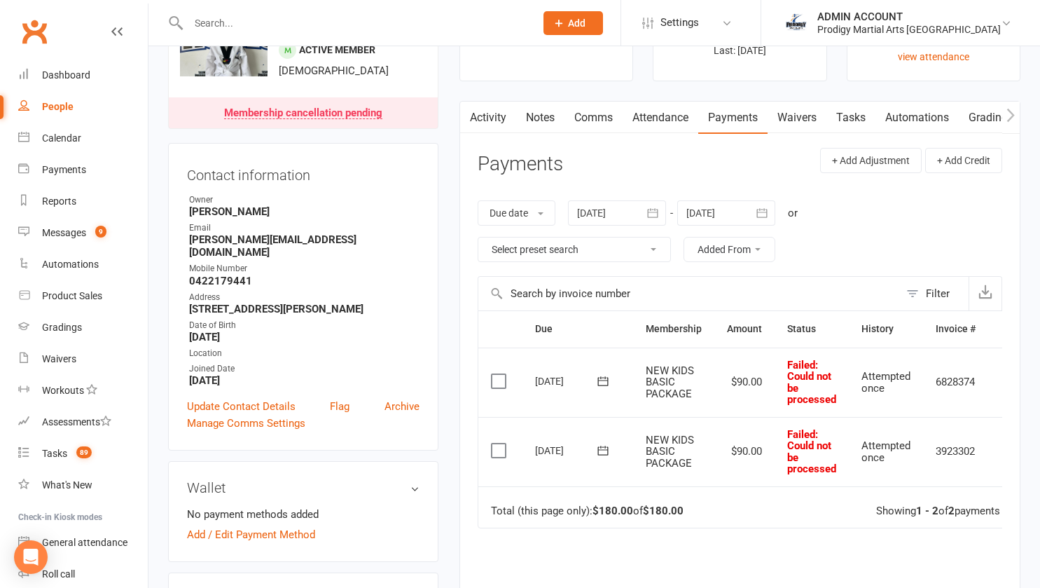
scroll to position [88, 0]
click at [605, 206] on div at bounding box center [617, 213] width 98 height 25
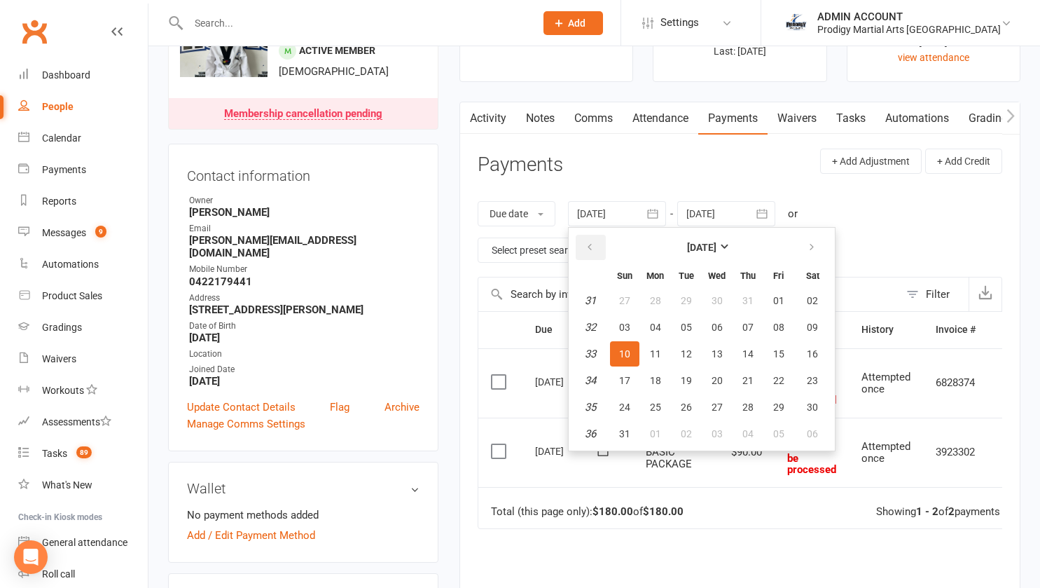
click at [586, 237] on button "button" at bounding box center [591, 247] width 30 height 25
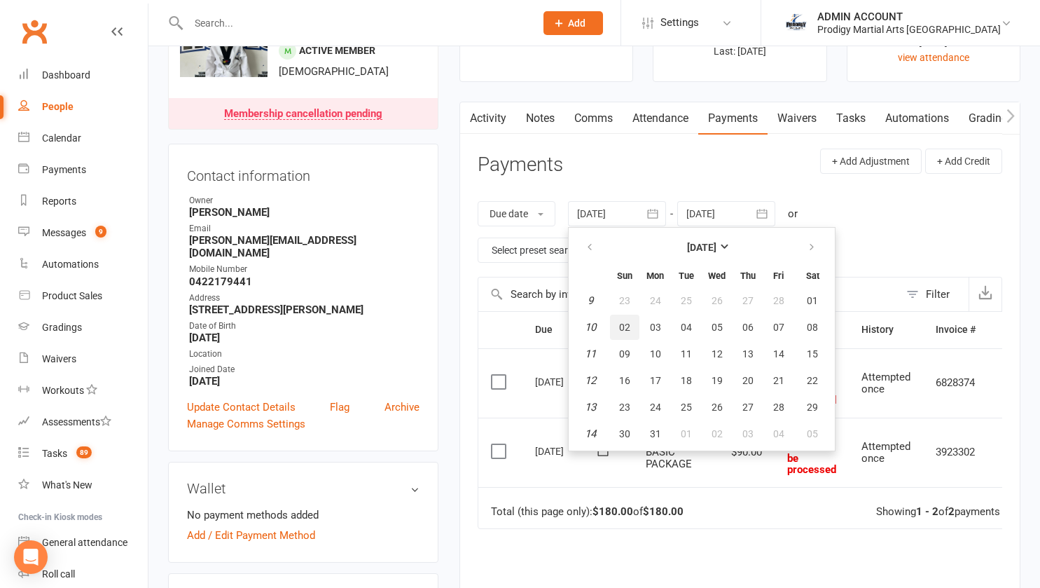
click at [633, 331] on button "02" at bounding box center [624, 327] width 29 height 25
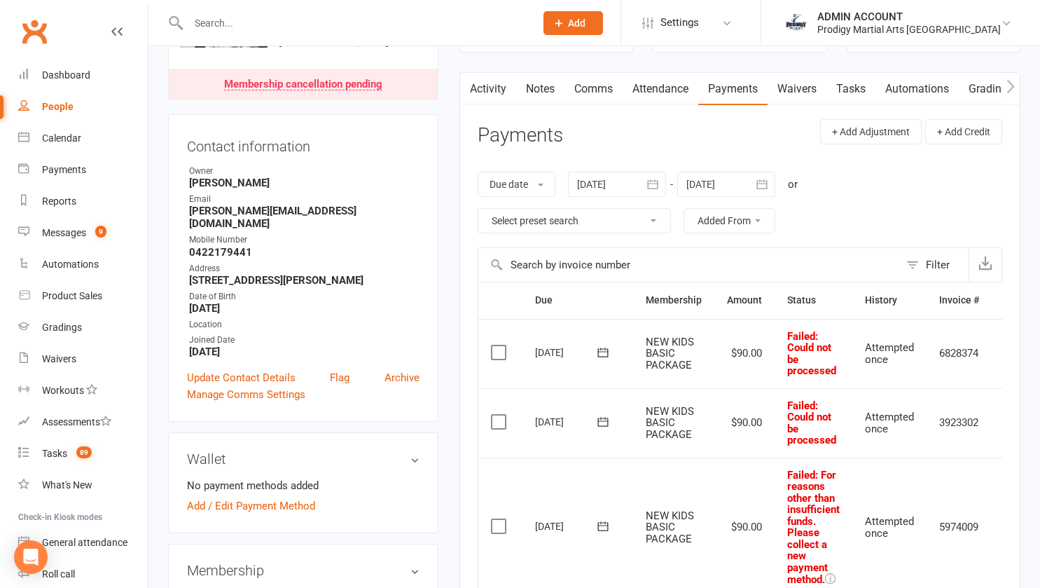
scroll to position [117, 0]
click at [658, 177] on button "button" at bounding box center [653, 184] width 25 height 25
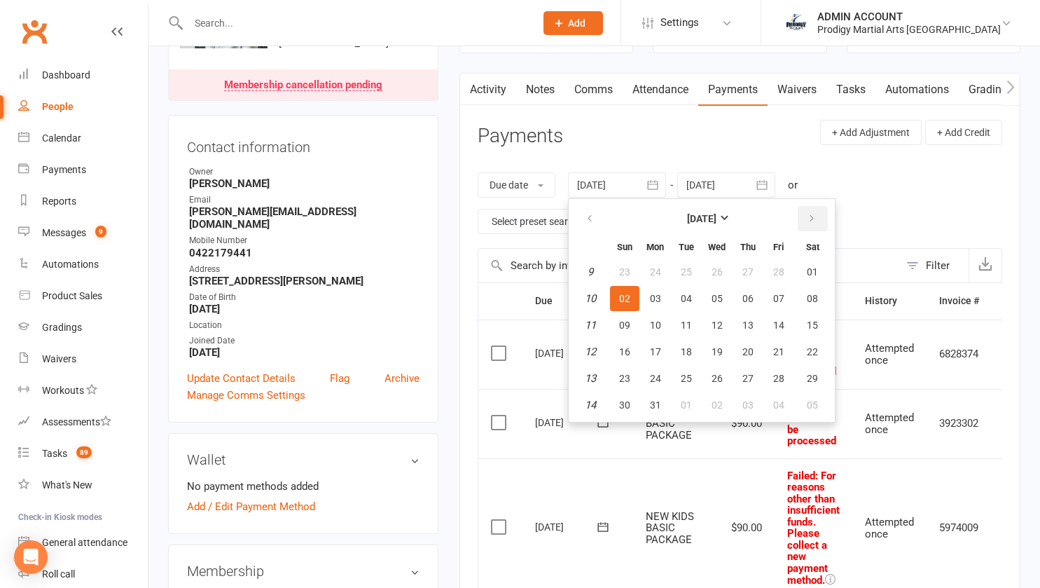
click at [814, 210] on button "button" at bounding box center [813, 218] width 30 height 25
click at [816, 225] on button "button" at bounding box center [813, 218] width 30 height 25
click at [621, 345] on button "20" at bounding box center [624, 351] width 29 height 25
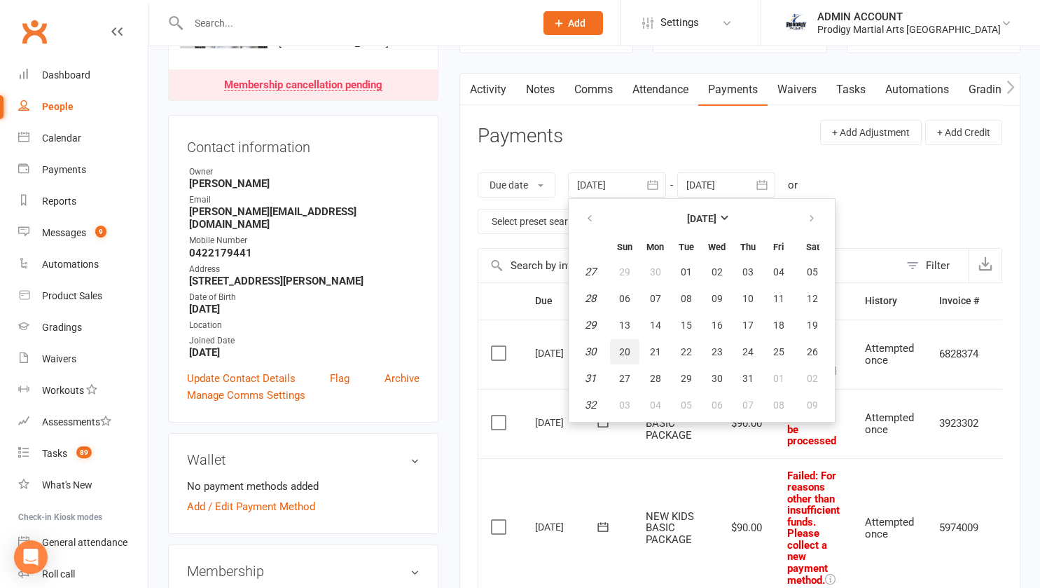
type input "20 Jul 2025"
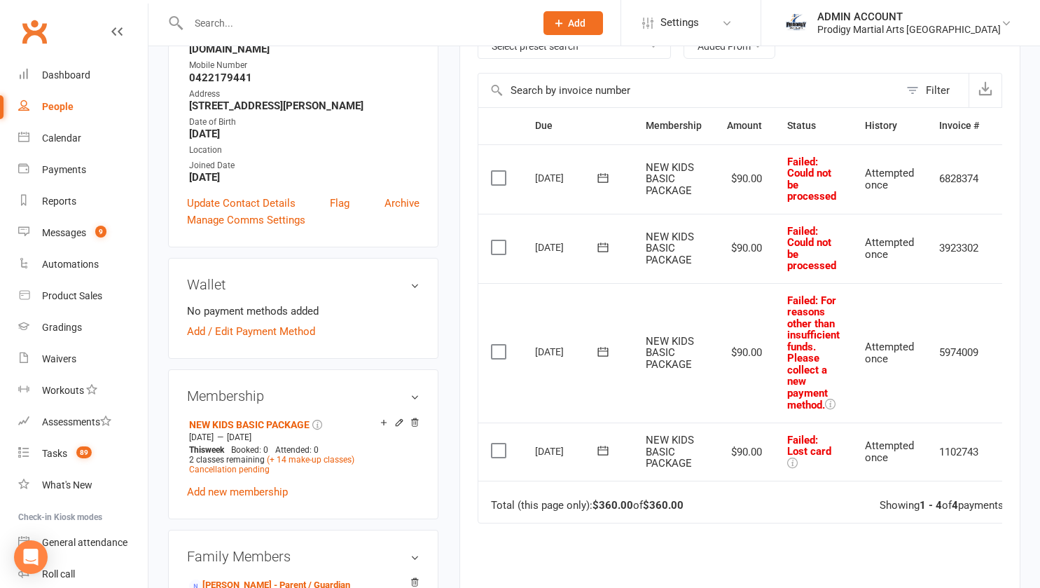
scroll to position [293, 0]
click at [888, 23] on div "Prodigy Martial Arts [GEOGRAPHIC_DATA]" at bounding box center [910, 29] width 184 height 13
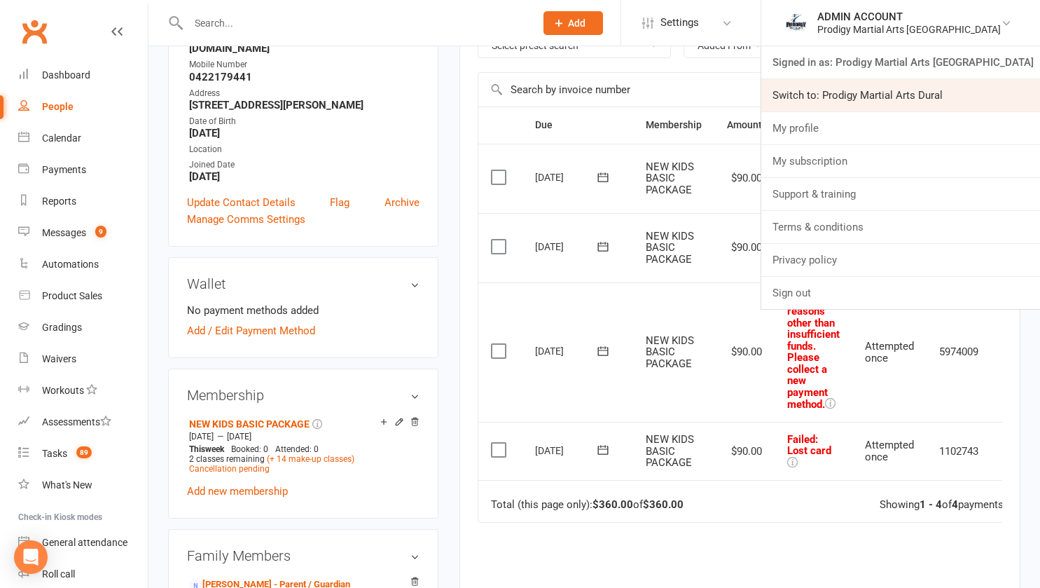
click at [883, 95] on link "Switch to: Prodigy Martial Arts Dural" at bounding box center [900, 95] width 279 height 32
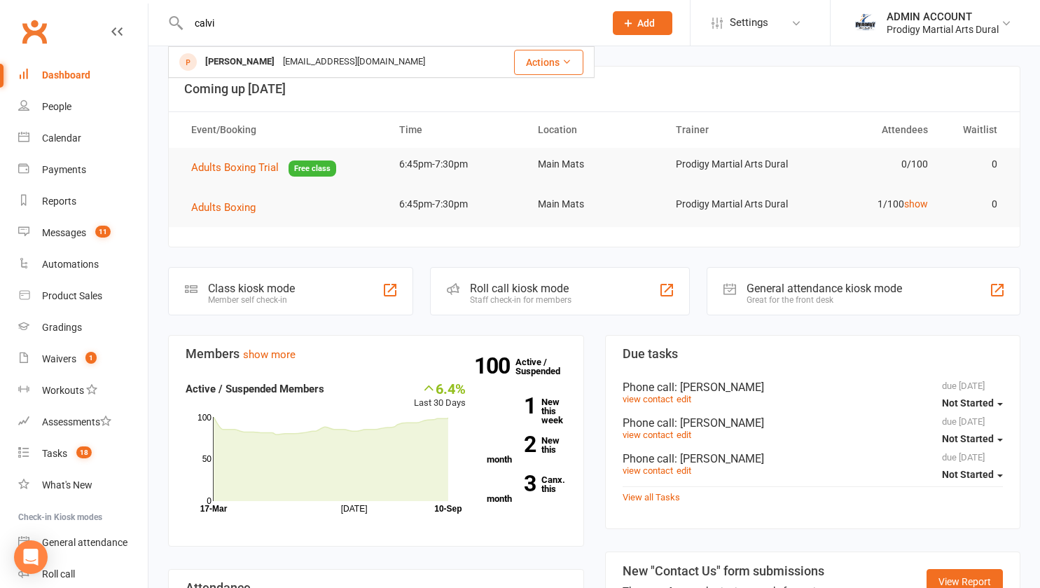
click at [234, 24] on input "calvi" at bounding box center [389, 23] width 411 height 20
type input "cavli"
click at [234, 24] on input "cavli" at bounding box center [389, 23] width 411 height 20
click at [234, 24] on input "text" at bounding box center [389, 23] width 411 height 20
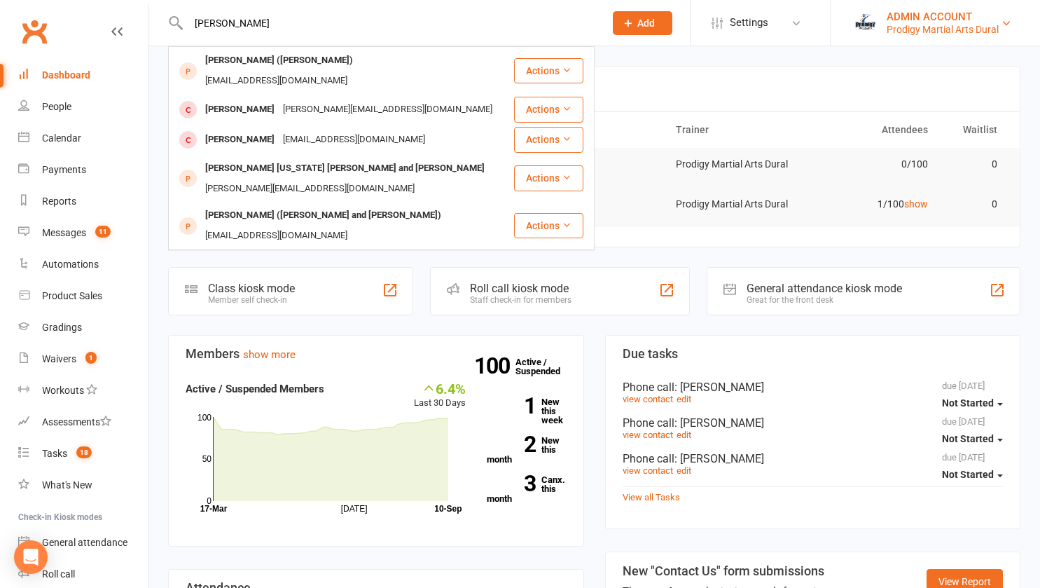
type input "[PERSON_NAME]"
click at [941, 13] on div "ADMIN ACCOUNT" at bounding box center [943, 17] width 112 height 13
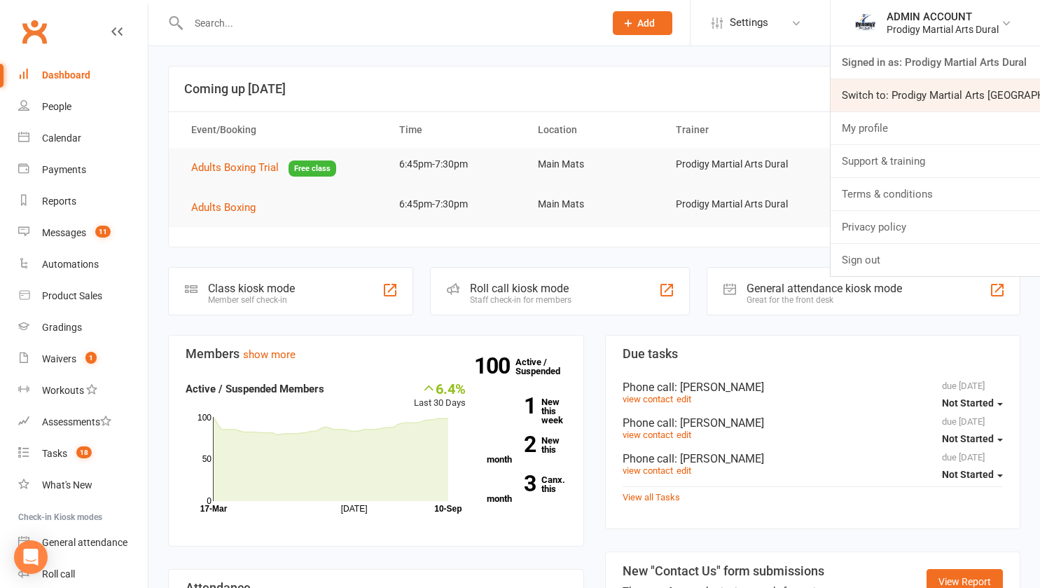
click at [911, 100] on link "Switch to: Prodigy Martial Arts [GEOGRAPHIC_DATA]" at bounding box center [935, 95] width 209 height 32
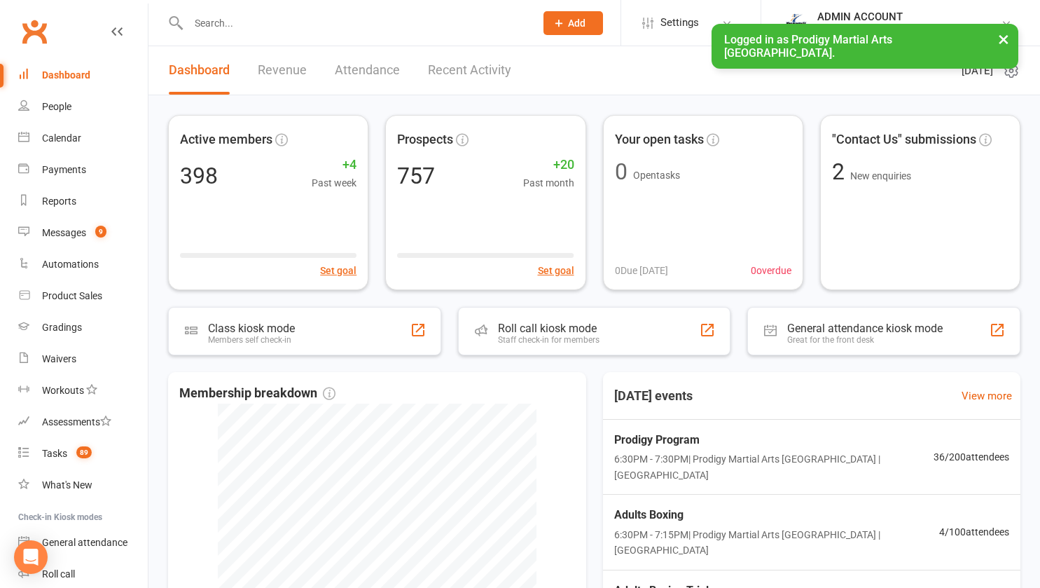
click at [215, 22] on input "text" at bounding box center [354, 23] width 341 height 20
type input "h"
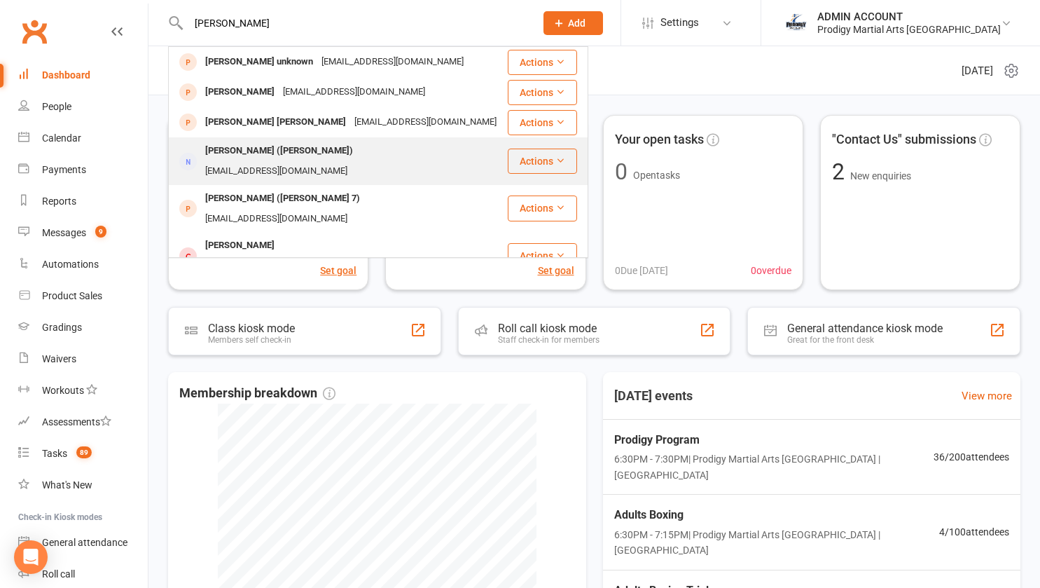
type input "john"
click at [234, 149] on div "John Calvi (Aaron)" at bounding box center [279, 151] width 156 height 20
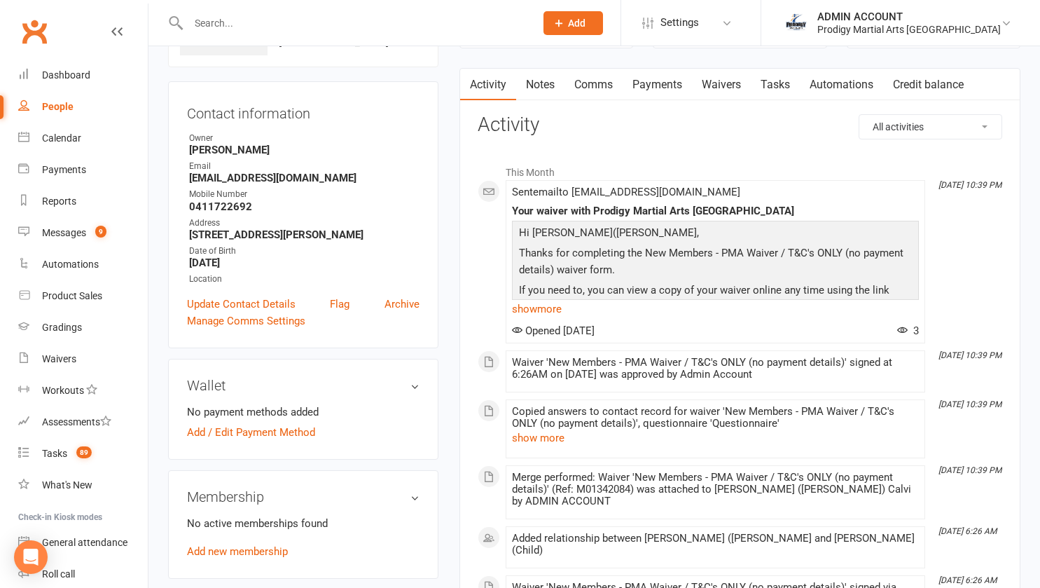
scroll to position [99, 0]
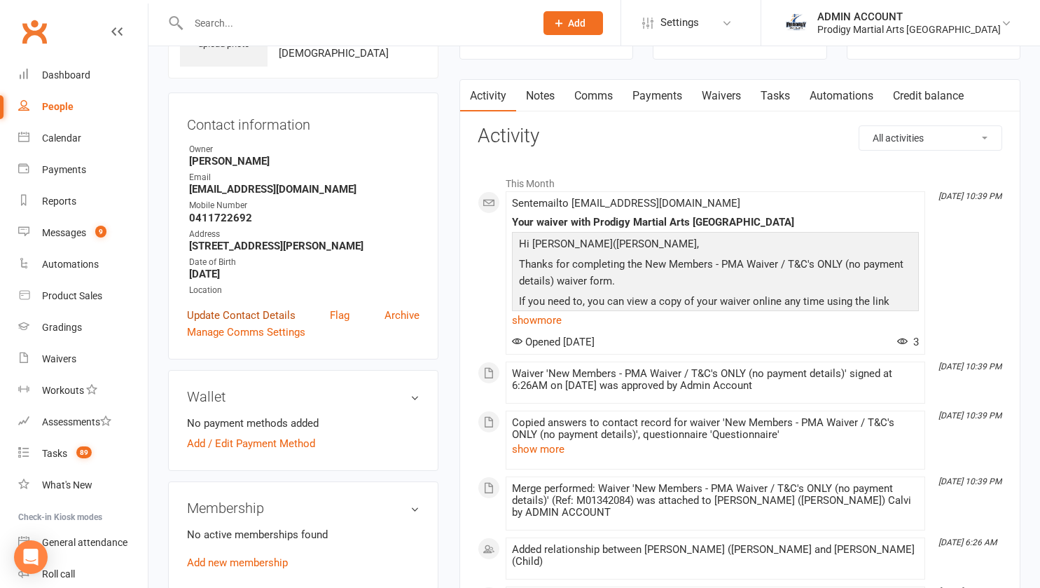
click at [200, 317] on link "Update Contact Details" at bounding box center [241, 315] width 109 height 17
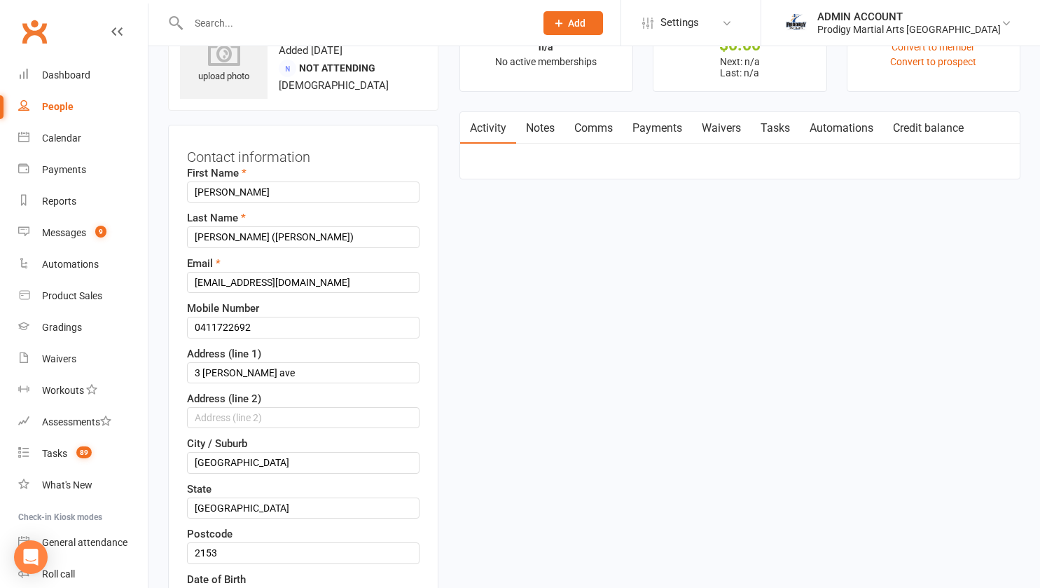
scroll to position [66, 0]
drag, startPoint x: 219, startPoint y: 238, endPoint x: 291, endPoint y: 237, distance: 72.9
click at [291, 237] on input "Calvi (Aaron)" at bounding box center [303, 237] width 233 height 21
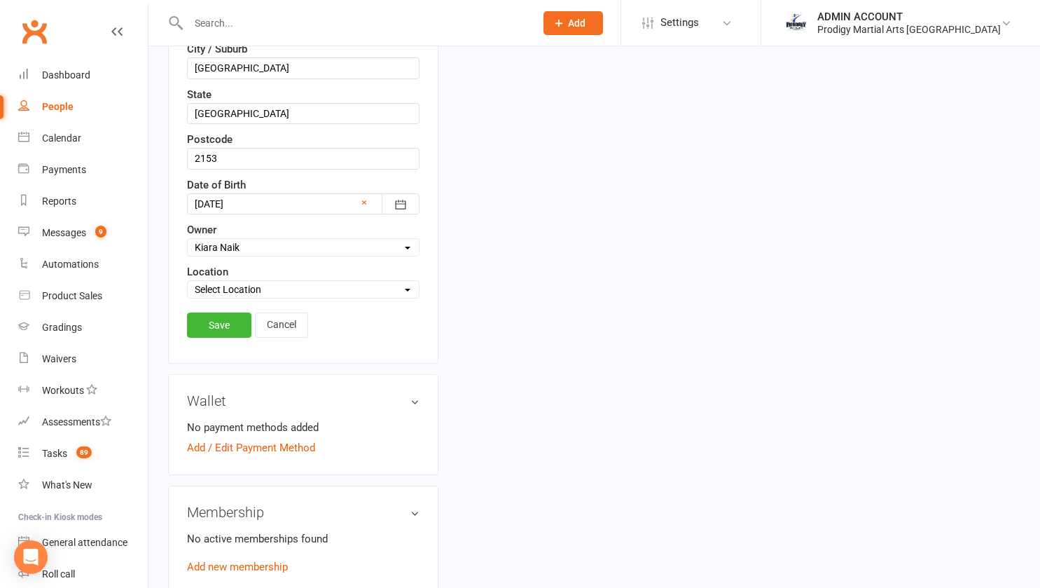
scroll to position [472, 0]
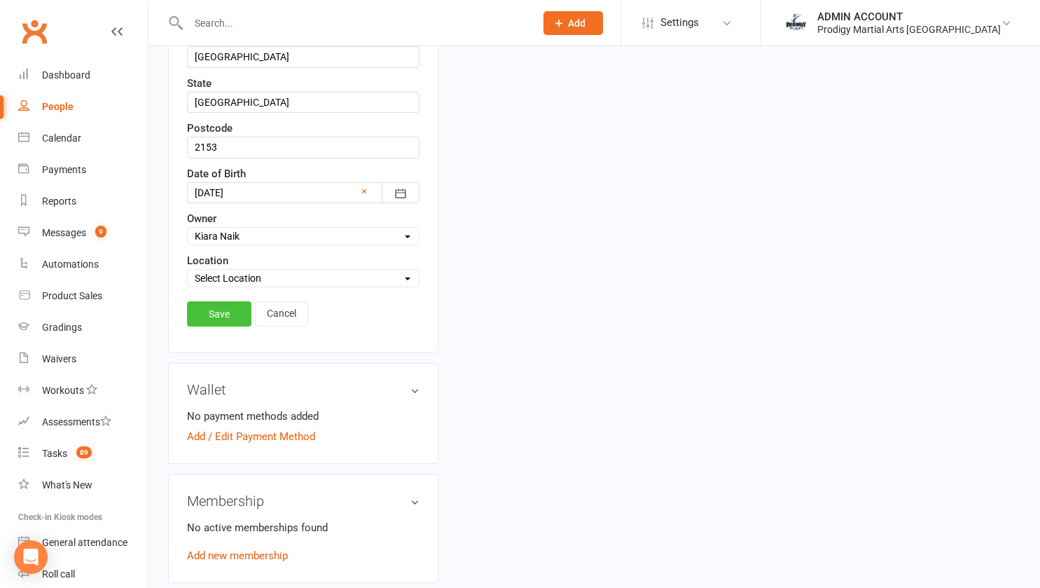
type input "Calvi"
click at [214, 312] on link "Save" at bounding box center [219, 313] width 64 height 25
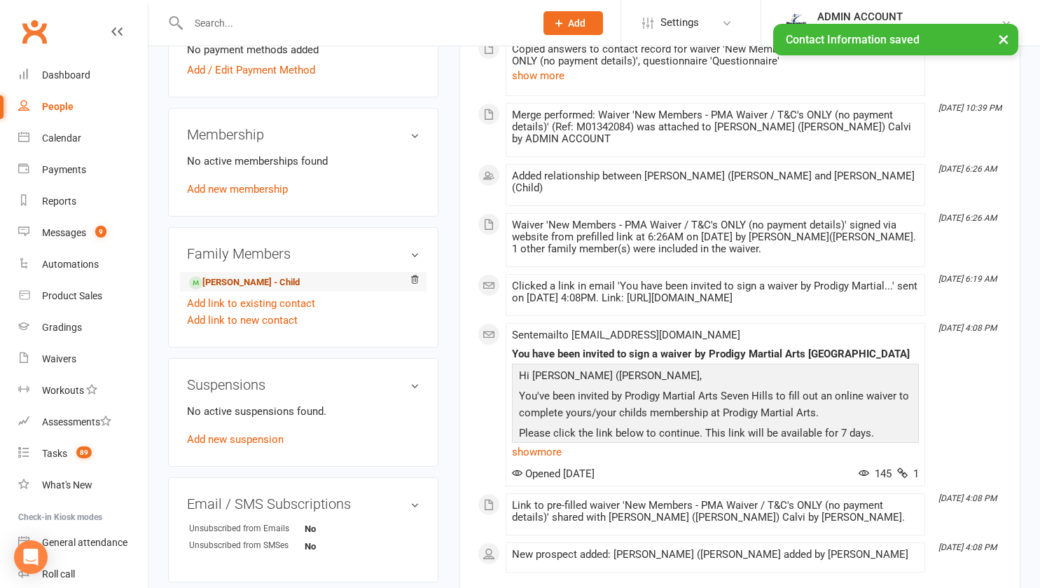
click at [222, 287] on link "Aaron Calvi - Child" at bounding box center [244, 282] width 111 height 15
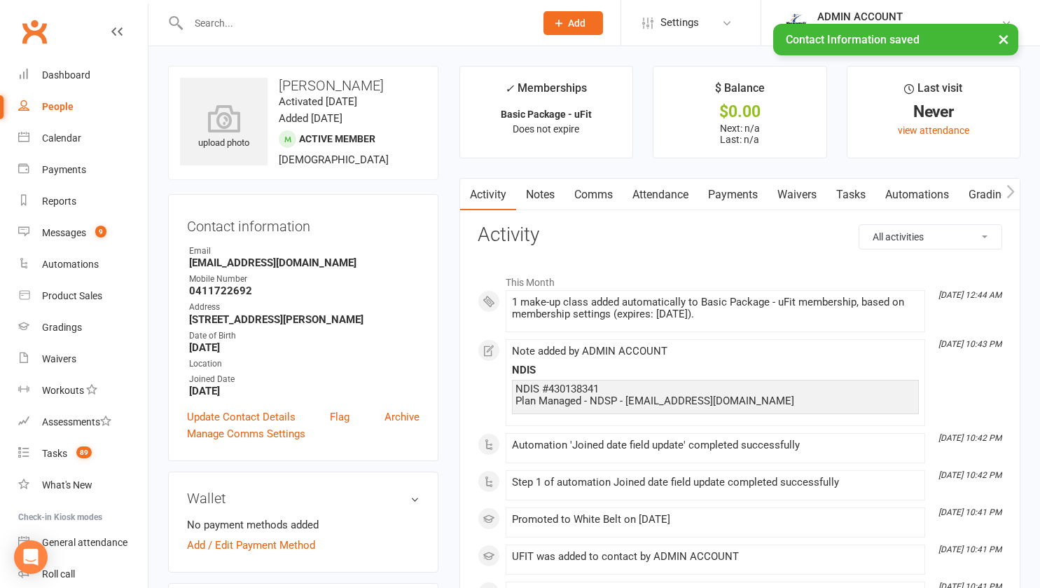
click at [541, 191] on link "Notes" at bounding box center [540, 195] width 48 height 32
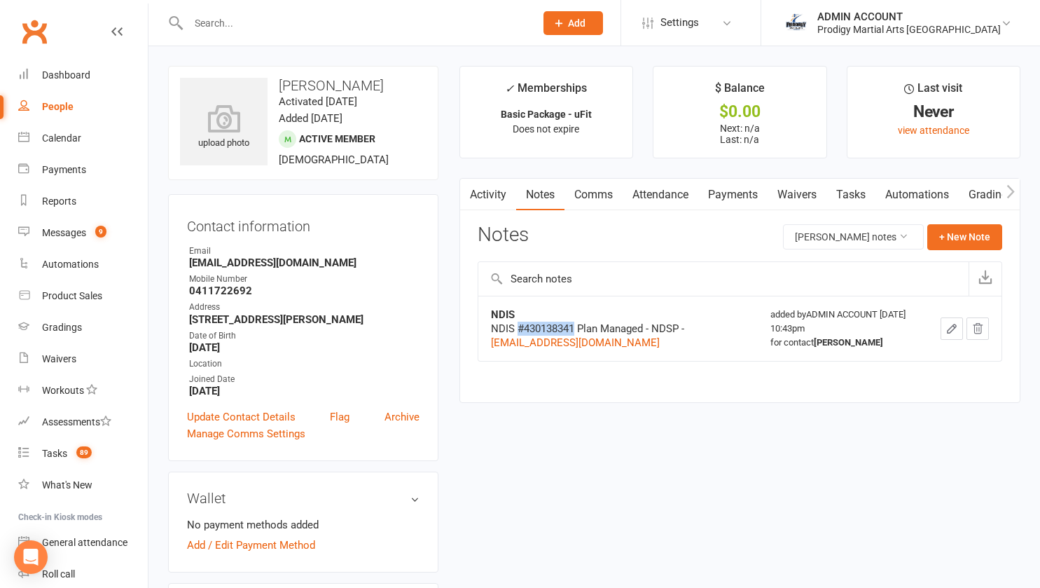
drag, startPoint x: 517, startPoint y: 326, endPoint x: 576, endPoint y: 330, distance: 58.9
click at [576, 330] on div "NDIS #430138341 Plan Managed - NDSP - invoices@ndsp.com.au" at bounding box center [618, 336] width 254 height 28
copy div "#430138341"
drag, startPoint x: 280, startPoint y: 82, endPoint x: 352, endPoint y: 90, distance: 71.9
click at [352, 90] on h3 "Aaron Calvi" at bounding box center [303, 85] width 247 height 15
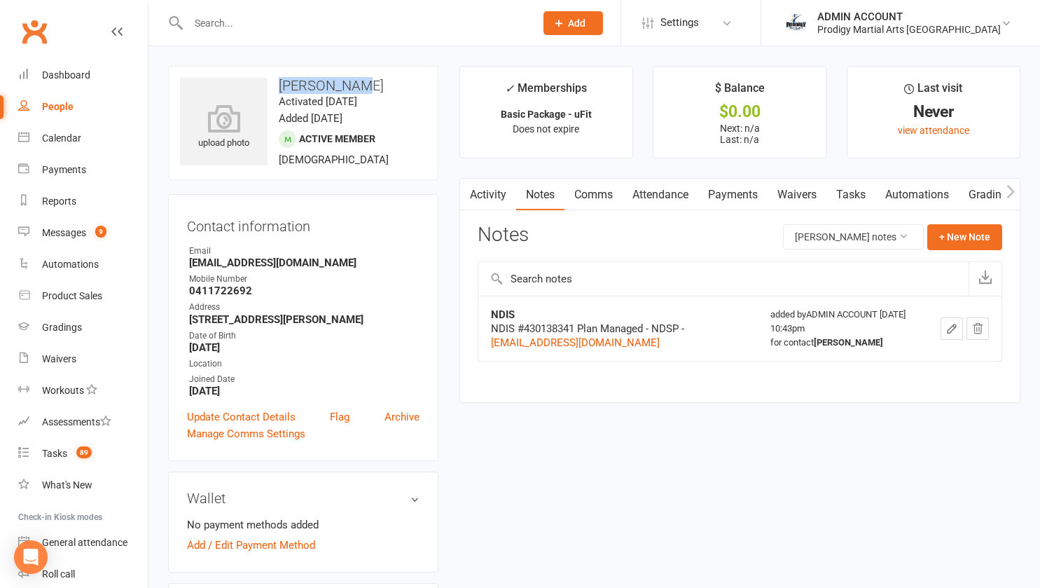
copy h3 "Aaron Calvi"
drag, startPoint x: 488, startPoint y: 340, endPoint x: 600, endPoint y: 345, distance: 111.5
click at [600, 345] on td "NDIS NDIS #430138341 Plan Managed - NDSP - invoices@ndsp.com.au" at bounding box center [618, 328] width 280 height 65
copy link "invoices@ndsp.com.au"
drag, startPoint x: 653, startPoint y: 326, endPoint x: 680, endPoint y: 329, distance: 26.7
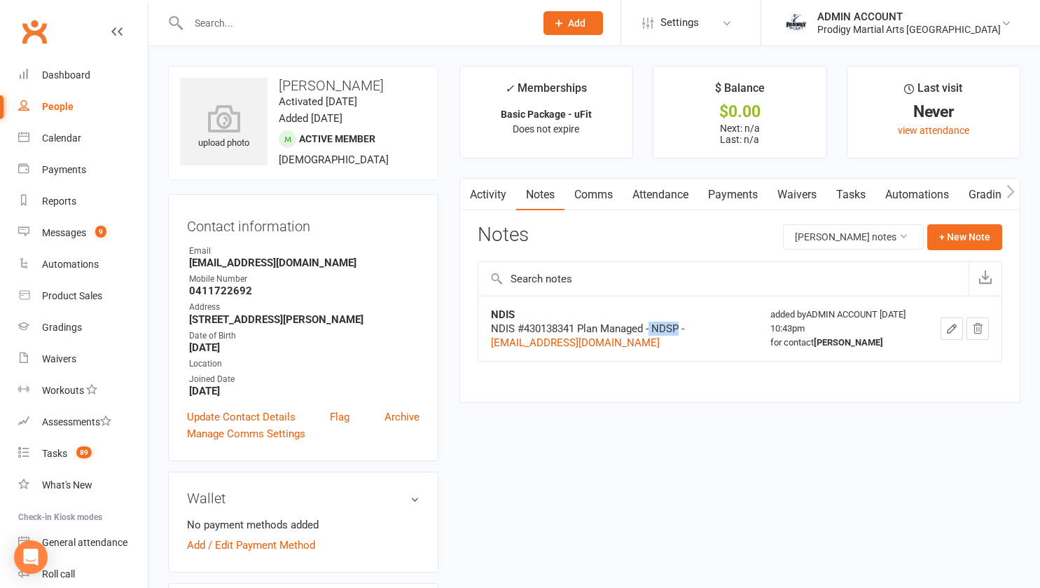
click at [680, 329] on div "NDIS #430138341 Plan Managed - NDSP - invoices@ndsp.com.au" at bounding box center [618, 336] width 254 height 28
copy div "NDSP"
click at [61, 104] on div "People" at bounding box center [58, 106] width 32 height 11
select select "100"
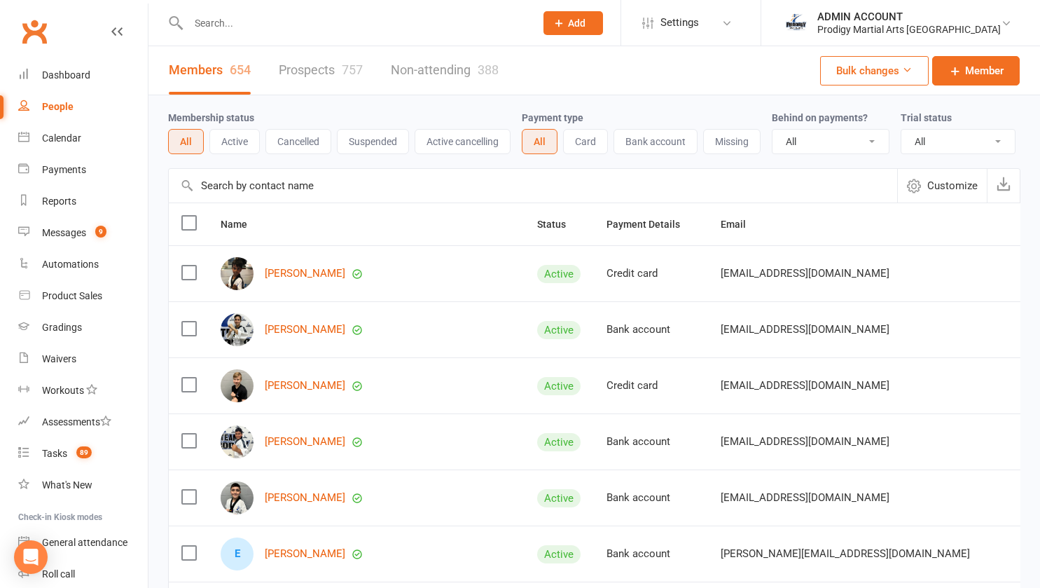
click at [918, 187] on icon "button" at bounding box center [914, 186] width 14 height 14
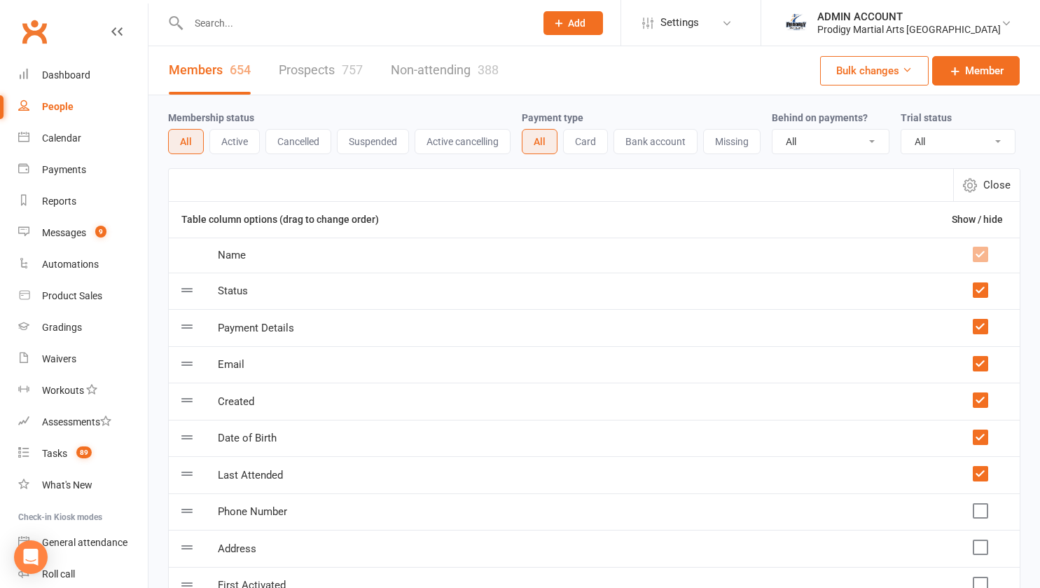
click at [974, 184] on icon "button" at bounding box center [970, 185] width 14 height 14
select select "100"
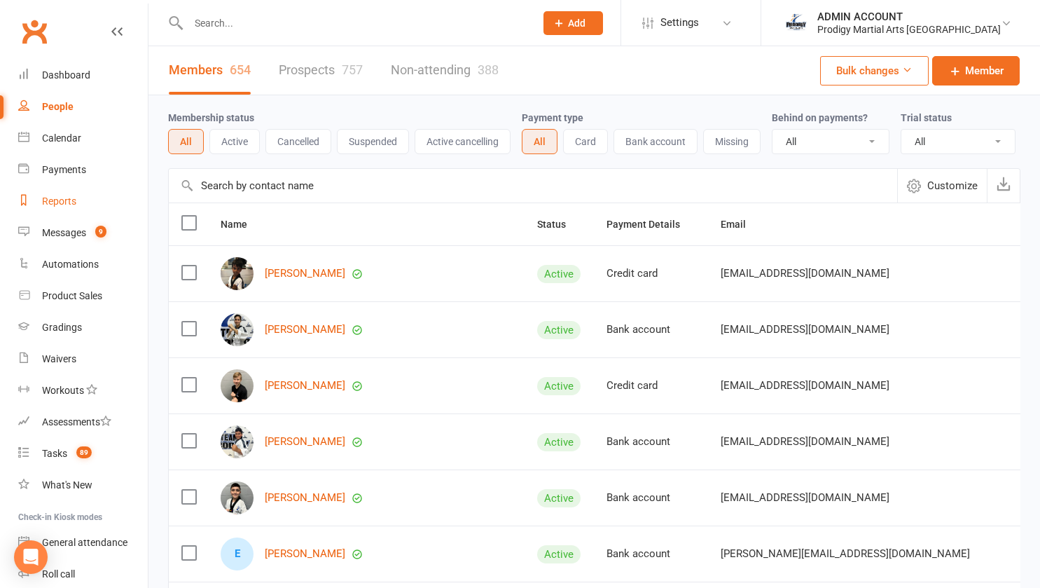
click at [64, 200] on div "Reports" at bounding box center [59, 200] width 34 height 11
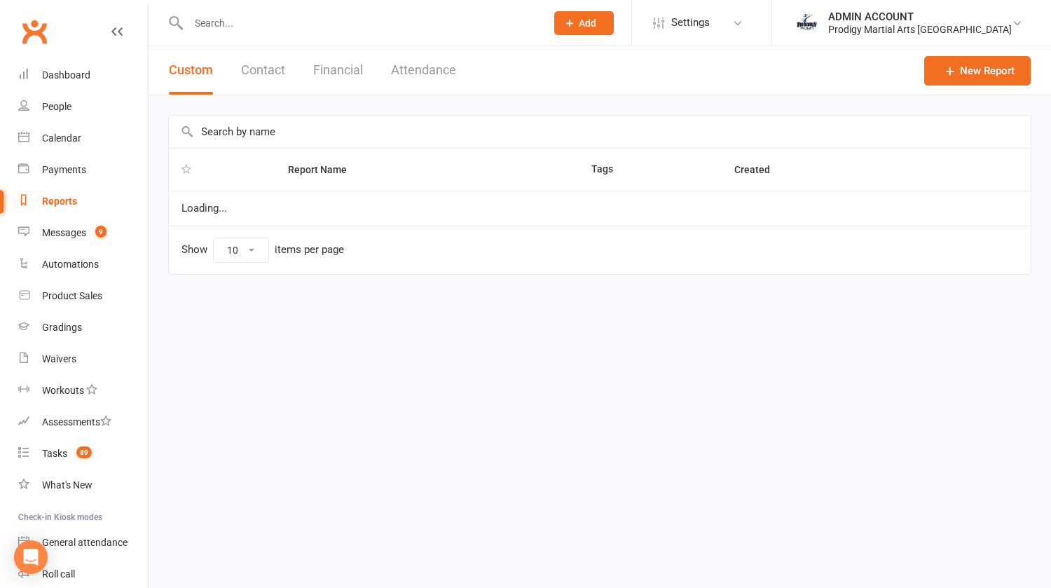
select select "100"
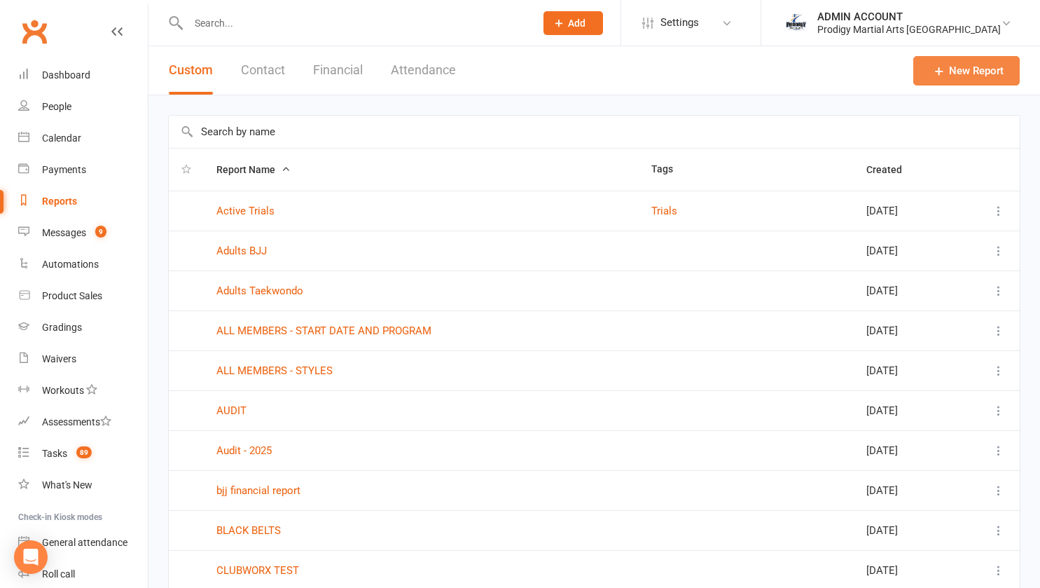
click at [944, 72] on icon at bounding box center [939, 71] width 14 height 14
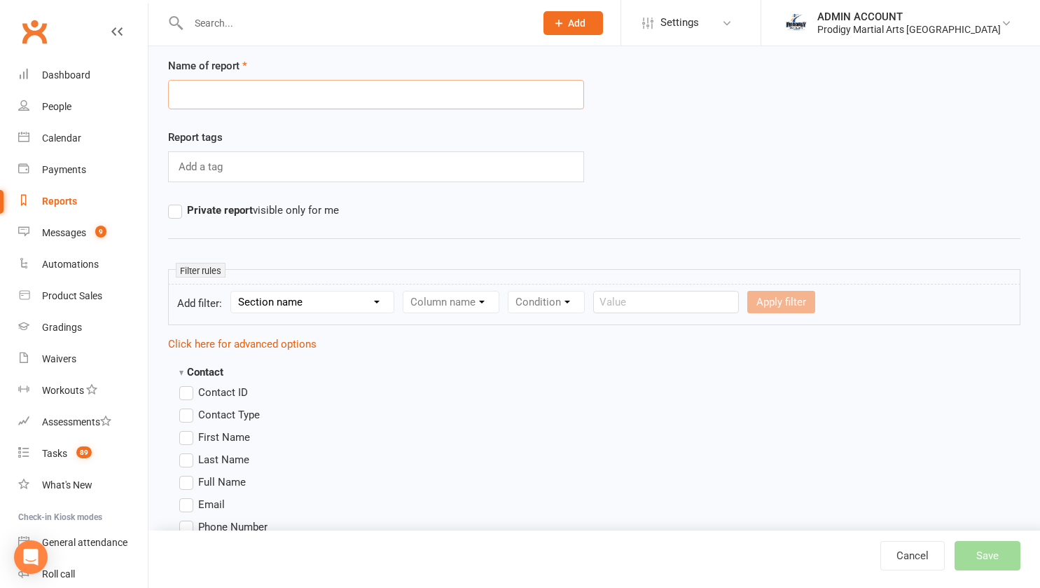
scroll to position [34, 0]
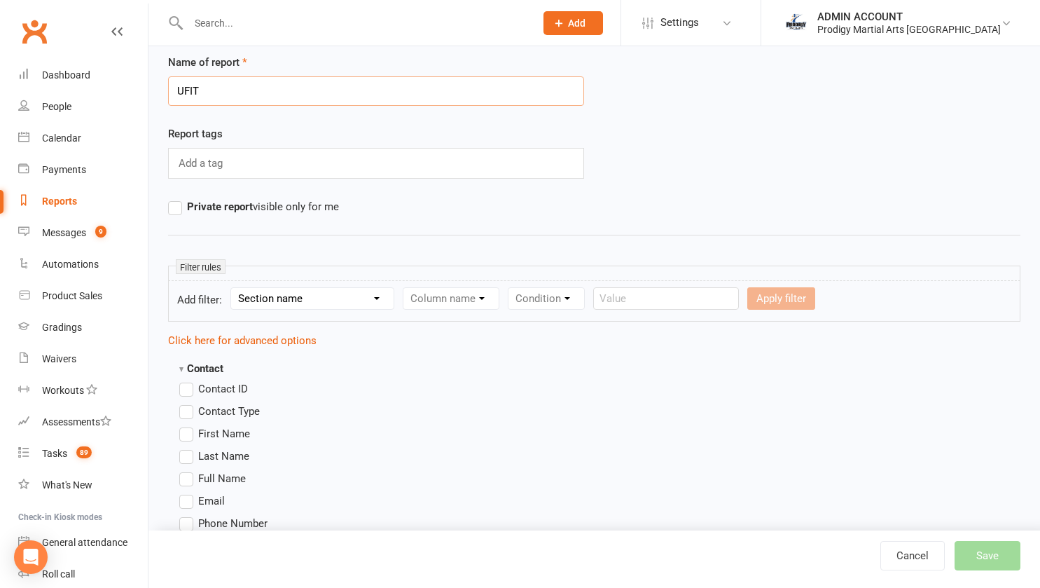
type input "UFIT"
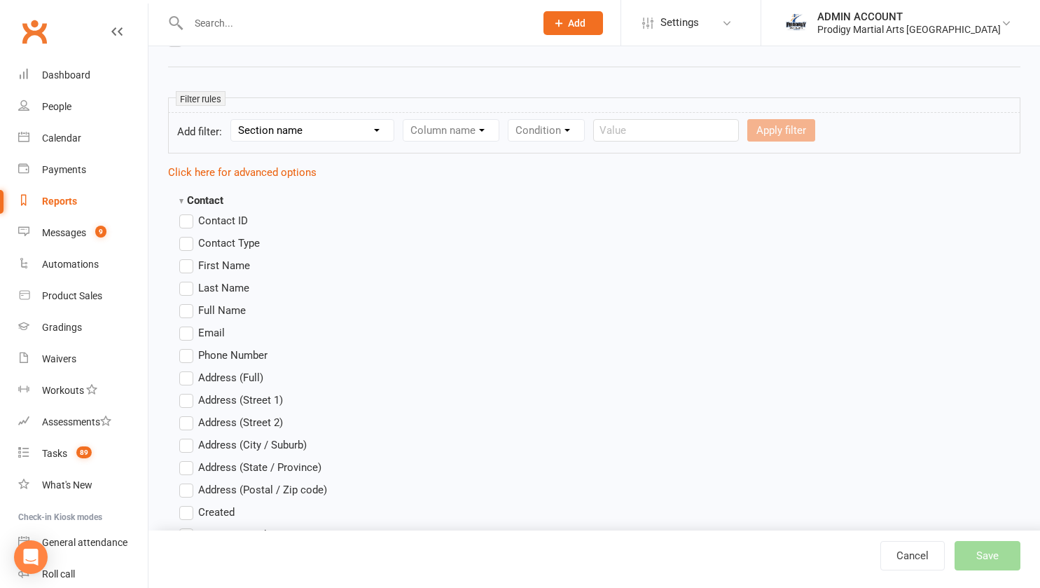
scroll to position [202, 0]
click at [184, 265] on label "First Name" at bounding box center [214, 266] width 71 height 17
click at [184, 258] on input "First Name" at bounding box center [183, 258] width 9 height 0
click at [187, 289] on label "Last Name" at bounding box center [214, 288] width 70 height 17
click at [187, 280] on input "Last Name" at bounding box center [183, 280] width 9 height 0
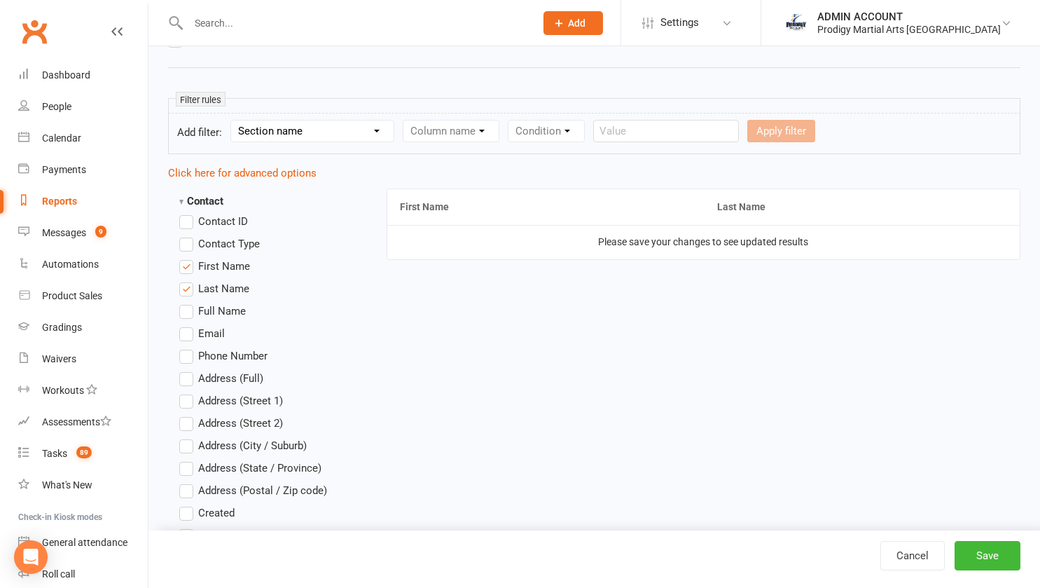
click at [187, 336] on label "Email" at bounding box center [202, 333] width 46 height 17
click at [187, 325] on input "Email" at bounding box center [183, 325] width 9 height 0
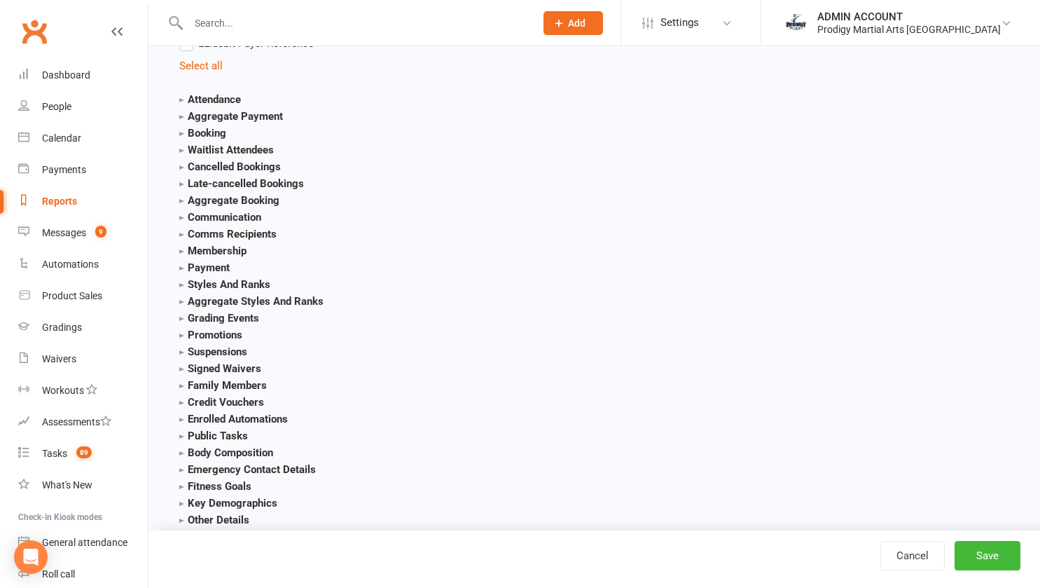
scroll to position [1500, 0]
click at [182, 284] on strong "Styles And Ranks" at bounding box center [224, 283] width 91 height 13
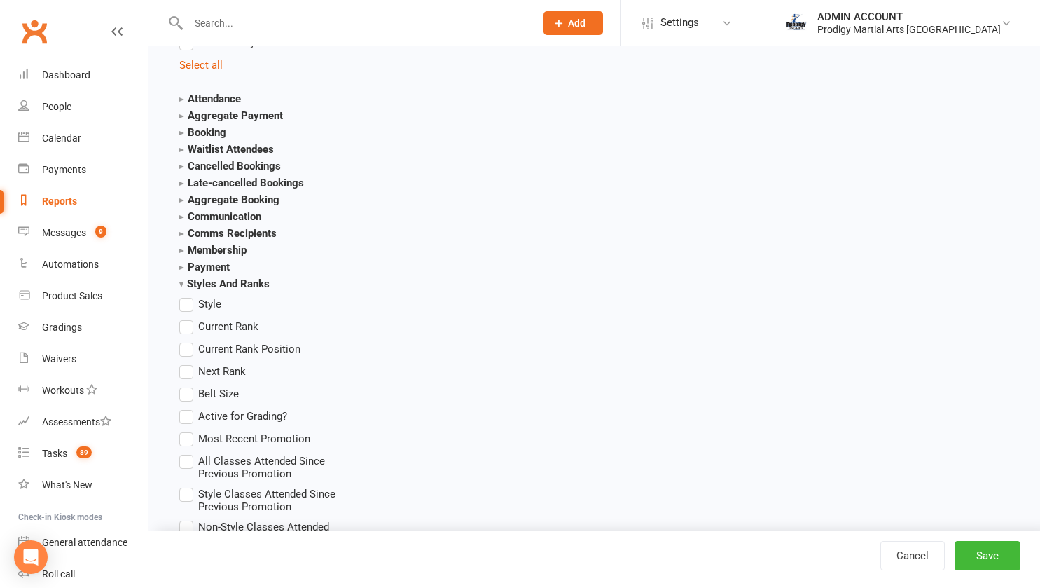
click at [190, 306] on label "Style" at bounding box center [200, 304] width 42 height 17
click at [188, 296] on input "Style" at bounding box center [183, 296] width 9 height 0
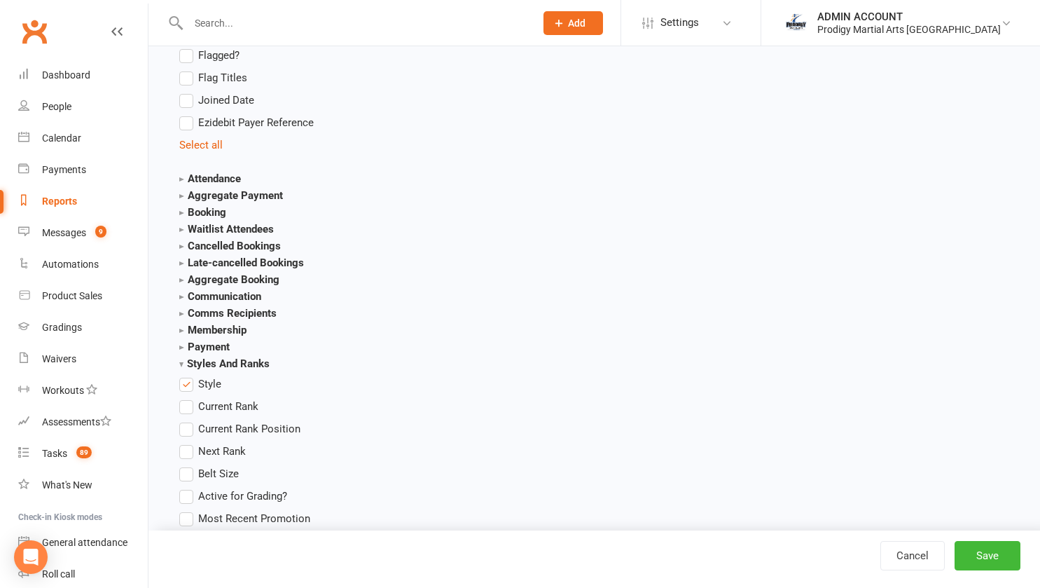
scroll to position [1416, 0]
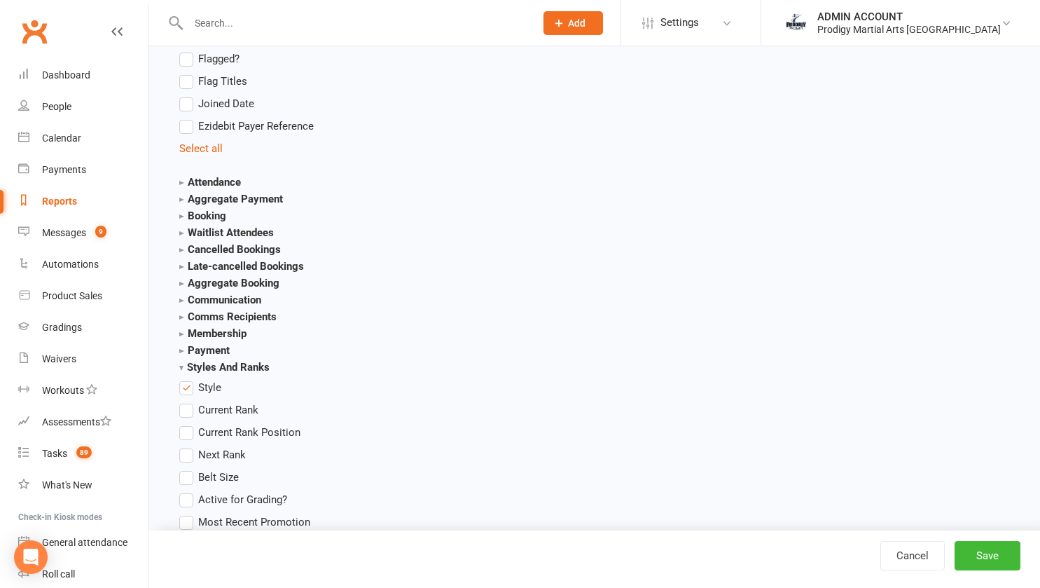
click at [184, 336] on strong "Membership" at bounding box center [212, 333] width 67 height 13
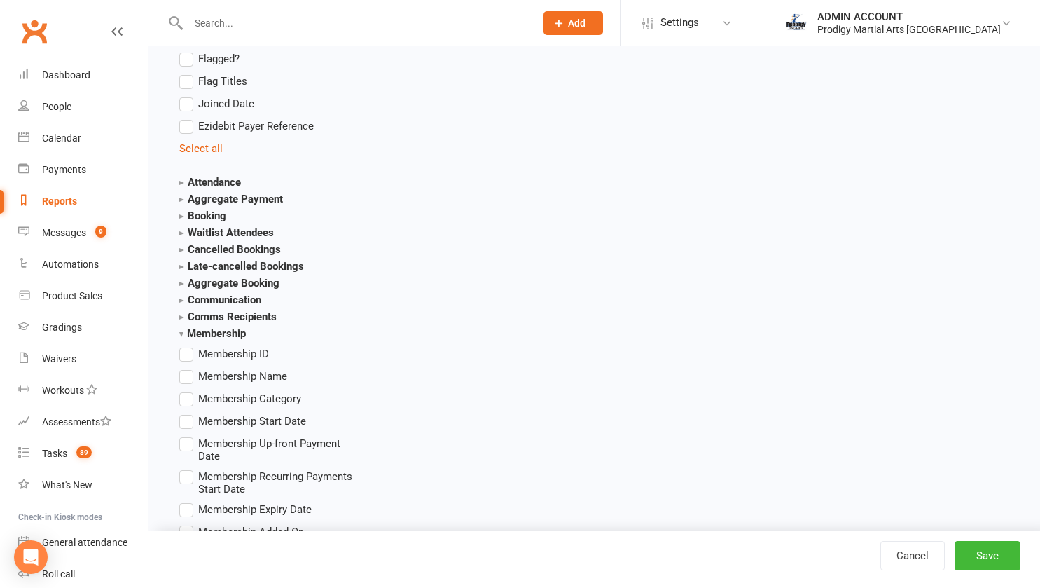
click at [191, 401] on label "Membership Category" at bounding box center [240, 398] width 122 height 17
click at [188, 390] on input "Membership Category" at bounding box center [183, 390] width 9 height 0
click at [188, 380] on label "Membership Name" at bounding box center [233, 376] width 108 height 17
click at [188, 368] on input "Membership Name" at bounding box center [183, 368] width 9 height 0
click at [189, 424] on label "Membership Start Date" at bounding box center [242, 421] width 127 height 17
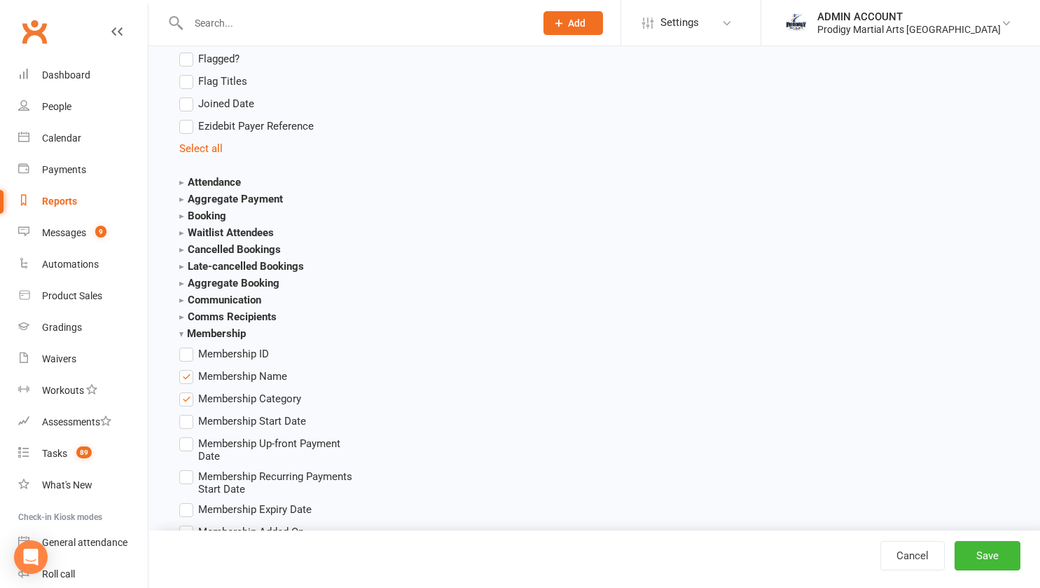
click at [188, 413] on input "Membership Start Date" at bounding box center [183, 413] width 9 height 0
click at [983, 551] on button "Save" at bounding box center [988, 555] width 66 height 29
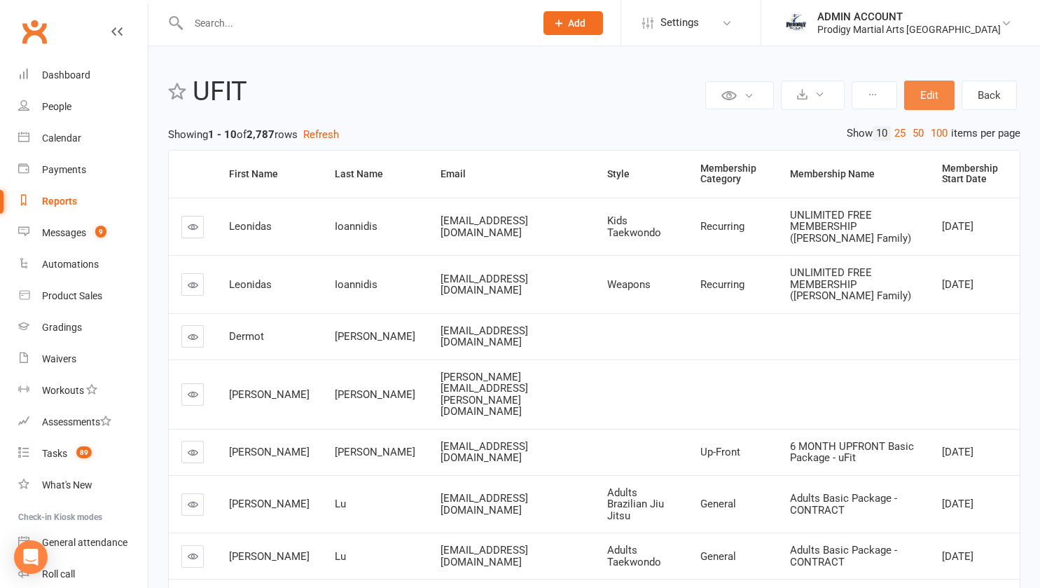
click at [935, 91] on button "Edit" at bounding box center [929, 95] width 50 height 29
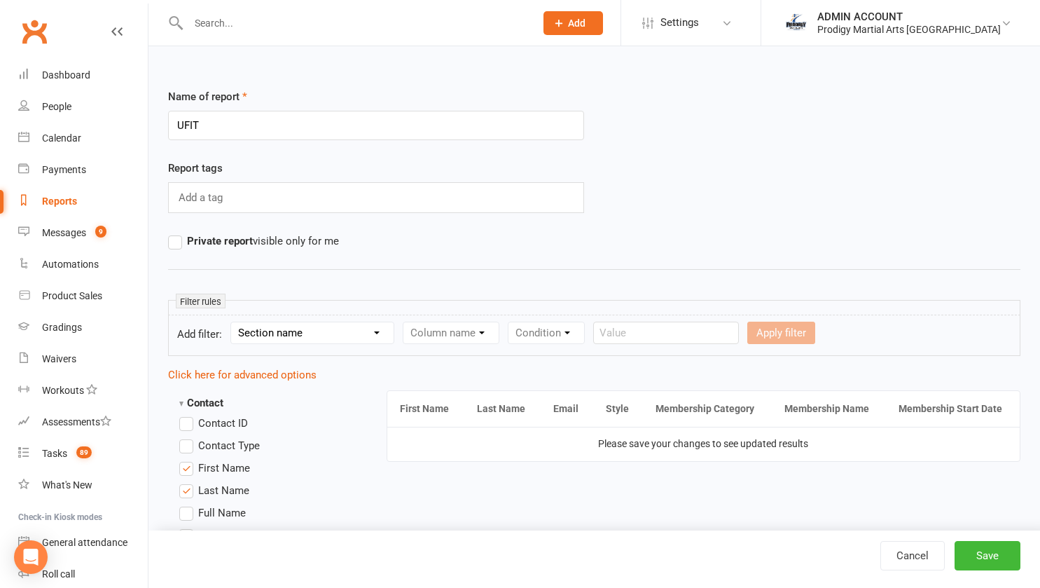
click at [316, 336] on select "Section name Contact Attendance Aggregate Payment Booking Waitlist Attendees Ca…" at bounding box center [312, 332] width 163 height 21
select select "12"
click at [233, 322] on select "Section name Contact Attendance Aggregate Payment Booking Waitlist Attendees Ca…" at bounding box center [312, 332] width 163 height 21
click at [441, 330] on select "Column name Style Current Rank Current Rank Position Next Rank Belt Size Active…" at bounding box center [546, 332] width 286 height 21
select select "0"
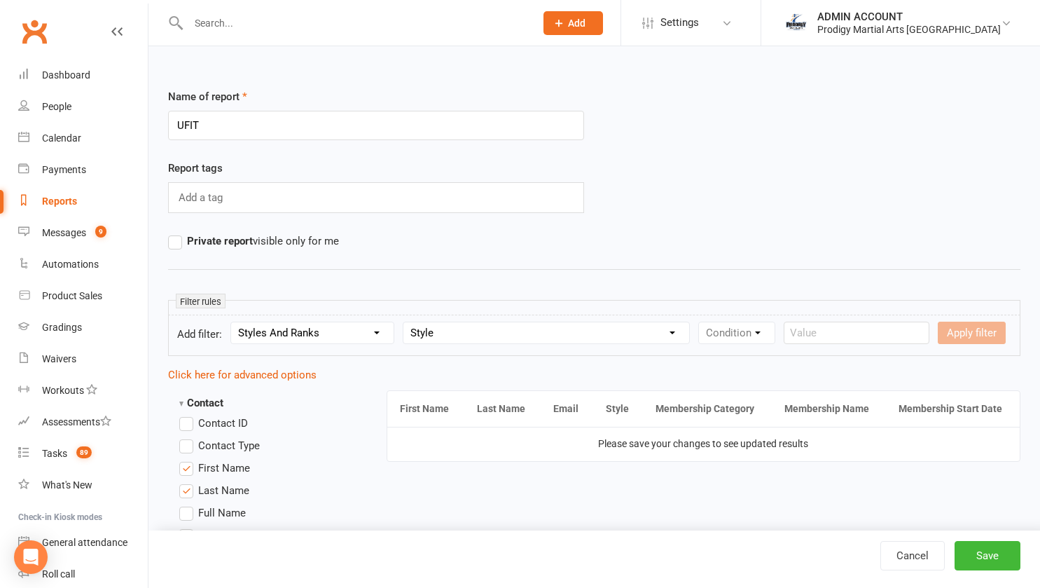
click at [406, 322] on select "Column name Style Current Rank Current Rank Position Next Rank Belt Size Active…" at bounding box center [546, 332] width 286 height 21
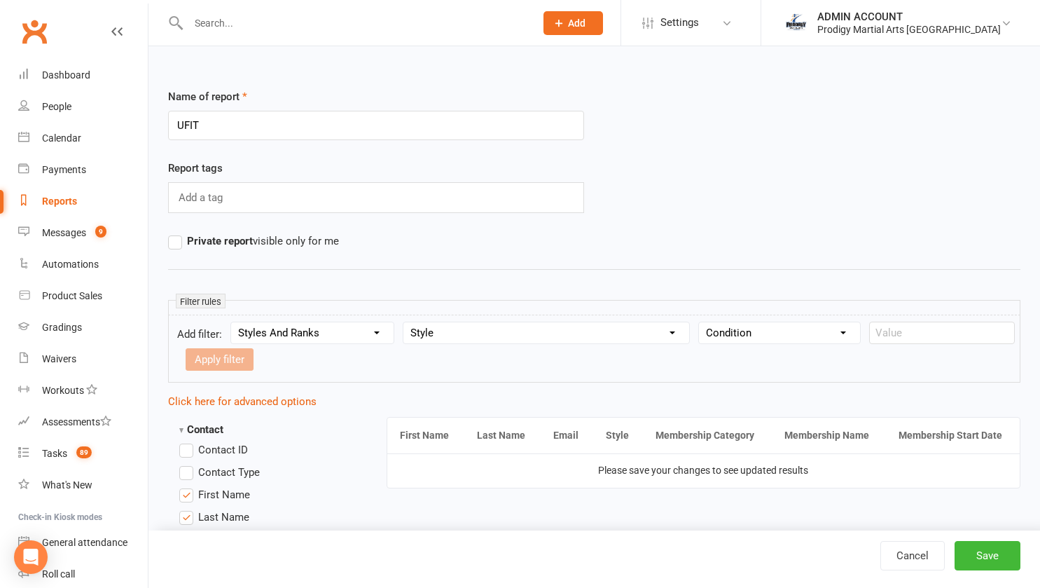
click at [729, 325] on select "Condition Equals Does not equal Contains Does not contain Is blank or does not …" at bounding box center [779, 332] width 161 height 21
select select "0"
click at [699, 322] on select "Condition Equals Does not equal Contains Does not contain Is blank or does not …" at bounding box center [779, 332] width 161 height 21
click at [899, 337] on input "text" at bounding box center [942, 333] width 146 height 22
type input "UFIT"
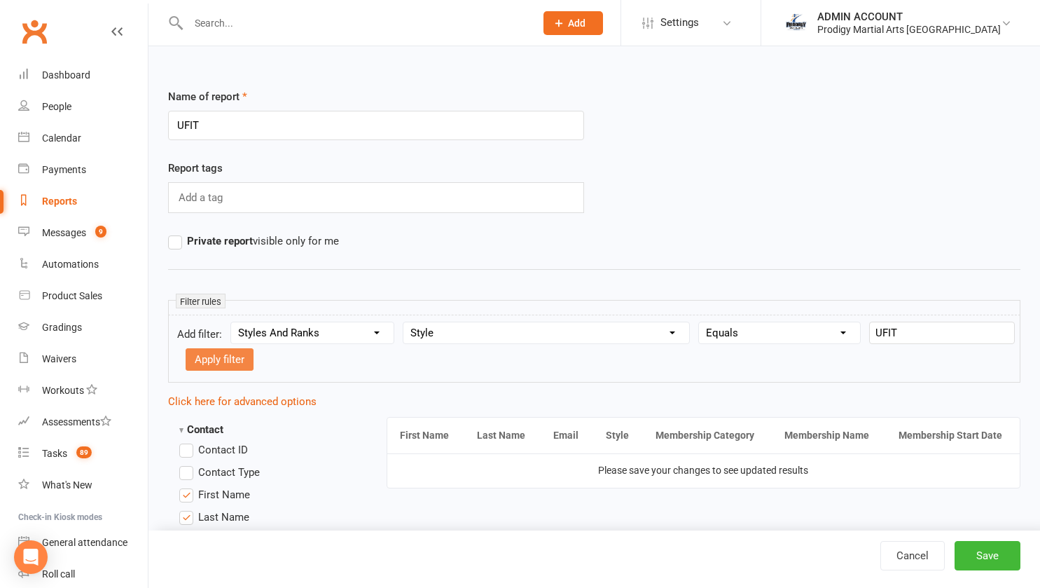
click at [233, 352] on button "Apply filter" at bounding box center [220, 359] width 68 height 22
select select
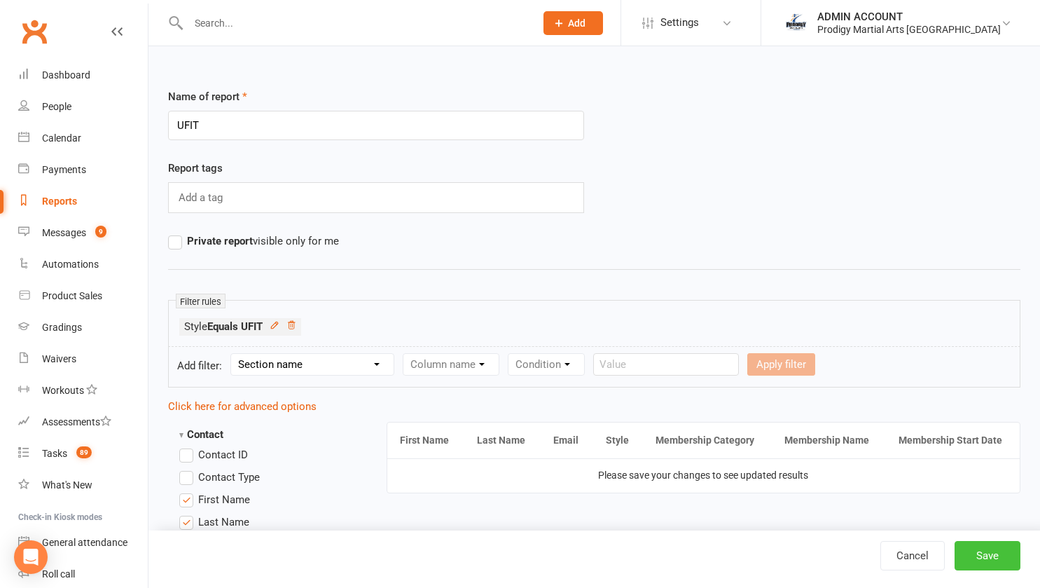
click at [980, 555] on button "Save" at bounding box center [988, 555] width 66 height 29
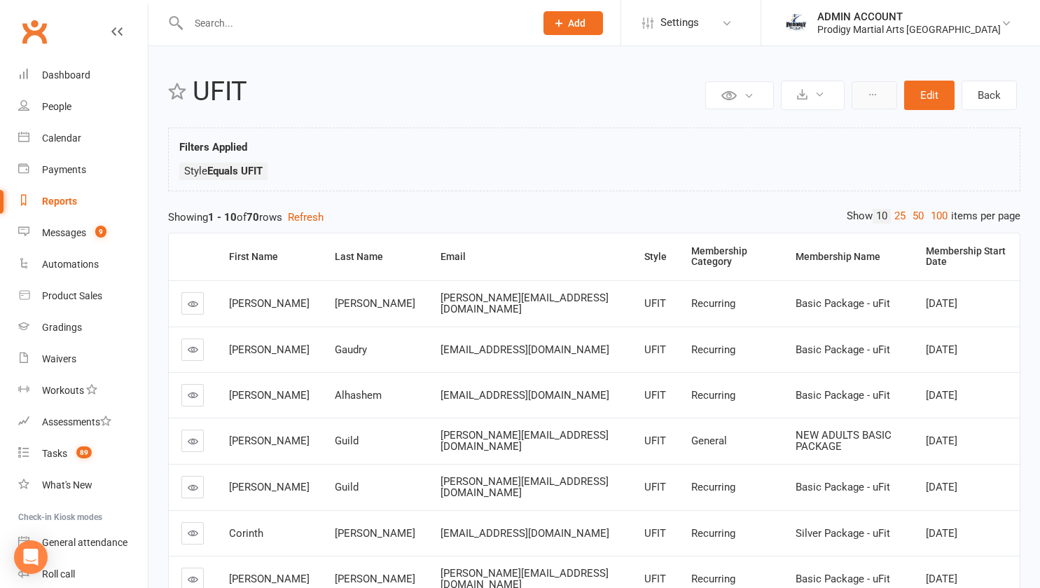
click at [872, 95] on icon at bounding box center [873, 95] width 10 height 10
click at [871, 88] on button at bounding box center [875, 95] width 46 height 28
click at [938, 253] on div "Membership Start Date" at bounding box center [967, 257] width 83 height 22
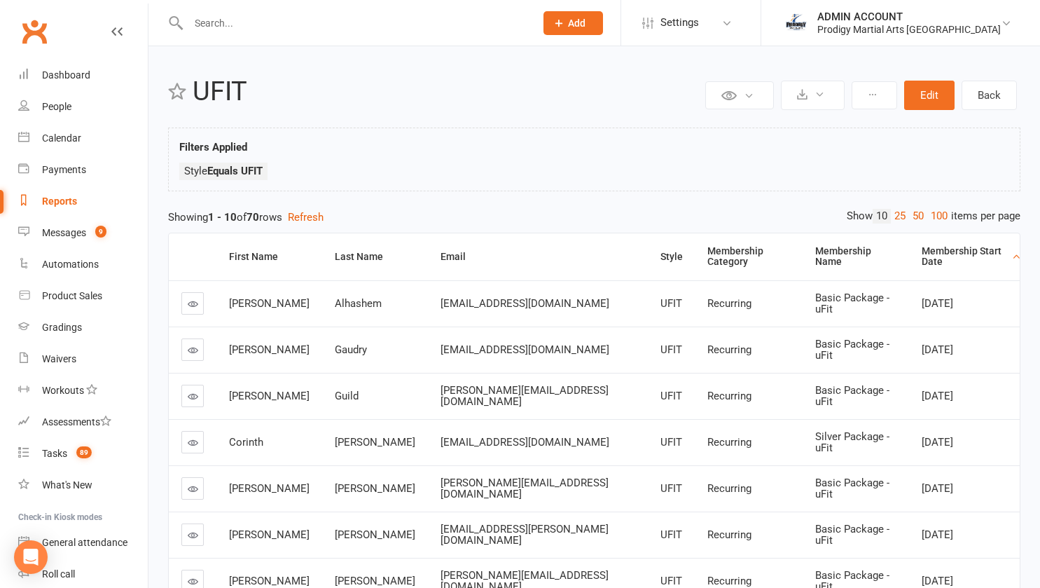
click at [938, 253] on div "Membership Start Date" at bounding box center [965, 257] width 87 height 22
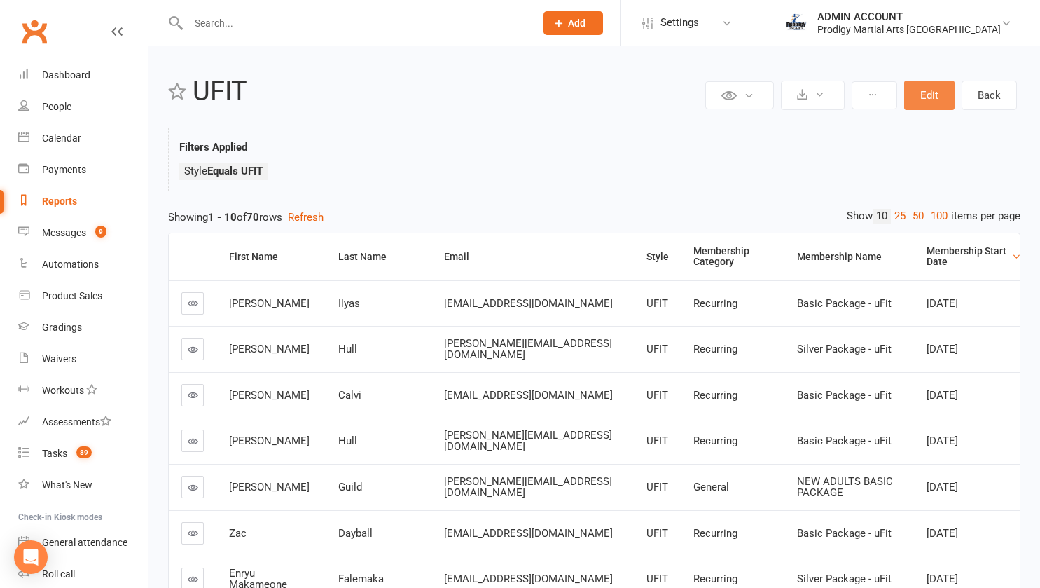
click at [928, 97] on button "Edit" at bounding box center [929, 95] width 50 height 29
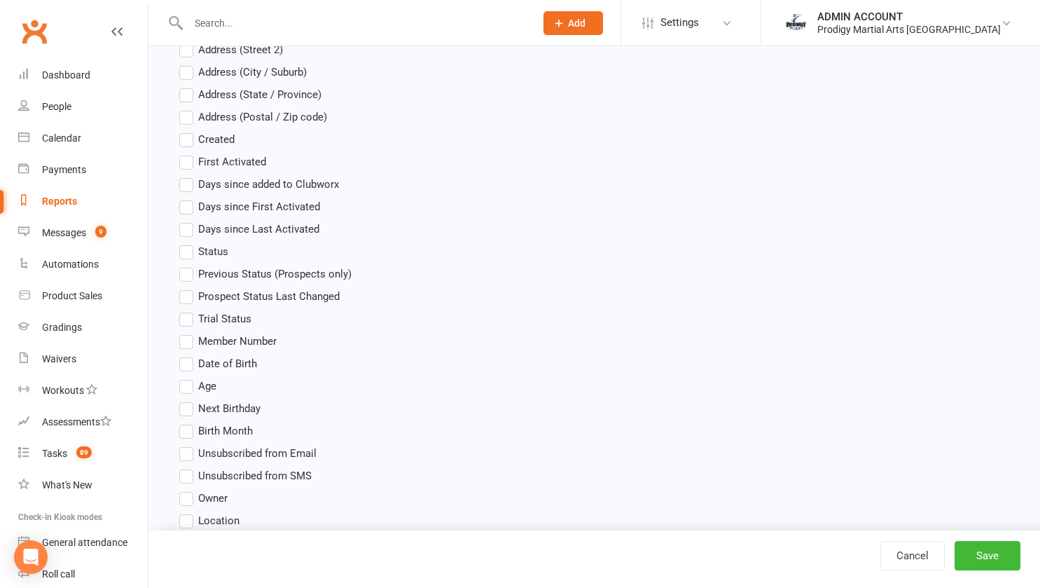
scroll to position [610, 0]
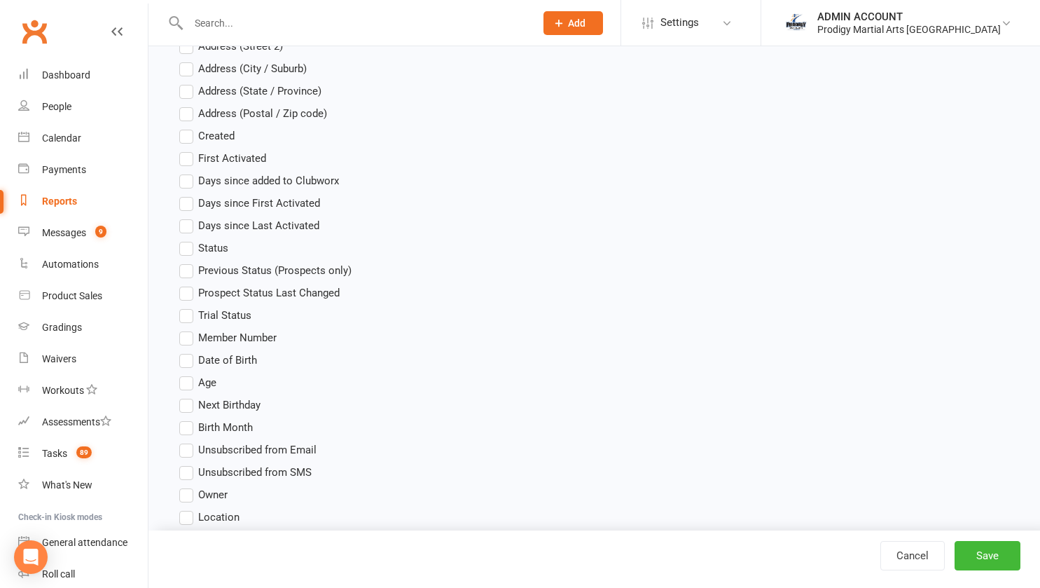
click at [188, 251] on label "Status" at bounding box center [203, 248] width 49 height 17
click at [188, 240] on input "Status" at bounding box center [183, 240] width 9 height 0
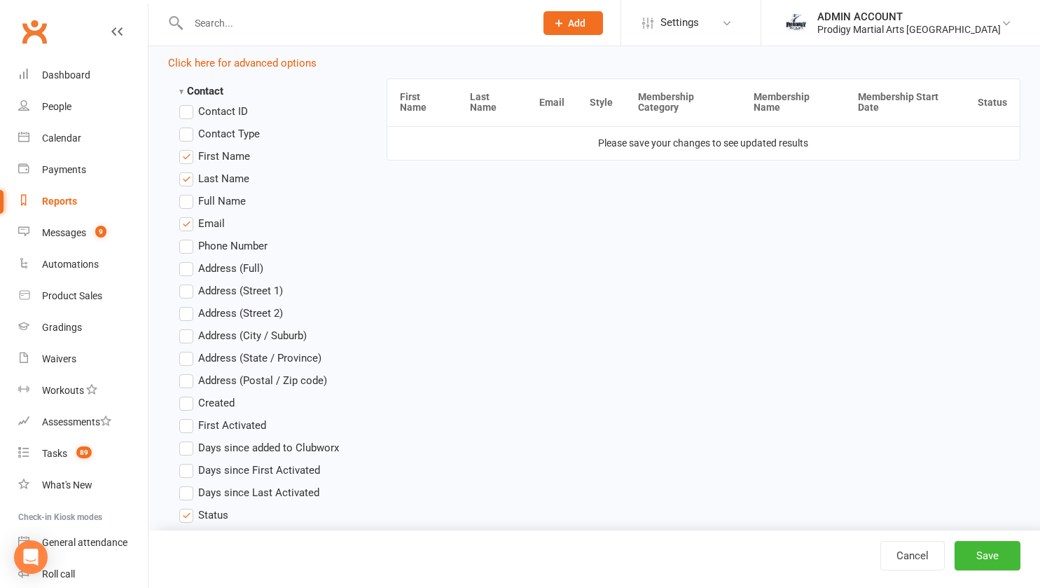
scroll to position [330, 0]
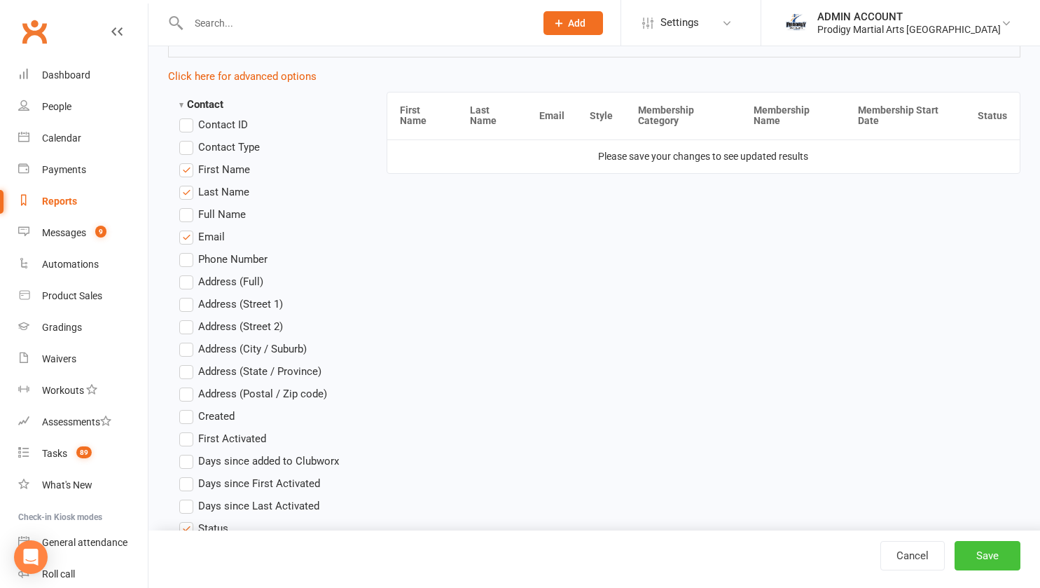
click at [984, 553] on button "Save" at bounding box center [988, 555] width 66 height 29
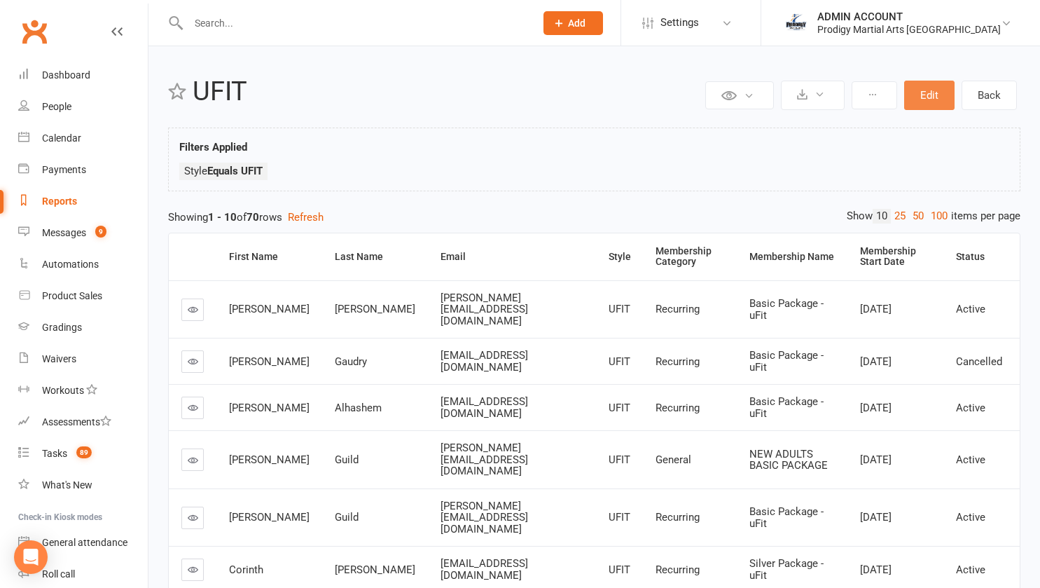
click at [927, 91] on button "Edit" at bounding box center [929, 95] width 50 height 29
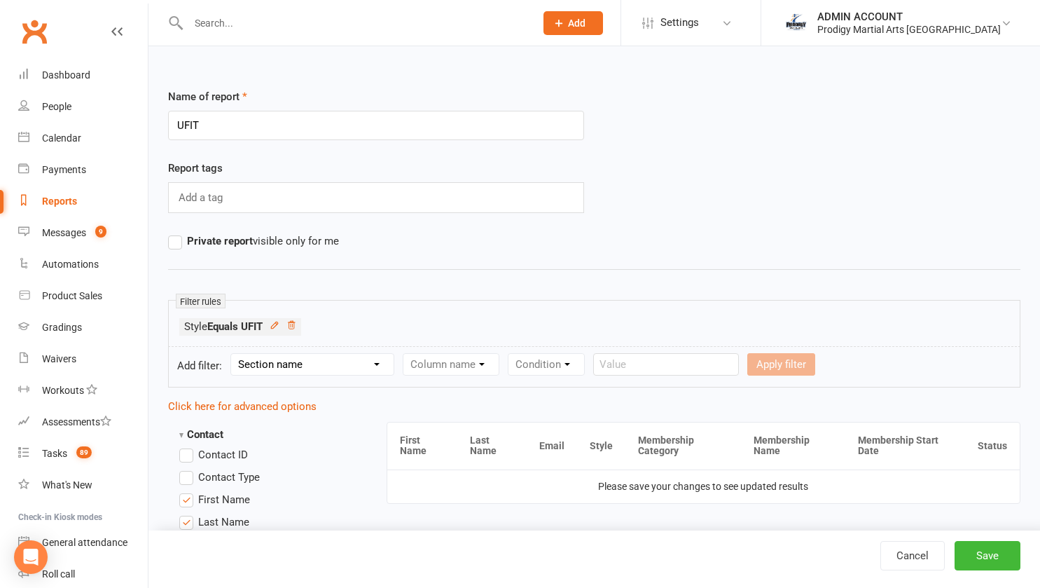
click at [343, 361] on select "Section name Contact Attendance Aggregate Payment Booking Waitlist Attendees Ca…" at bounding box center [312, 364] width 163 height 21
click at [233, 354] on select "Section name Contact Attendance Aggregate Payment Booking Waitlist Attendees Ca…" at bounding box center [312, 364] width 163 height 21
click at [483, 357] on select "Column name Membership ID Membership Name Membership Category Membership Start …" at bounding box center [539, 364] width 273 height 21
click at [331, 307] on div "Filter rules Style Equals UFIT" at bounding box center [594, 323] width 853 height 47
click at [329, 352] on form "Add filter: Section name Contact Attendance Aggregate Payment Booking Waitlist …" at bounding box center [594, 366] width 853 height 41
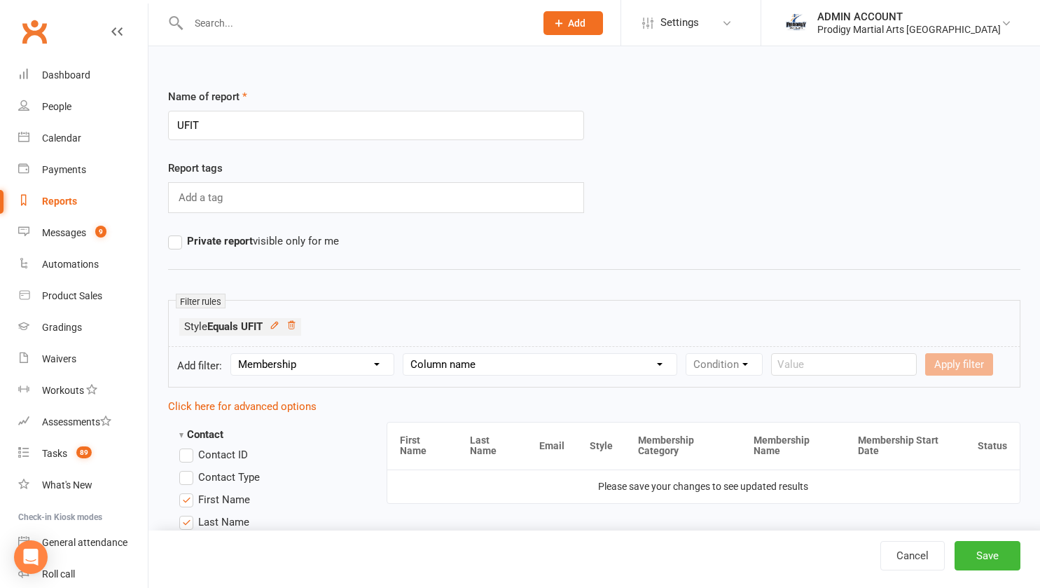
click at [328, 361] on select "Section name Contact Attendance Aggregate Payment Booking Waitlist Attendees Ca…" at bounding box center [312, 364] width 163 height 21
click at [233, 354] on select "Section name Contact Attendance Aggregate Payment Booking Waitlist Attendees Ca…" at bounding box center [312, 364] width 163 height 21
click at [427, 373] on select "Column name Attendance Last Marked Attendance First Marked Last Attended First …" at bounding box center [525, 364] width 244 height 21
click at [365, 350] on form "Add filter: Section name Contact Attendance Aggregate Payment Booking Waitlist …" at bounding box center [594, 366] width 853 height 41
click at [360, 358] on select "Section name Contact Attendance Aggregate Payment Booking Waitlist Attendees Ca…" at bounding box center [312, 364] width 163 height 21
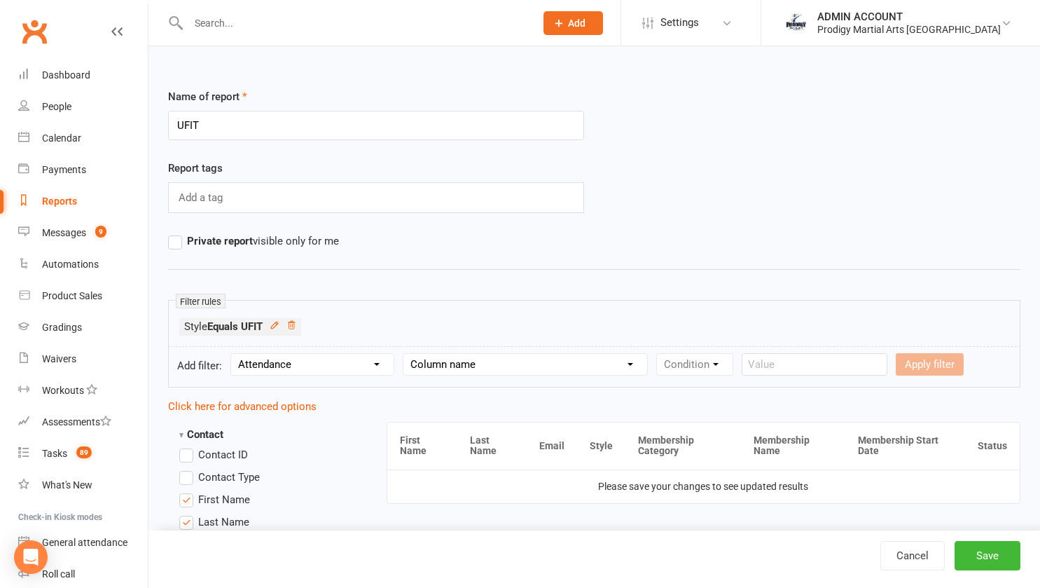
select select "0"
click at [233, 354] on select "Section name Contact Attendance Aggregate Payment Booking Waitlist Attendees Ca…" at bounding box center [312, 364] width 163 height 21
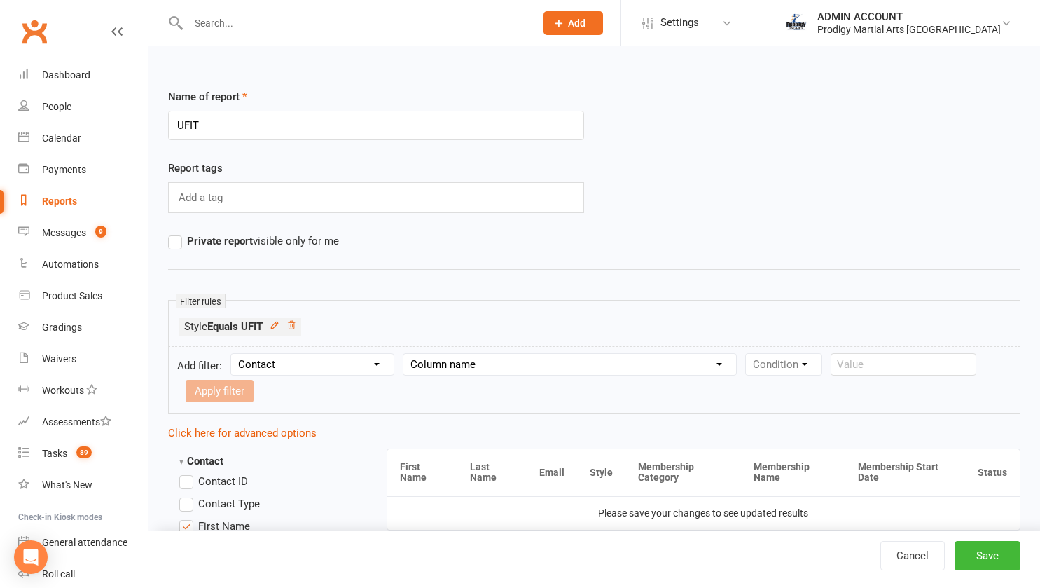
click at [431, 363] on select "Column name Contact Type First Name Last Name Full Name Email Phone Number Addr…" at bounding box center [569, 364] width 333 height 21
select select "17"
click at [406, 354] on select "Column name Contact Type First Name Last Name Full Name Email Phone Number Addr…" at bounding box center [569, 364] width 333 height 21
click at [794, 368] on select "Condition Equals Does not equal Contains Does not contain Is blank or does not …" at bounding box center [826, 364] width 161 height 21
select select "0"
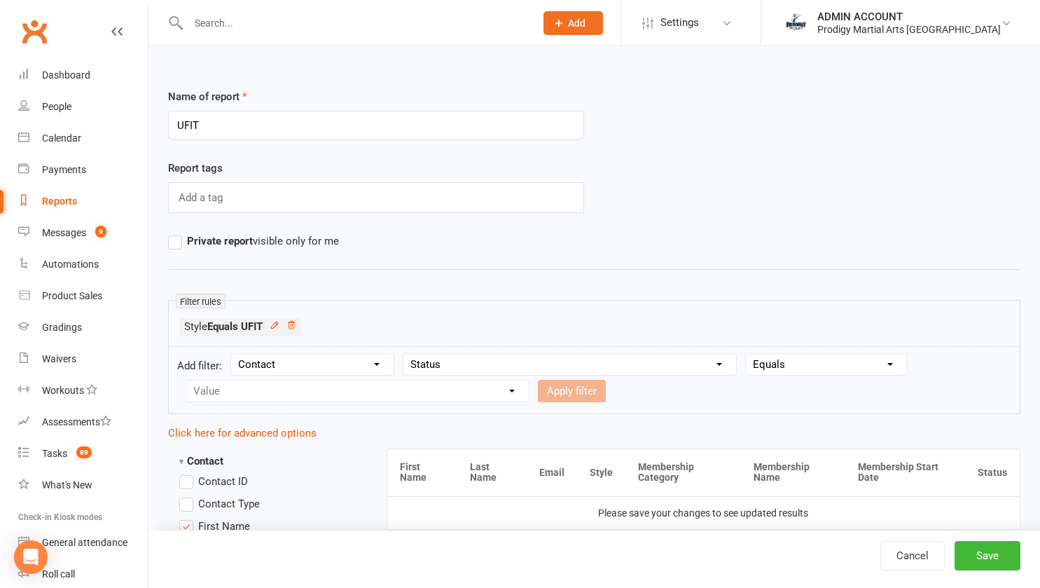
click at [748, 354] on select "Condition Equals Does not equal Contains Does not contain Is blank or does not …" at bounding box center [826, 364] width 161 height 21
click at [436, 389] on select "Value Prospect: HOT LEAD - Booked for Intro Prospect: HOT LEAD - Intro Attended…" at bounding box center [357, 390] width 343 height 21
select select "12"
click at [186, 380] on select "Value Prospect: HOT LEAD - Booked for Intro Prospect: HOT LEAD - Intro Attended…" at bounding box center [357, 390] width 343 height 21
click at [571, 398] on button "Apply filter" at bounding box center [572, 391] width 68 height 22
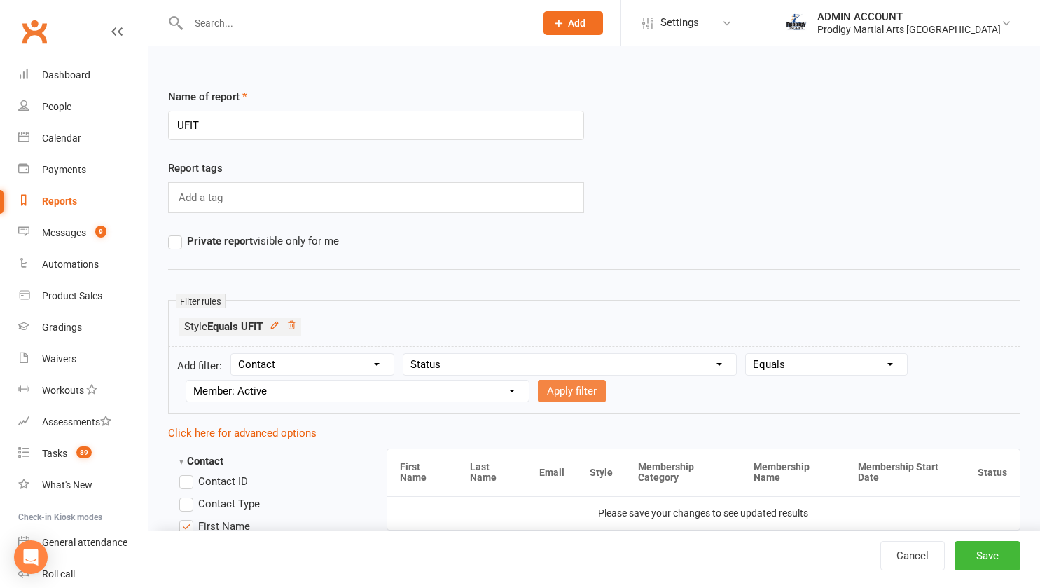
select select
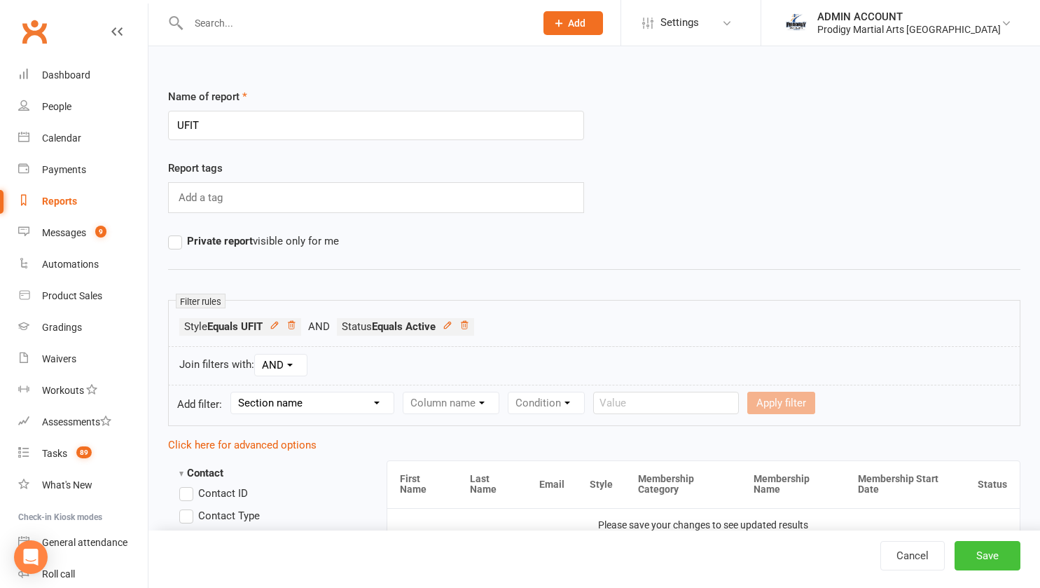
click at [979, 551] on button "Save" at bounding box center [988, 555] width 66 height 29
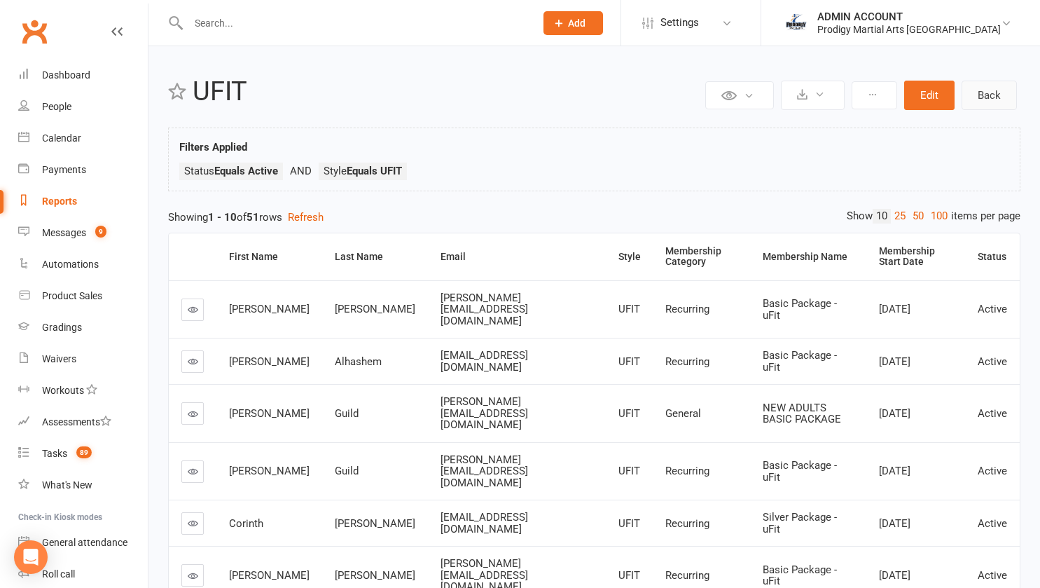
click at [970, 86] on link "Back" at bounding box center [989, 95] width 55 height 29
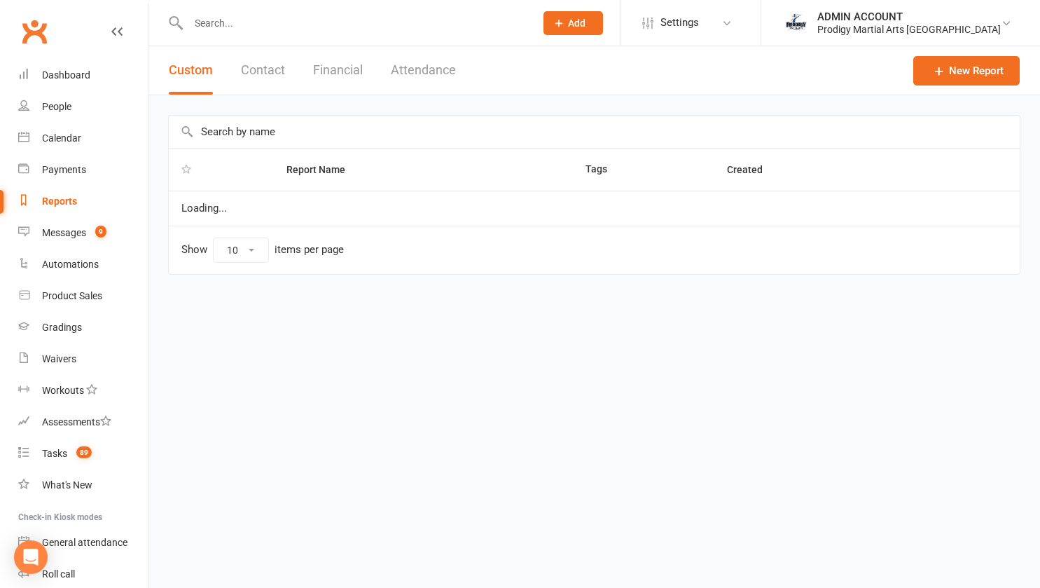
select select "100"
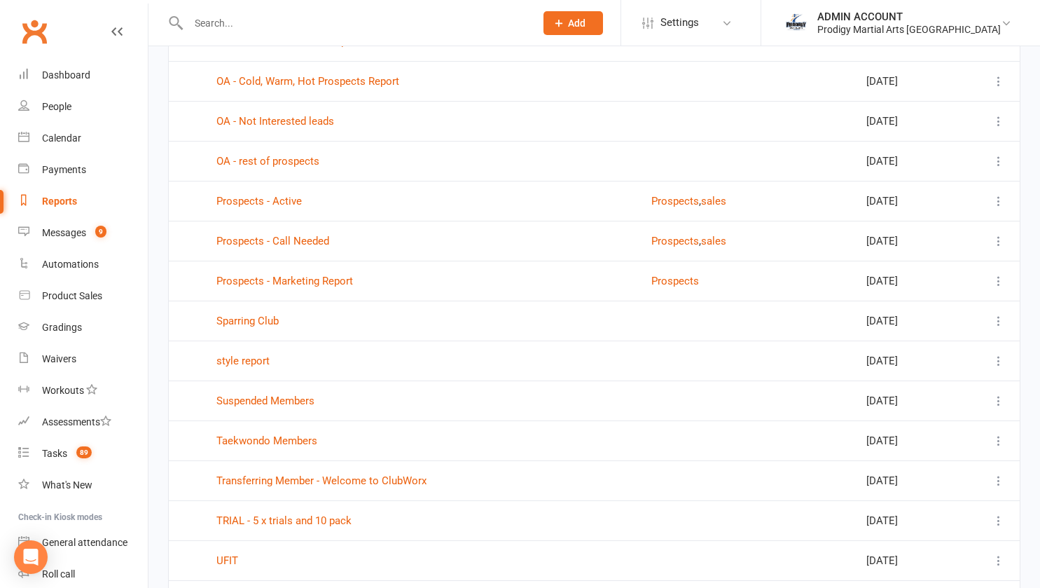
scroll to position [1468, 0]
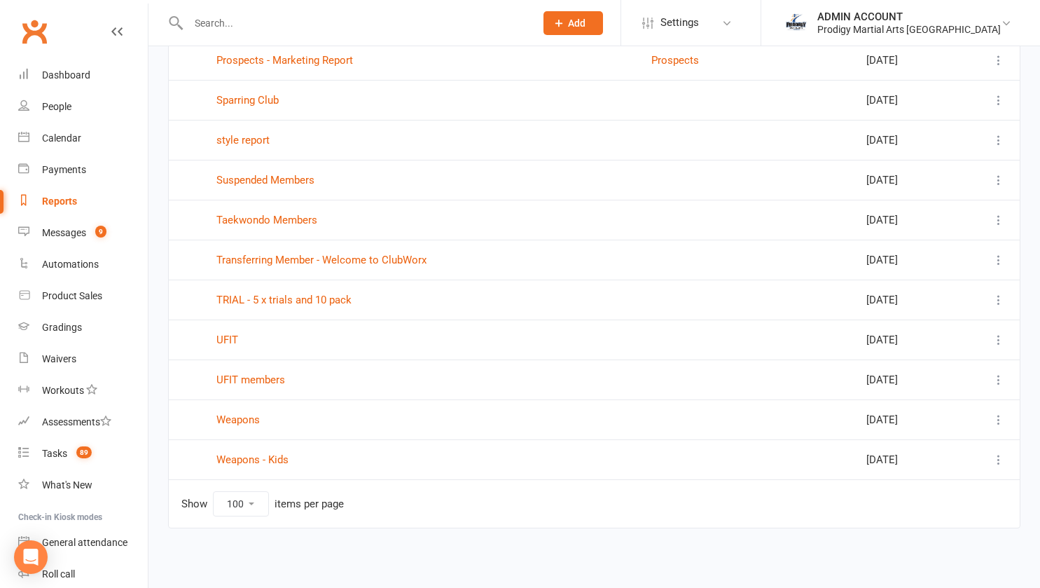
click at [1001, 335] on icon at bounding box center [999, 340] width 14 height 14
click at [899, 420] on link "Remove" at bounding box center [926, 423] width 139 height 28
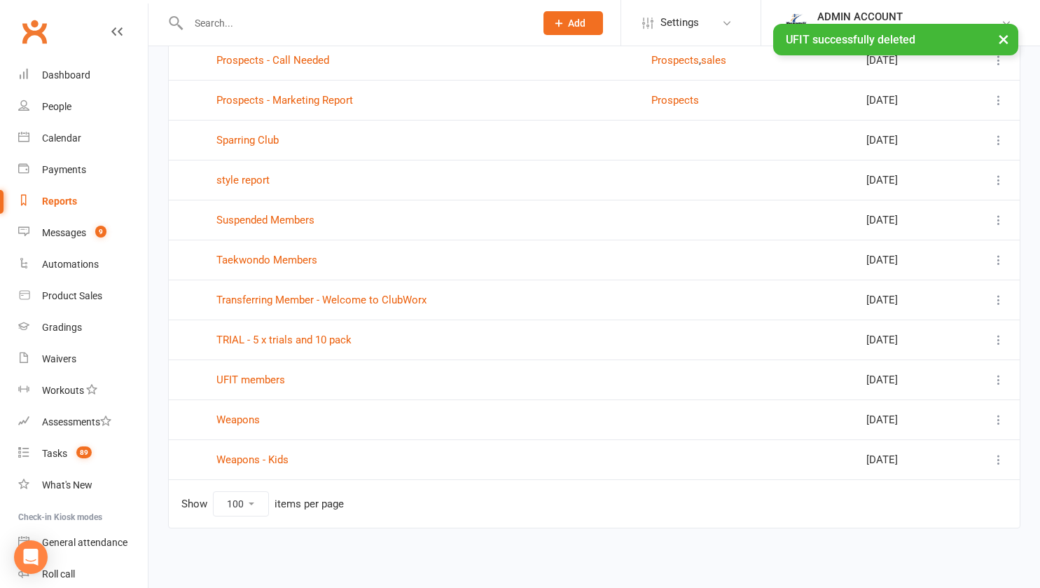
scroll to position [1428, 0]
click at [76, 78] on div "Dashboard" at bounding box center [66, 74] width 48 height 11
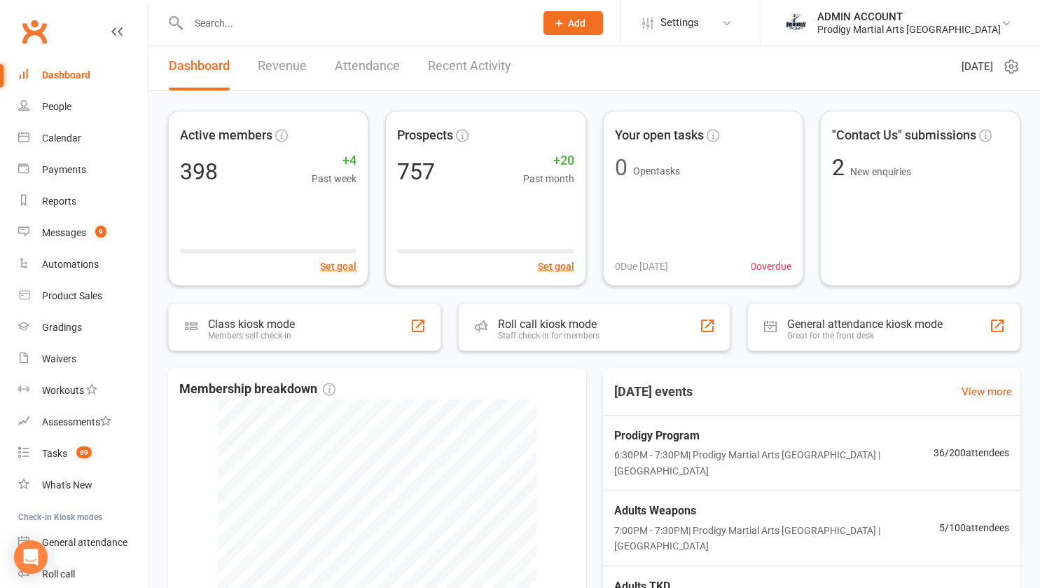
scroll to position [4, 0]
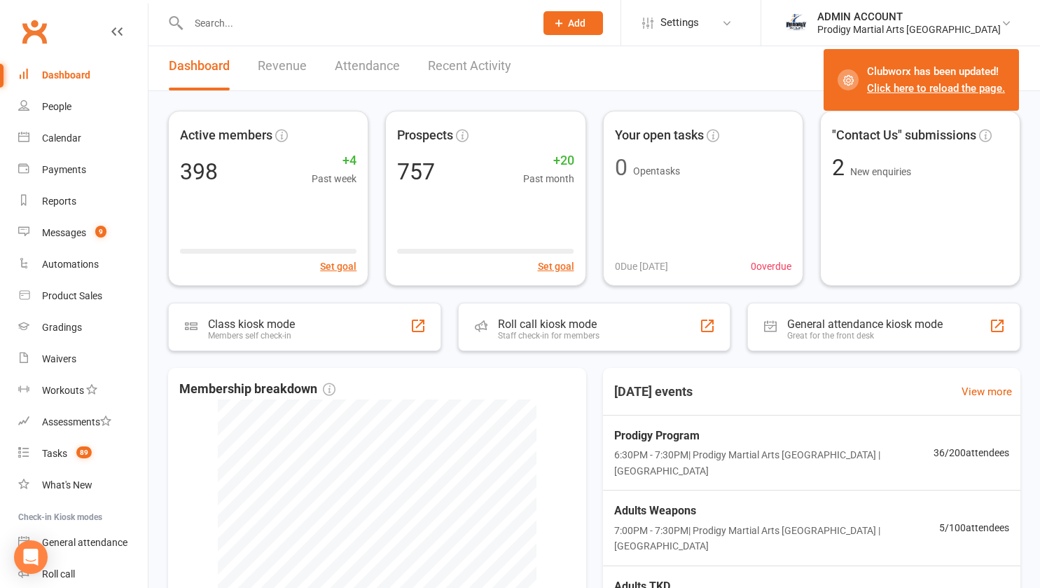
click at [913, 85] on link "Click here to reload the page." at bounding box center [936, 88] width 138 height 13
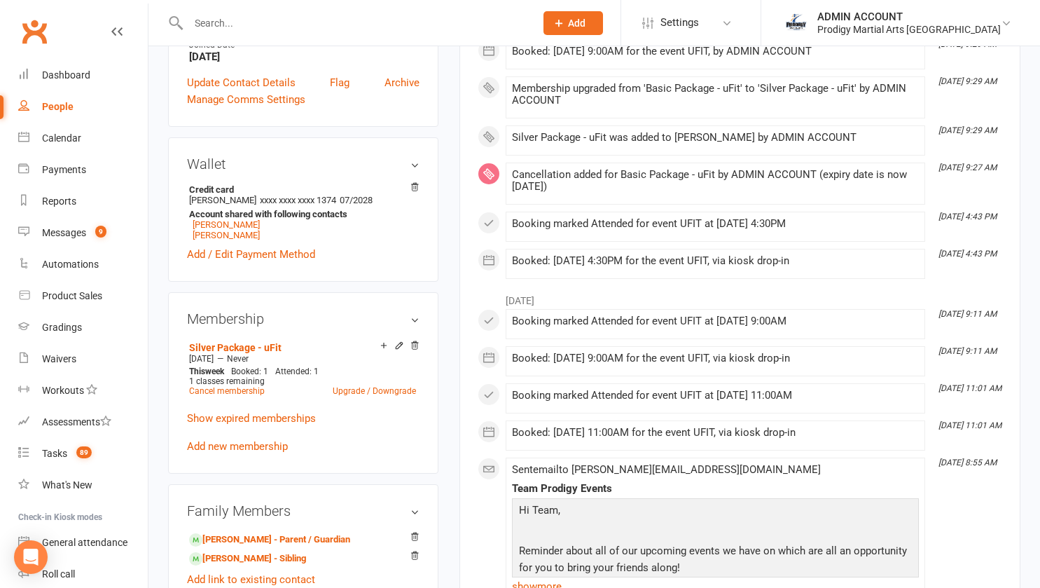
scroll to position [394, 0]
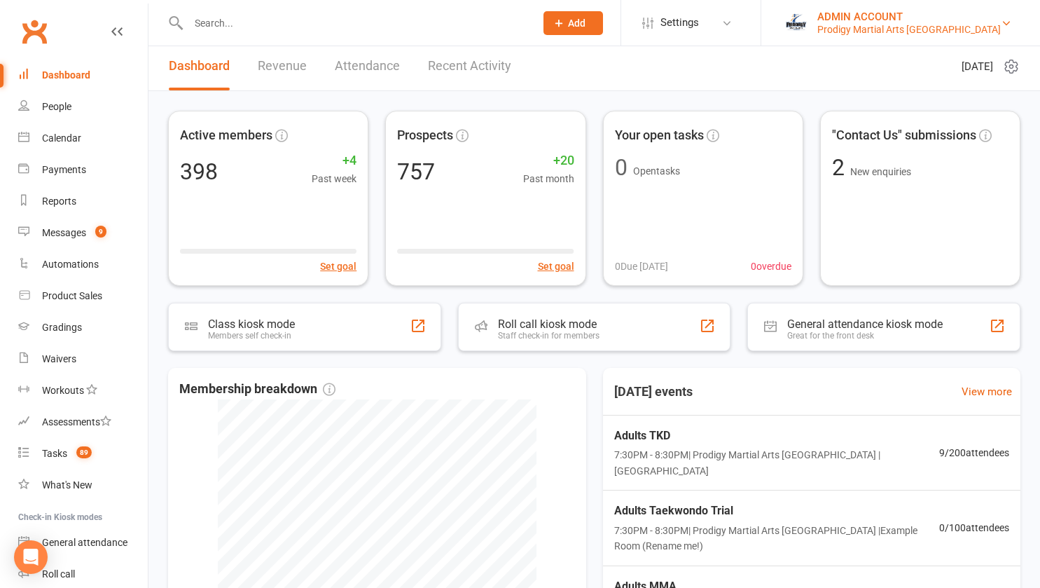
click at [962, 21] on div "ADMIN ACCOUNT" at bounding box center [910, 17] width 184 height 13
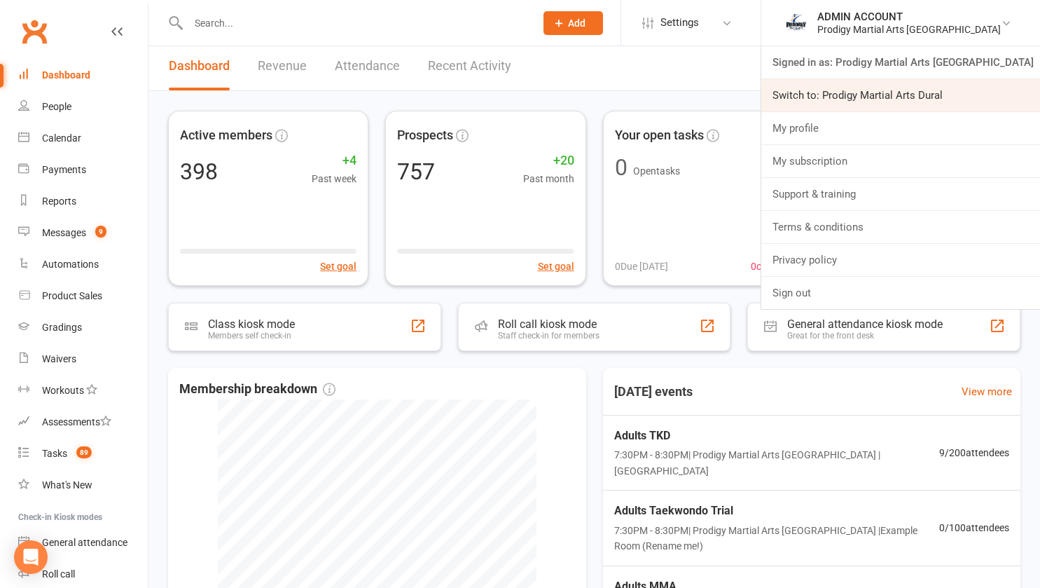
click at [901, 102] on link "Switch to: Prodigy Martial Arts Dural" at bounding box center [900, 95] width 279 height 32
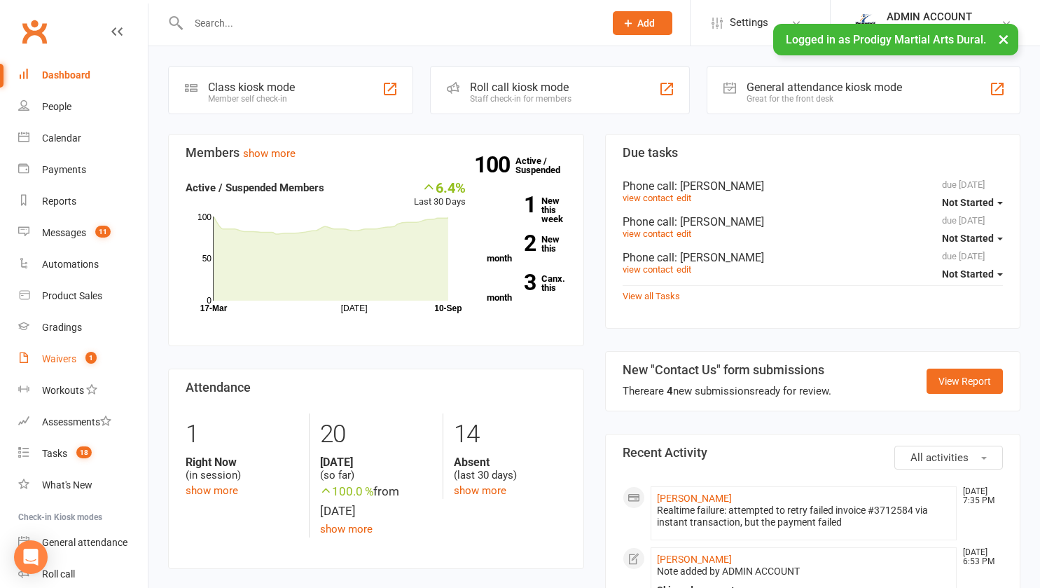
click at [53, 367] on link "Waivers 1" at bounding box center [83, 359] width 130 height 32
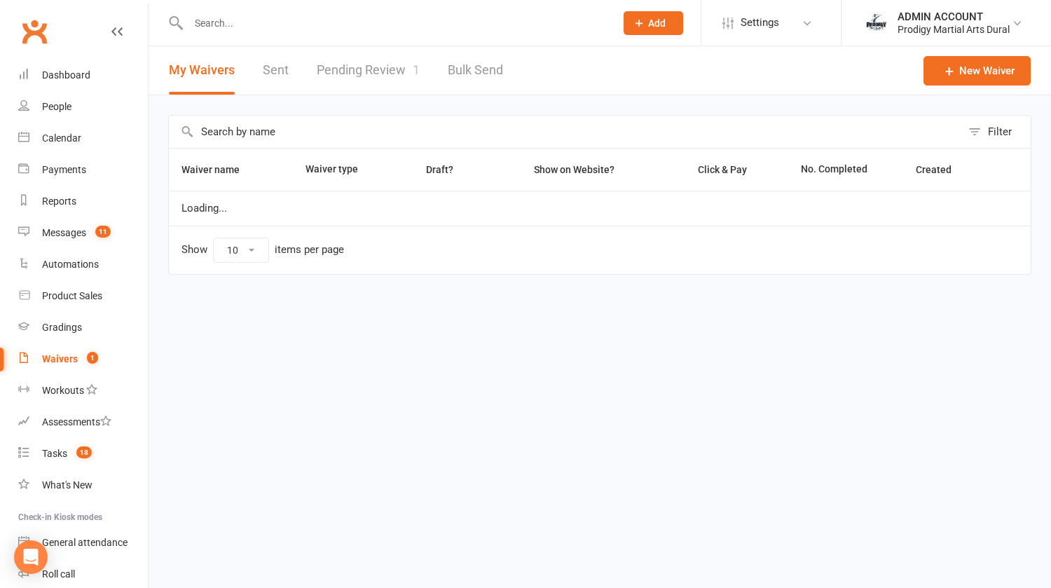
click at [343, 79] on link "Pending Review 1" at bounding box center [368, 70] width 103 height 48
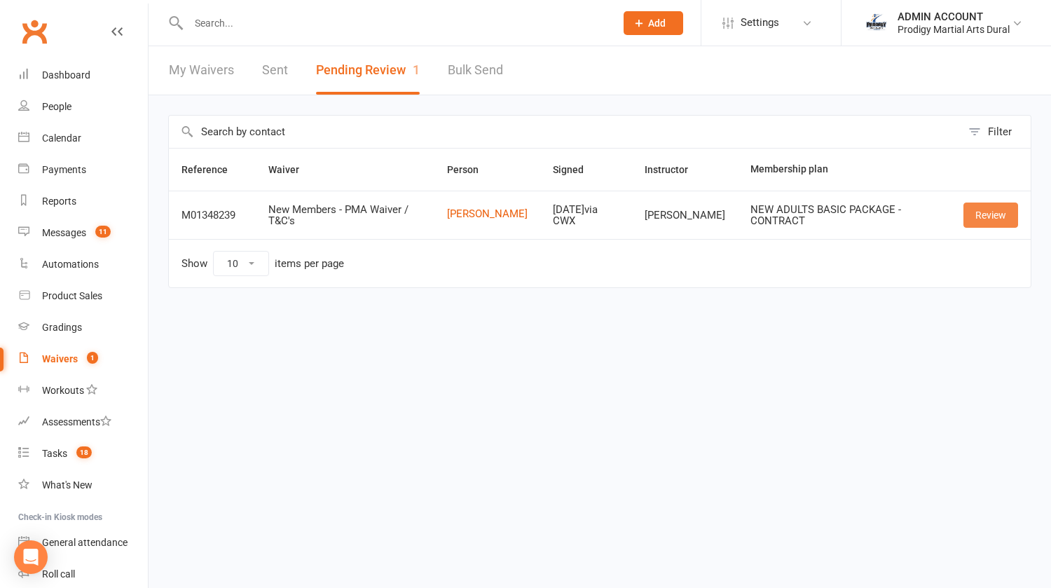
click at [987, 214] on link "Review" at bounding box center [990, 214] width 55 height 25
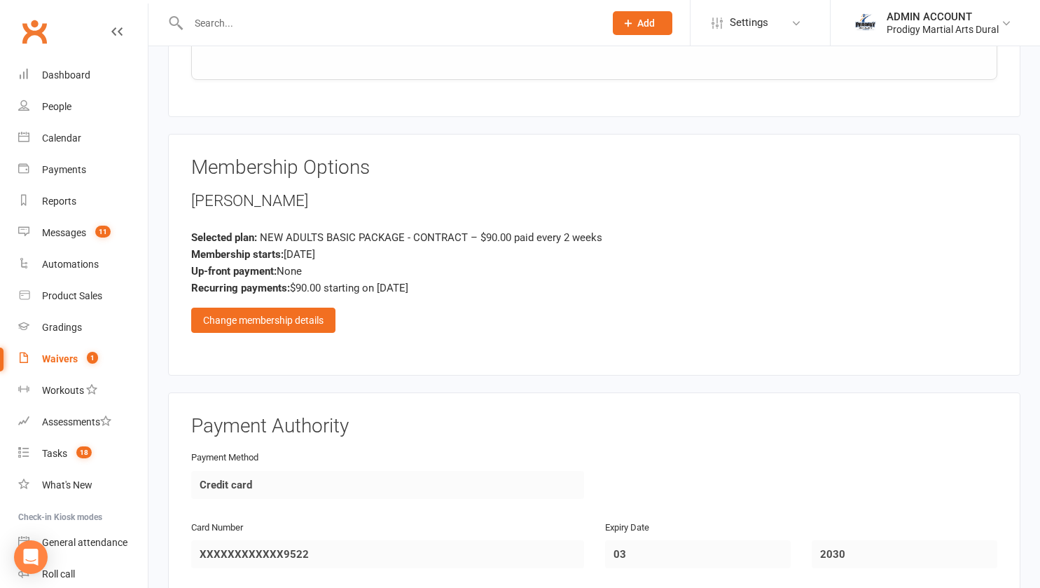
scroll to position [1145, 0]
click at [295, 307] on div "Change membership details" at bounding box center [263, 319] width 144 height 25
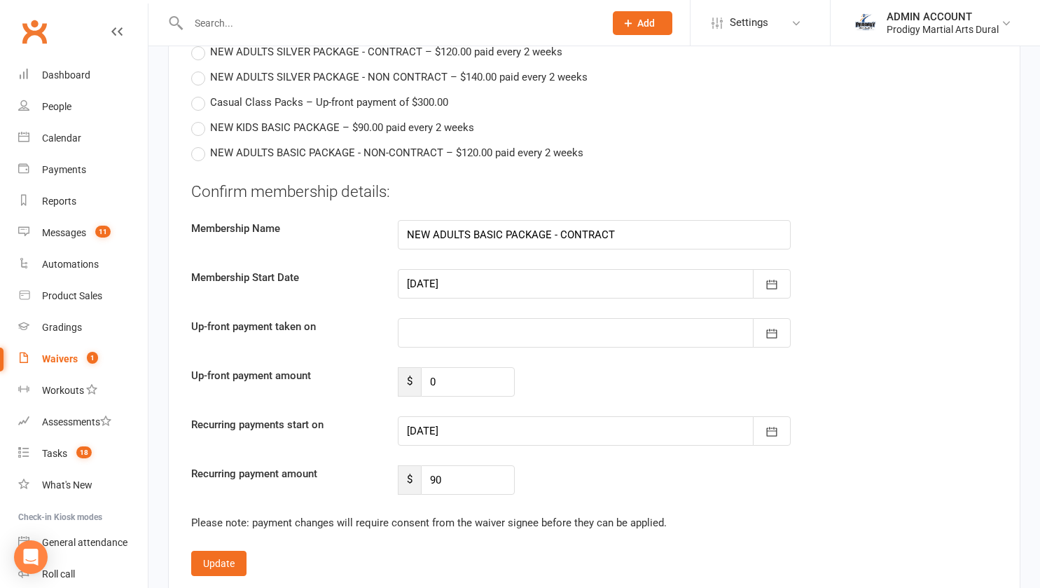
scroll to position [1922, 0]
click at [471, 415] on div at bounding box center [594, 429] width 393 height 29
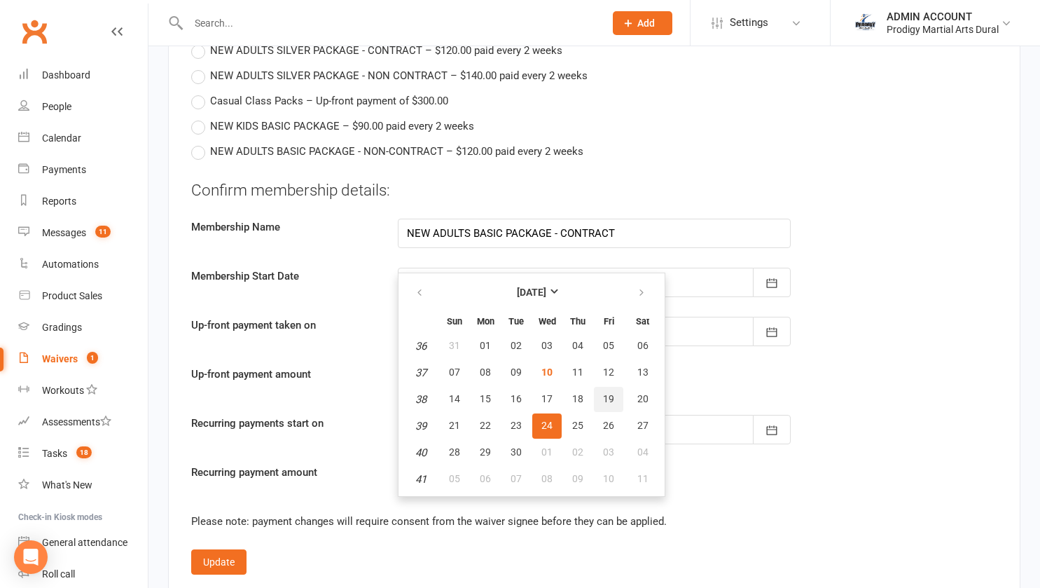
click at [609, 393] on span "19" at bounding box center [608, 398] width 11 height 11
type input "[DATE]"
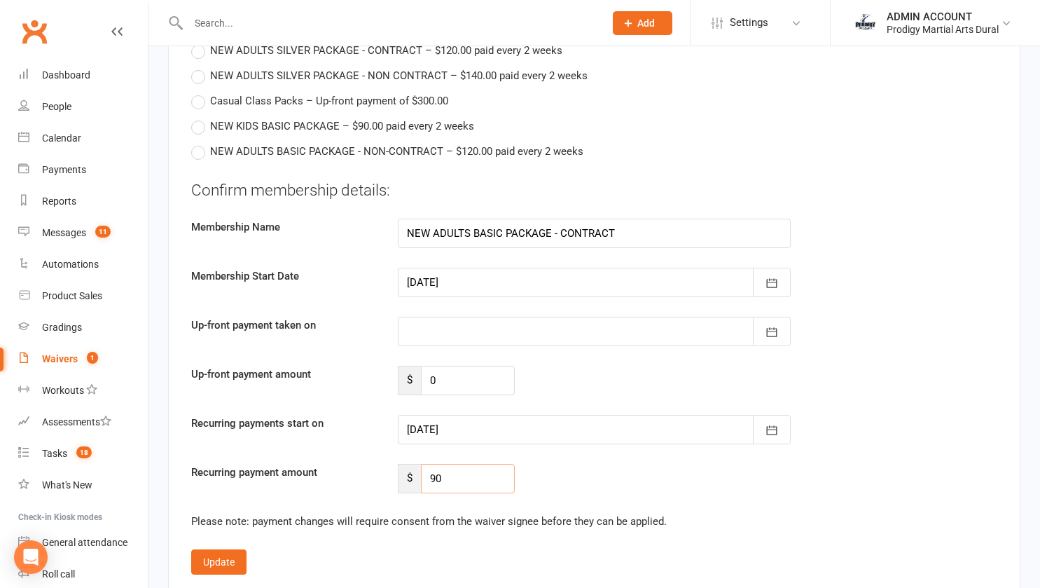
click at [450, 464] on input "90" at bounding box center [468, 478] width 94 height 29
type input "9"
type input "0"
click at [202, 549] on button "Update" at bounding box center [218, 561] width 55 height 25
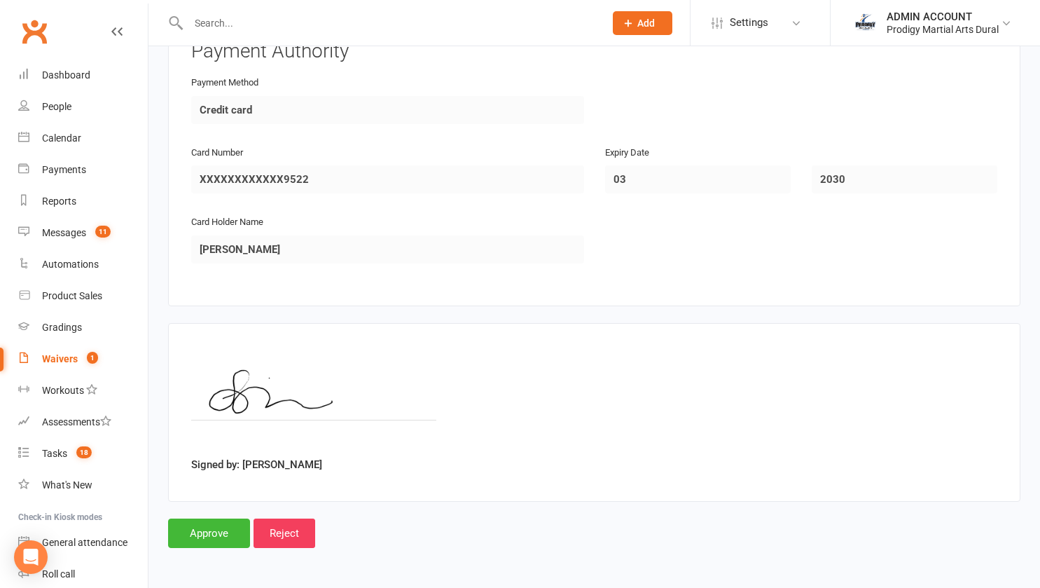
scroll to position [1498, 0]
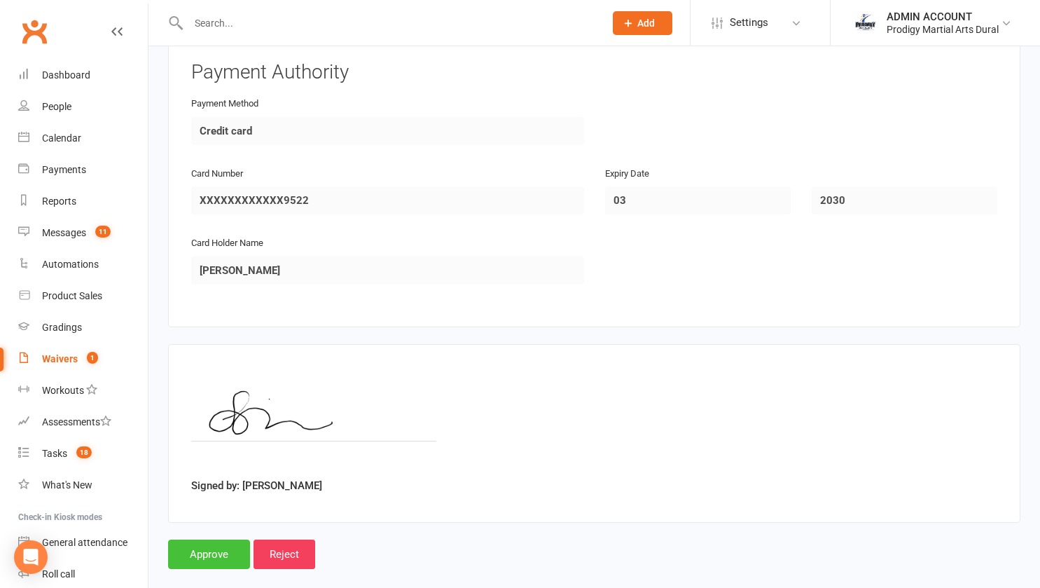
click at [202, 539] on input "Approve" at bounding box center [209, 553] width 82 height 29
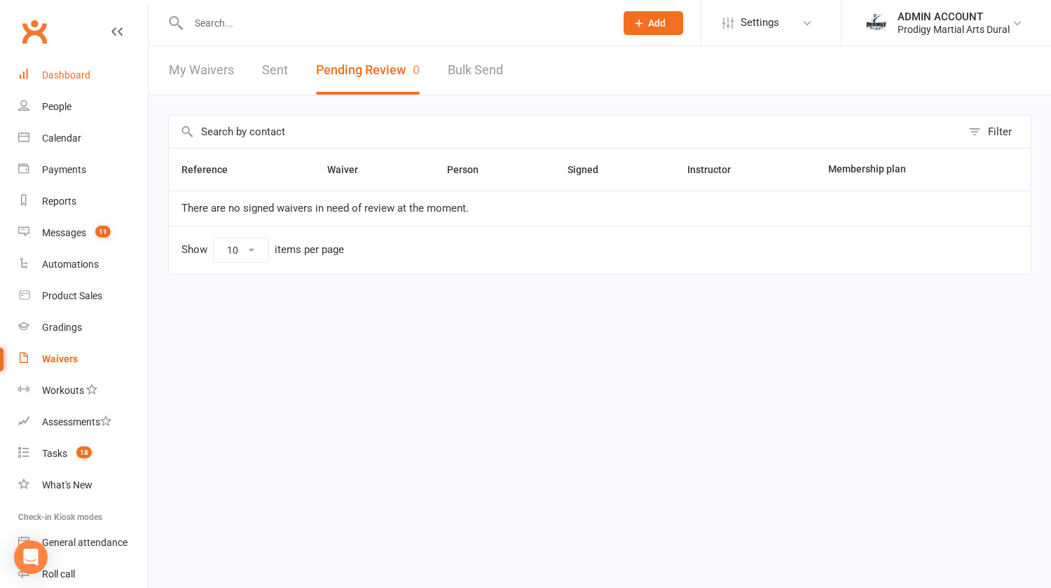
click at [60, 73] on div "Dashboard" at bounding box center [66, 74] width 48 height 11
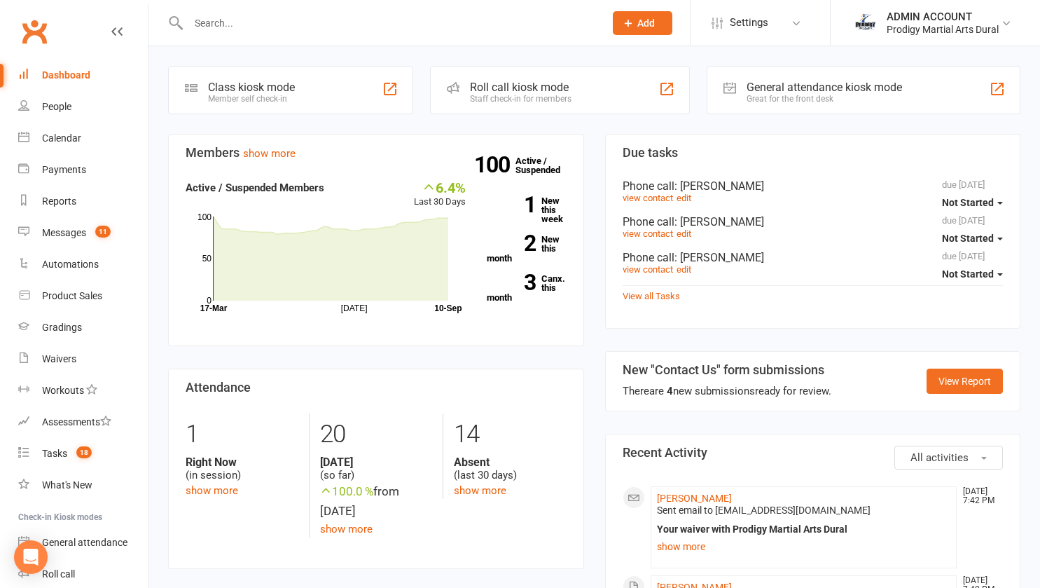
click at [269, 22] on input "text" at bounding box center [389, 23] width 411 height 20
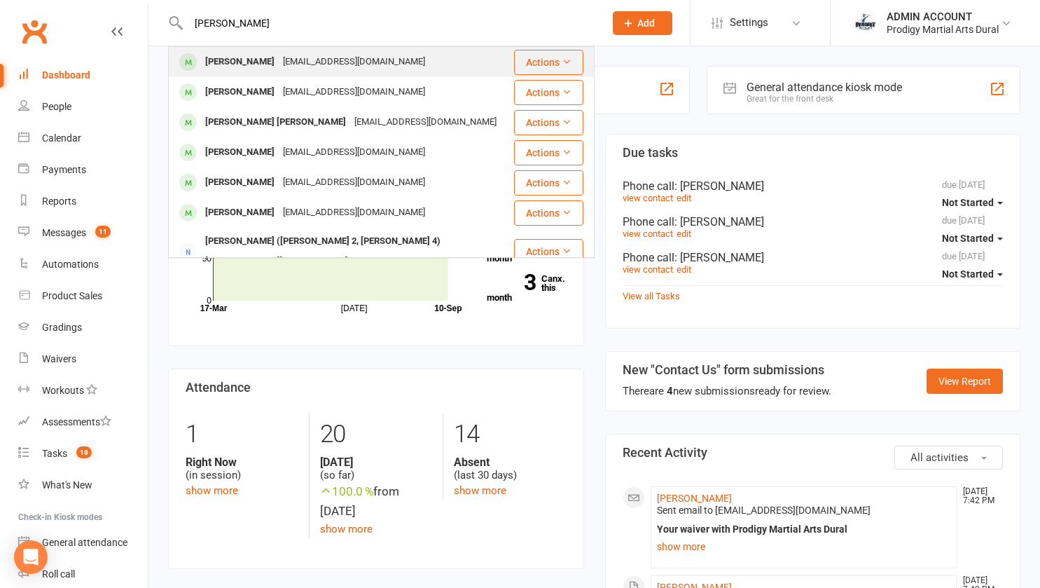
type input "chelsea"
click at [244, 62] on div "[PERSON_NAME]" at bounding box center [240, 62] width 78 height 20
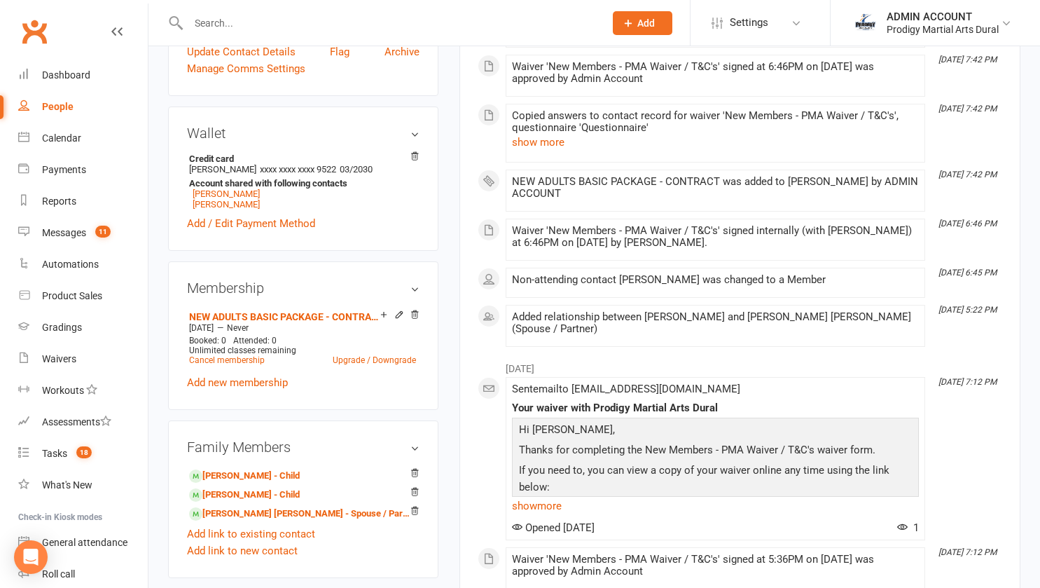
scroll to position [393, 0]
click at [236, 518] on link "Kane Simpson - Spouse / Partner" at bounding box center [300, 513] width 223 height 15
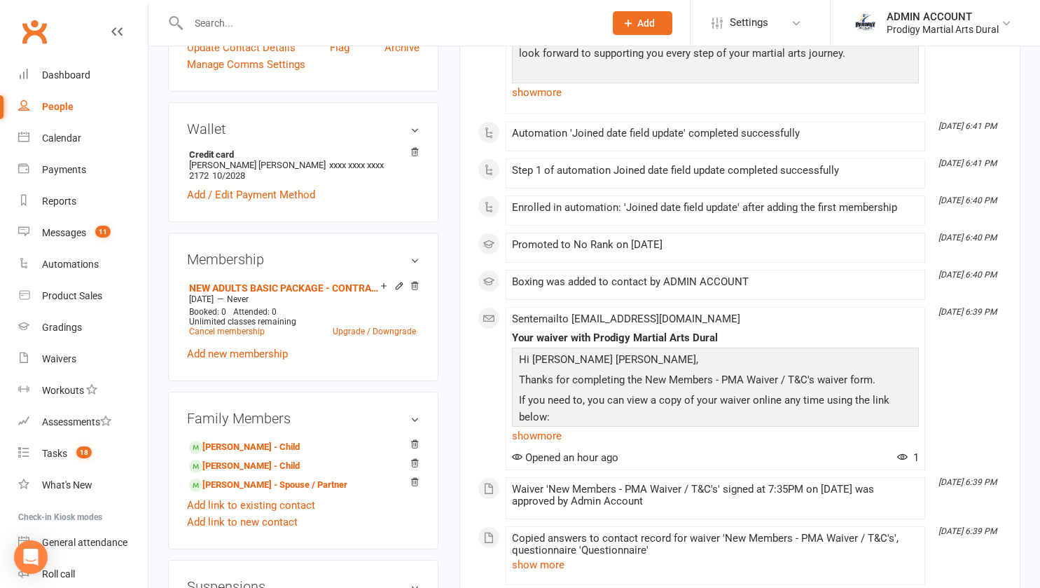
scroll to position [412, 0]
click at [253, 478] on link "Chelsea Fisher - Spouse / Partner" at bounding box center [268, 485] width 158 height 15
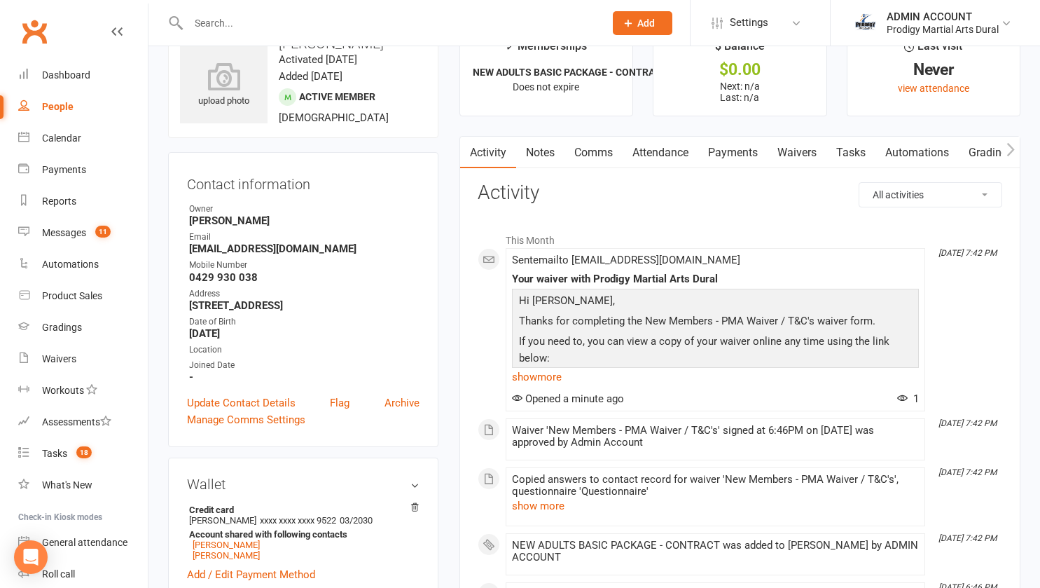
scroll to position [43, 0]
click at [223, 403] on link "Update Contact Details" at bounding box center [241, 402] width 109 height 17
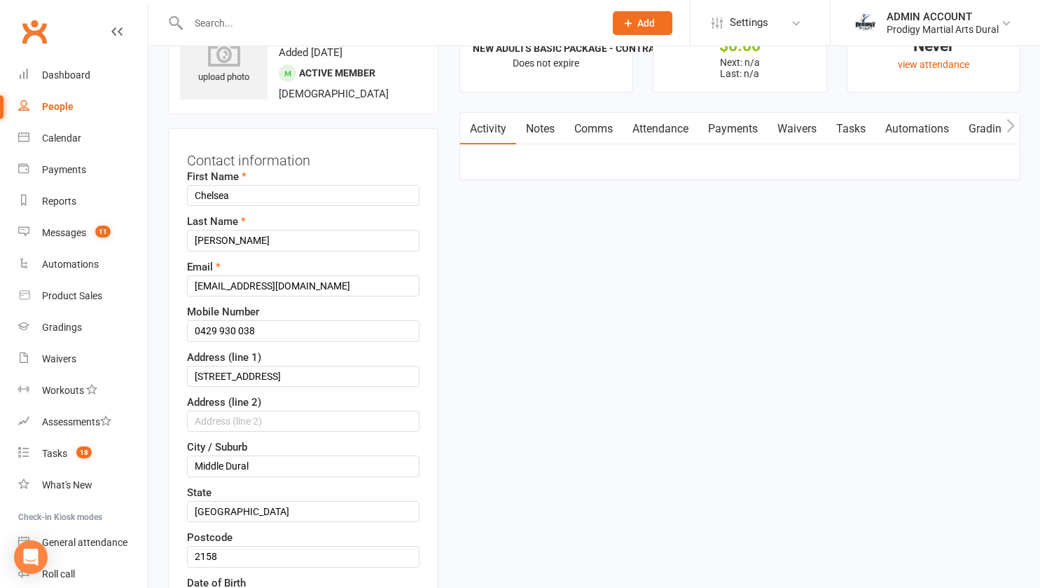
scroll to position [357, 0]
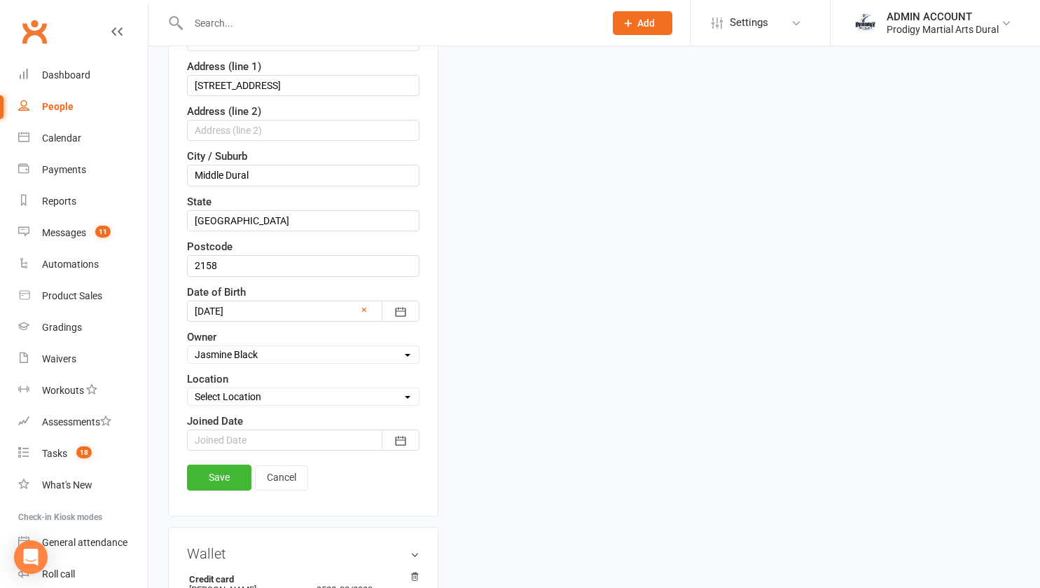
click at [223, 439] on div at bounding box center [303, 439] width 233 height 21
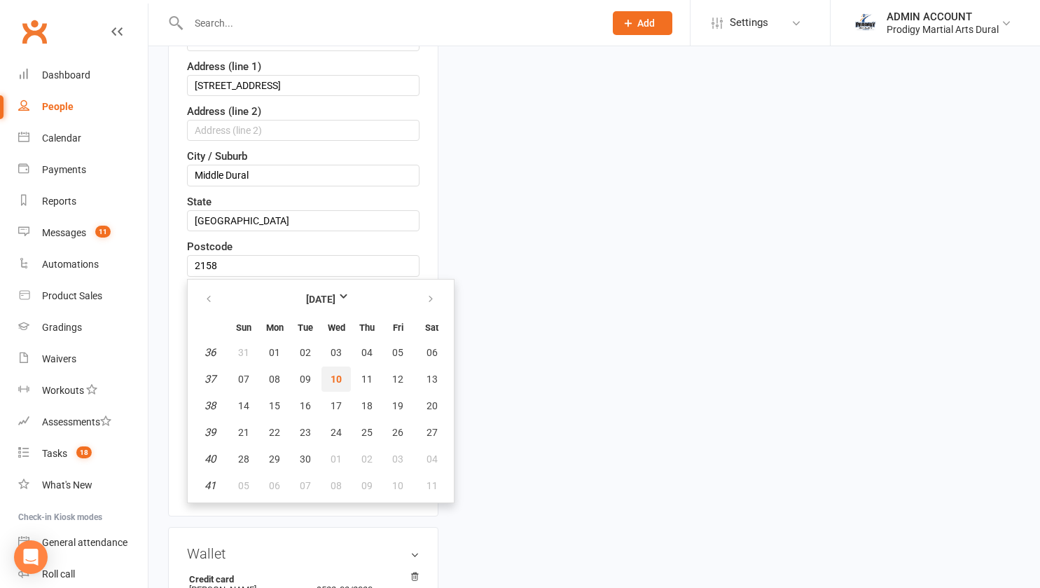
click at [335, 385] on span "10" at bounding box center [336, 378] width 11 height 11
type input "10 Sep 2025"
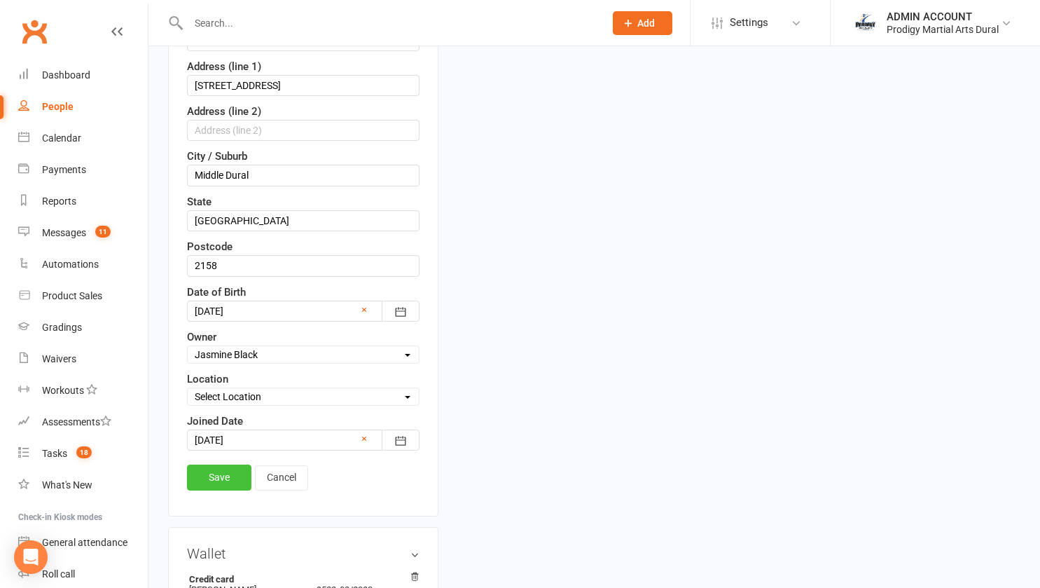
click at [220, 476] on link "Save" at bounding box center [219, 476] width 64 height 25
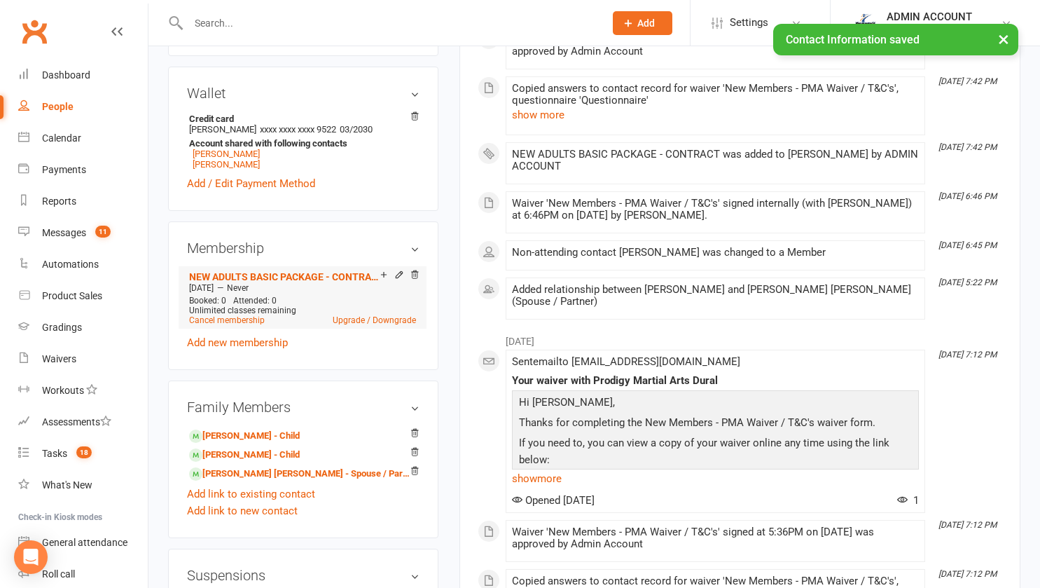
scroll to position [432, 0]
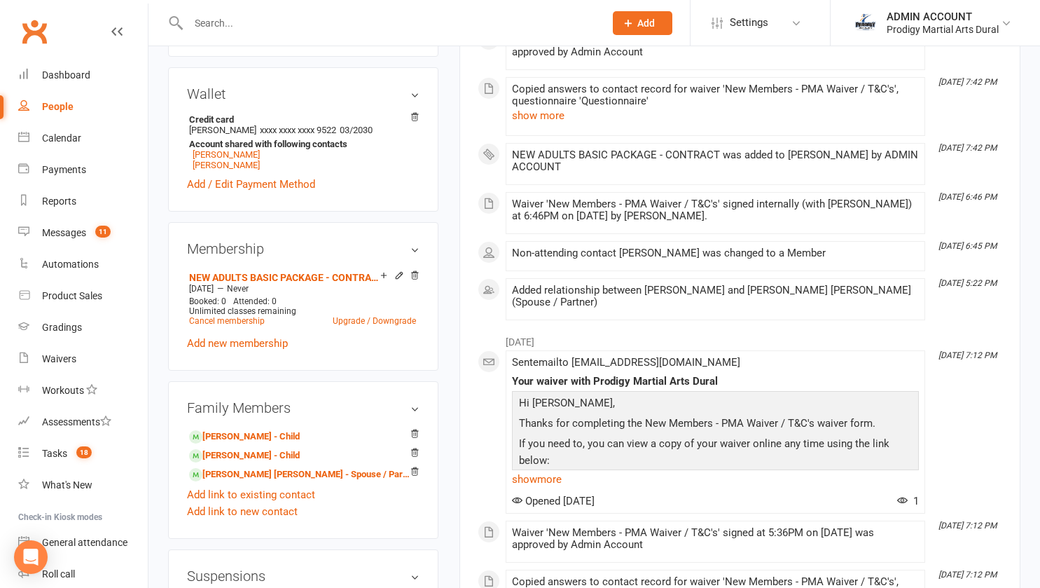
click at [397, 280] on icon at bounding box center [399, 275] width 10 height 10
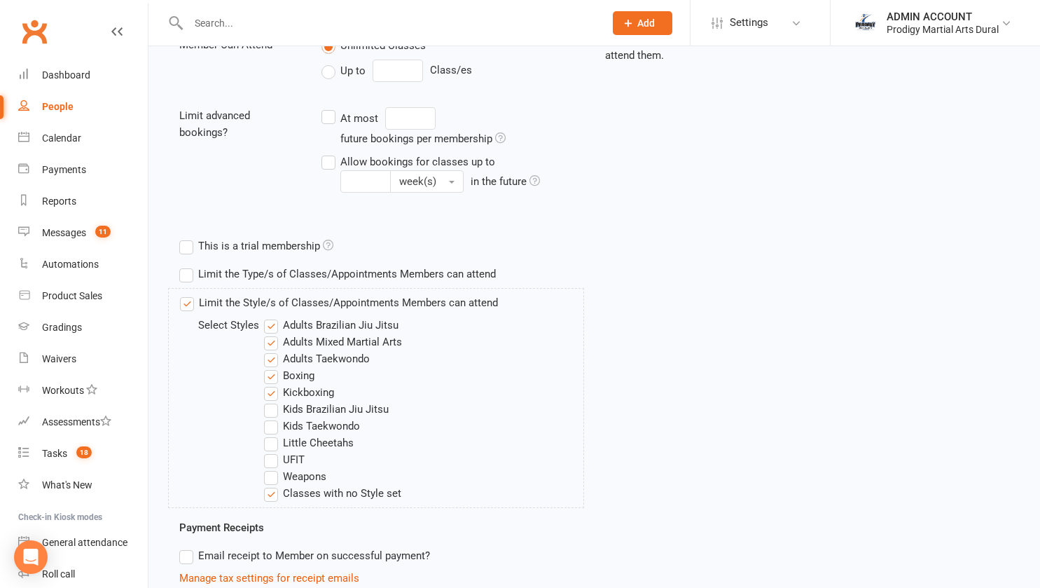
scroll to position [475, 0]
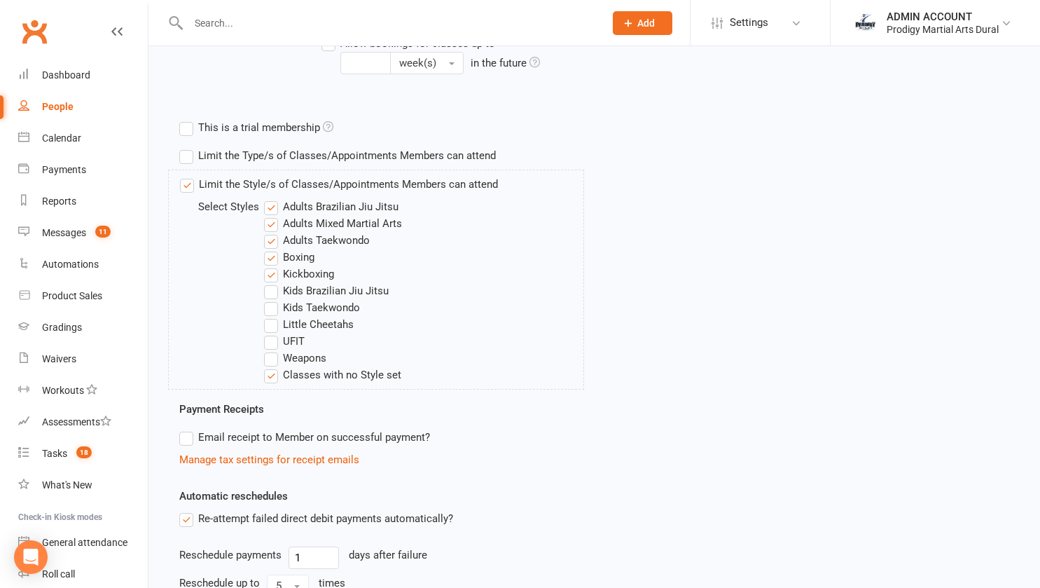
click at [274, 274] on label "Kickboxing" at bounding box center [299, 273] width 70 height 17
click at [273, 265] on input "Kickboxing" at bounding box center [268, 265] width 9 height 0
click at [273, 234] on label "Adults Taekwondo" at bounding box center [317, 240] width 106 height 17
click at [273, 232] on input "Adults Taekwondo" at bounding box center [268, 232] width 9 height 0
click at [270, 221] on label "Adults Mixed Martial Arts" at bounding box center [333, 223] width 138 height 17
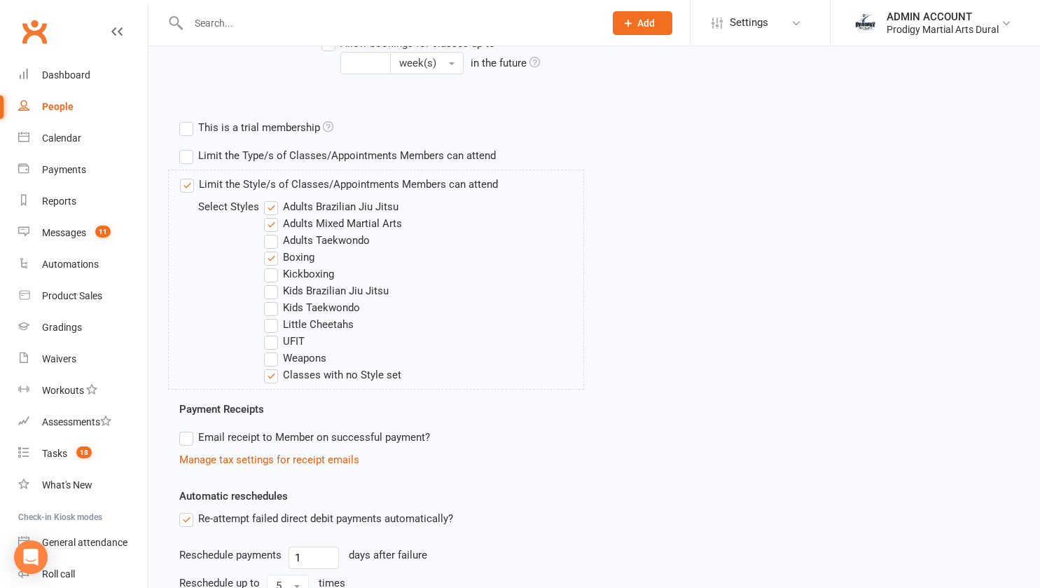
click at [270, 215] on input "Adults Mixed Martial Arts" at bounding box center [268, 215] width 9 height 0
click at [268, 202] on label "Adults Brazilian Jiu Jitsu" at bounding box center [331, 206] width 134 height 17
click at [268, 198] on input "Adults Brazilian Jiu Jitsu" at bounding box center [268, 198] width 9 height 0
click at [269, 378] on label "Classes with no Style set" at bounding box center [332, 374] width 137 height 17
click at [269, 366] on input "Classes with no Style set" at bounding box center [268, 366] width 9 height 0
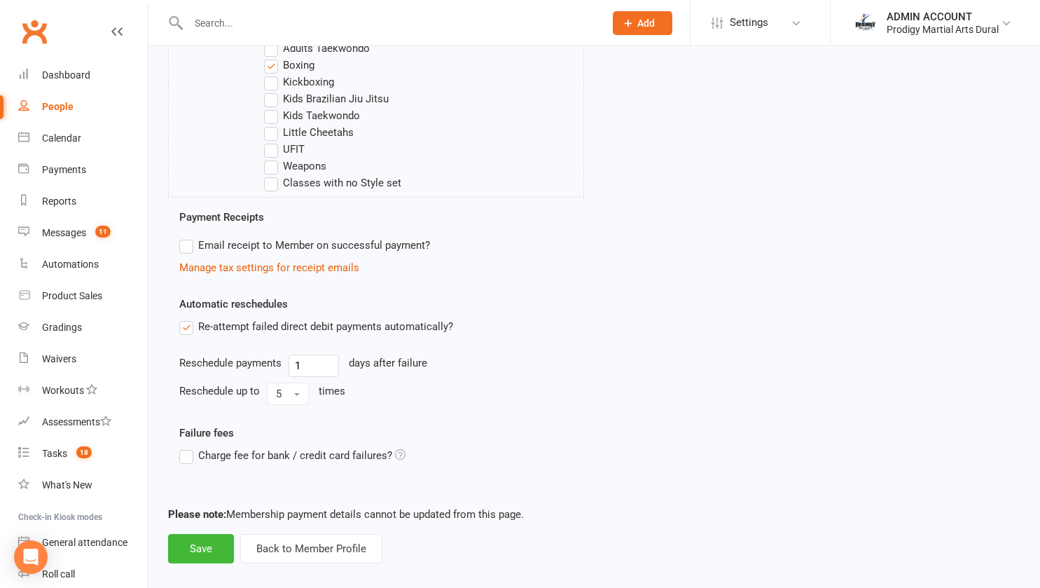
scroll to position [682, 0]
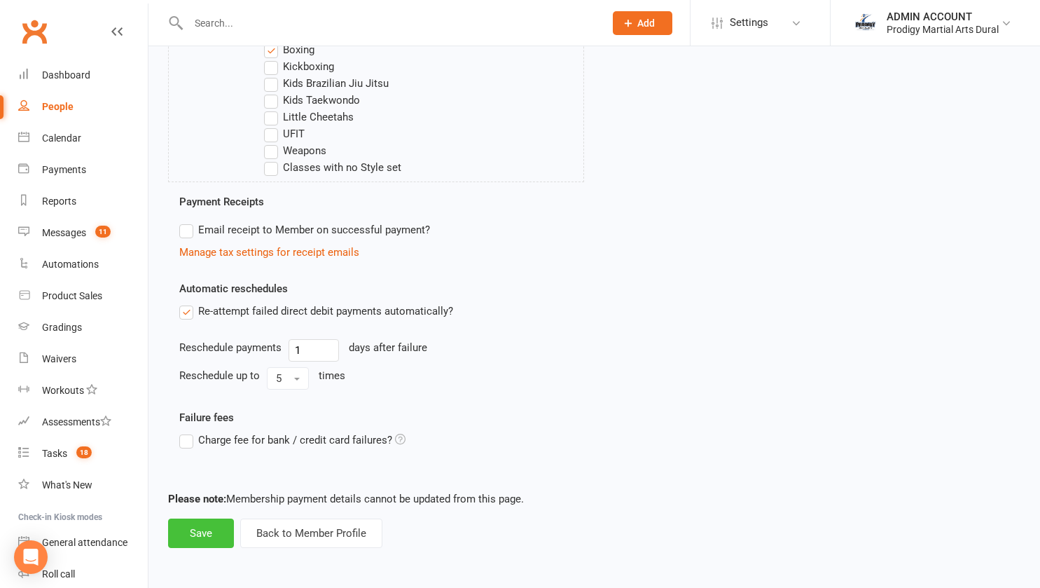
click at [197, 528] on button "Save" at bounding box center [201, 532] width 66 height 29
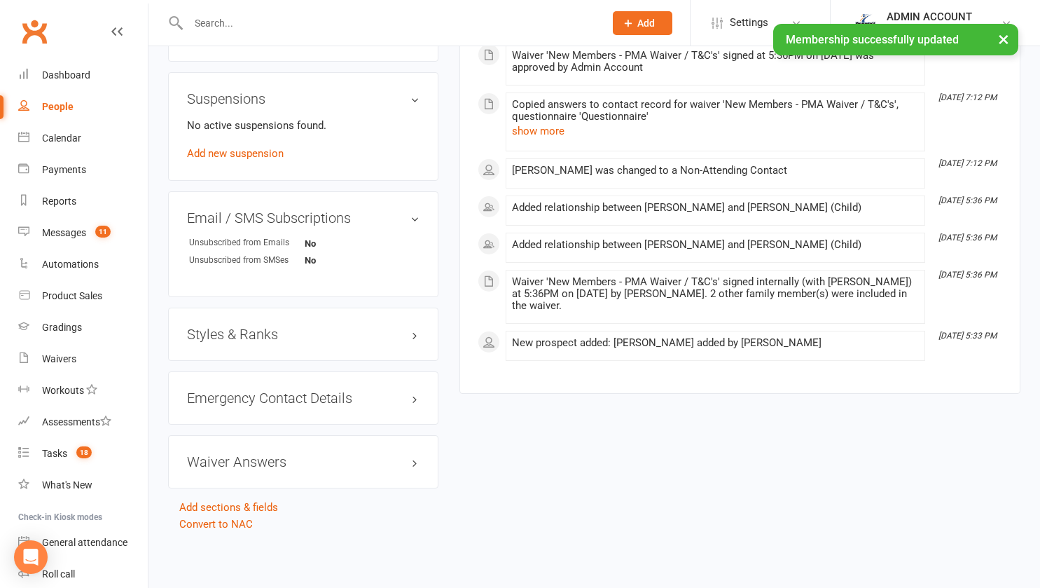
scroll to position [916, 0]
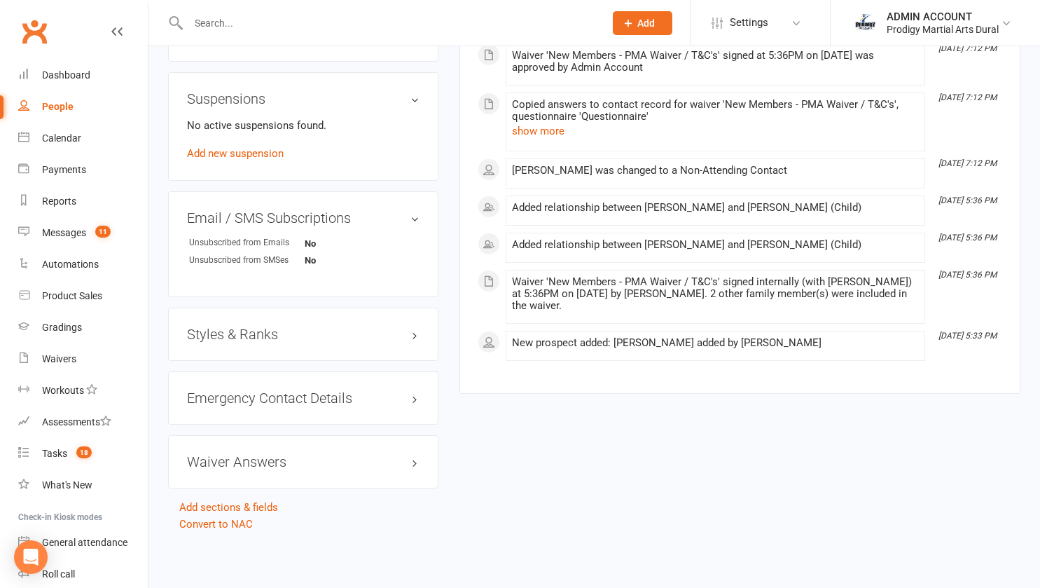
click at [379, 334] on h3 "Styles & Ranks" at bounding box center [303, 333] width 233 height 15
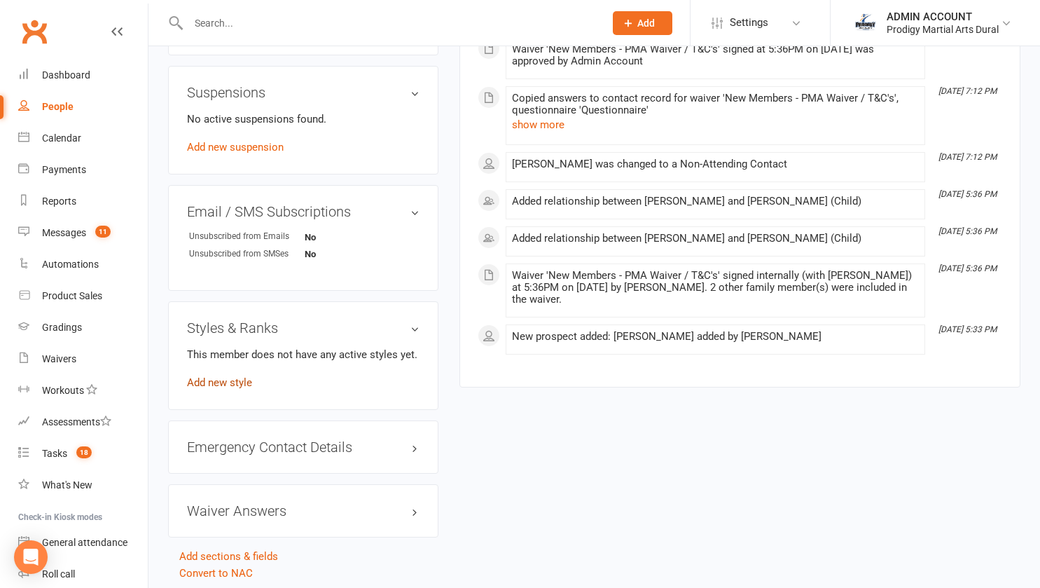
click at [235, 389] on link "Add new style" at bounding box center [219, 382] width 65 height 13
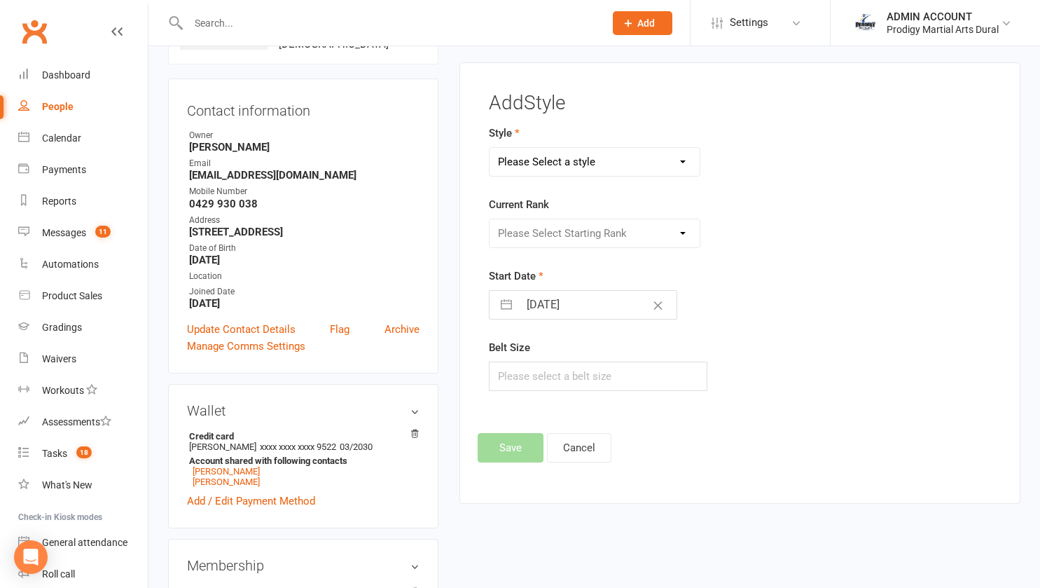
scroll to position [107, 0]
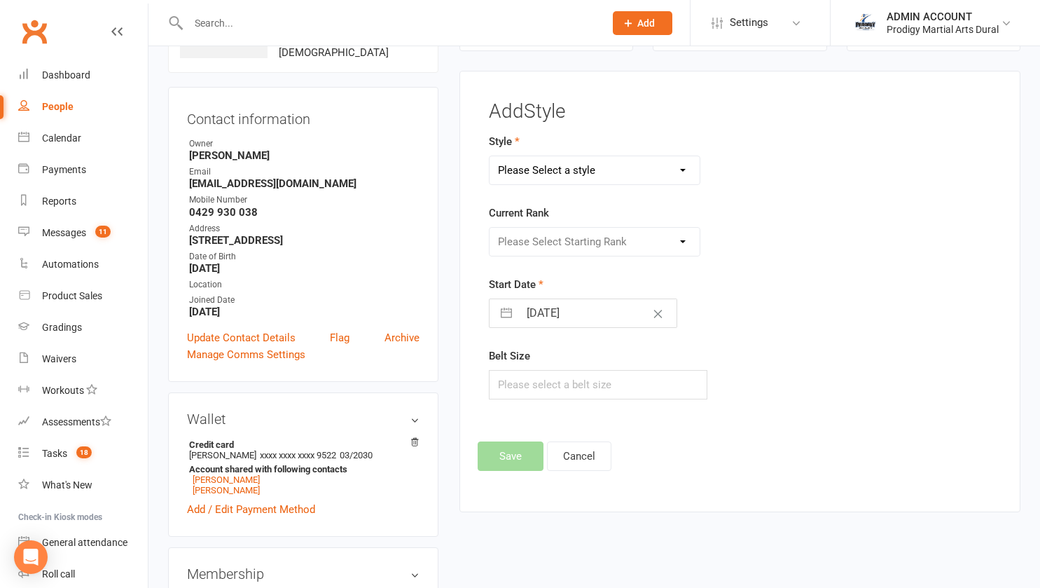
click at [607, 166] on select "Please Select a style Adults Brazilian Jiu Jitsu Adults Mixed Martial Arts Adul…" at bounding box center [595, 170] width 210 height 28
select select "2882"
click at [490, 156] on select "Please Select a style Adults Brazilian Jiu Jitsu Adults Mixed Martial Arts Adul…" at bounding box center [595, 170] width 210 height 28
click at [550, 247] on select "Please Select Starting Rank No Rank" at bounding box center [595, 242] width 210 height 28
select select "30718"
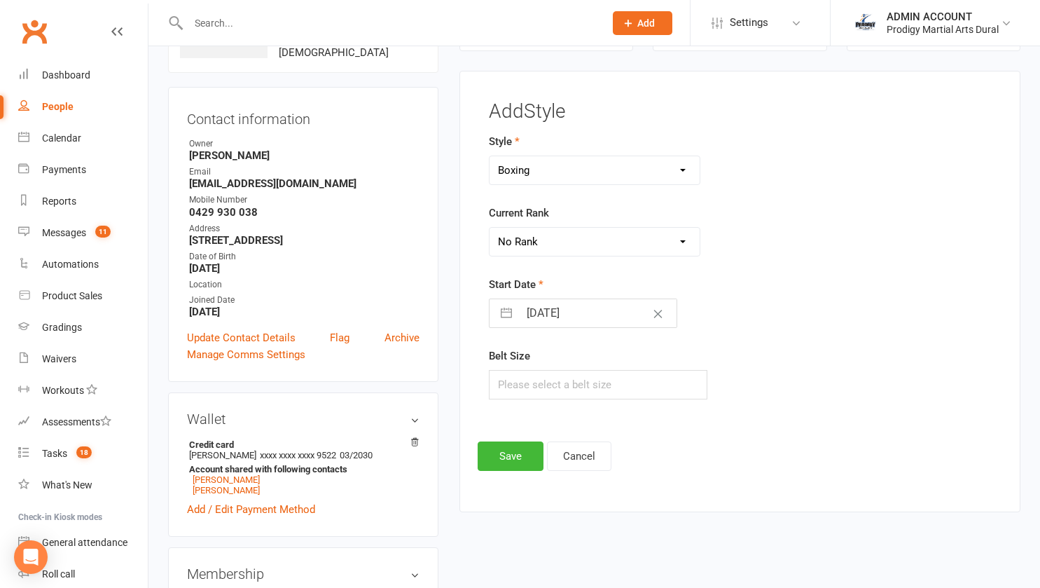
click at [490, 228] on select "Please Select Starting Rank No Rank" at bounding box center [595, 242] width 210 height 28
click at [509, 456] on button "Save" at bounding box center [511, 455] width 66 height 29
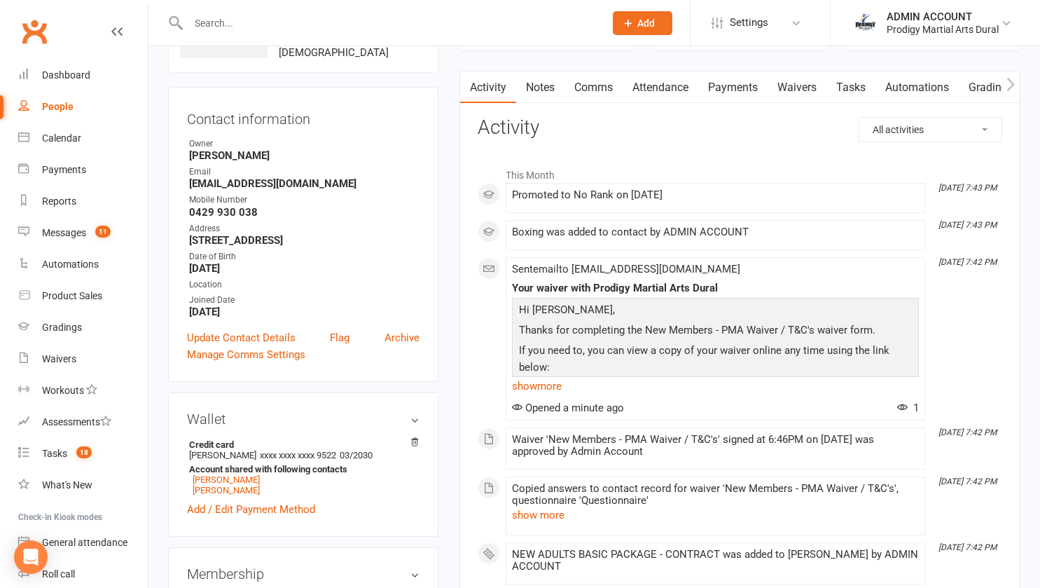
click at [590, 81] on link "Comms" at bounding box center [594, 87] width 58 height 32
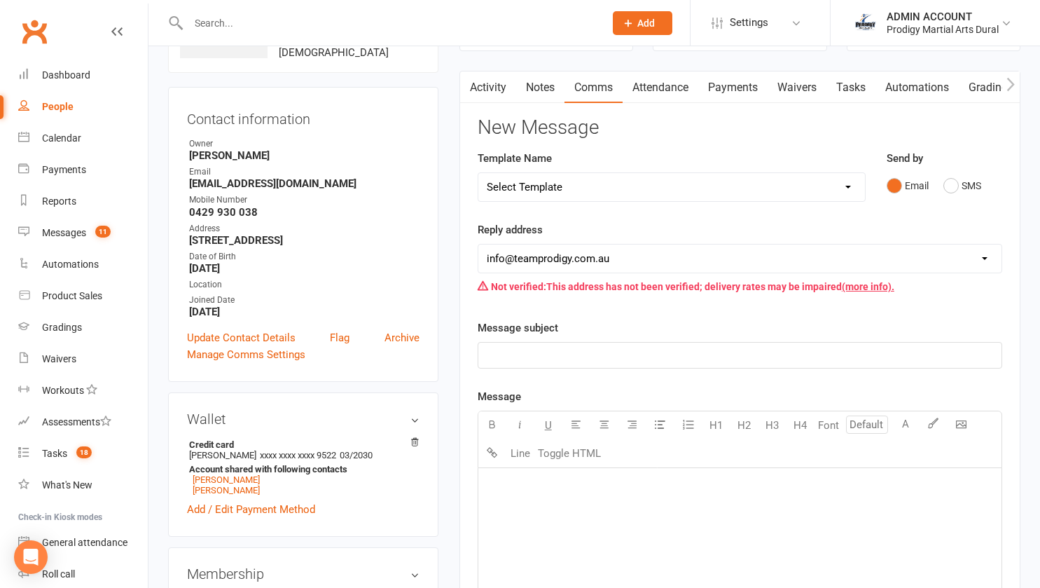
click at [569, 189] on select "Select Template [Email] Welcome to Red Belt! [Email] 5x Trial Info [Email] Acti…" at bounding box center [671, 187] width 387 height 28
select select "15"
click at [478, 173] on select "Select Template [Email] Welcome to Red Belt! [Email] 5x Trial Info [Email] Acti…" at bounding box center [671, 187] width 387 height 28
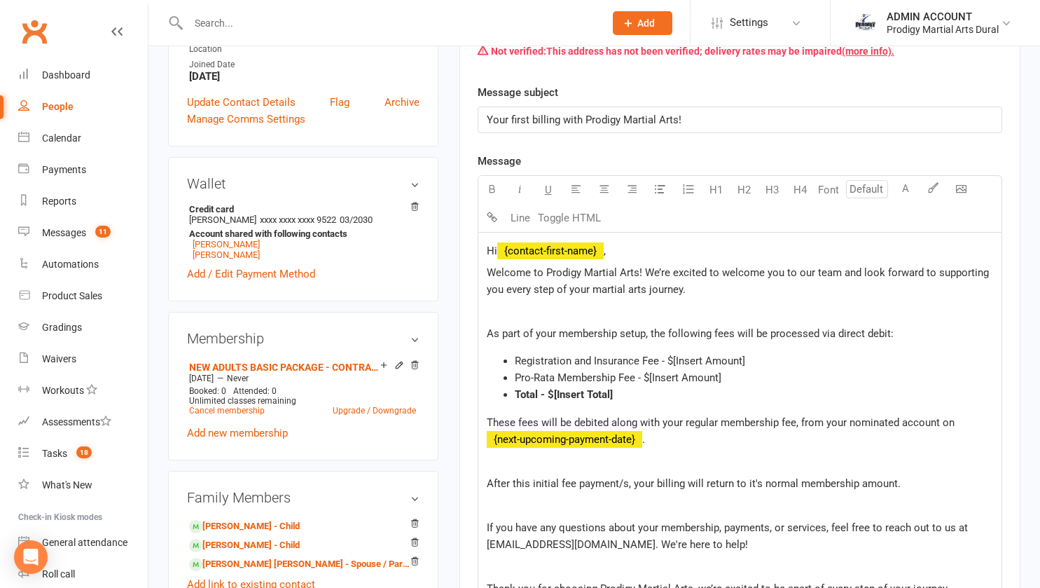
scroll to position [374, 0]
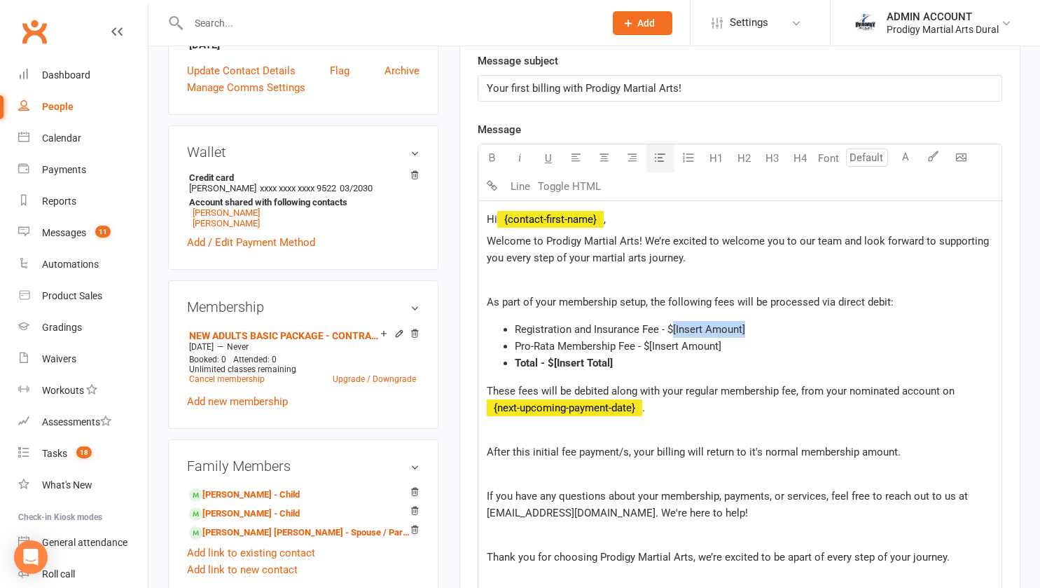
drag, startPoint x: 672, startPoint y: 329, endPoint x: 746, endPoint y: 333, distance: 73.7
click at [746, 333] on li "Registration and Insurance Fee - $[Insert Amount]" at bounding box center [754, 329] width 478 height 17
drag, startPoint x: 644, startPoint y: 345, endPoint x: 723, endPoint y: 345, distance: 78.5
click at [723, 345] on li "Pro-Rata Membership Fee - $[Insert Amount]" at bounding box center [754, 346] width 478 height 17
click at [677, 347] on span "Pro-Rata Membership Fee - $[Insert Amount]" at bounding box center [618, 346] width 207 height 13
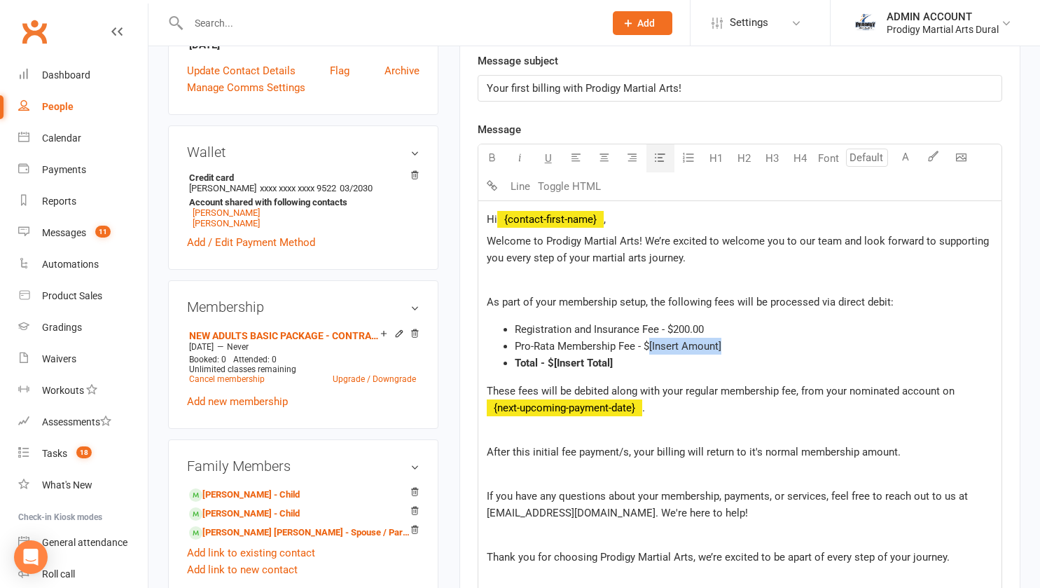
drag, startPoint x: 650, startPoint y: 345, endPoint x: 722, endPoint y: 346, distance: 71.5
click at [722, 346] on span "Pro-Rata Membership Fee - $[Insert Amount]" at bounding box center [618, 346] width 207 height 13
drag, startPoint x: 554, startPoint y: 363, endPoint x: 621, endPoint y: 362, distance: 66.6
click at [621, 362] on li "Total - $[Insert Total]" at bounding box center [754, 362] width 478 height 17
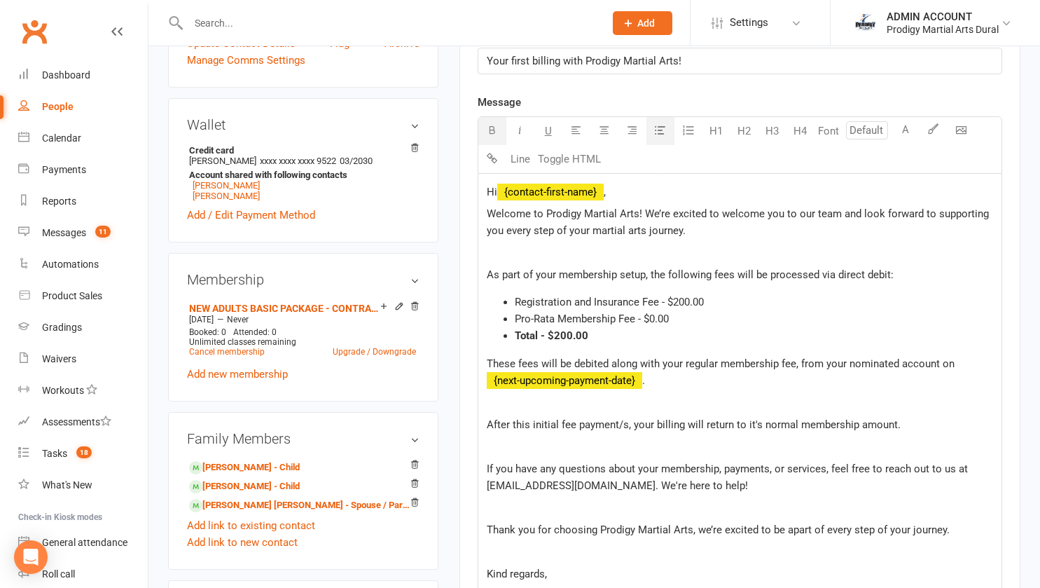
scroll to position [401, 0]
drag, startPoint x: 643, startPoint y: 317, endPoint x: 680, endPoint y: 322, distance: 36.9
click at [680, 322] on li "Pro-Rata Membership Fee - $0.00" at bounding box center [754, 319] width 478 height 17
click at [469, 405] on div "Activity Notes Comms Attendance Payments Waivers Tasks Automations Gradings / P…" at bounding box center [740, 368] width 561 height 1183
click at [706, 322] on li "Pro-Rata Membership Fee - $0.00" at bounding box center [754, 319] width 478 height 17
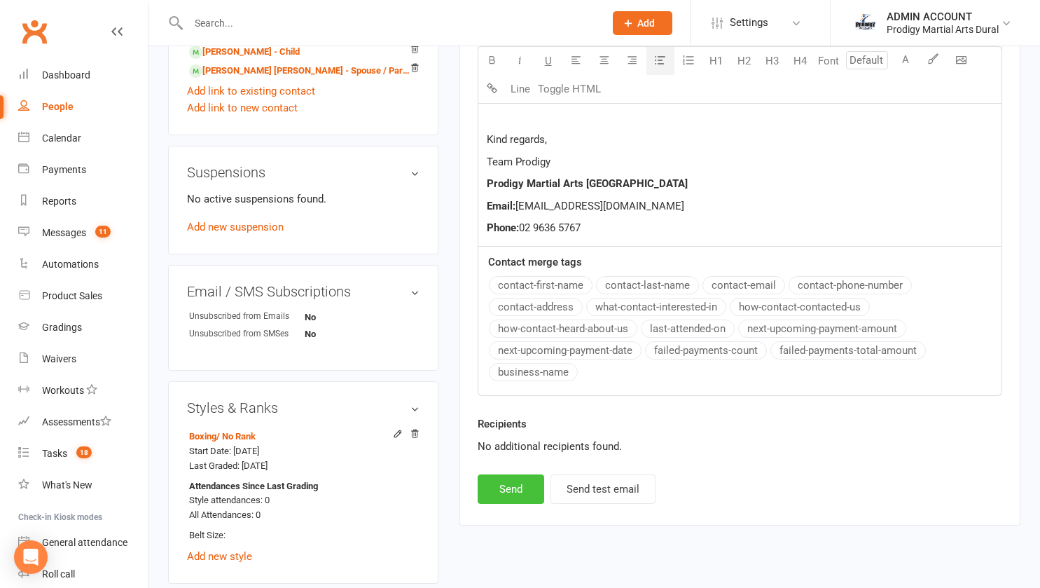
scroll to position [836, 0]
click at [504, 489] on button "Send" at bounding box center [511, 488] width 67 height 29
select select
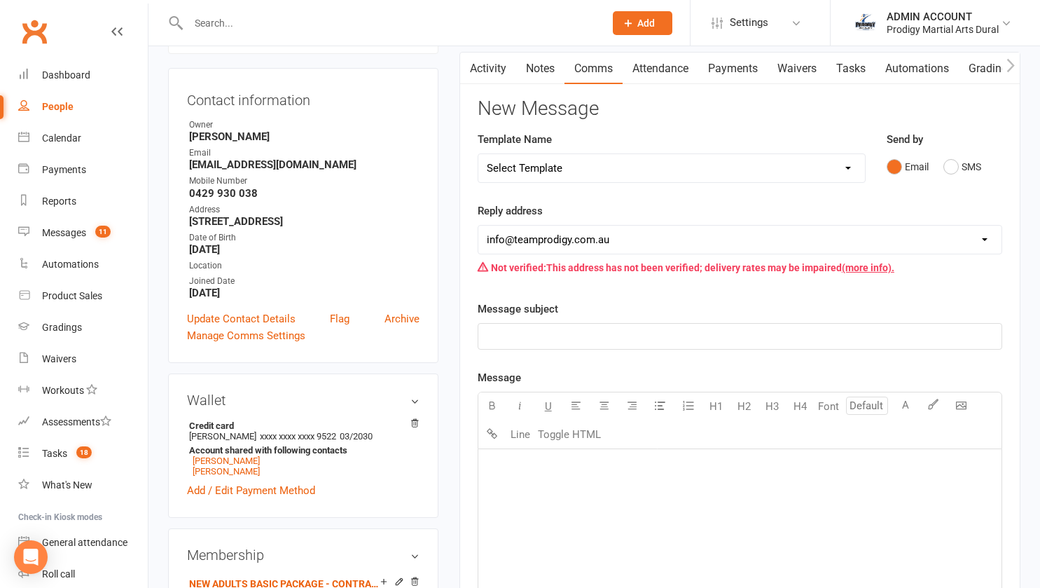
scroll to position [122, 0]
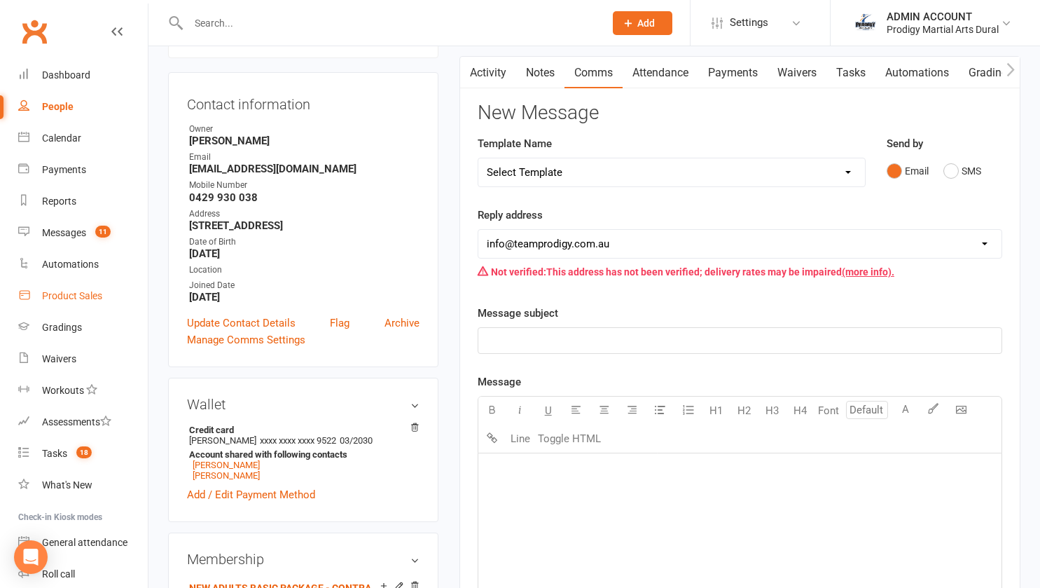
click at [62, 296] on div "Product Sales" at bounding box center [72, 295] width 60 height 11
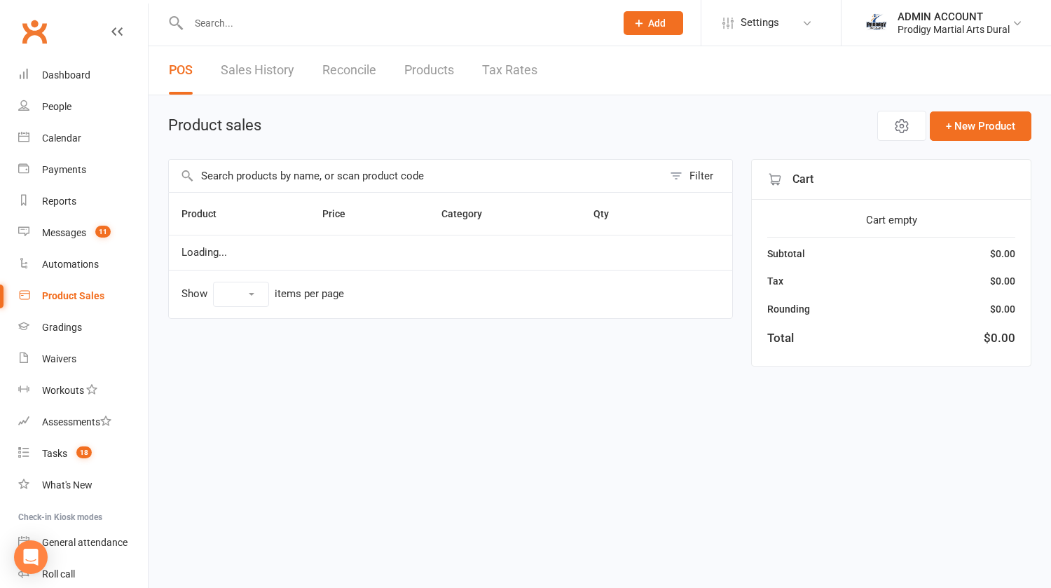
select select "10"
click at [250, 172] on input "text" at bounding box center [416, 176] width 494 height 32
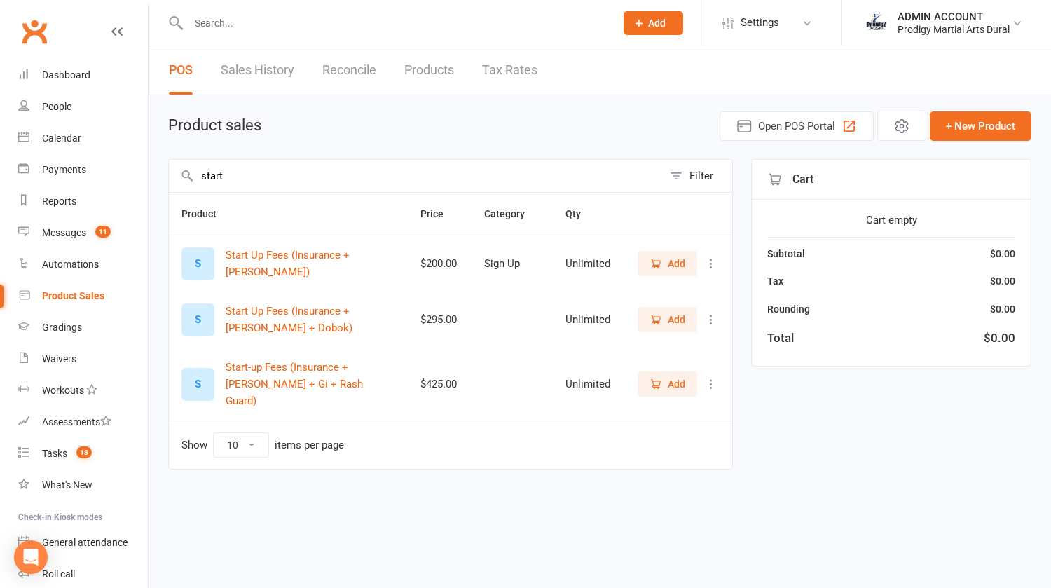
type input "start"
click at [674, 258] on span "Add" at bounding box center [677, 263] width 18 height 15
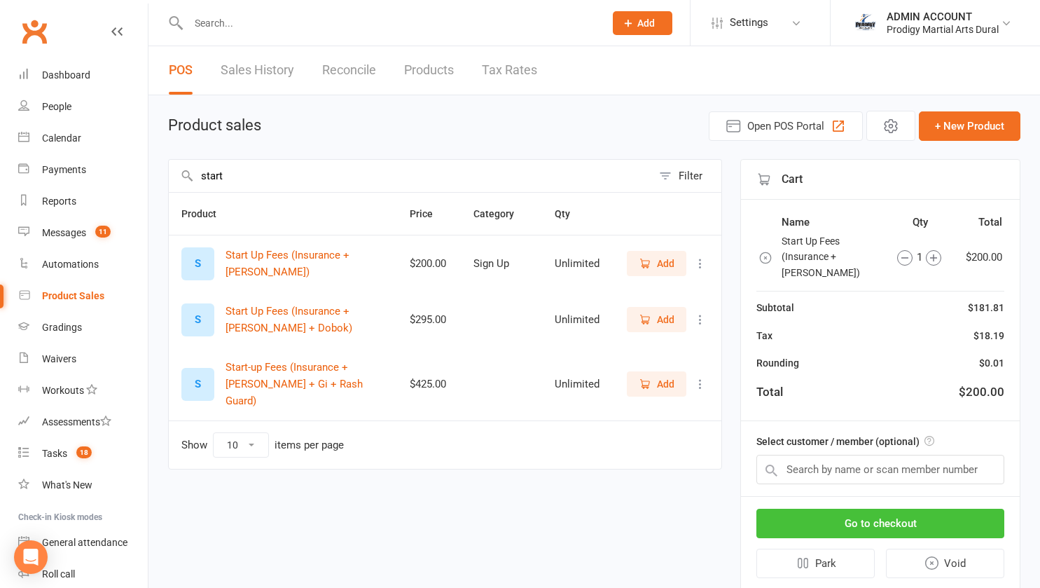
click at [864, 509] on button "Go to checkout" at bounding box center [881, 523] width 248 height 29
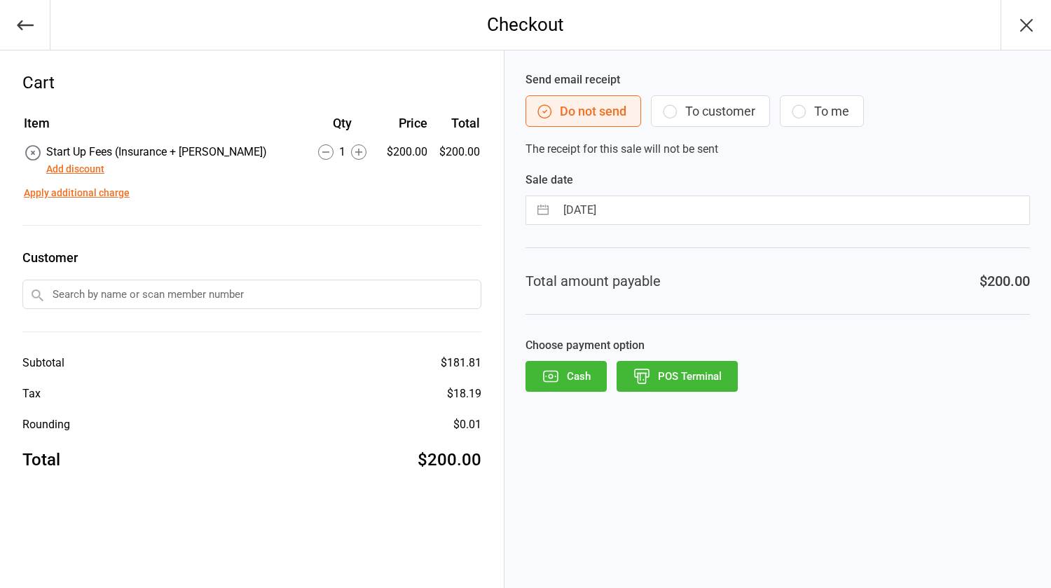
click at [239, 290] on input "text" at bounding box center [251, 294] width 459 height 29
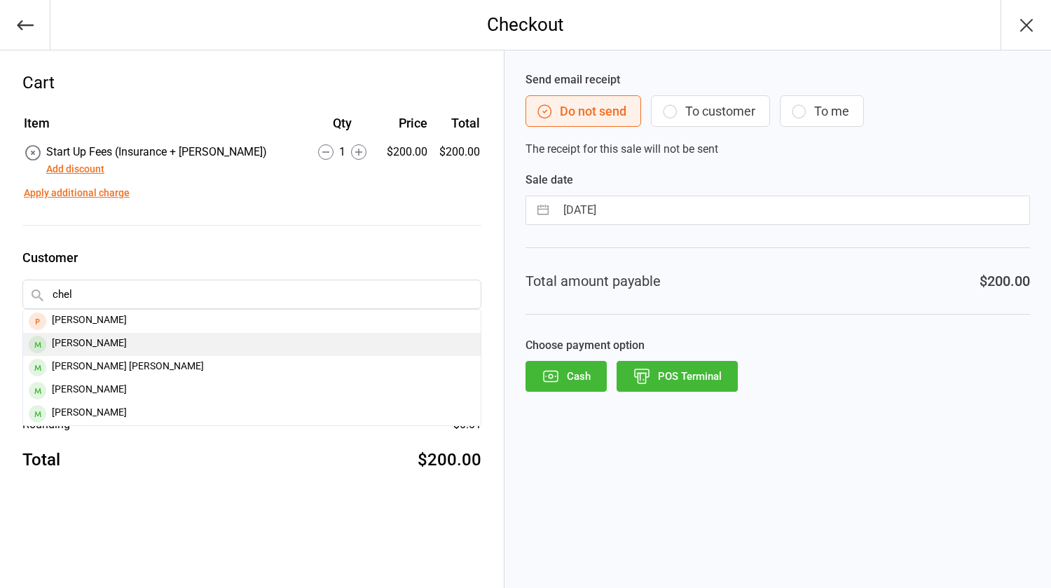
type input "chel"
click at [83, 343] on div "[PERSON_NAME]" at bounding box center [251, 344] width 457 height 23
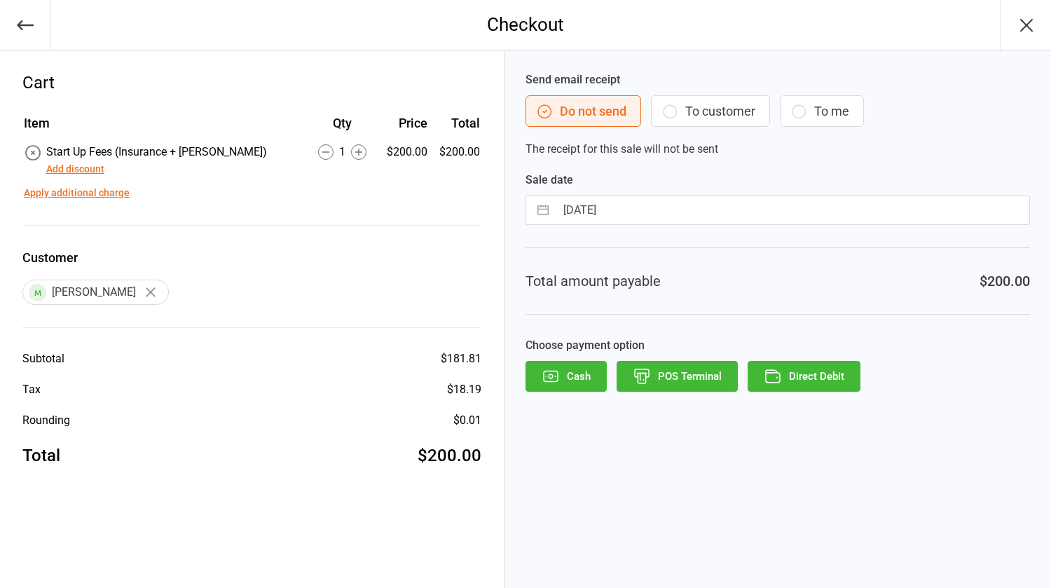
click at [786, 374] on button "Direct Debit" at bounding box center [803, 376] width 113 height 31
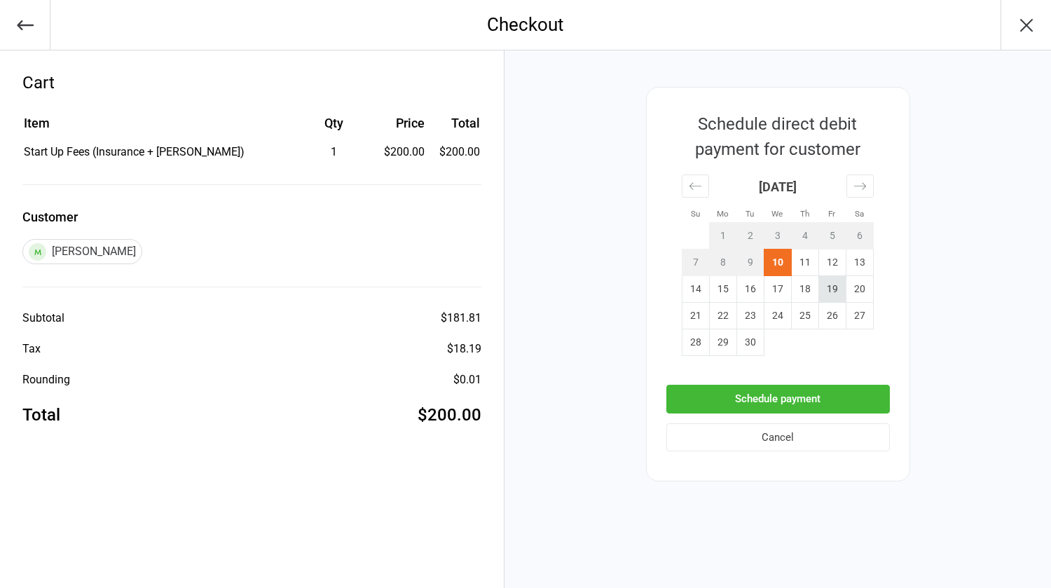
click at [834, 291] on td "19" at bounding box center [831, 289] width 27 height 27
click at [782, 394] on button "Schedule payment" at bounding box center [777, 399] width 223 height 29
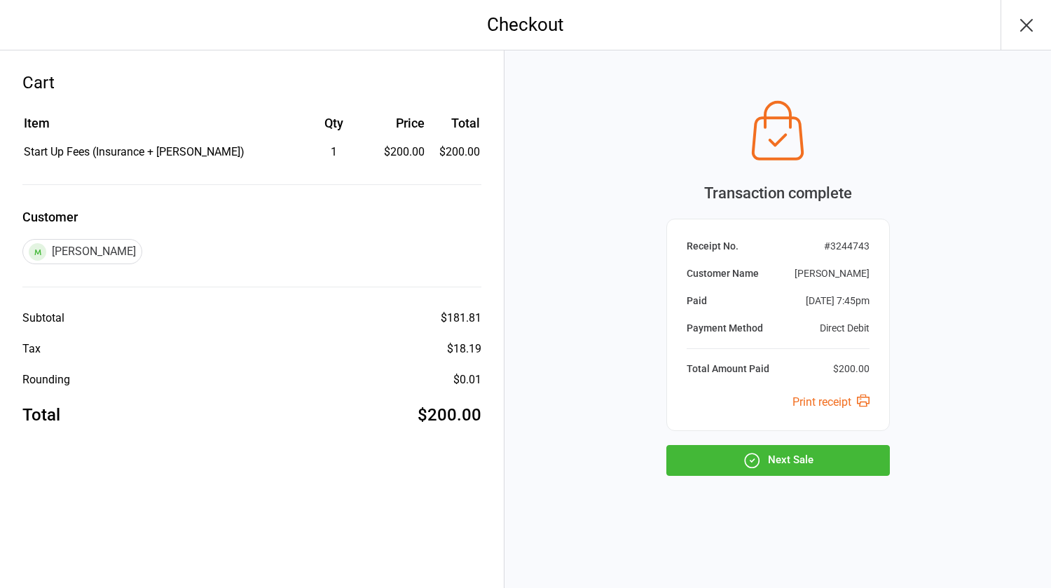
click at [778, 457] on button "Next Sale" at bounding box center [777, 460] width 223 height 31
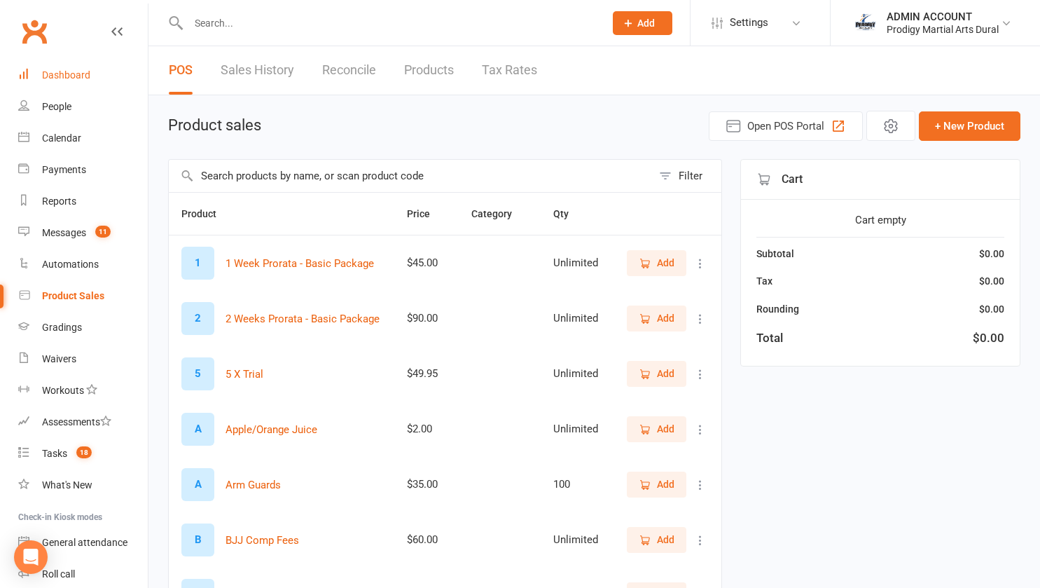
click at [69, 72] on div "Dashboard" at bounding box center [66, 74] width 48 height 11
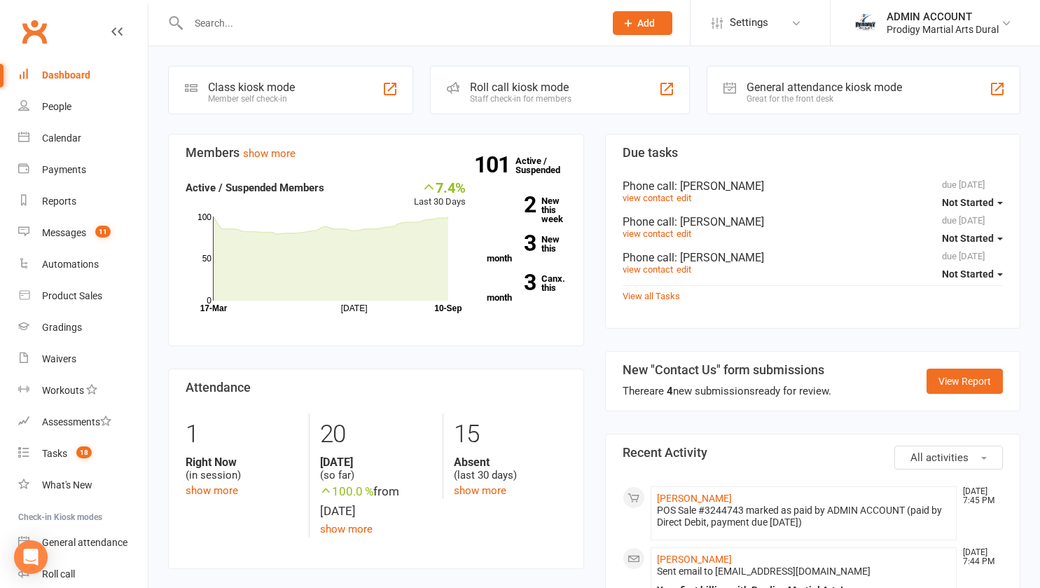
click at [230, 13] on input "text" at bounding box center [389, 23] width 411 height 20
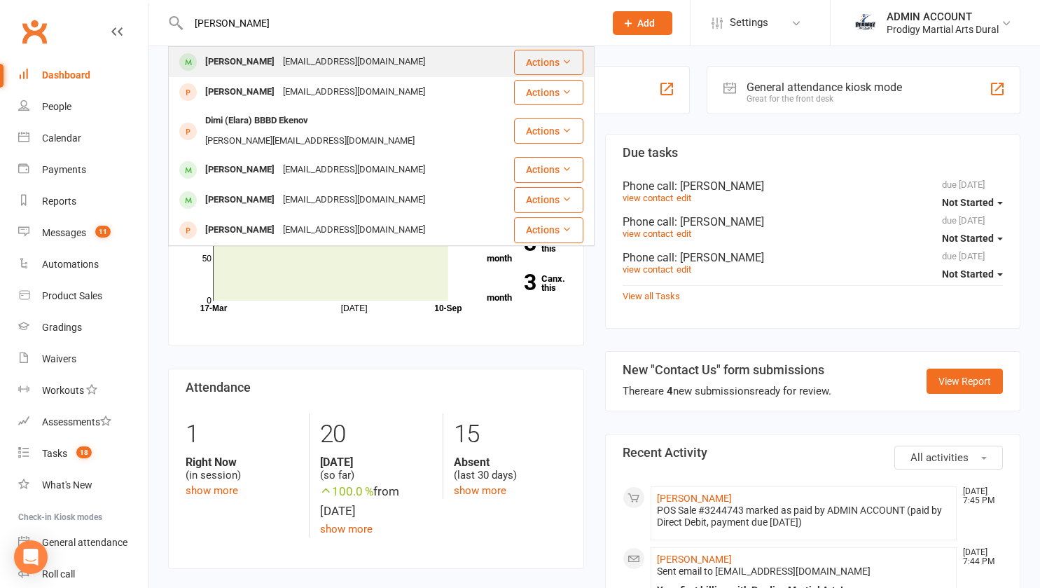
type input "[PERSON_NAME]"
click at [220, 58] on div "[PERSON_NAME]" at bounding box center [240, 62] width 78 height 20
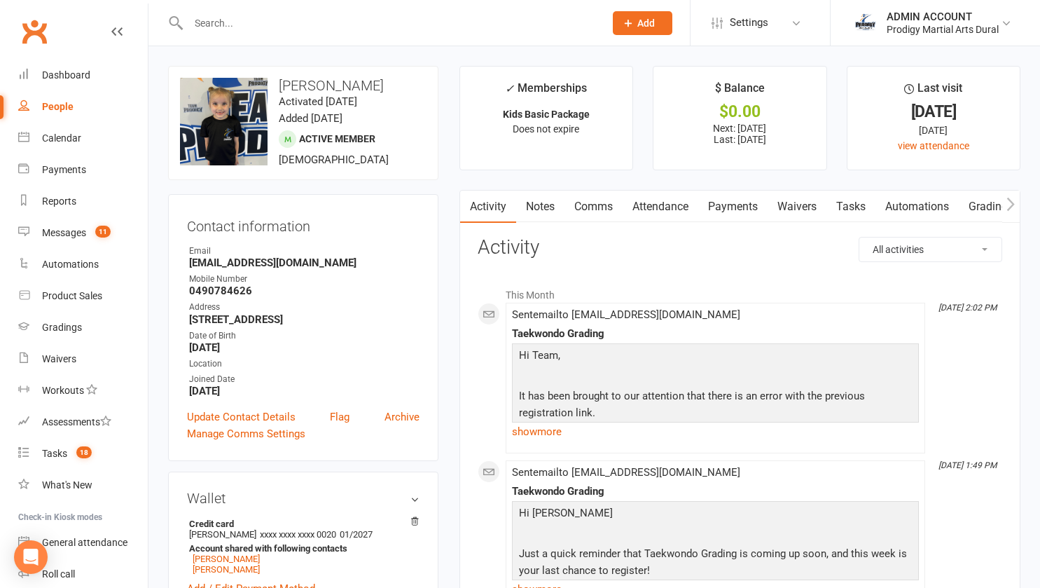
click at [740, 207] on link "Payments" at bounding box center [732, 207] width 69 height 32
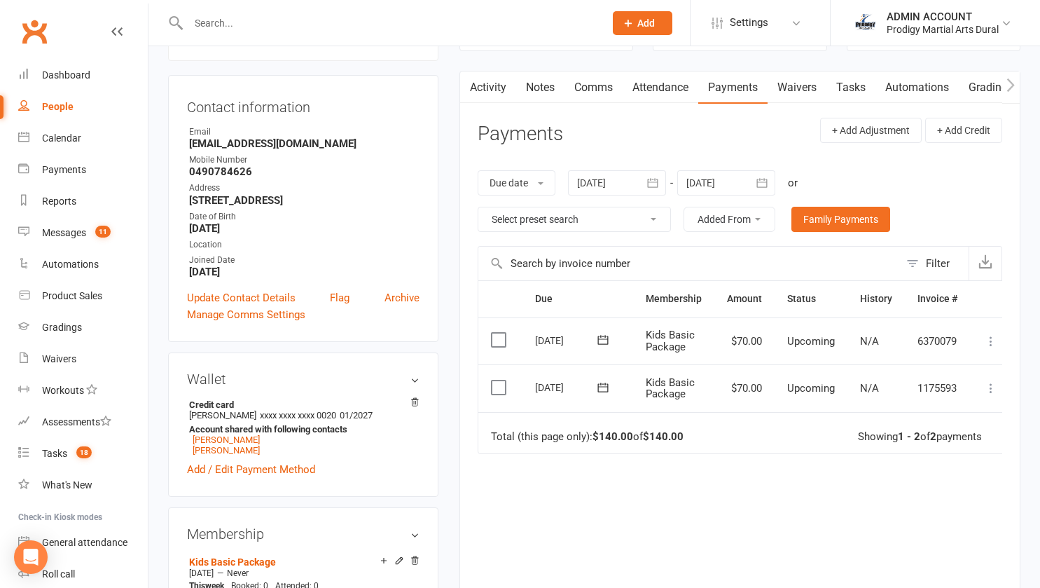
scroll to position [120, 0]
click at [236, 455] on link "[PERSON_NAME]" at bounding box center [226, 449] width 67 height 11
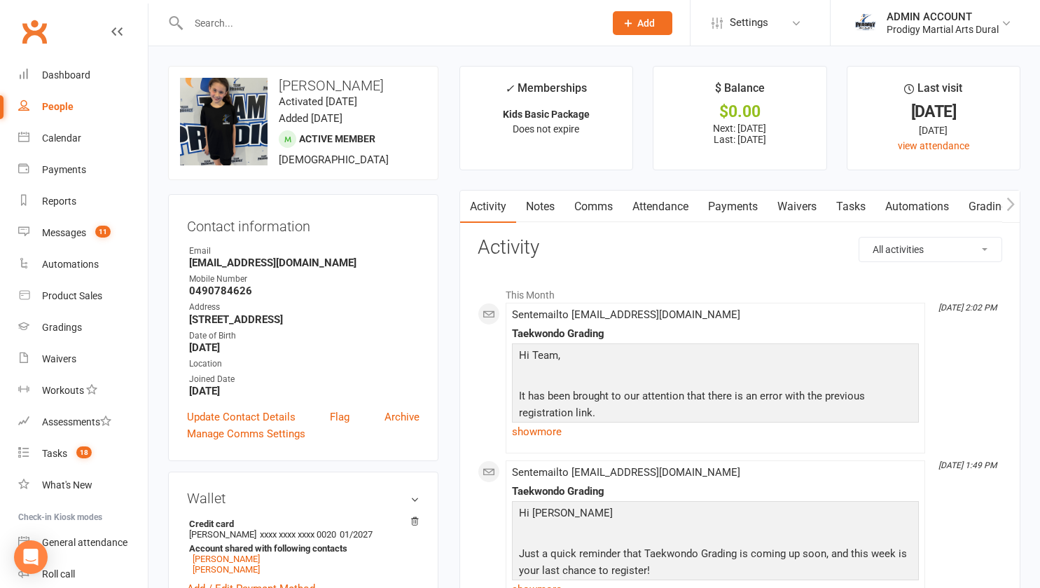
click at [728, 207] on link "Payments" at bounding box center [732, 207] width 69 height 32
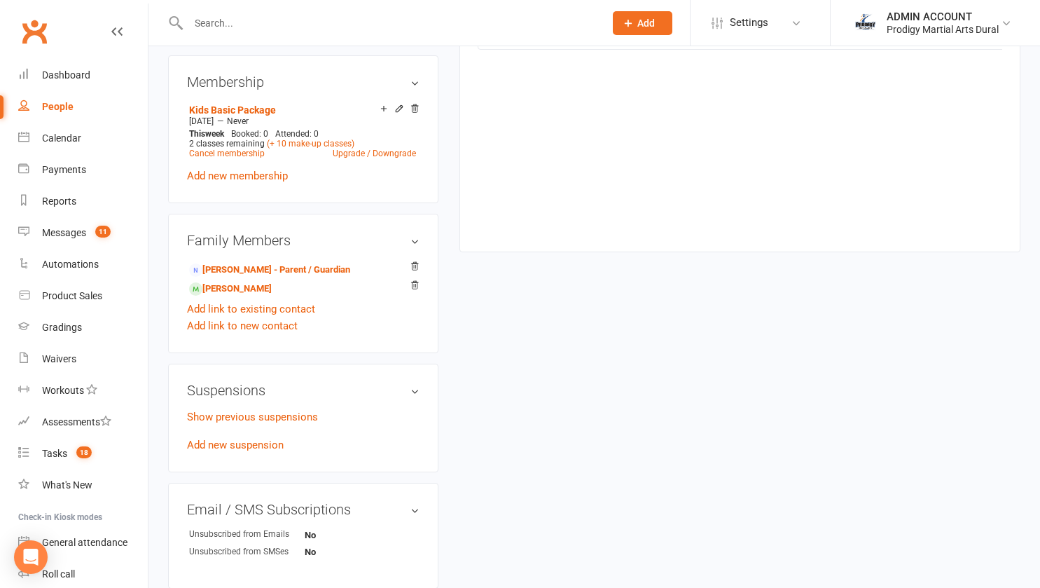
scroll to position [571, 0]
click at [253, 296] on link "[PERSON_NAME]" at bounding box center [230, 289] width 83 height 15
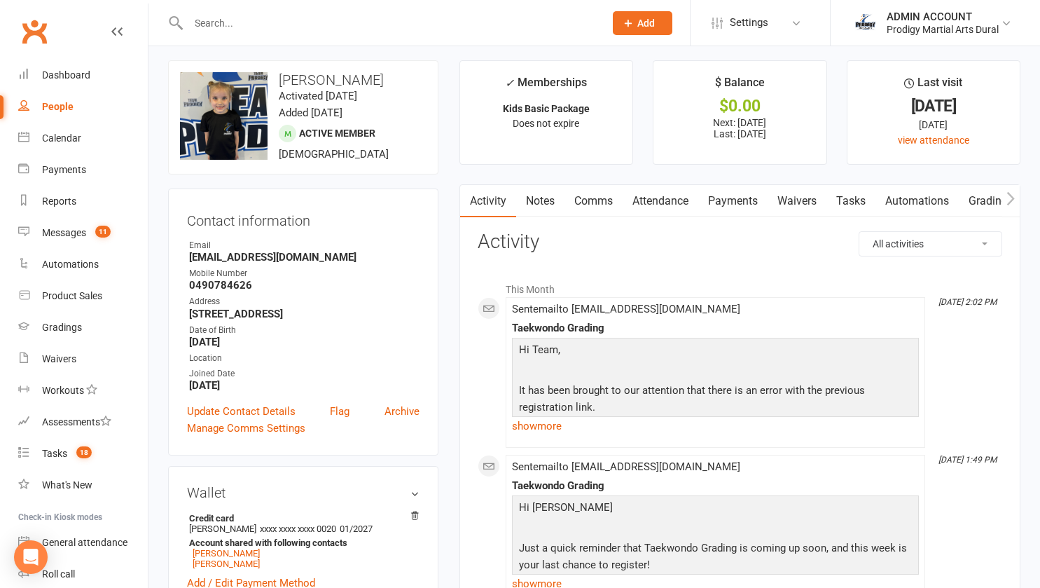
scroll to position [5, 0]
click at [749, 195] on link "Payments" at bounding box center [732, 202] width 69 height 32
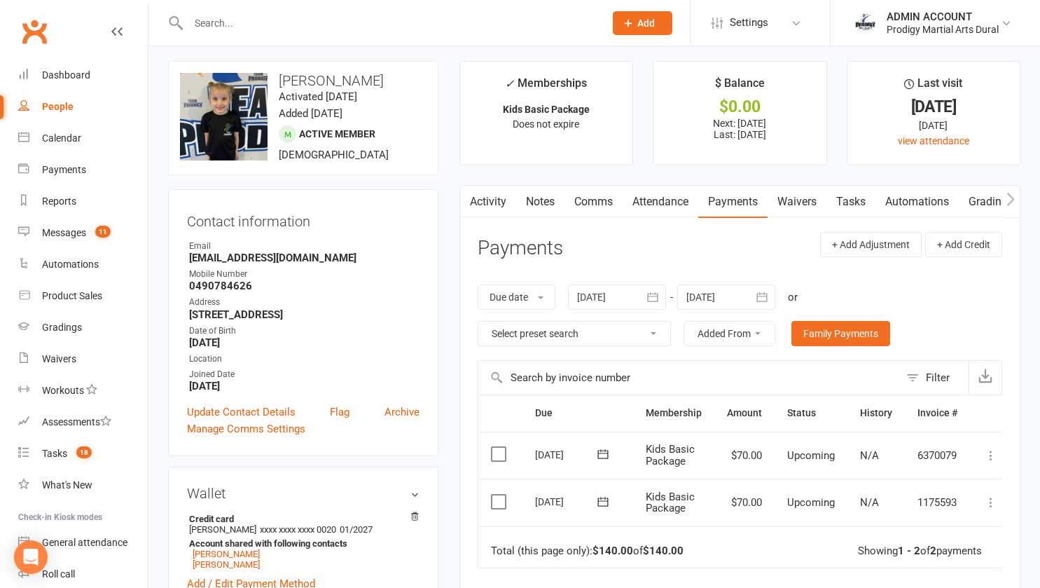
click at [216, 24] on input "text" at bounding box center [389, 23] width 411 height 20
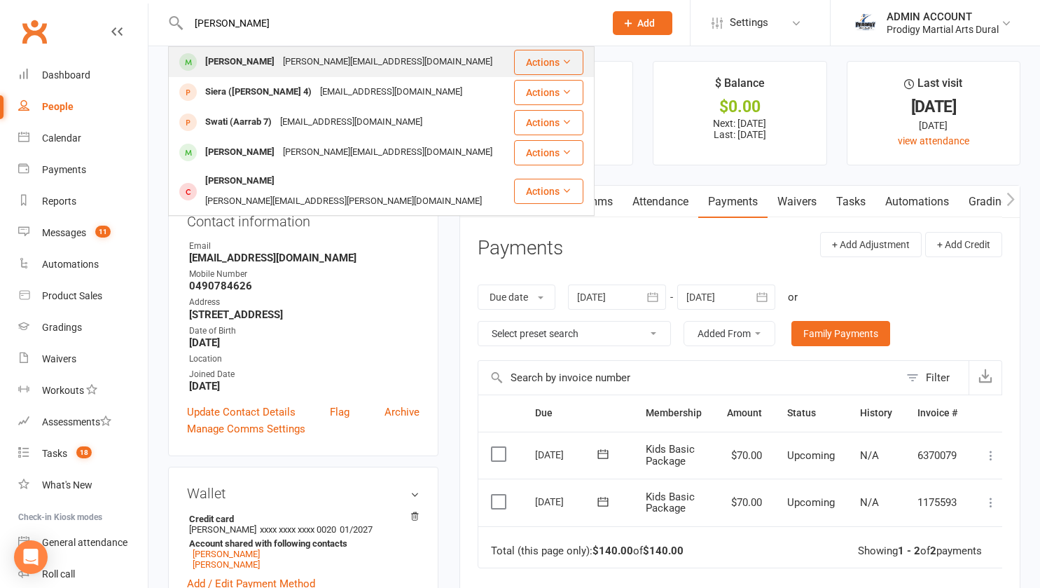
type input "[PERSON_NAME]"
click at [227, 60] on div "[PERSON_NAME]" at bounding box center [240, 62] width 78 height 20
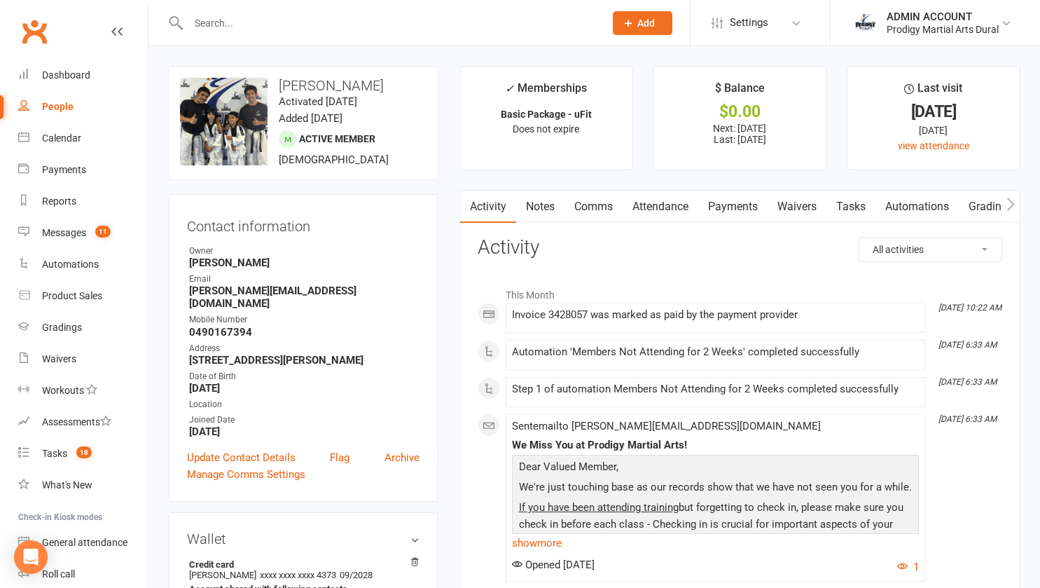
click at [740, 204] on link "Payments" at bounding box center [732, 207] width 69 height 32
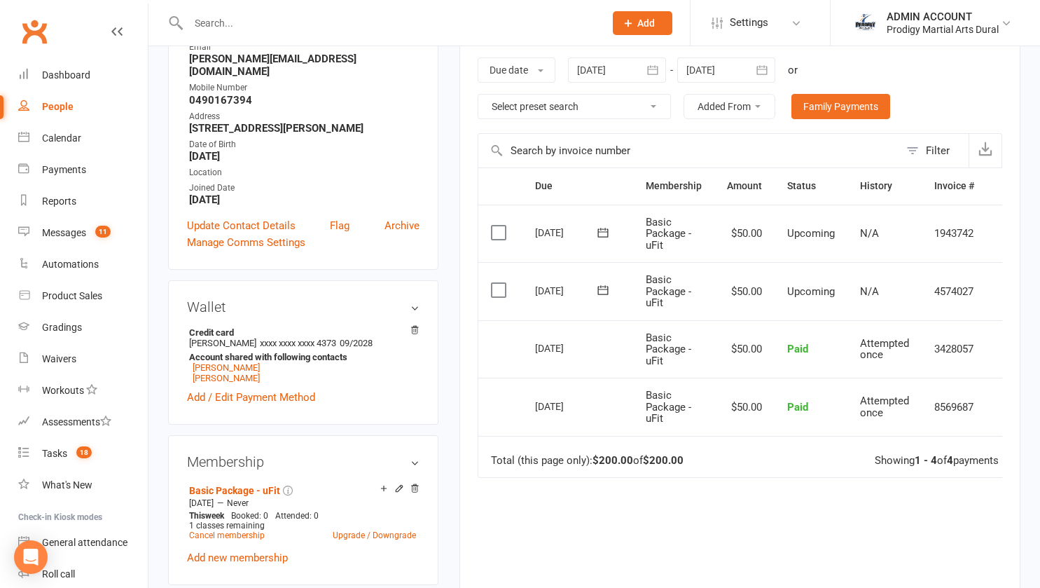
scroll to position [233, 0]
click at [949, 31] on div "Prodigy Martial Arts Dural" at bounding box center [943, 29] width 112 height 13
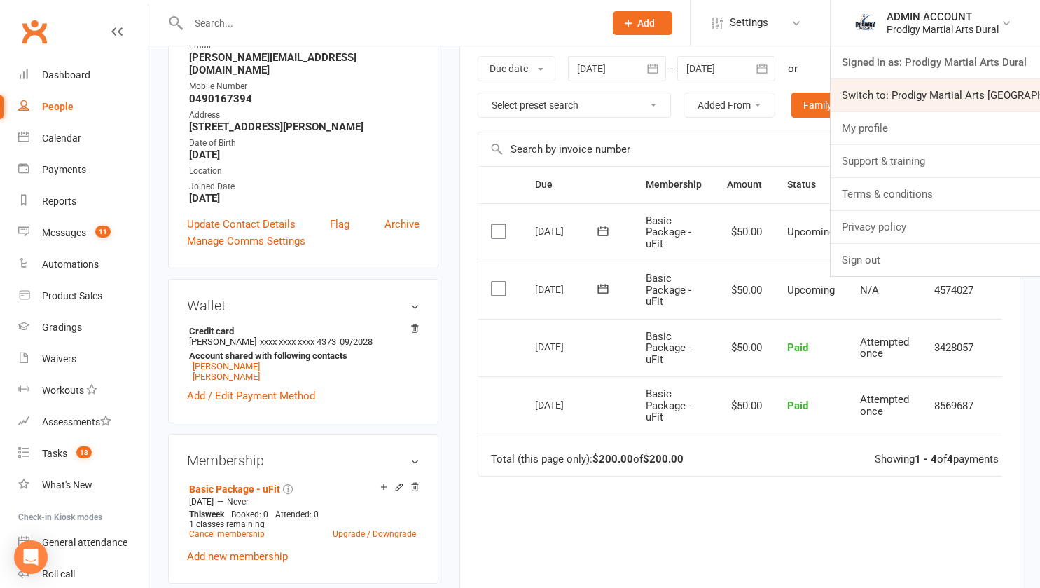
click at [944, 93] on link "Switch to: Prodigy Martial Arts [GEOGRAPHIC_DATA]" at bounding box center [935, 95] width 209 height 32
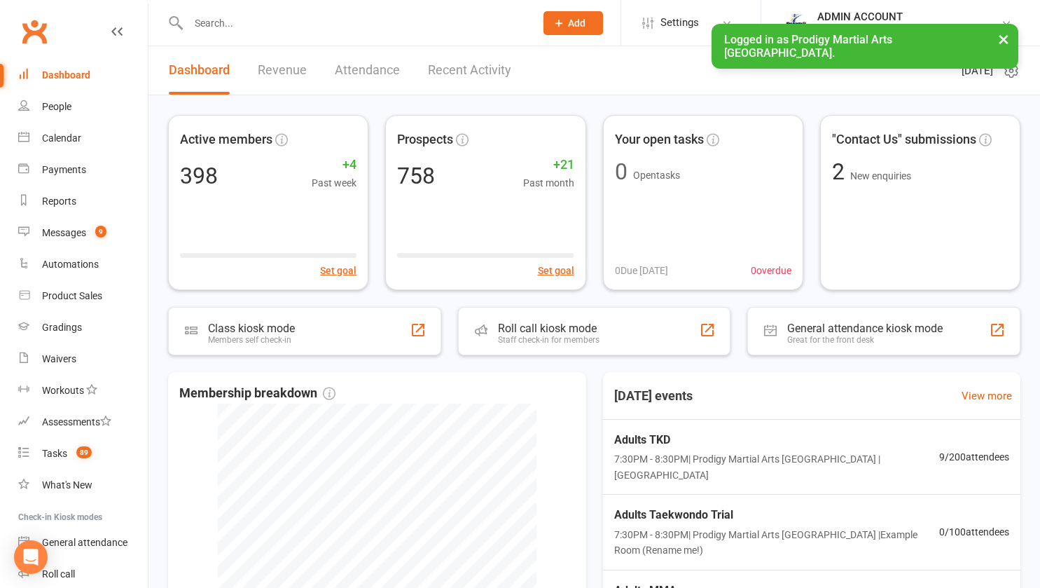
click at [219, 18] on input "text" at bounding box center [354, 23] width 341 height 20
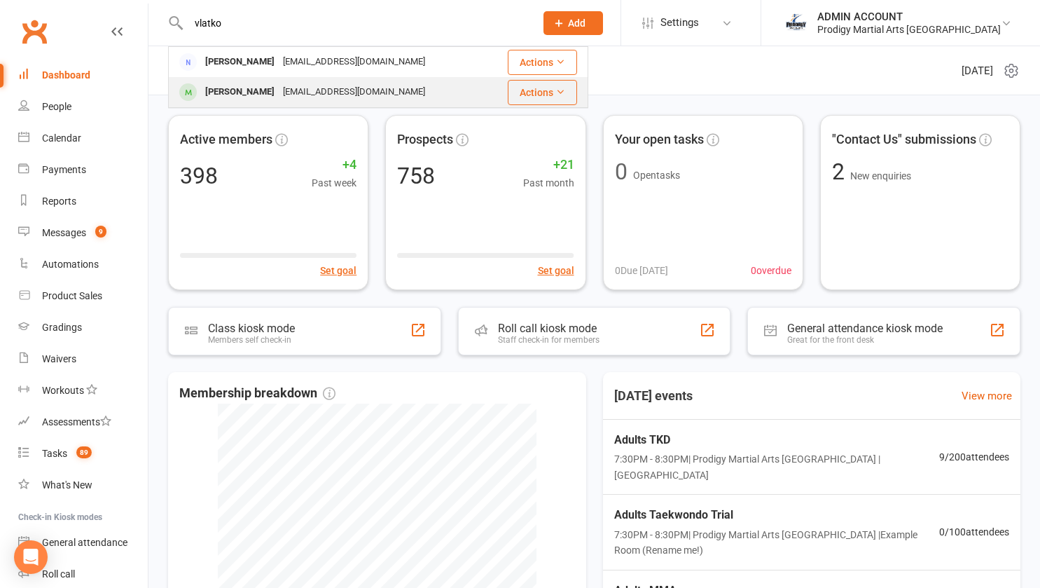
type input "vlatko"
click at [223, 94] on div "Brandon Vlatko" at bounding box center [240, 92] width 78 height 20
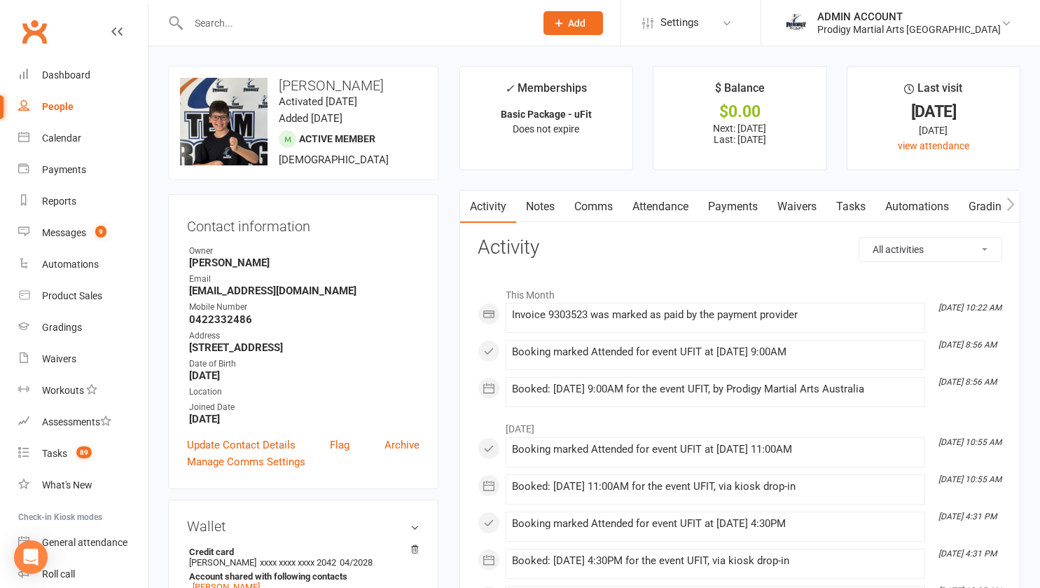
click at [724, 201] on link "Payments" at bounding box center [732, 207] width 69 height 32
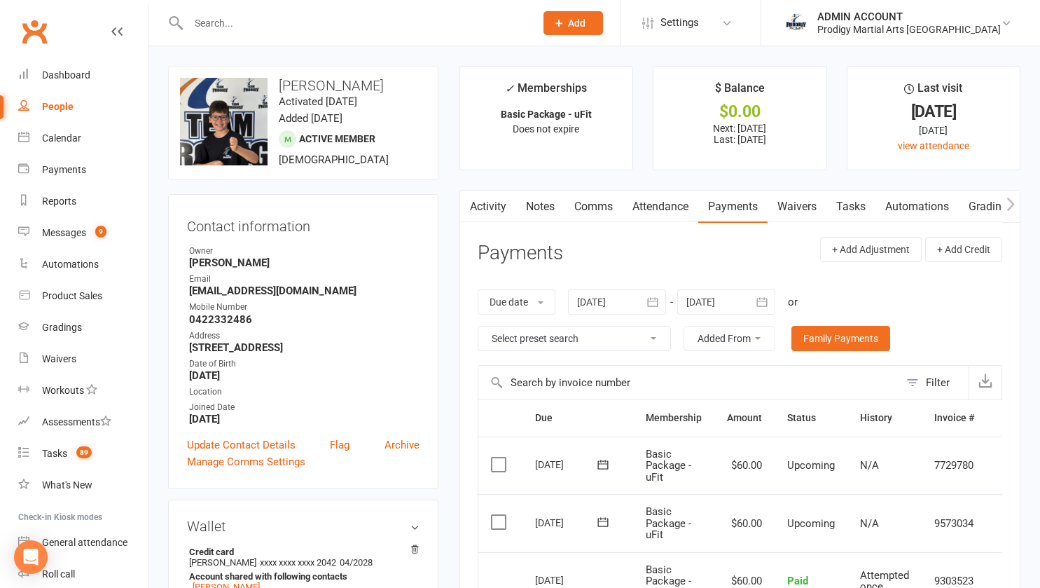
click at [375, 20] on input "text" at bounding box center [354, 23] width 341 height 20
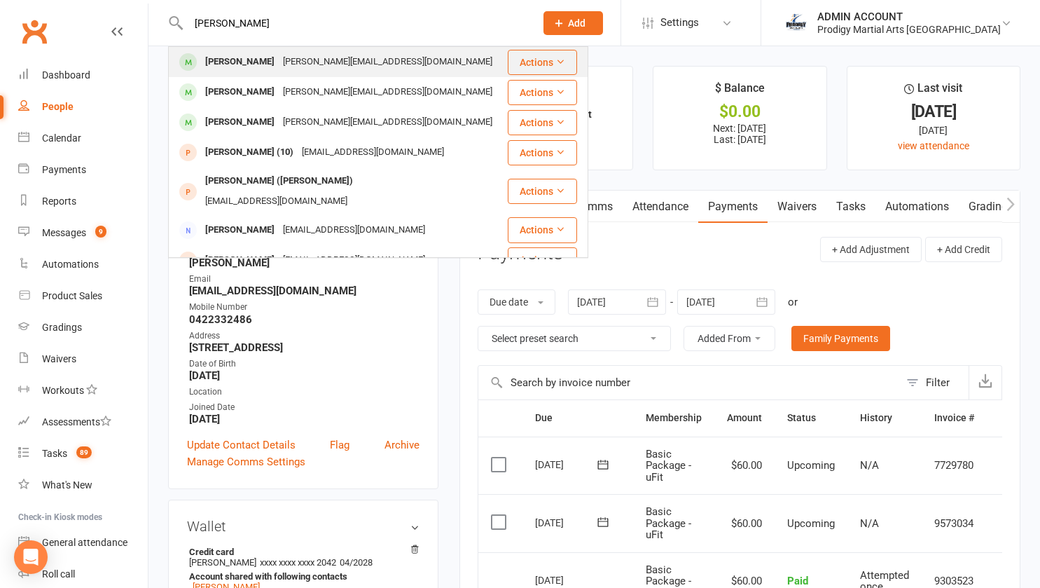
type input "karen"
click at [232, 61] on div "Karen Thoms" at bounding box center [240, 62] width 78 height 20
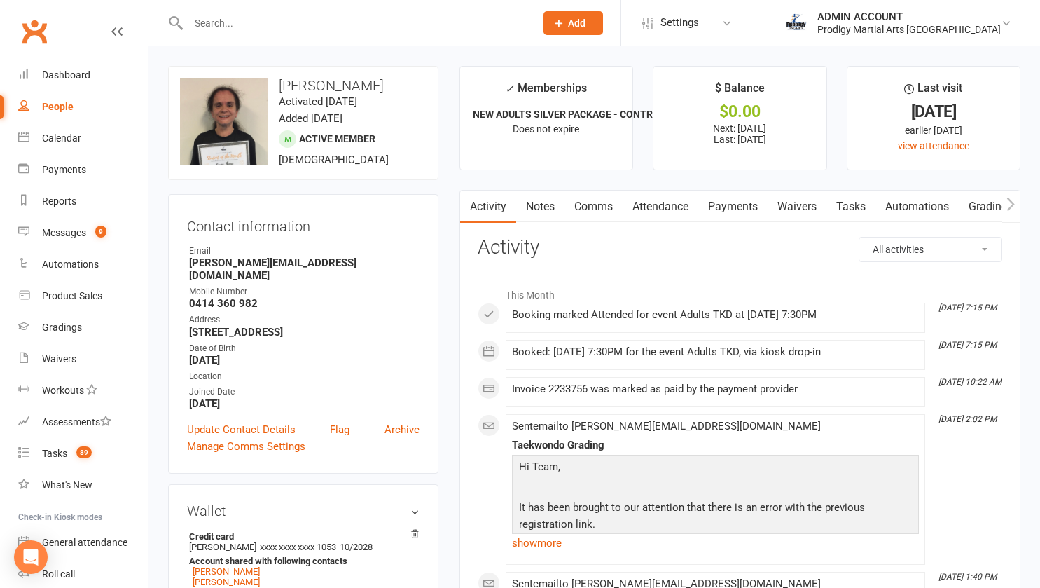
click at [735, 211] on link "Payments" at bounding box center [732, 207] width 69 height 32
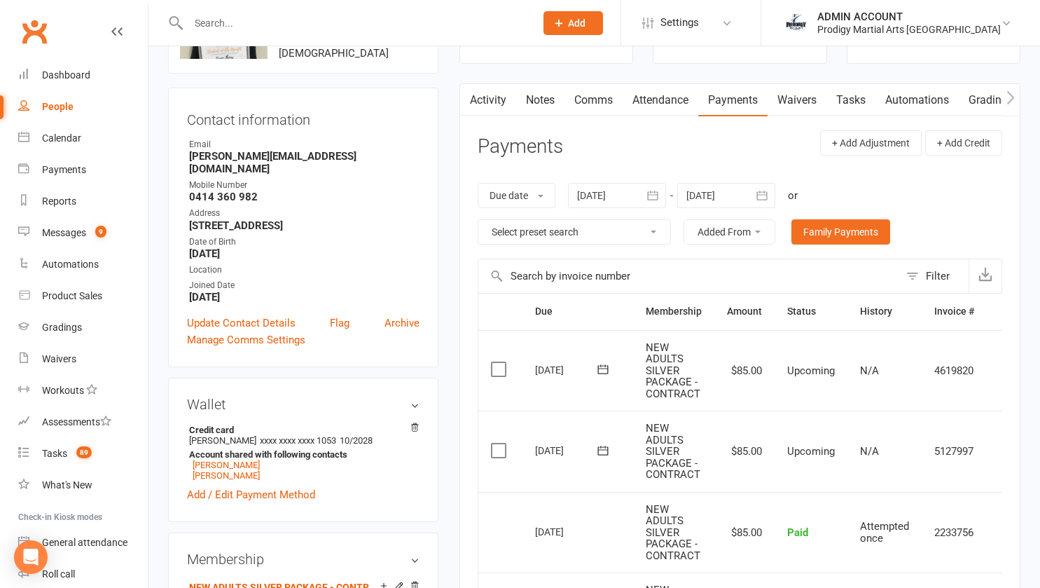
scroll to position [114, 0]
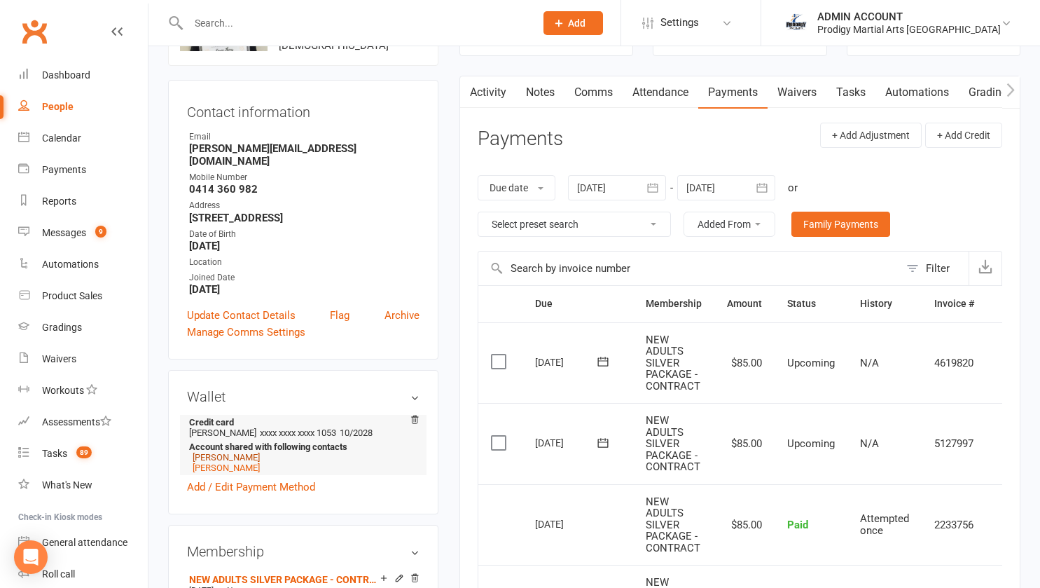
click at [214, 452] on link "William Thoms" at bounding box center [226, 457] width 67 height 11
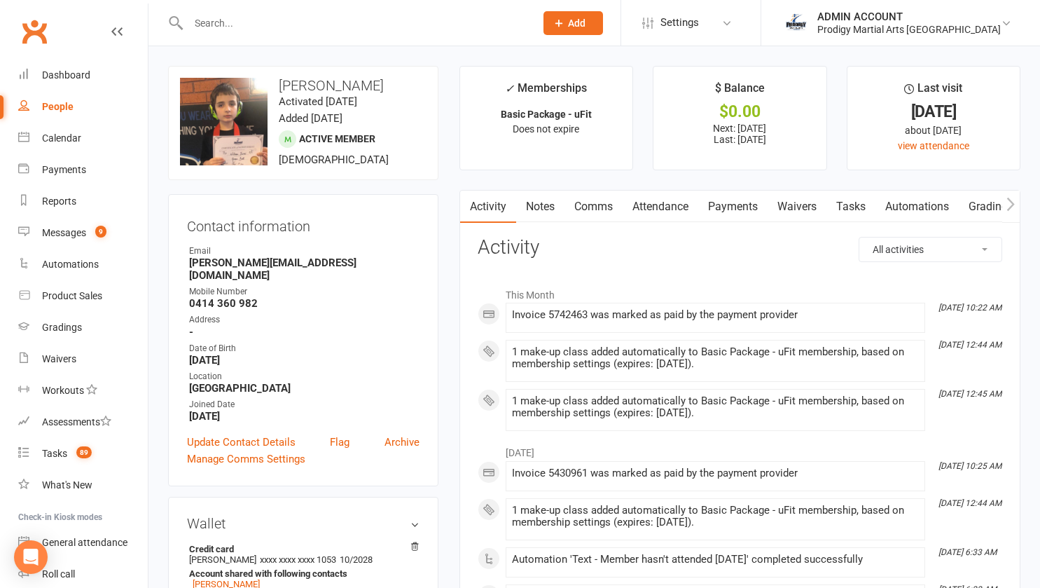
click at [740, 200] on link "Payments" at bounding box center [732, 207] width 69 height 32
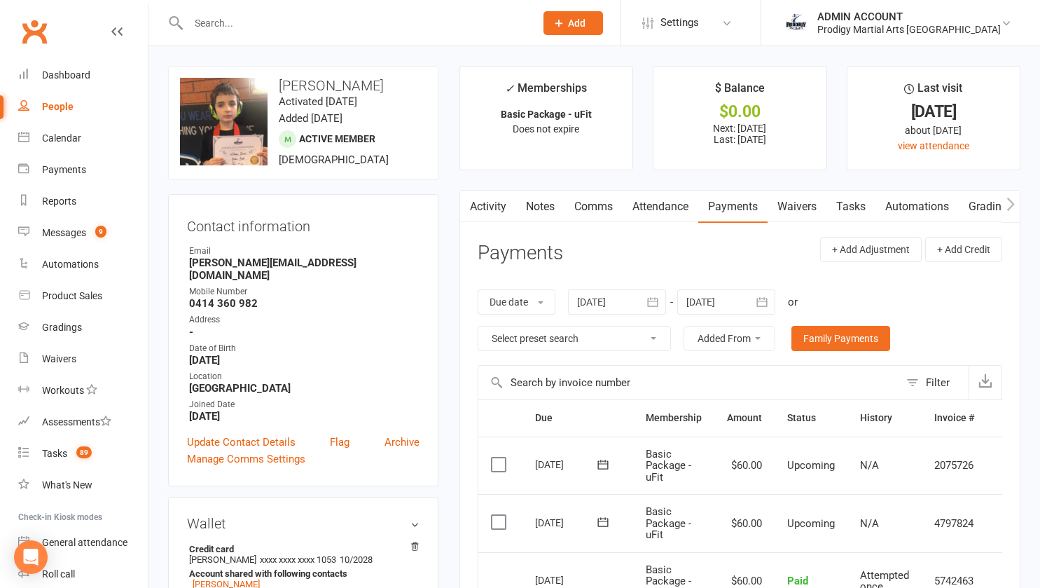
click at [352, 31] on input "text" at bounding box center [354, 23] width 341 height 20
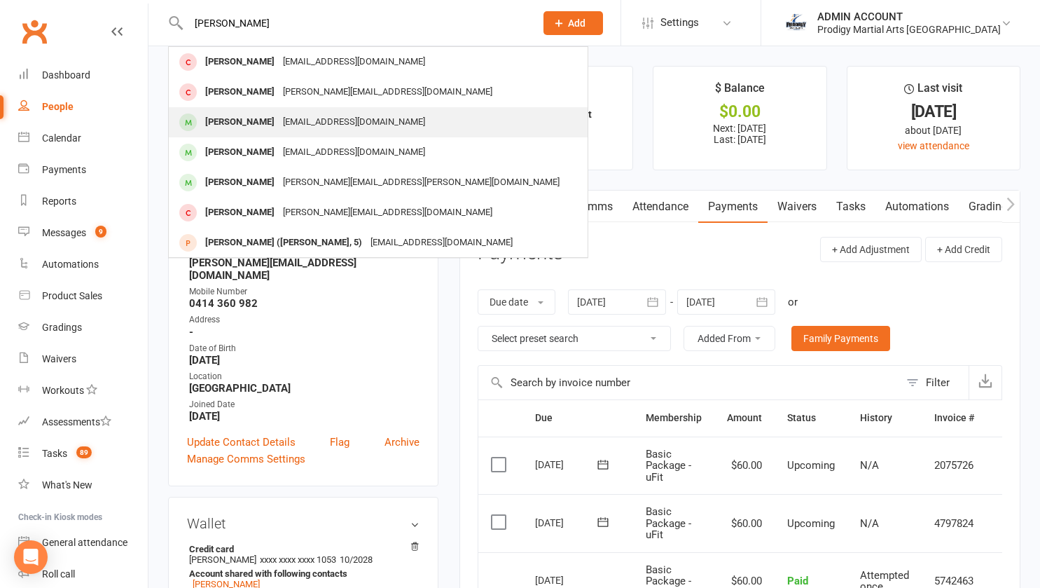
type input "oliver"
click at [238, 118] on div "Oliver Lin" at bounding box center [240, 122] width 78 height 20
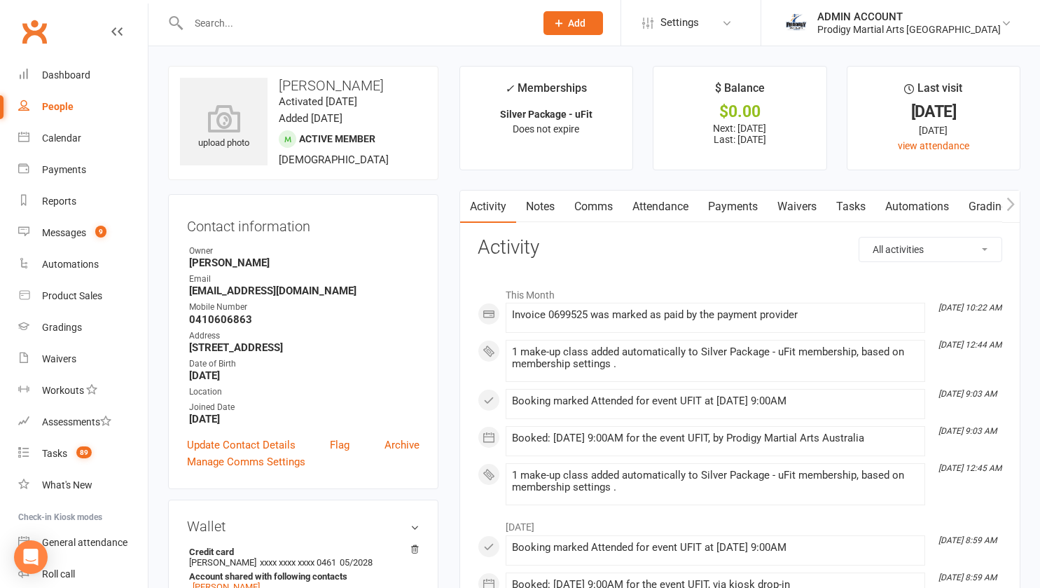
click at [727, 213] on link "Payments" at bounding box center [732, 207] width 69 height 32
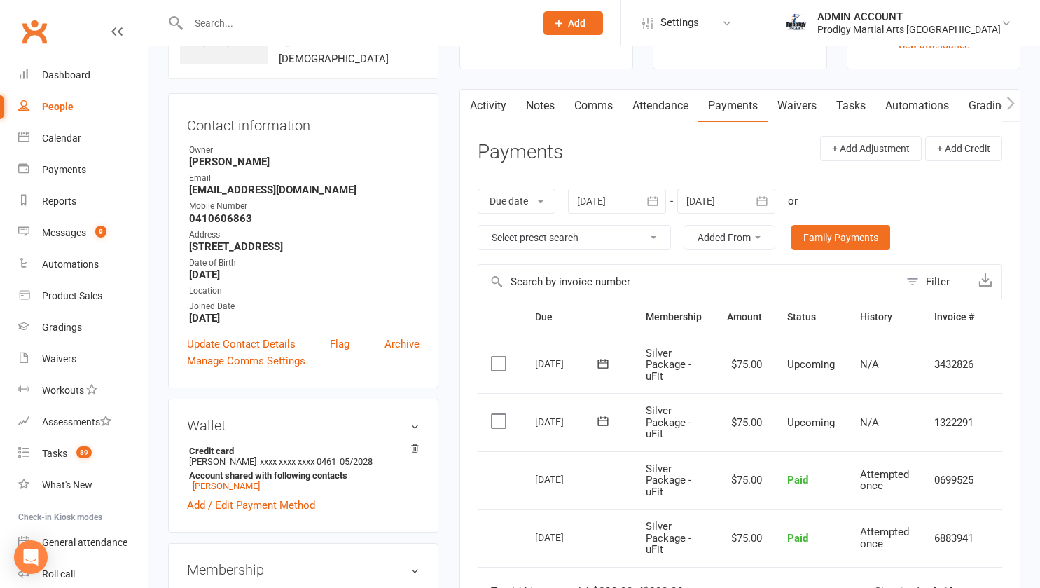
scroll to position [99, 0]
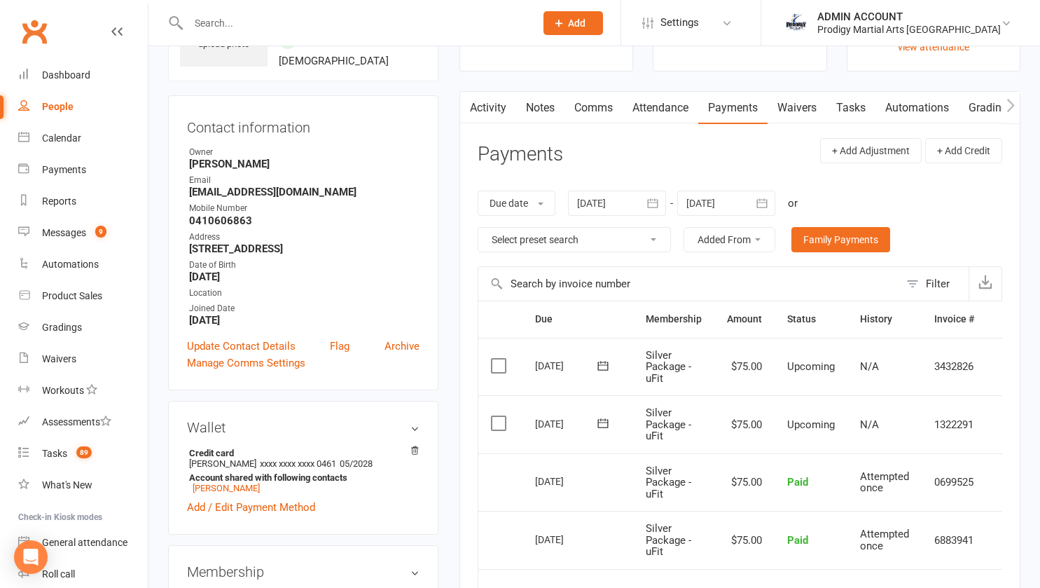
click at [297, 24] on input "text" at bounding box center [354, 23] width 341 height 20
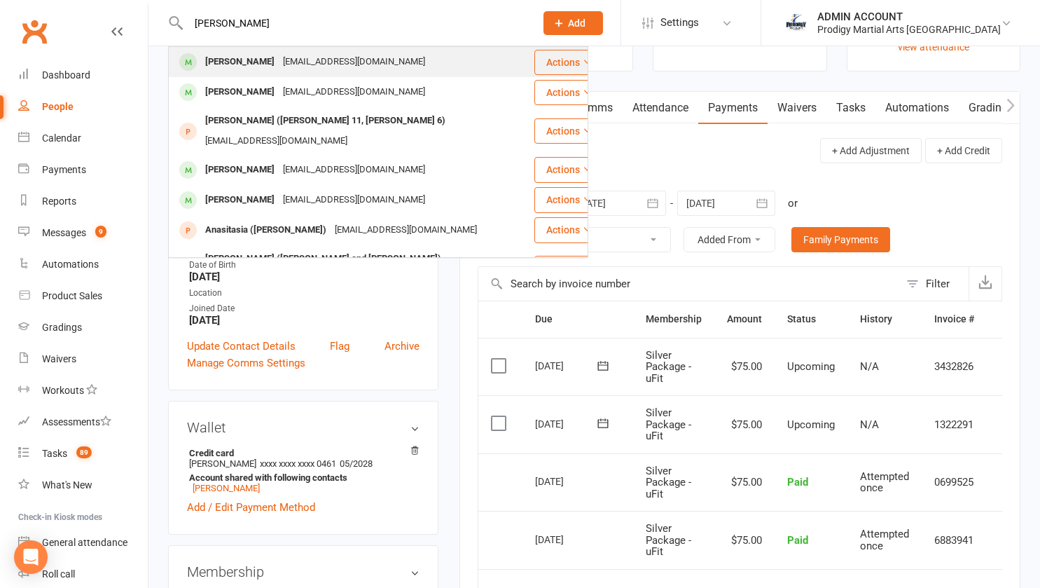
type input "noah jone"
click at [237, 62] on div "Noah Jones" at bounding box center [240, 62] width 78 height 20
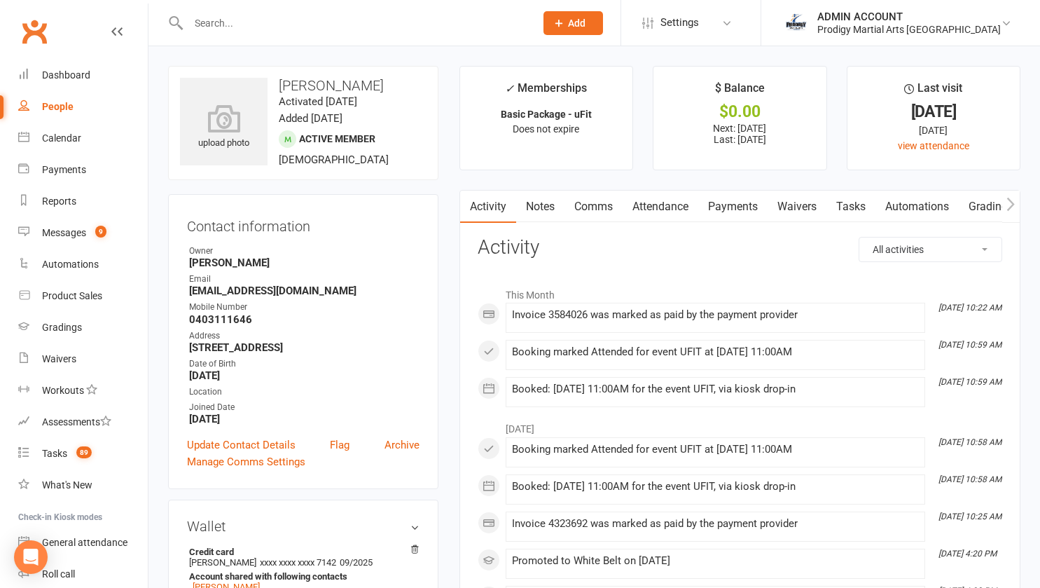
click at [741, 207] on link "Payments" at bounding box center [732, 207] width 69 height 32
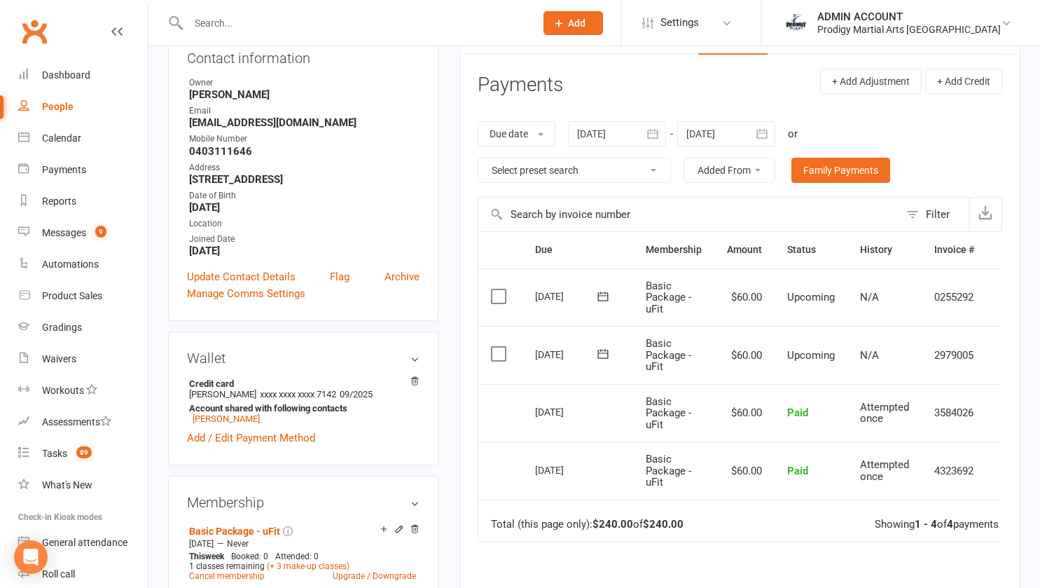
scroll to position [171, 0]
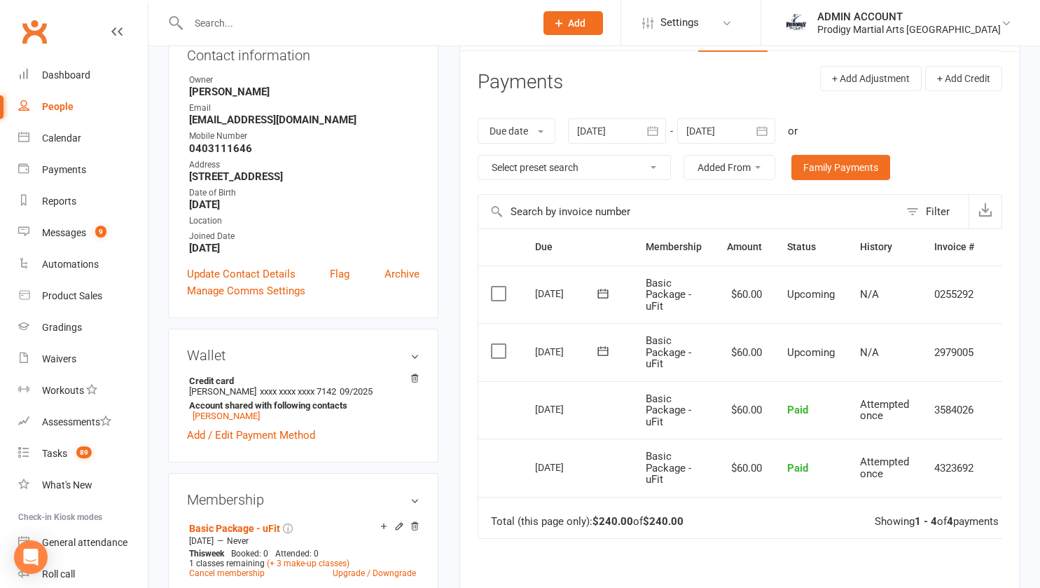
click at [248, 38] on div at bounding box center [346, 23] width 357 height 46
click at [237, 28] on input "text" at bounding box center [354, 23] width 341 height 20
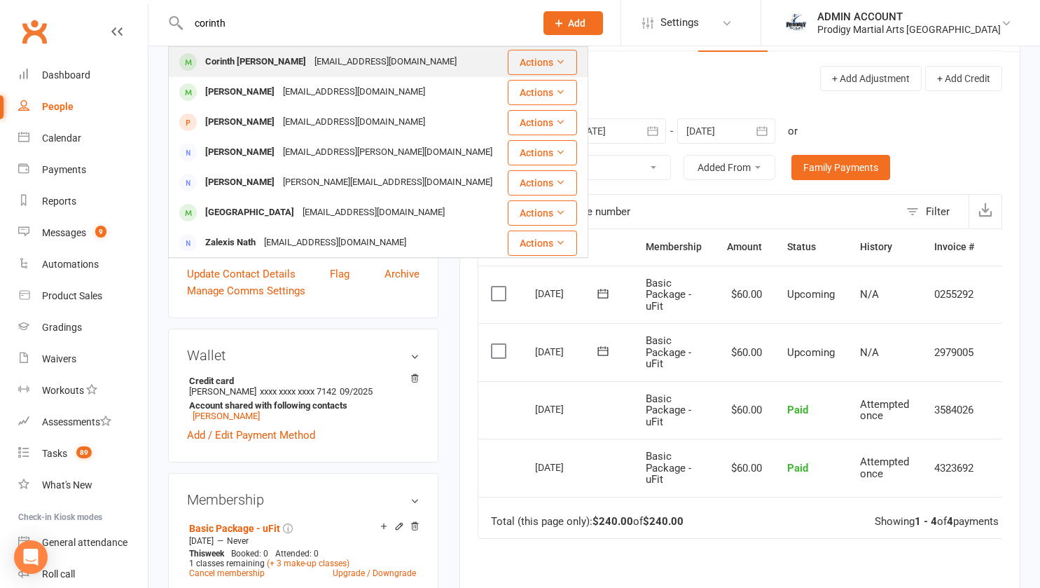
type input "corinth"
click at [221, 60] on div "Corinth Gatchalian" at bounding box center [255, 62] width 109 height 20
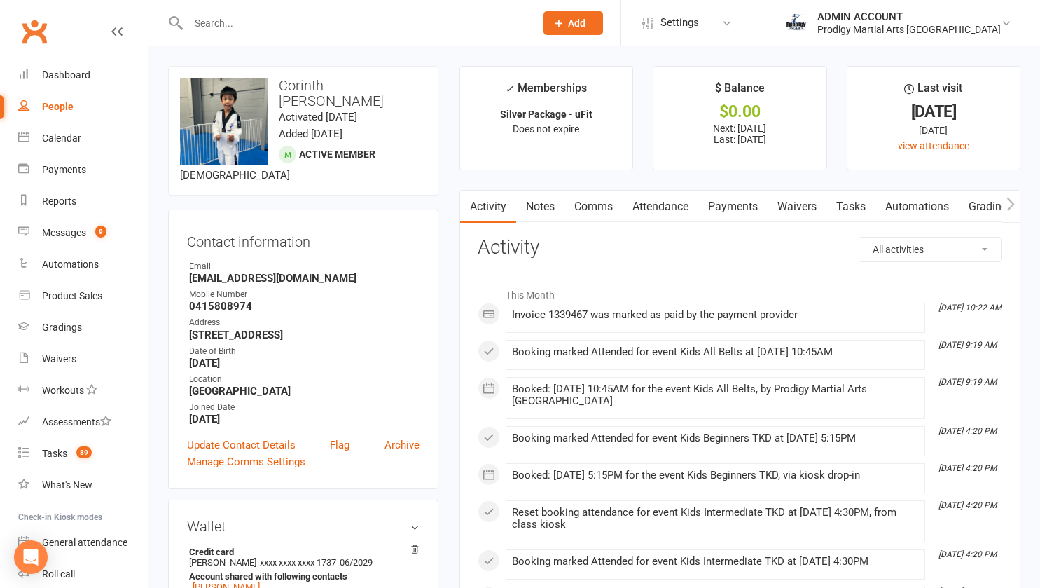
click at [725, 205] on link "Payments" at bounding box center [732, 207] width 69 height 32
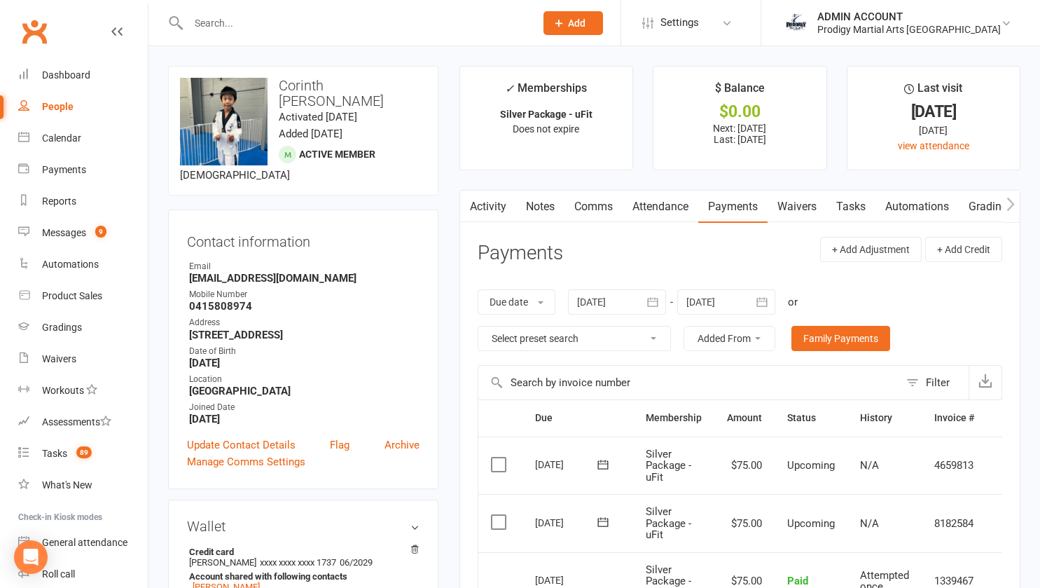
click at [291, 27] on input "text" at bounding box center [354, 23] width 341 height 20
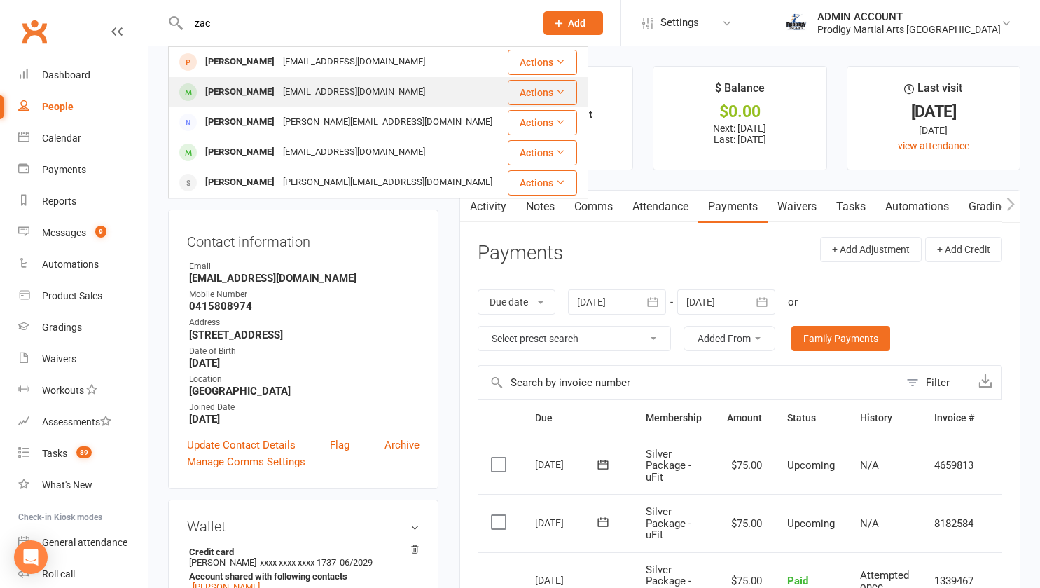
type input "zac"
click at [226, 87] on div "Zac Dayball" at bounding box center [240, 92] width 78 height 20
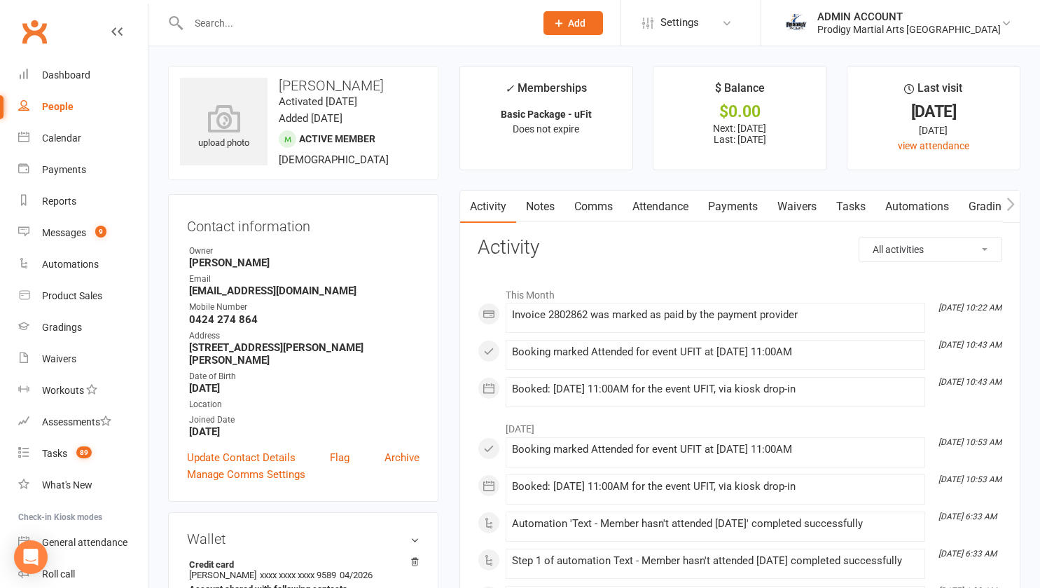
click at [725, 205] on link "Payments" at bounding box center [732, 207] width 69 height 32
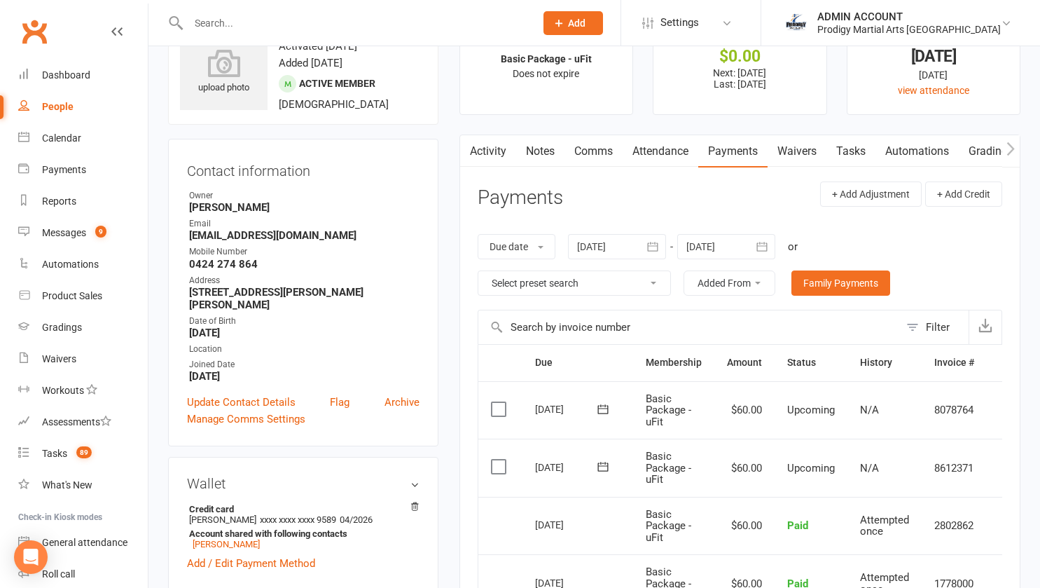
scroll to position [70, 0]
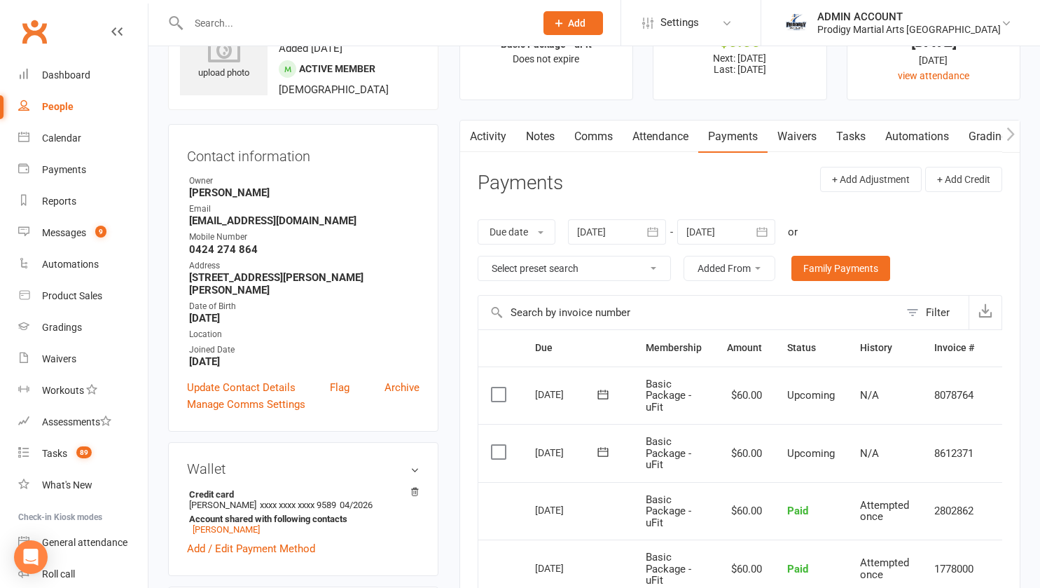
click at [359, 30] on input "text" at bounding box center [354, 23] width 341 height 20
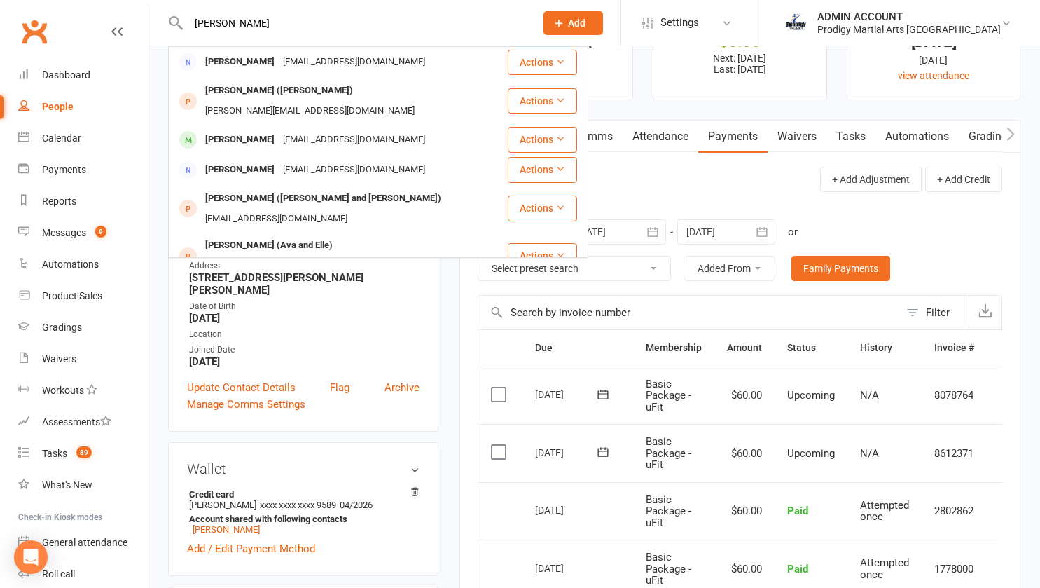
type input "anthony"
click at [243, 284] on div "Anthony Cheng" at bounding box center [240, 294] width 78 height 20
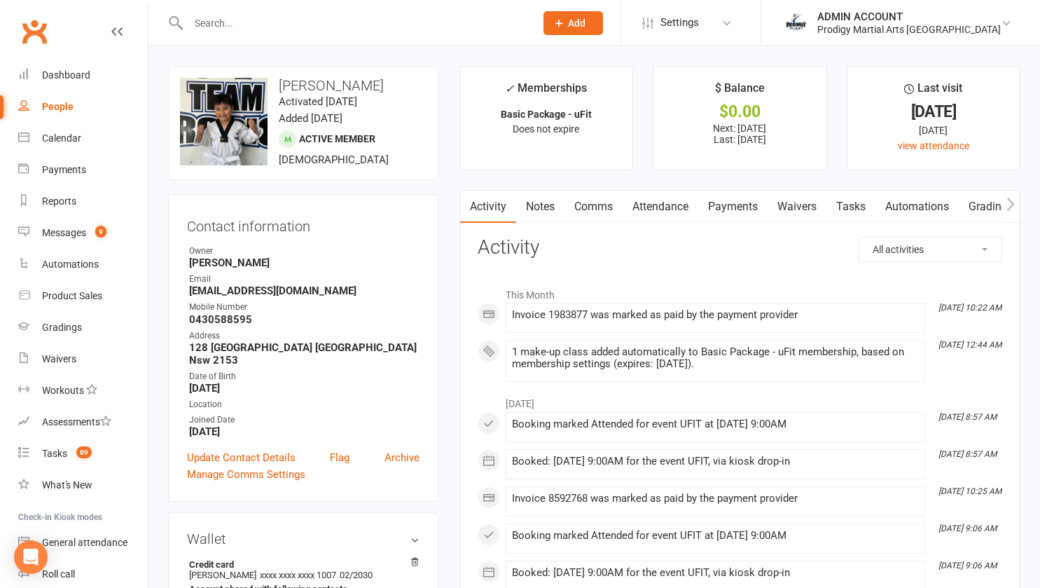
click at [732, 212] on link "Payments" at bounding box center [732, 207] width 69 height 32
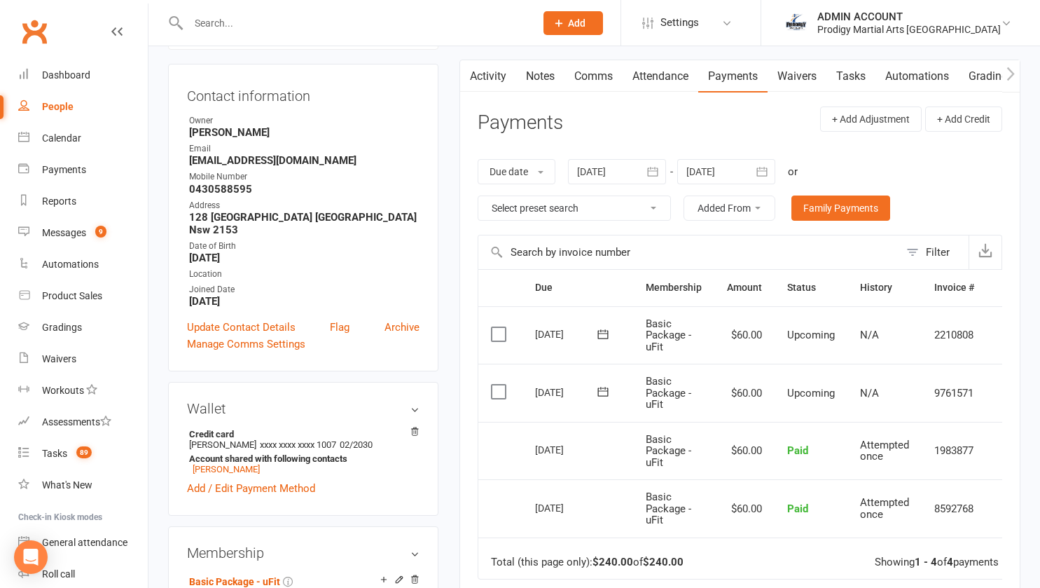
scroll to position [131, 0]
click at [306, 34] on div at bounding box center [346, 23] width 357 height 46
click at [274, 32] on input "text" at bounding box center [354, 23] width 341 height 20
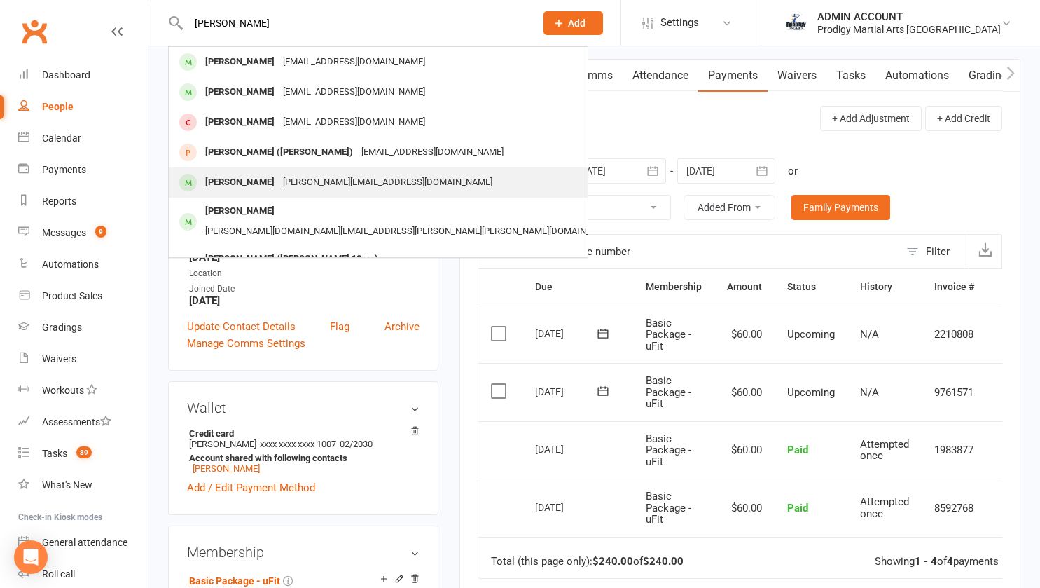
type input "lucas"
click at [237, 177] on div "Lucas Chant" at bounding box center [240, 182] width 78 height 20
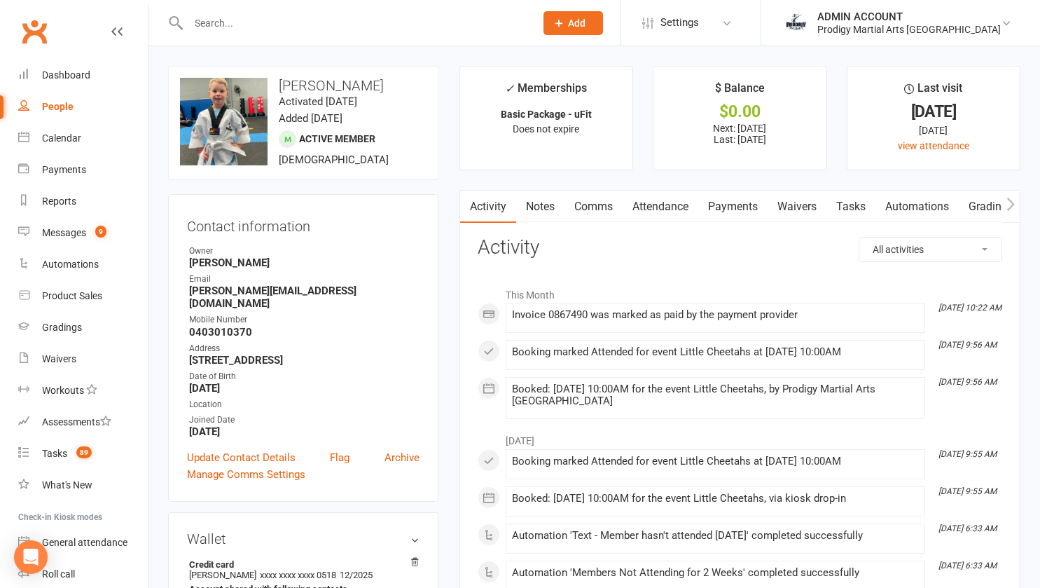
click at [748, 202] on link "Payments" at bounding box center [732, 207] width 69 height 32
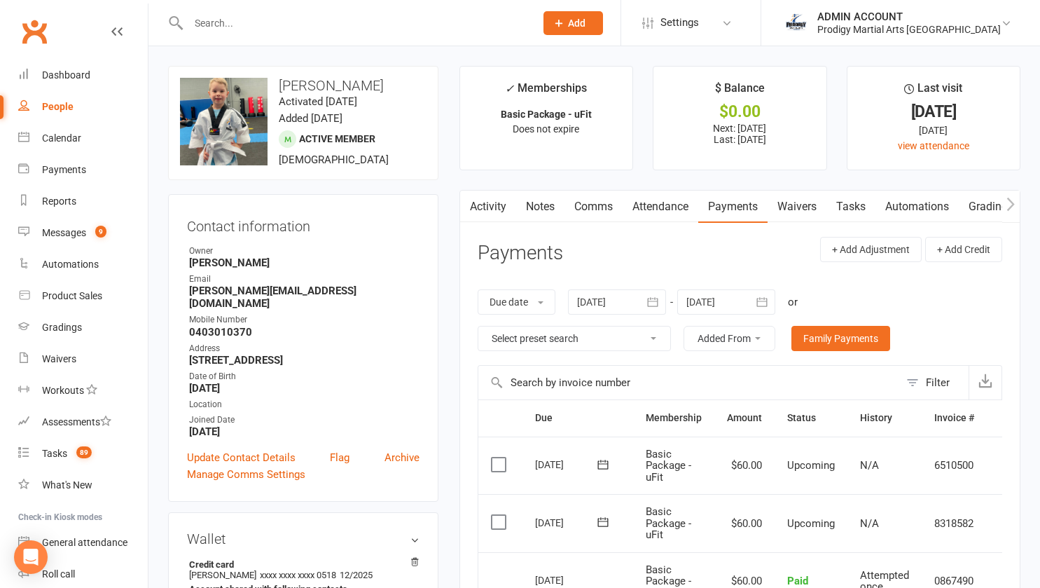
click at [328, 28] on input "text" at bounding box center [354, 23] width 341 height 20
click at [422, 31] on input "text" at bounding box center [354, 23] width 341 height 20
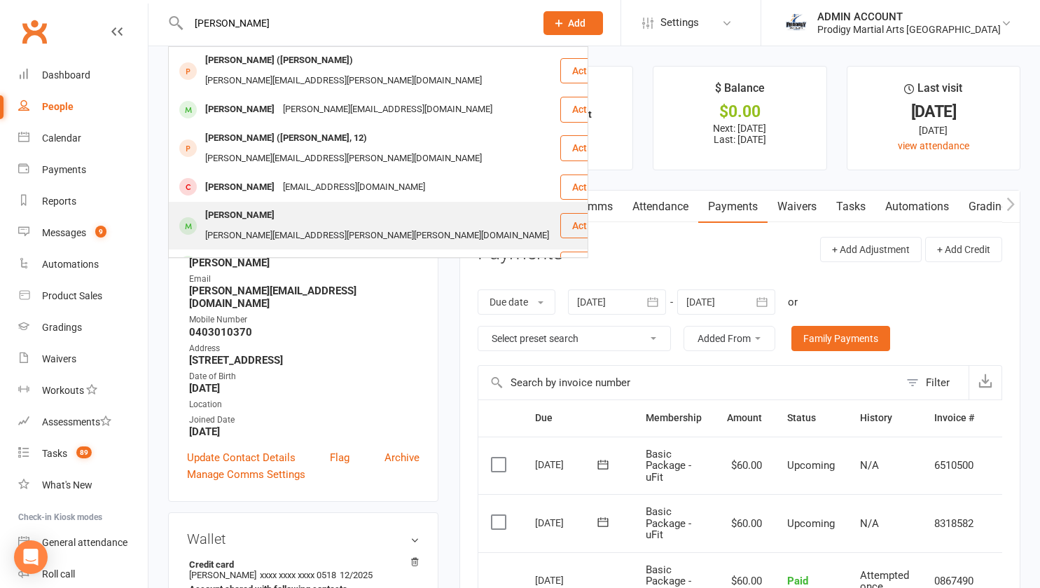
type input "samuel"
click at [252, 205] on div "Samuel Armstrong" at bounding box center [240, 215] width 78 height 20
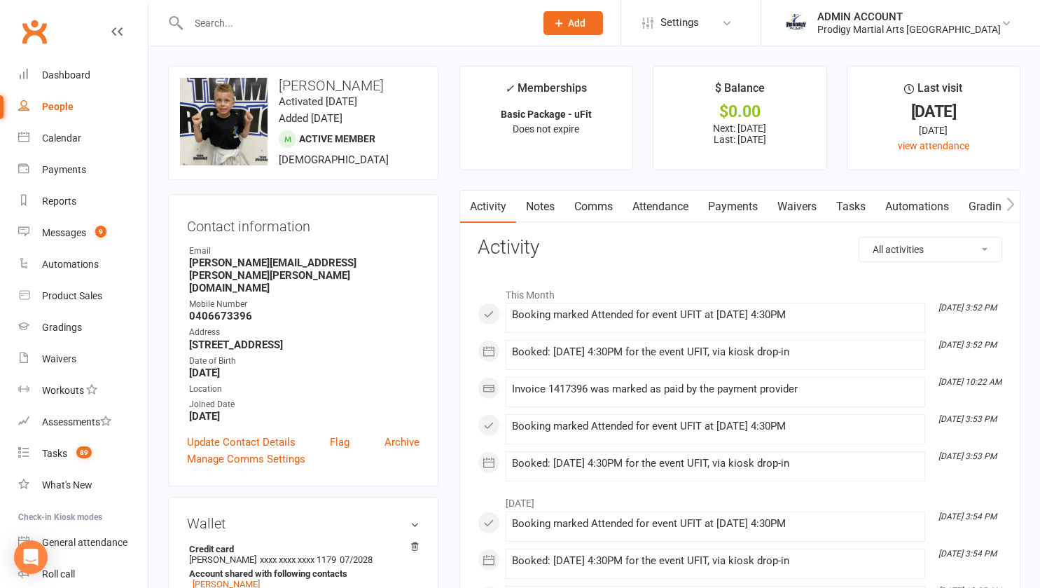
click at [738, 197] on link "Payments" at bounding box center [732, 207] width 69 height 32
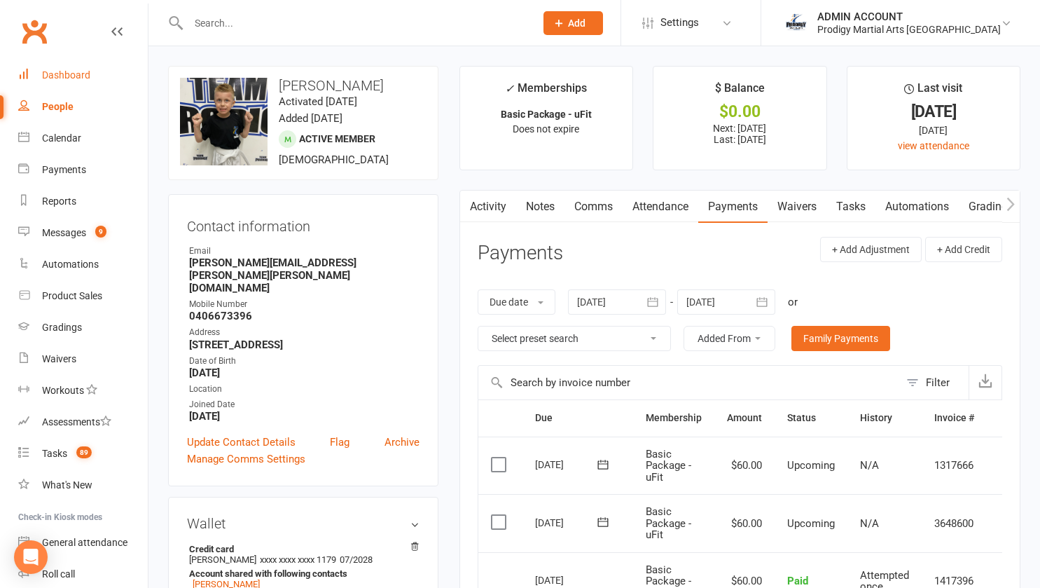
click at [67, 64] on link "Dashboard" at bounding box center [83, 76] width 130 height 32
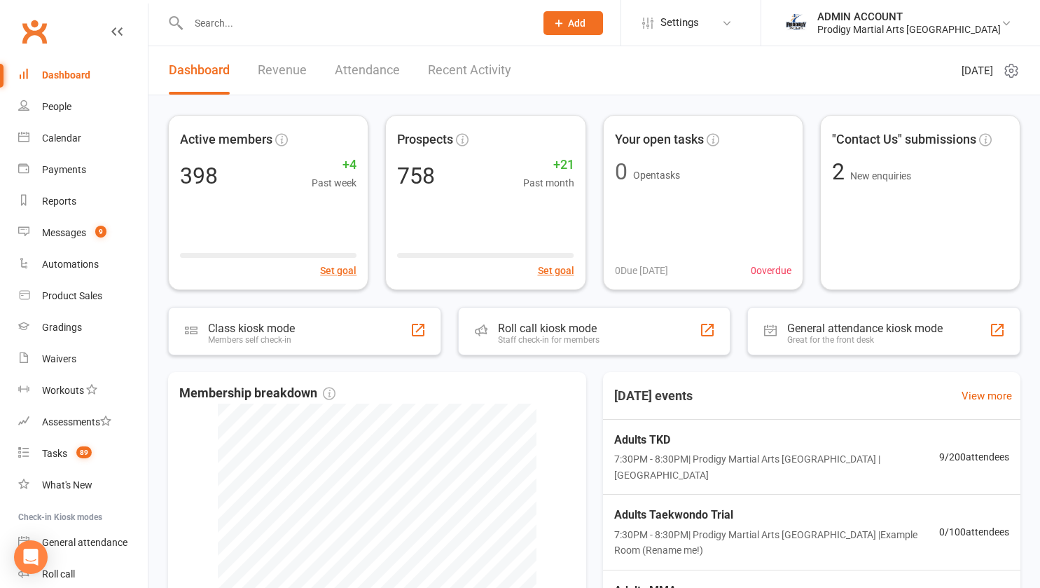
click at [216, 24] on input "text" at bounding box center [354, 23] width 341 height 20
paste input "Shriyansh"
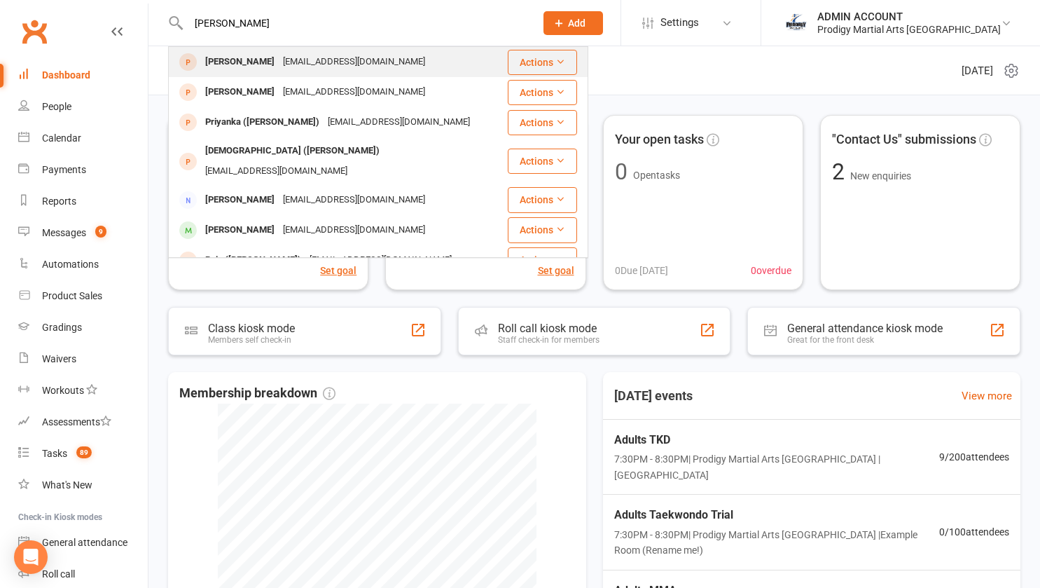
type input "Shriyansh"
click at [241, 66] on div "Shriyansh Kar" at bounding box center [240, 62] width 78 height 20
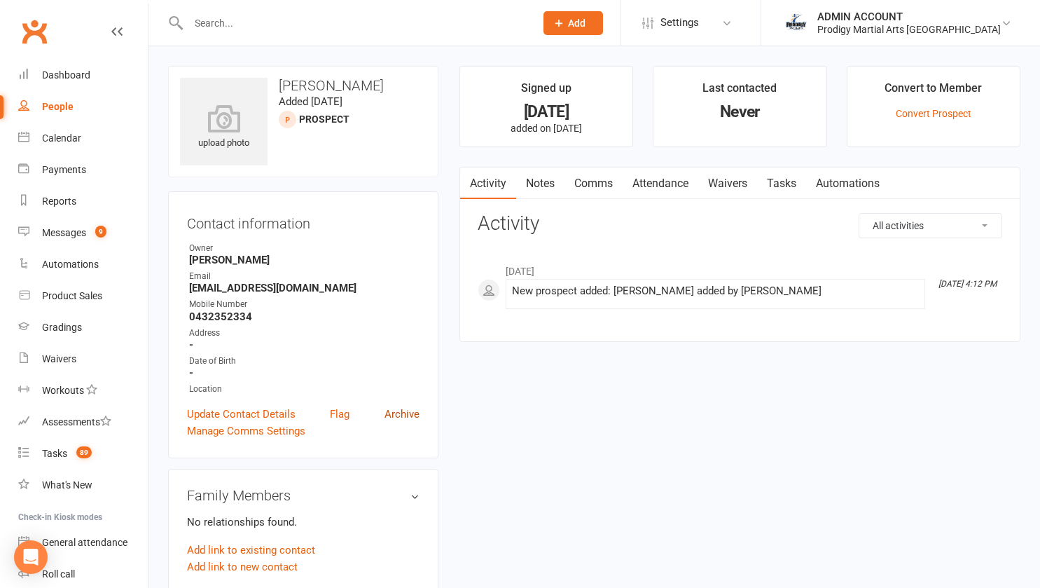
click at [399, 415] on link "Archive" at bounding box center [402, 414] width 35 height 17
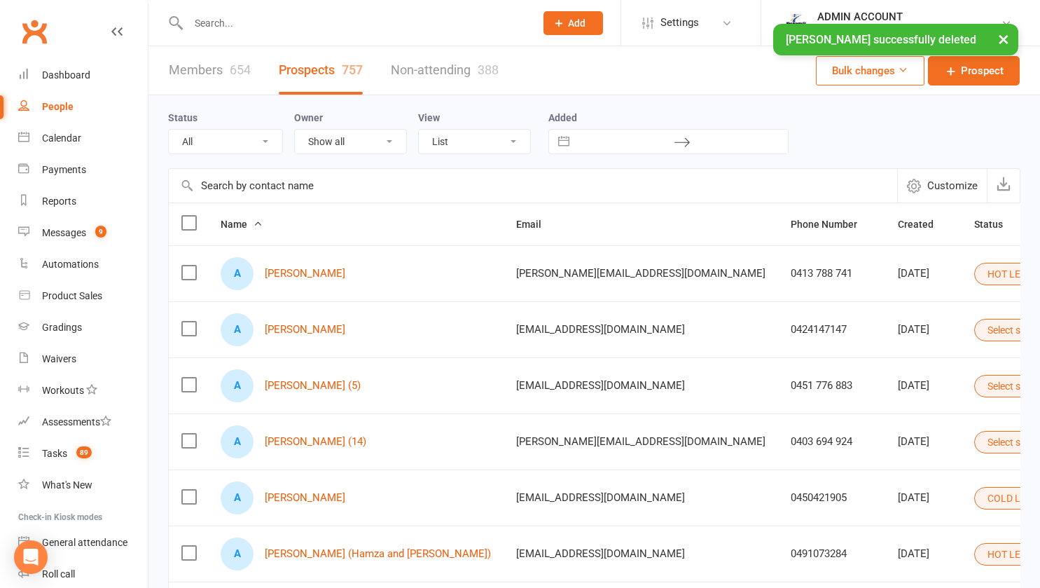
click at [286, 24] on div "× Shriyansh Kar successfully deleted" at bounding box center [511, 24] width 1022 height 0
click at [213, 24] on div "× Shriyansh Kar successfully deleted" at bounding box center [511, 24] width 1022 height 0
click at [202, 20] on input "text" at bounding box center [354, 23] width 341 height 20
paste input "Shriyansh"
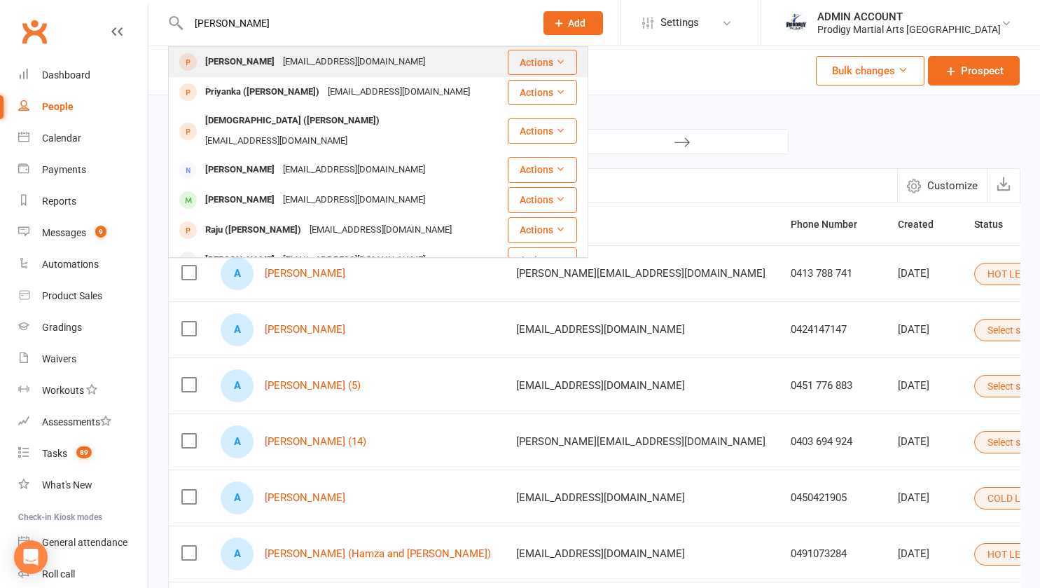
type input "Shriyansh"
click at [208, 66] on div "Shriyansh Kar" at bounding box center [240, 62] width 78 height 20
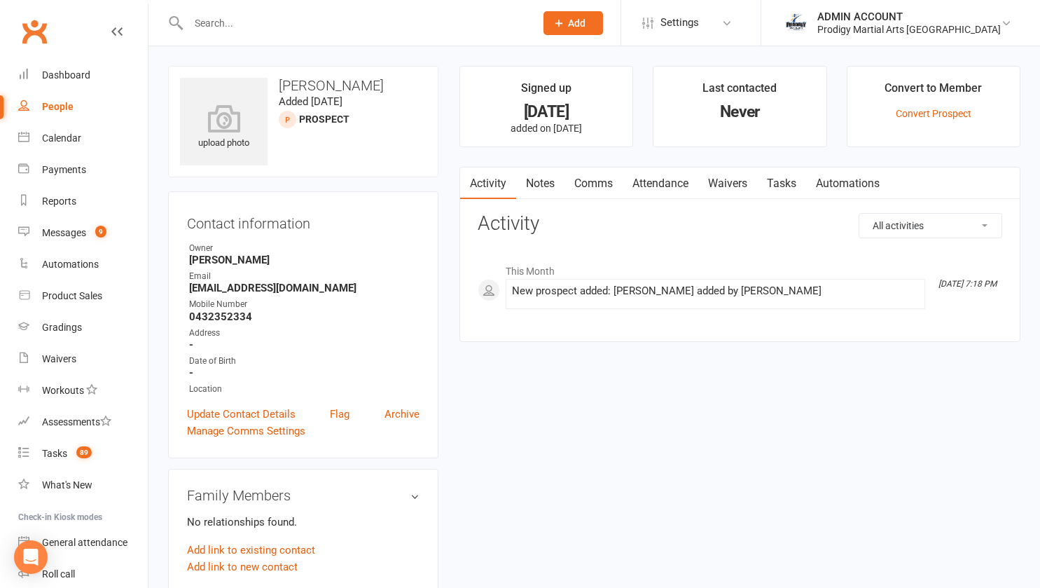
click at [226, 29] on input "text" at bounding box center [354, 23] width 341 height 20
paste input "Madhusudhan"
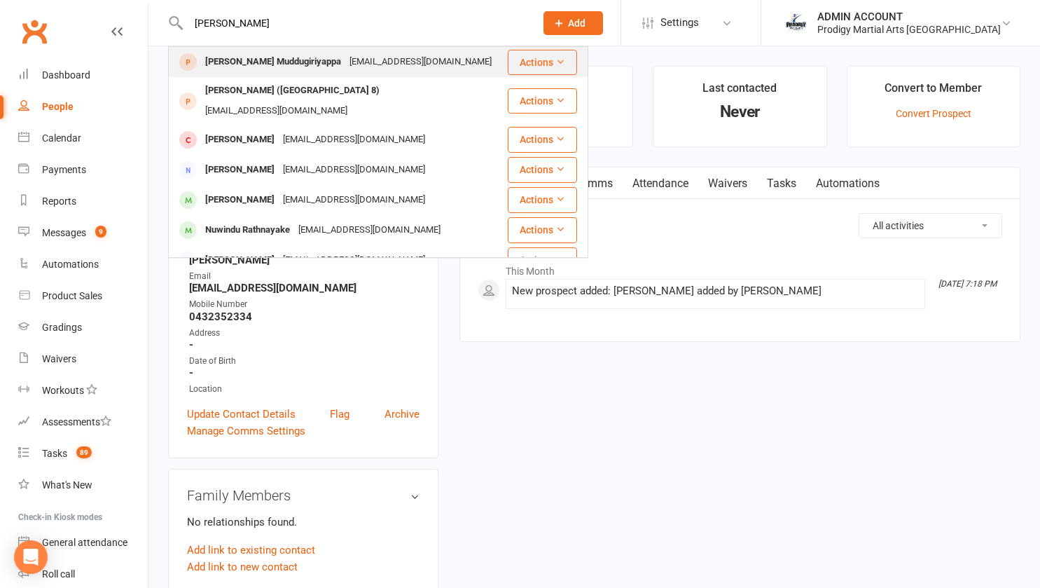
type input "Madhusudhan"
click at [233, 55] on div "Madhusudhan Muddugiriyappa" at bounding box center [273, 62] width 144 height 20
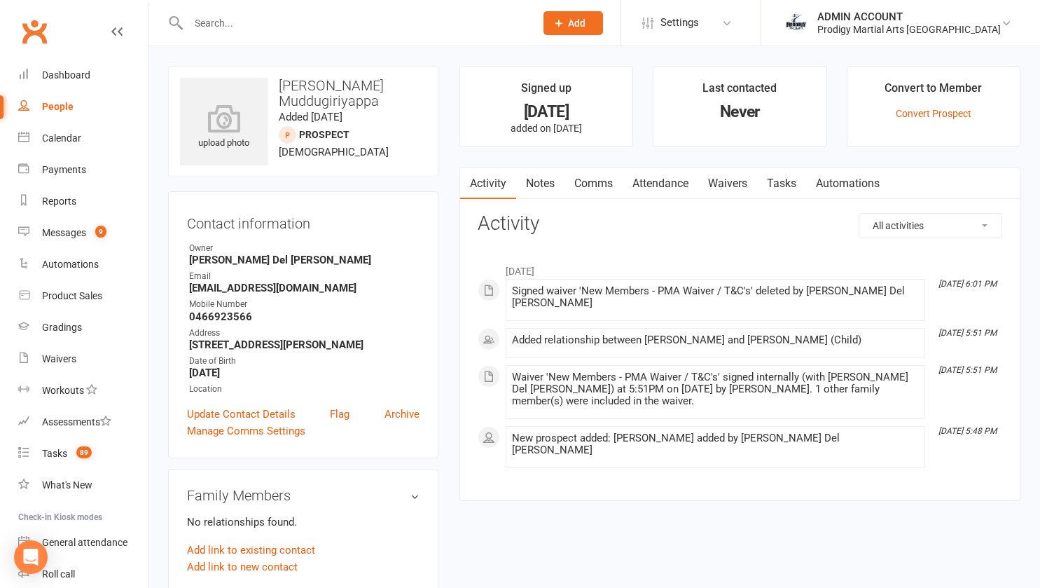
click at [238, 23] on input "text" at bounding box center [354, 23] width 341 height 20
paste input "Madhusudhan"
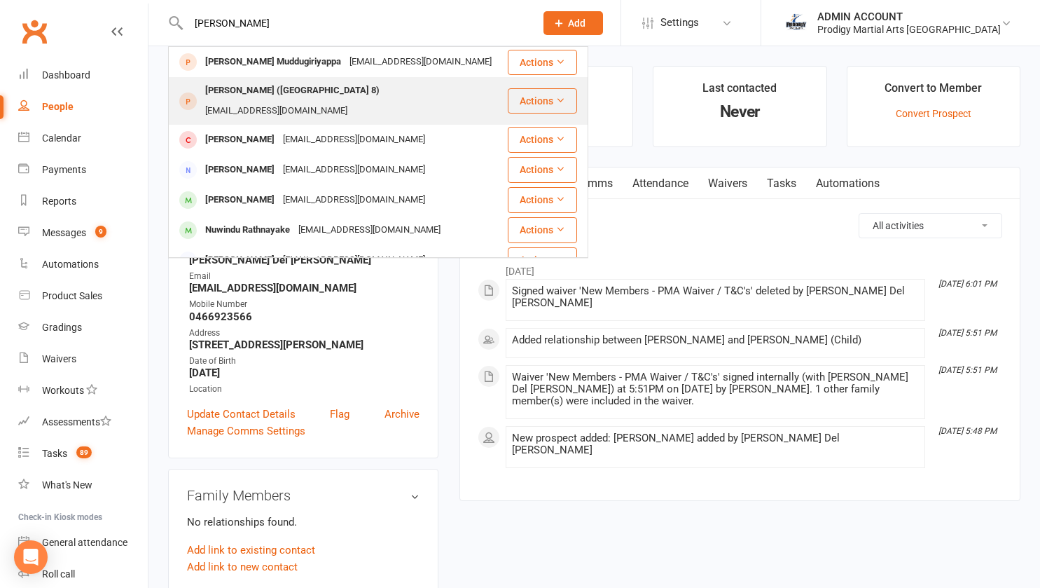
type input "Madhusudhan"
click at [235, 89] on div "Madhusudhan Muddugiriyappa (Nikshith 8)" at bounding box center [292, 91] width 183 height 20
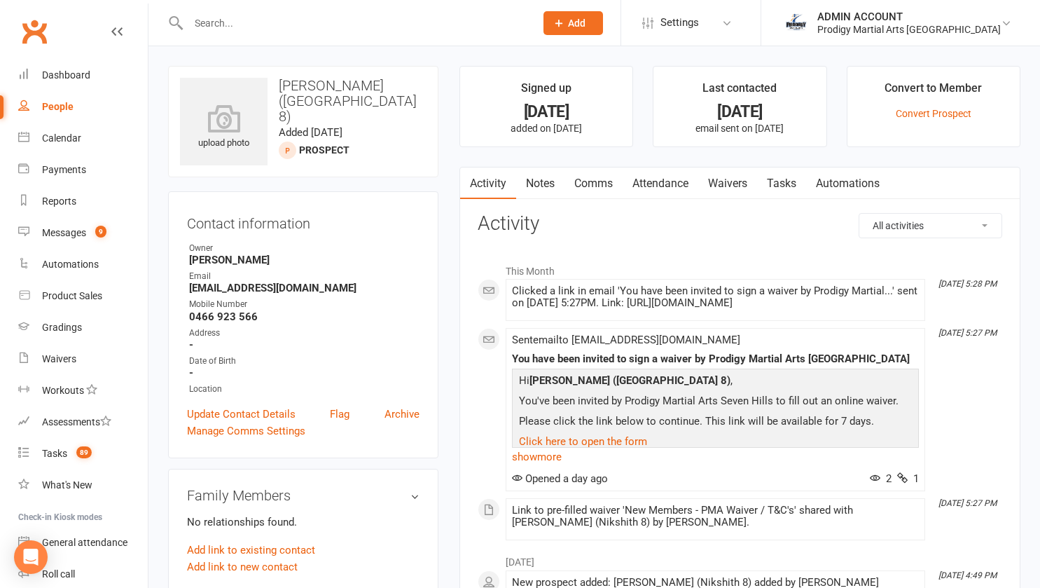
click at [256, 27] on input "text" at bounding box center [354, 23] width 341 height 20
paste input "Madhusudhan"
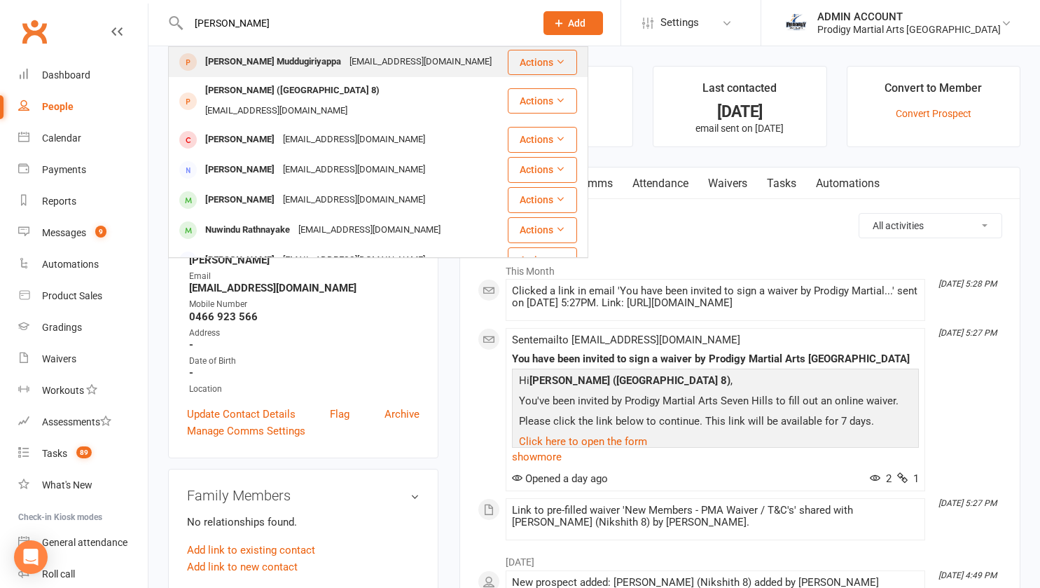
type input "Madhusudhan"
click at [256, 64] on div "Madhusudhan Muddugiriyappa" at bounding box center [273, 62] width 144 height 20
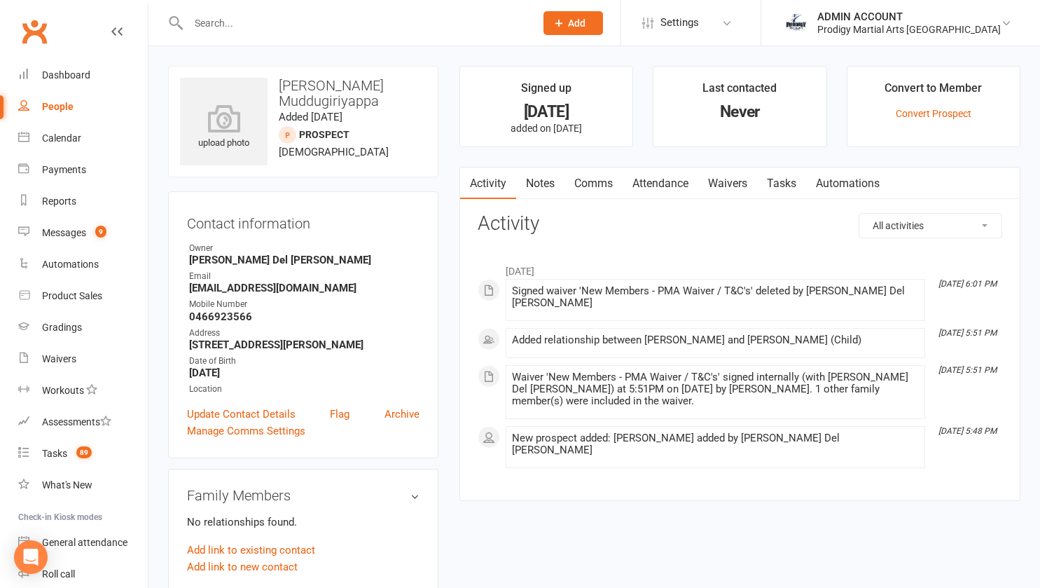
click at [724, 180] on link "Waivers" at bounding box center [727, 183] width 59 height 32
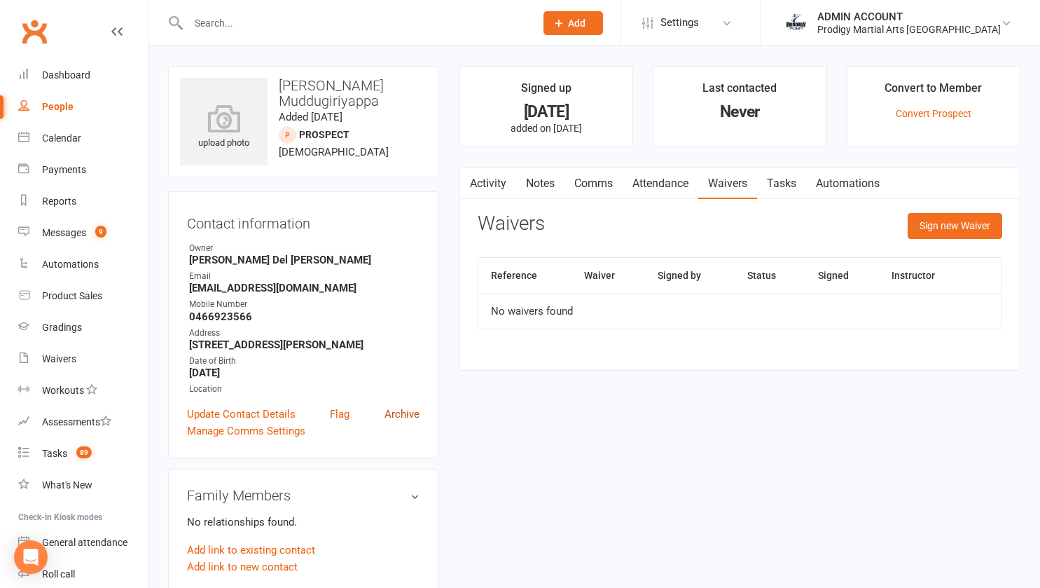
click at [394, 422] on link "Archive" at bounding box center [402, 414] width 35 height 17
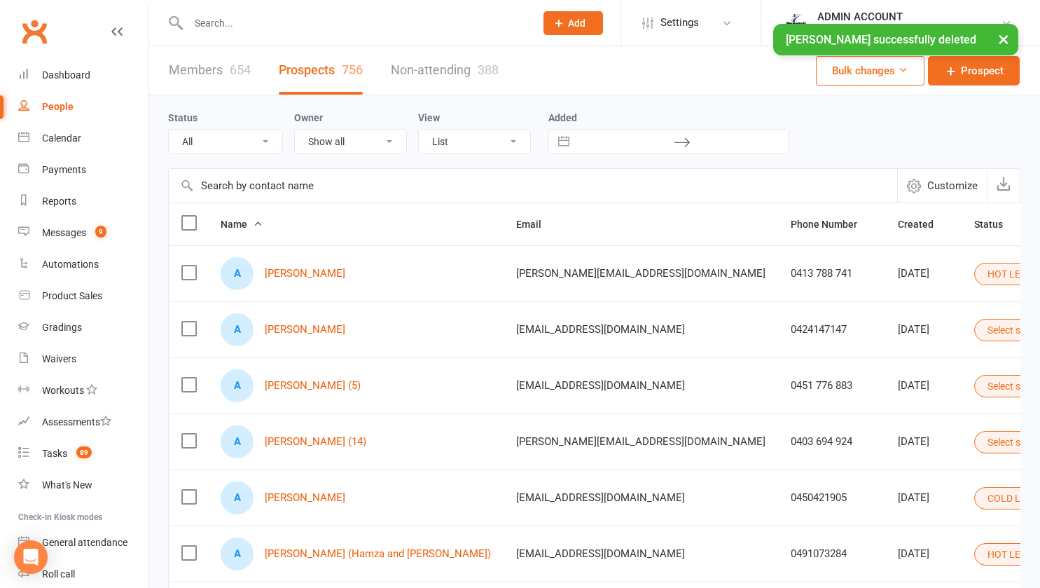
click at [328, 20] on input "text" at bounding box center [354, 23] width 341 height 20
paste input "Madhusudhan"
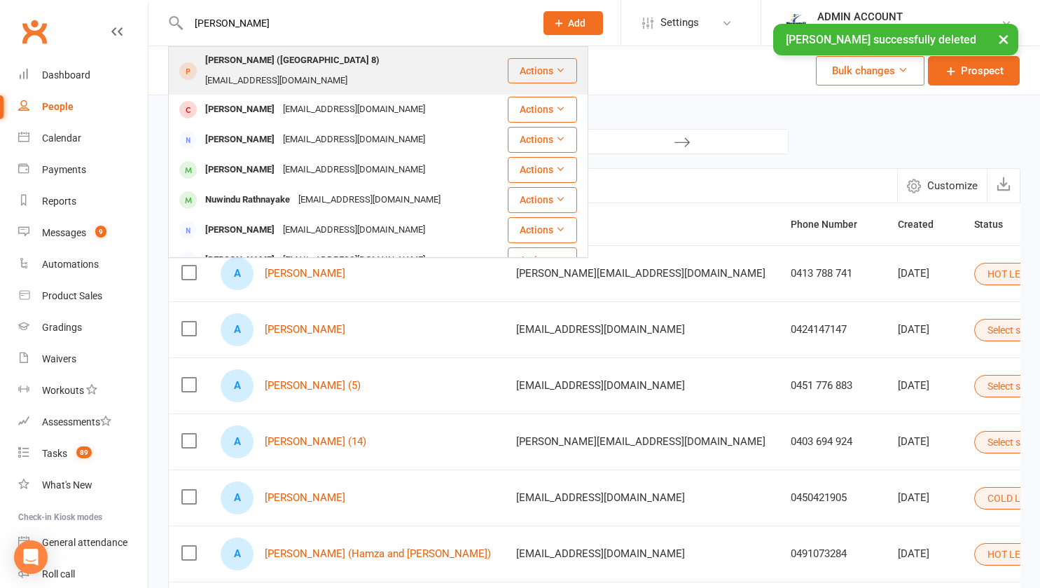
type input "Madhusudhan"
click at [244, 64] on div "Madhusudhan Muddugiriyappa (Nikshith 8)" at bounding box center [292, 60] width 183 height 20
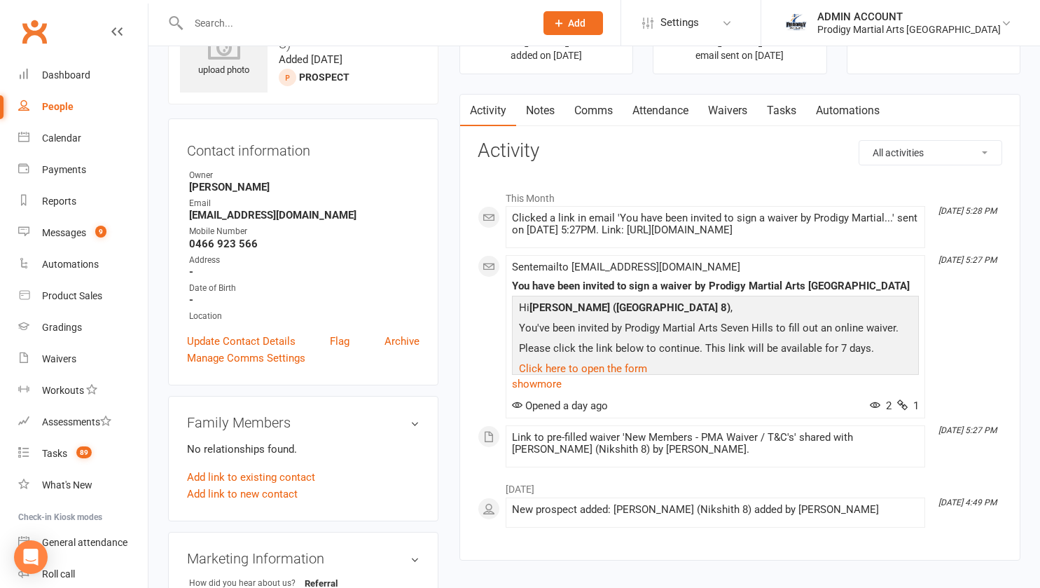
scroll to position [74, 0]
click at [720, 102] on link "Waivers" at bounding box center [727, 110] width 59 height 32
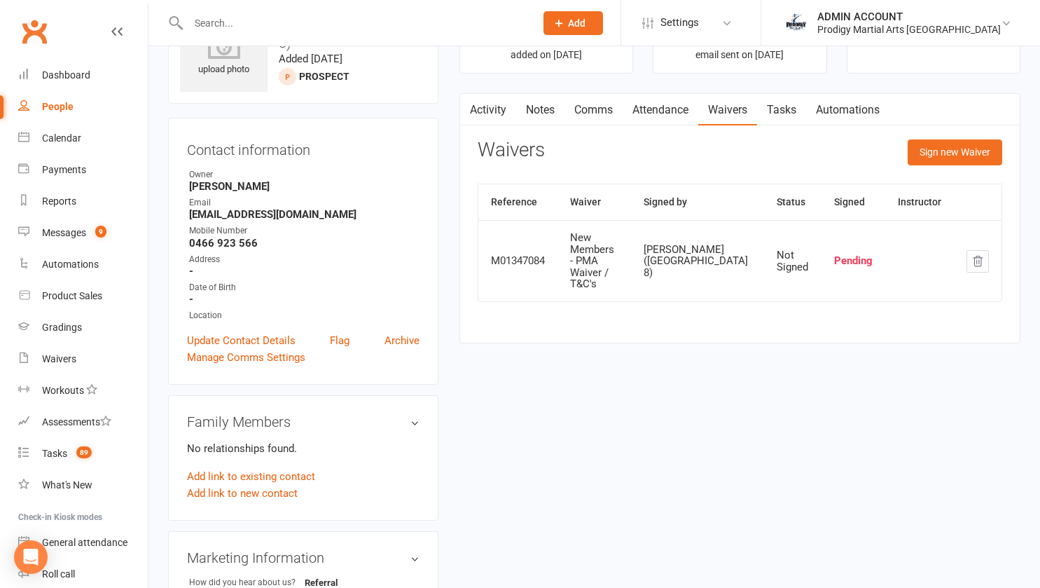
click at [488, 108] on link "Activity" at bounding box center [488, 110] width 56 height 32
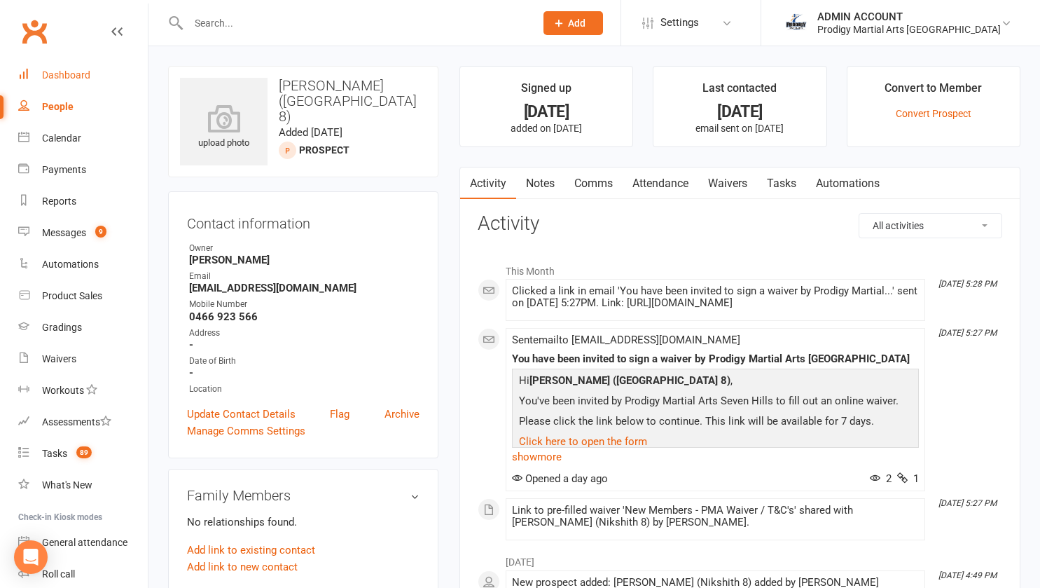
click at [64, 69] on link "Dashboard" at bounding box center [83, 76] width 130 height 32
